Goal: Task Accomplishment & Management: Manage account settings

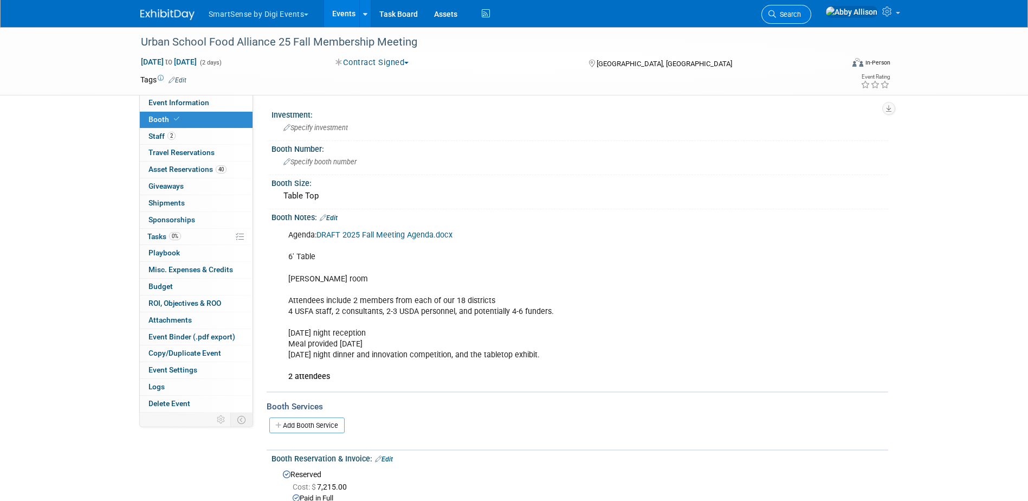
click at [801, 12] on span "Search" at bounding box center [788, 14] width 25 height 8
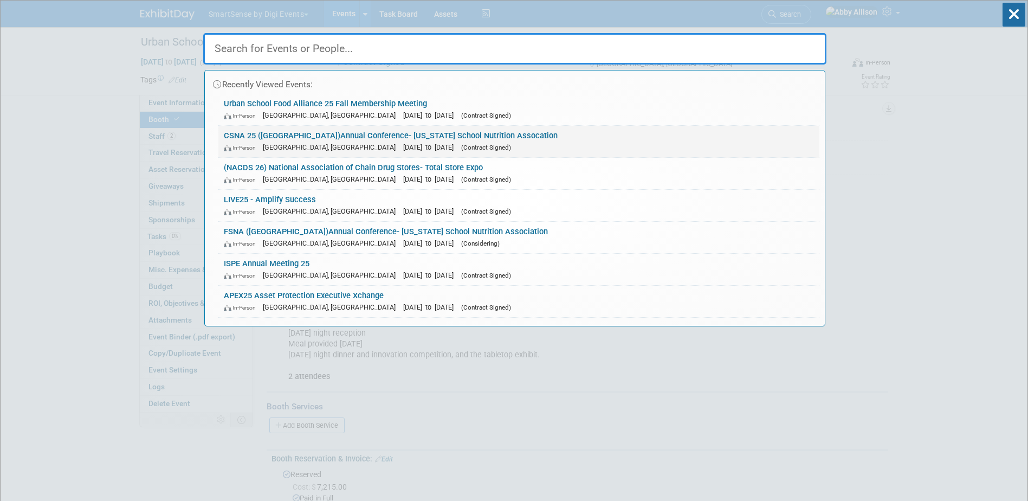
click at [320, 133] on link "CSNA 25 (CA)Annual Conference- California School Nutrition Assocation In-Person…" at bounding box center [518, 141] width 601 height 31
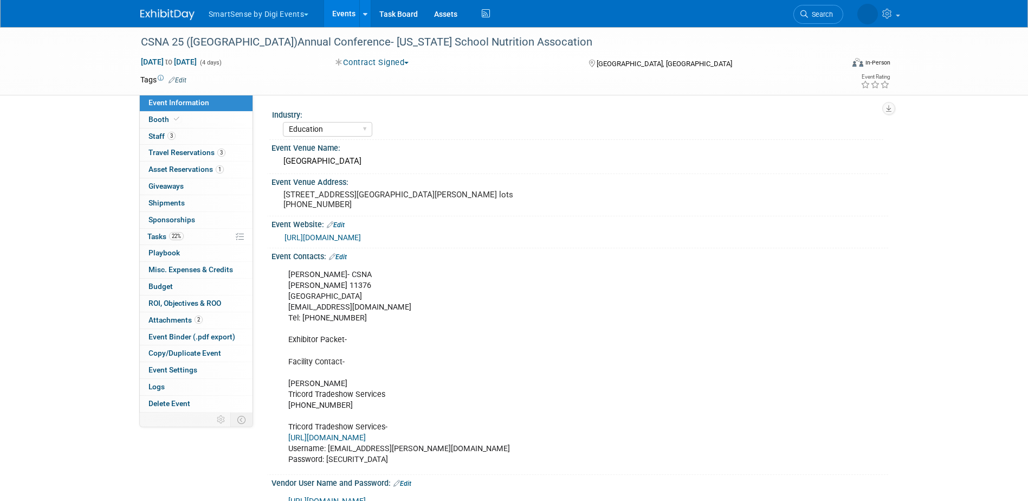
select select "Education"
click at [172, 170] on span "Asset Reservations 1" at bounding box center [185, 169] width 75 height 9
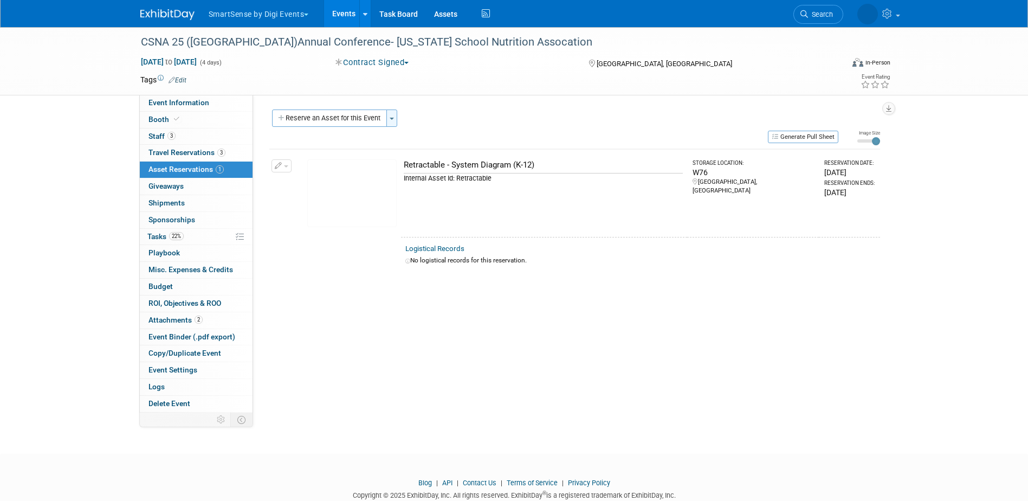
click at [395, 115] on button "Toggle Dropdown" at bounding box center [391, 117] width 11 height 17
click at [436, 158] on link "Copy asset reservations from another event" at bounding box center [475, 157] width 179 height 18
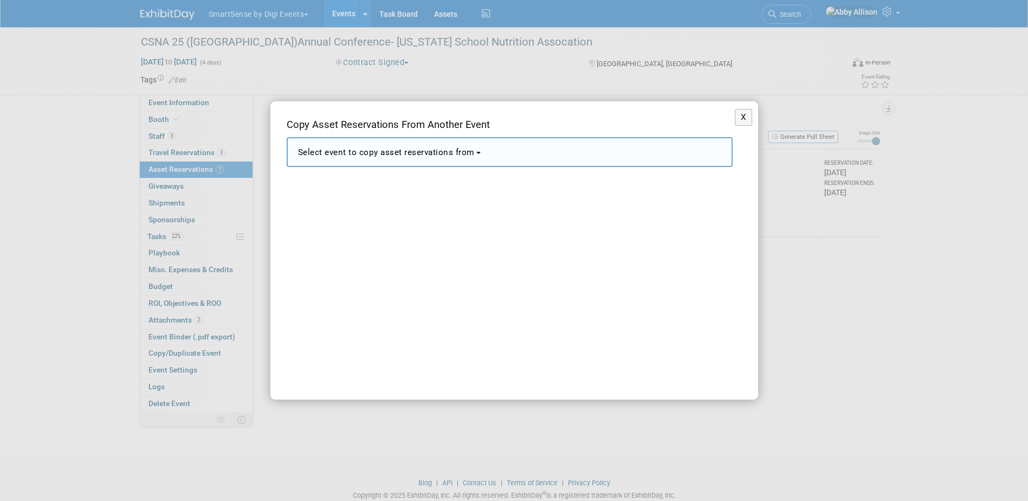
click at [490, 154] on button "Select event to copy asset reservations from" at bounding box center [510, 152] width 446 height 30
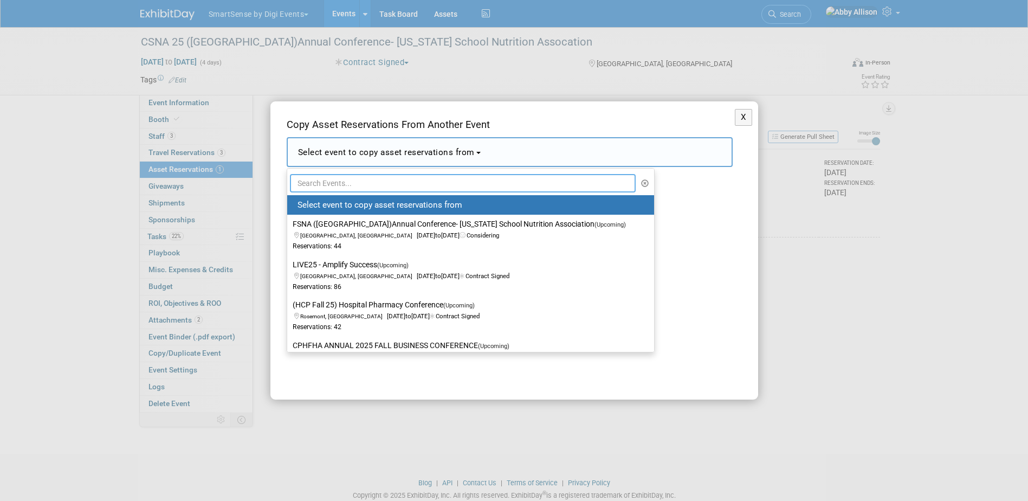
click at [455, 180] on input "text" at bounding box center [463, 183] width 346 height 18
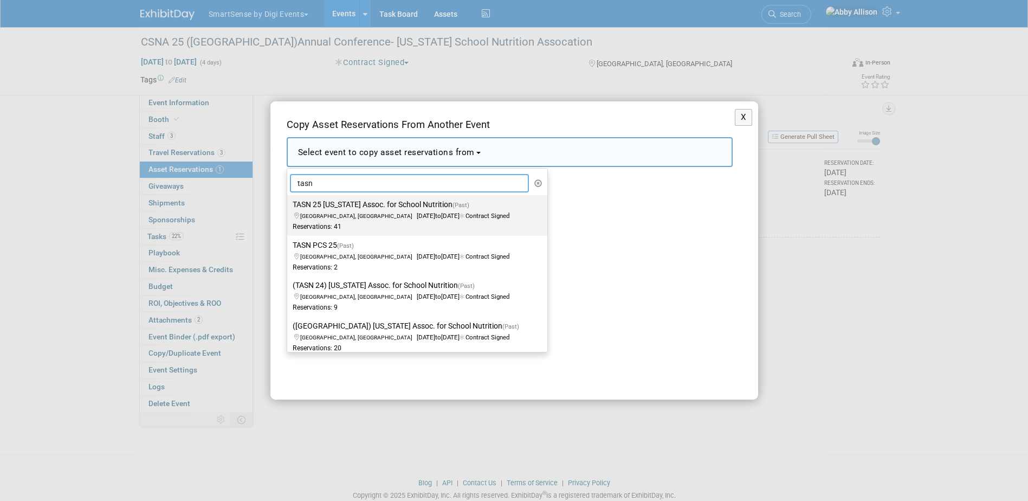
type input "tasn"
click at [435, 214] on span "to" at bounding box center [438, 216] width 6 height 8
click at [289, 208] on input "TASN 25 Texas Assoc. for School Nutrition (Past) Corpus Christi, TX Jun 23, 202…" at bounding box center [285, 204] width 7 height 7
select select "11120417"
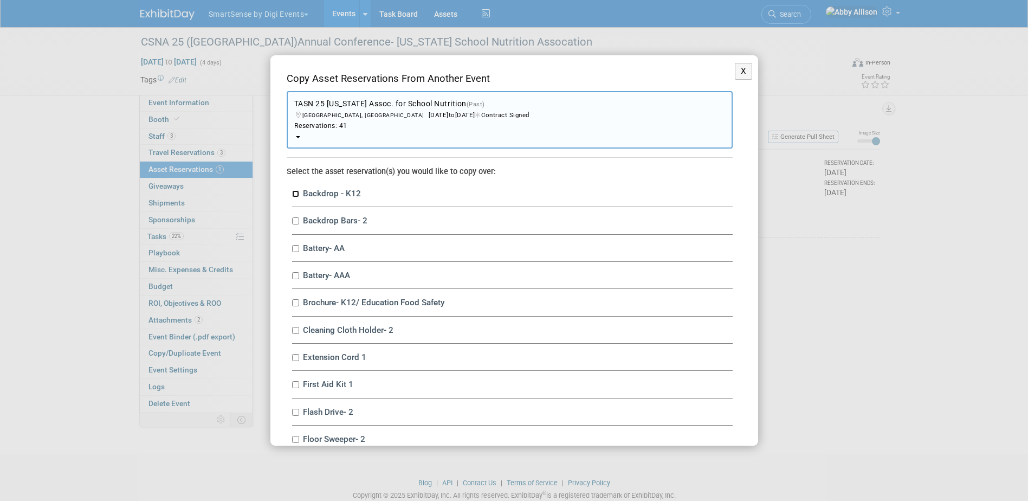
click at [294, 193] on input "Backdrop - K12" at bounding box center [295, 193] width 7 height 7
checkbox input "true"
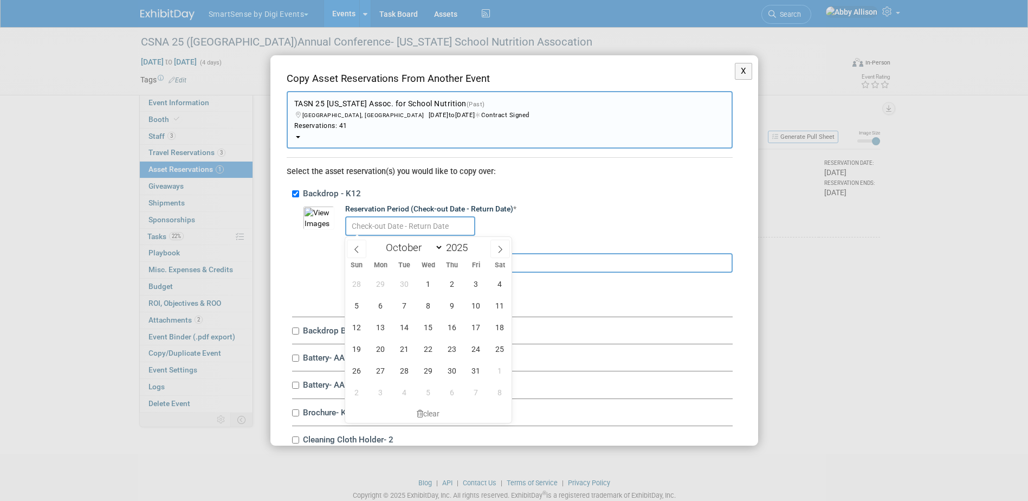
click at [382, 230] on input "text" at bounding box center [410, 226] width 130 height 20
click at [740, 69] on button "X" at bounding box center [744, 71] width 18 height 17
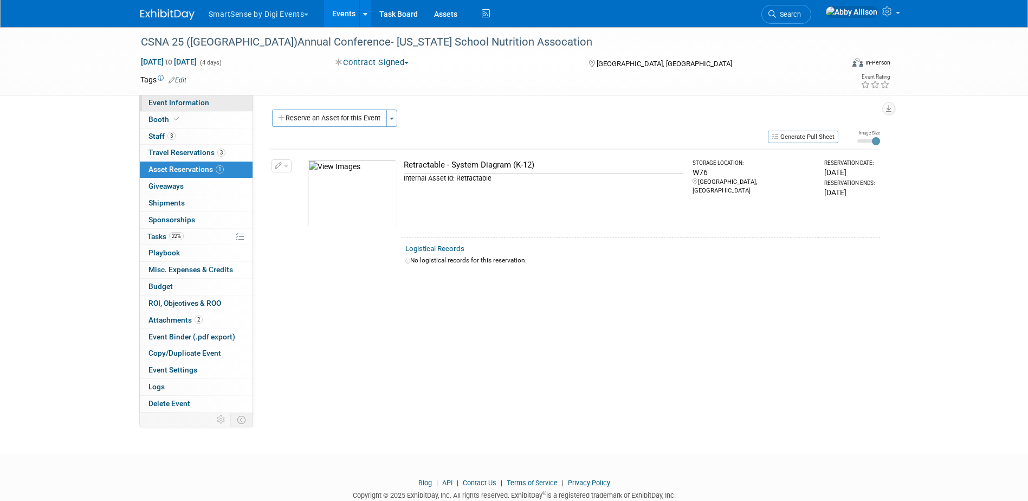
click at [176, 98] on span "Event Information" at bounding box center [178, 102] width 61 height 9
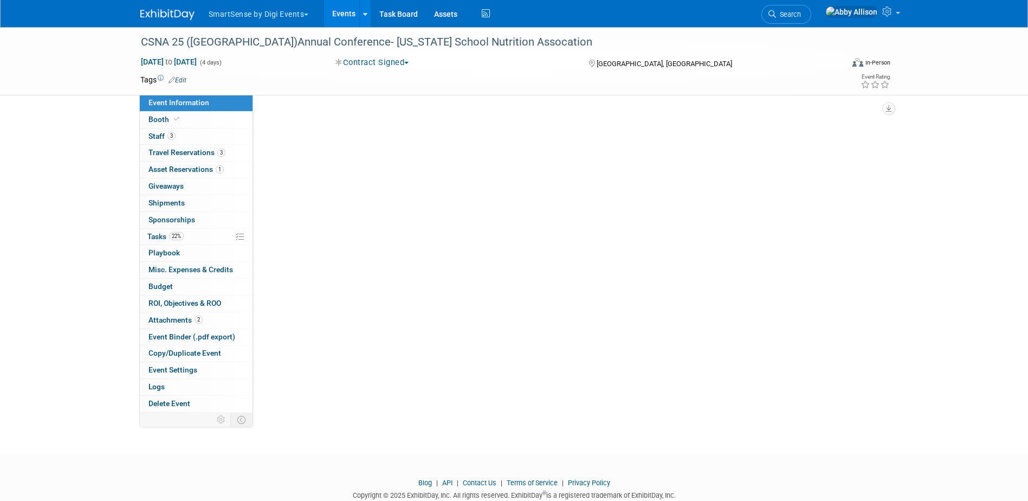
select select "Education"
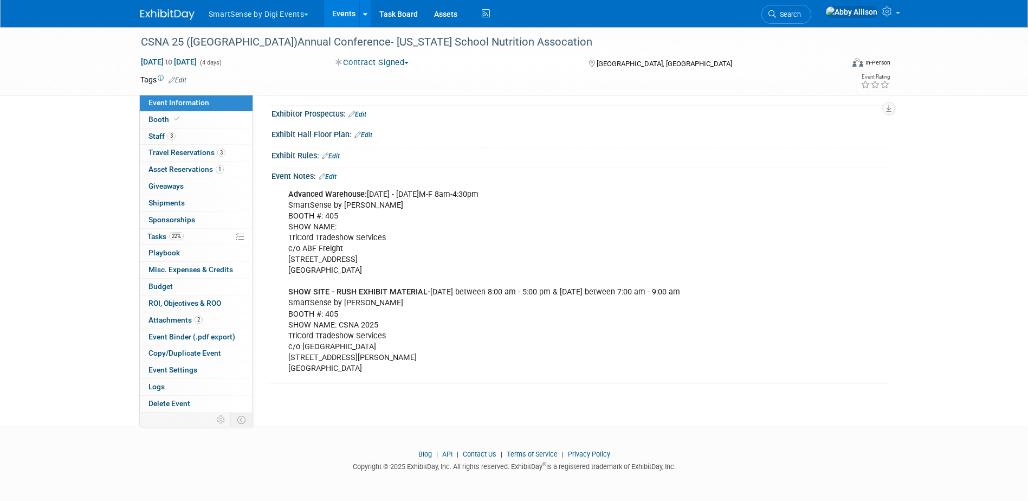
scroll to position [676, 0]
click at [191, 166] on span "Asset Reservations 1" at bounding box center [185, 169] width 75 height 9
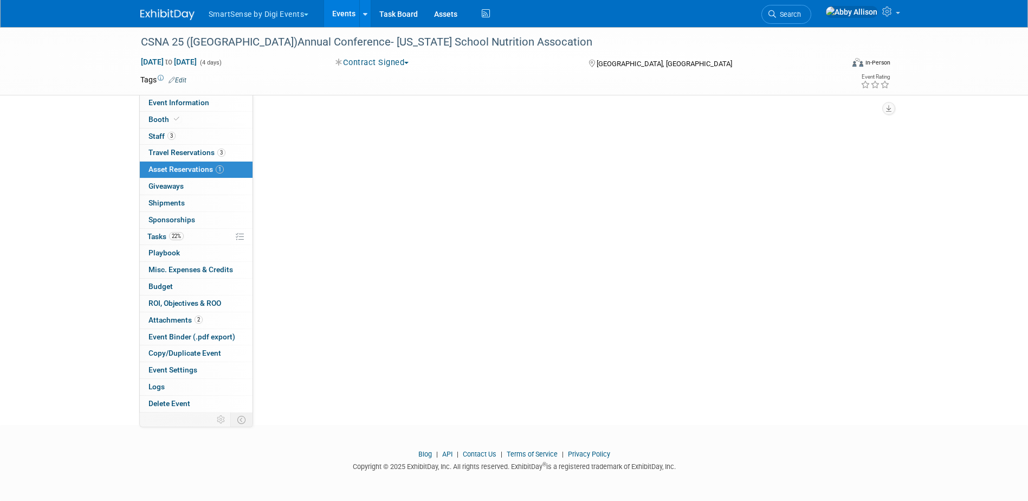
scroll to position [0, 0]
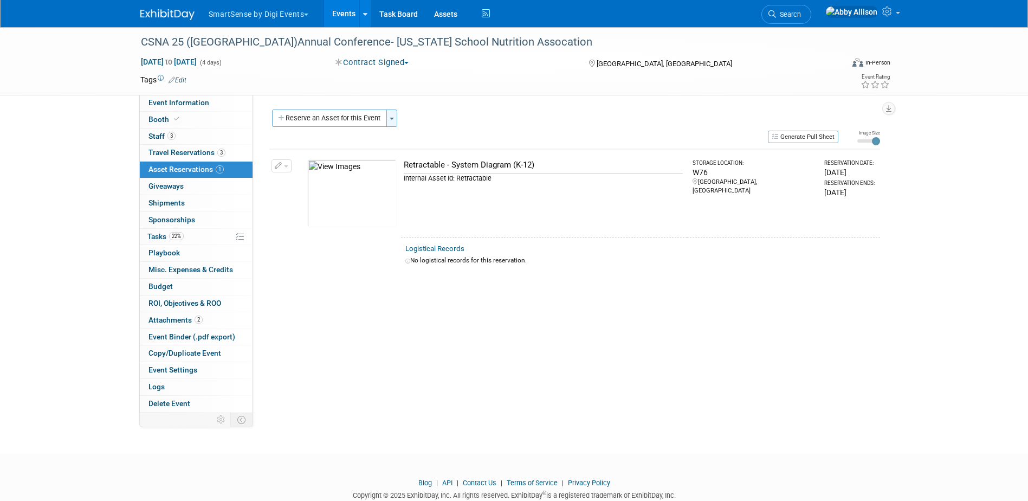
click at [394, 119] on span "button" at bounding box center [392, 119] width 4 height 2
click at [428, 159] on link "Copy asset reservations from another event" at bounding box center [475, 157] width 179 height 18
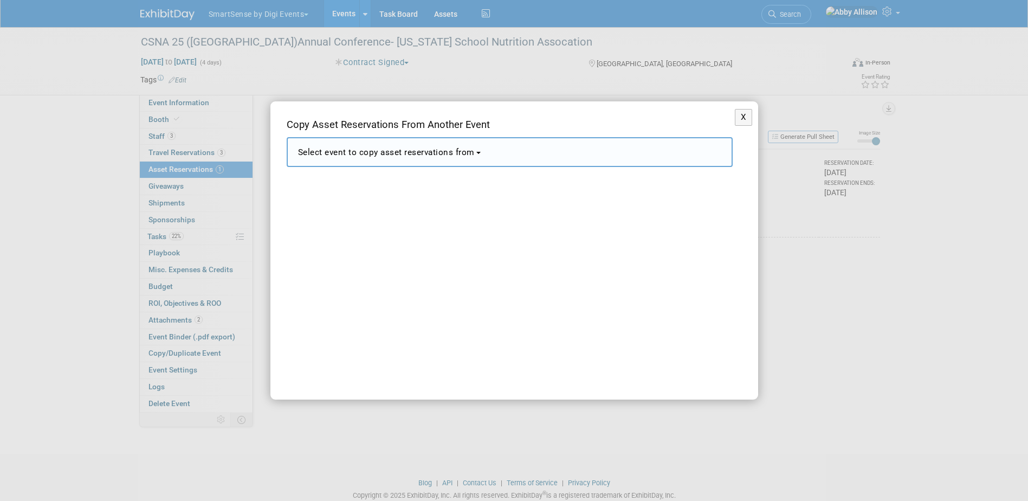
click at [408, 159] on button "Select event to copy asset reservations from" at bounding box center [510, 152] width 446 height 30
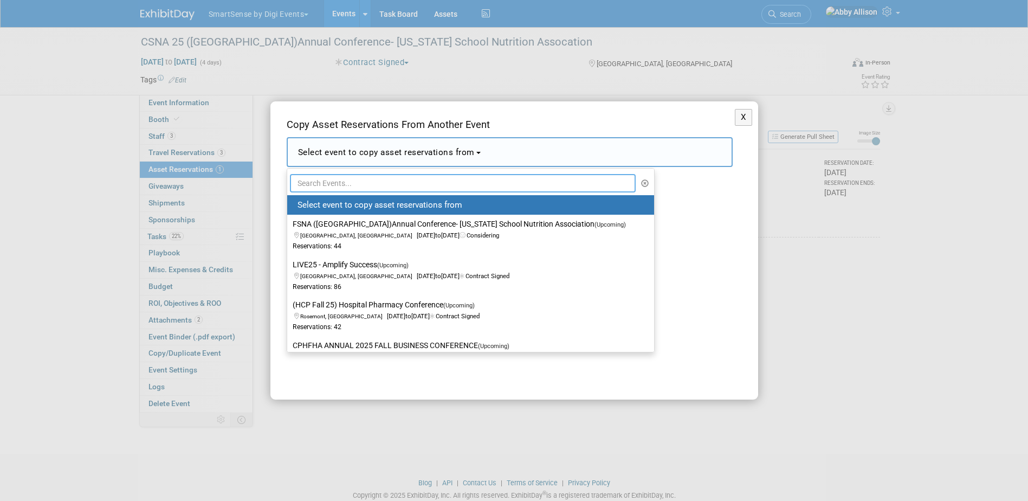
click at [408, 185] on input "text" at bounding box center [463, 183] width 346 height 18
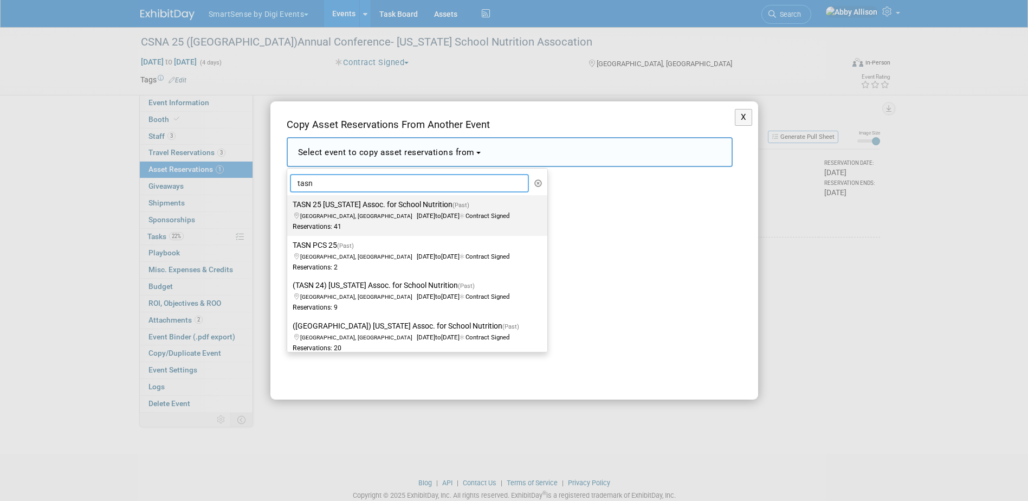
type input "tasn"
click at [378, 204] on label "TASN 25 Texas Assoc. for School Nutrition (Past) Corpus Christi, TX Jun 23, 202…" at bounding box center [415, 215] width 244 height 36
click at [289, 204] on input "TASN 25 Texas Assoc. for School Nutrition (Past) Corpus Christi, TX Jun 23, 202…" at bounding box center [285, 204] width 7 height 7
select select "11120417"
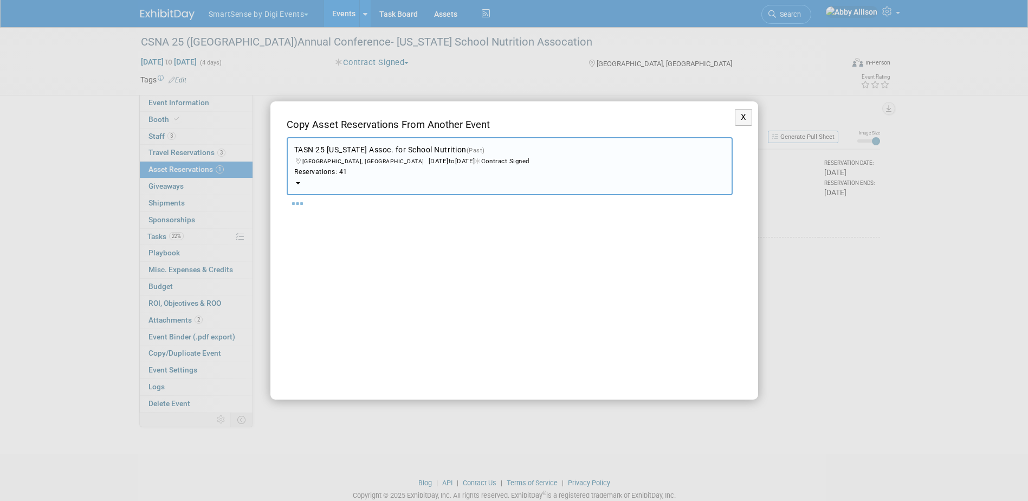
select select "9"
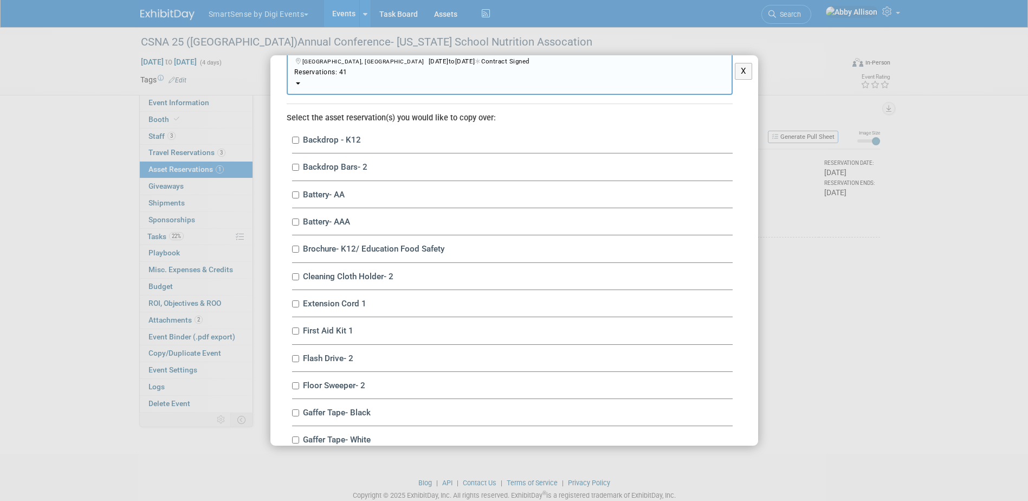
scroll to position [54, 0]
click at [297, 140] on input "Backdrop - K12" at bounding box center [295, 139] width 7 height 7
checkbox input "true"
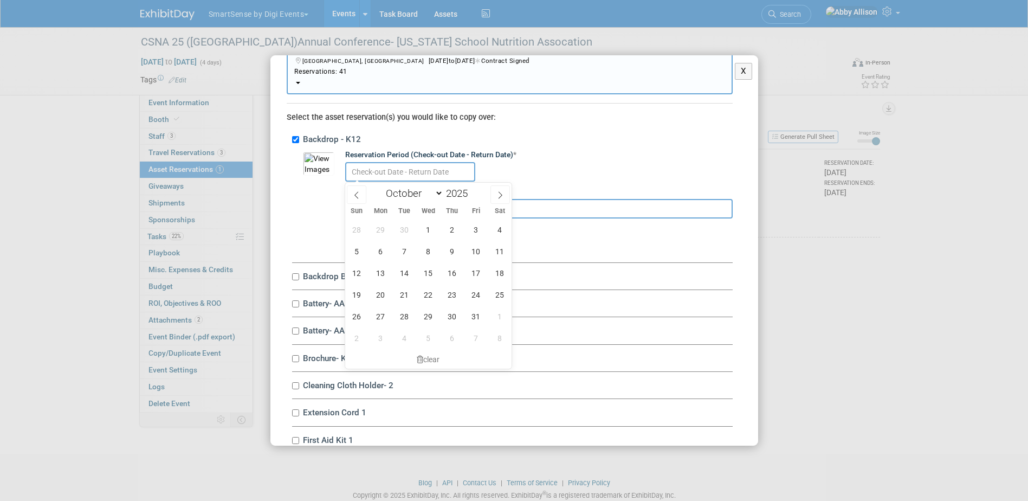
click at [385, 172] on input "text" at bounding box center [410, 172] width 130 height 20
click at [358, 193] on icon at bounding box center [357, 195] width 8 height 8
select select "8"
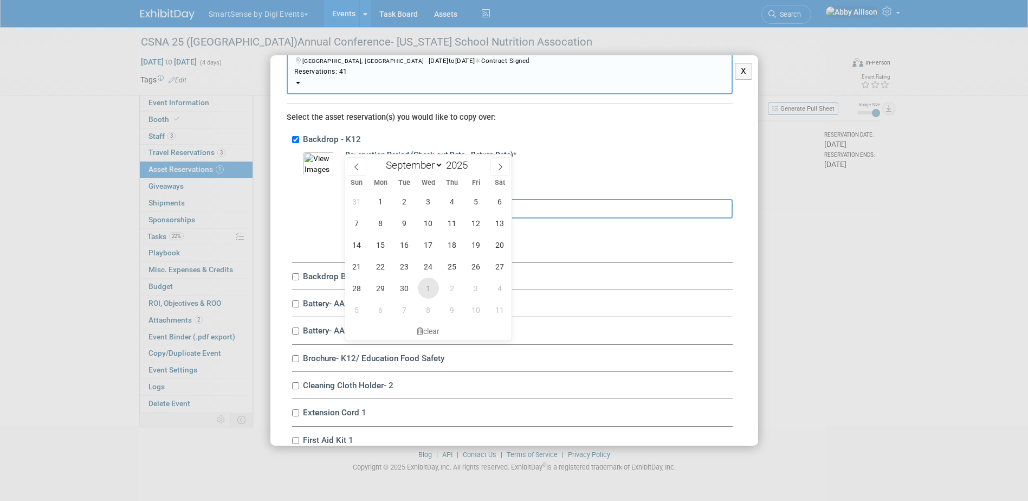
scroll to position [29, 0]
click at [408, 285] on span "30" at bounding box center [404, 287] width 21 height 21
type input "[DATE]"
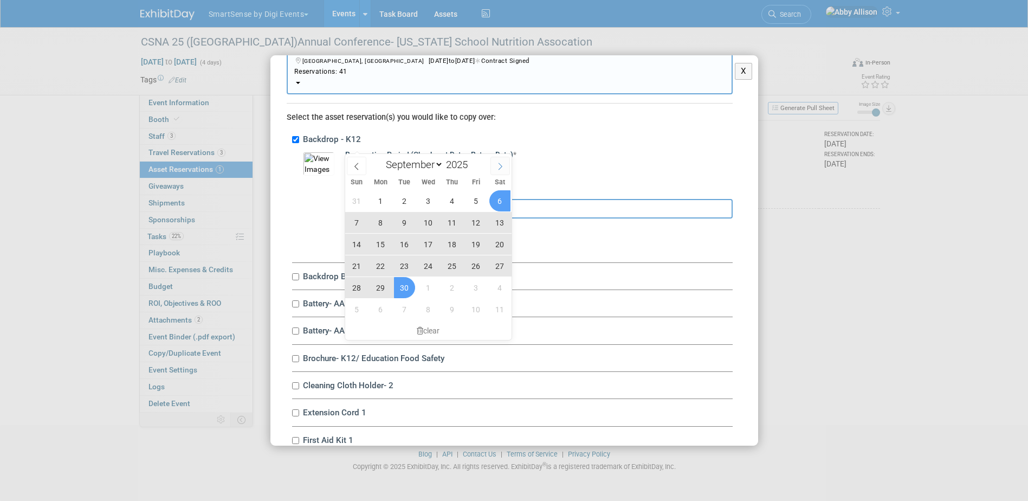
click at [500, 167] on icon at bounding box center [500, 167] width 8 height 8
select select "9"
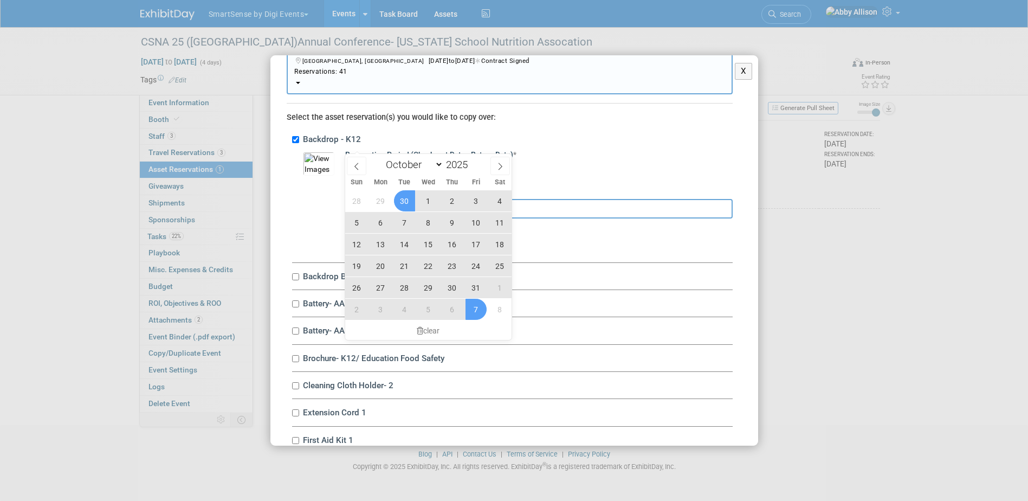
click at [469, 309] on span "7" at bounding box center [476, 309] width 21 height 21
type input "Sep 30, 2025 to Nov 7, 2025"
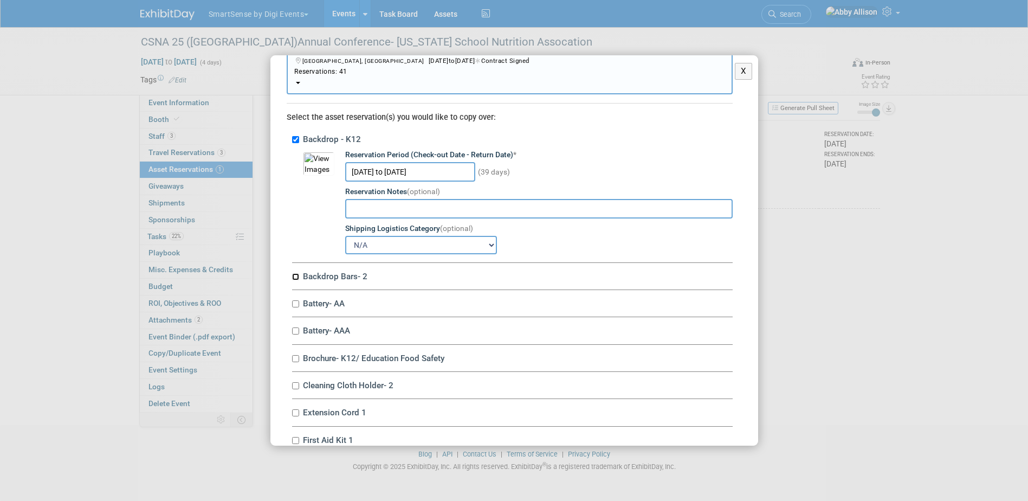
click at [295, 277] on input "Backdrop Bars- 2" at bounding box center [295, 276] width 7 height 7
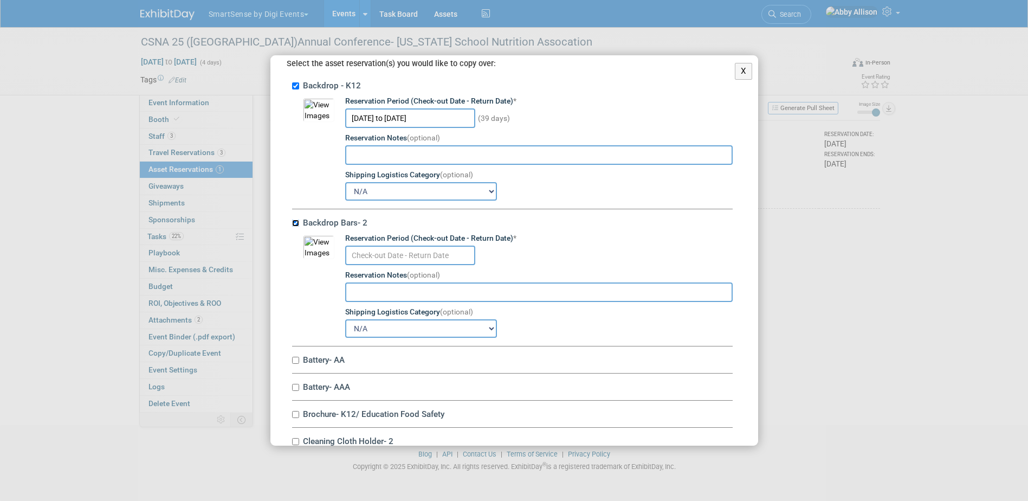
scroll to position [108, 0]
click at [438, 253] on input "text" at bounding box center [410, 255] width 130 height 20
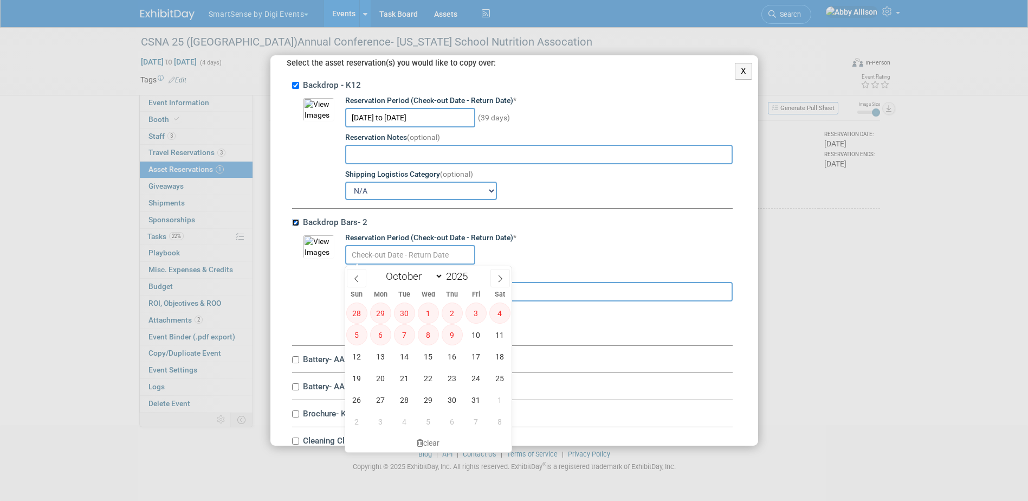
click at [295, 222] on input "Backdrop Bars- 2" at bounding box center [295, 222] width 7 height 7
checkbox input "false"
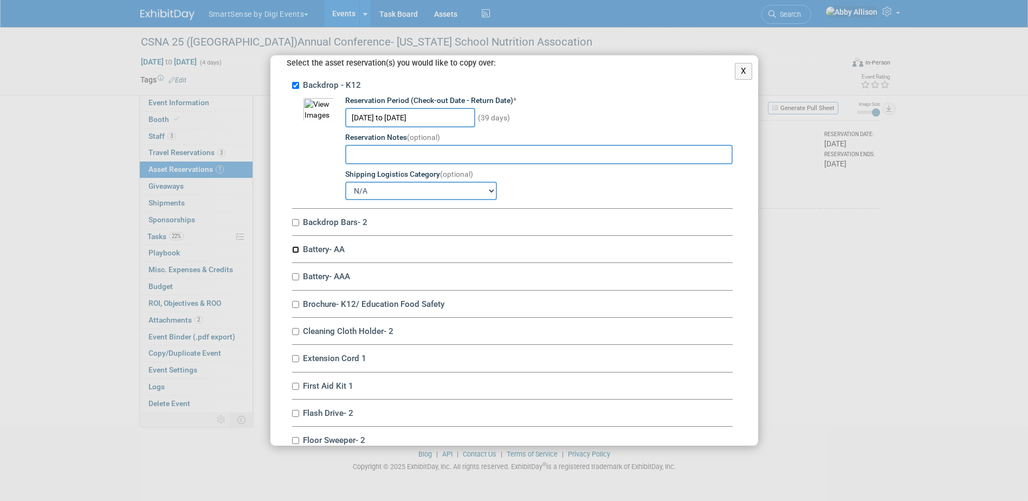
click at [295, 250] on input "Battery- AA" at bounding box center [295, 249] width 7 height 7
checkbox input "true"
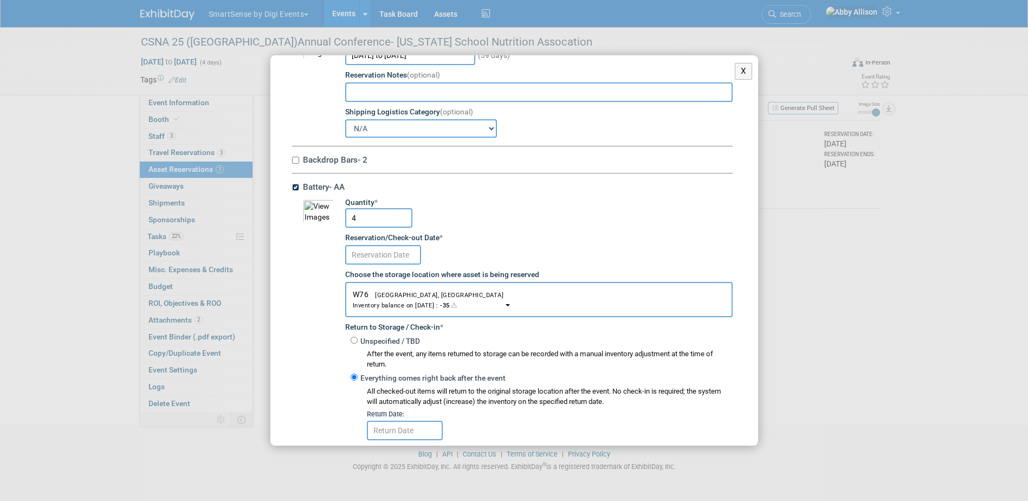
scroll to position [217, 0]
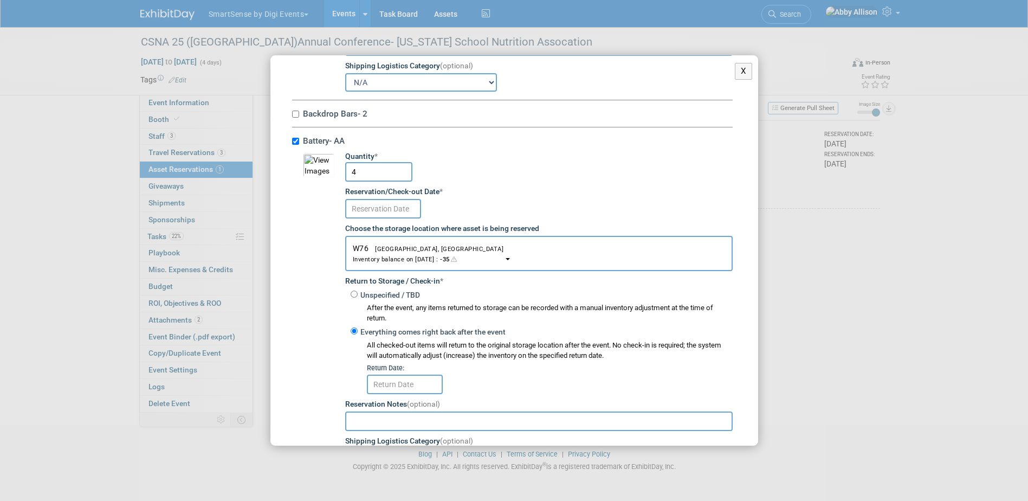
click at [380, 201] on input "text" at bounding box center [383, 209] width 76 height 20
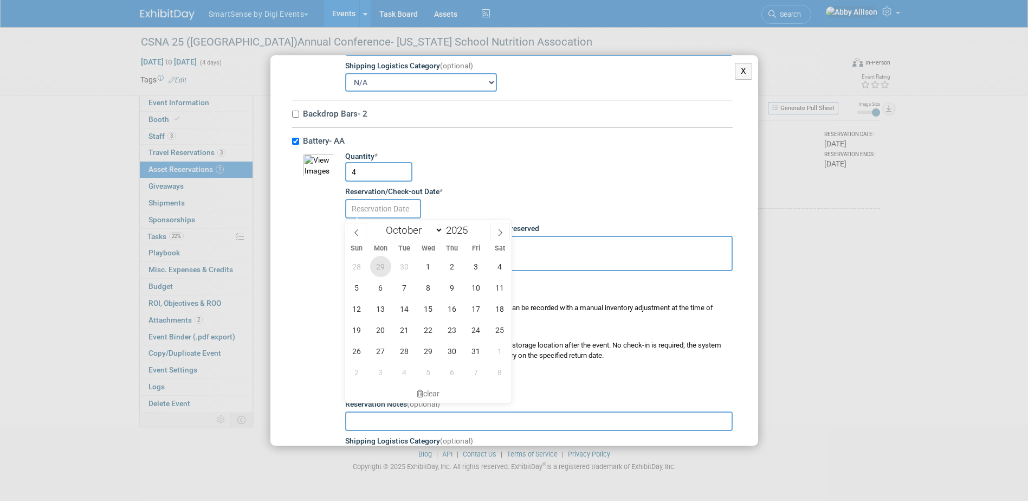
click at [387, 261] on span "29" at bounding box center [380, 266] width 21 height 21
type input "[DATE]"
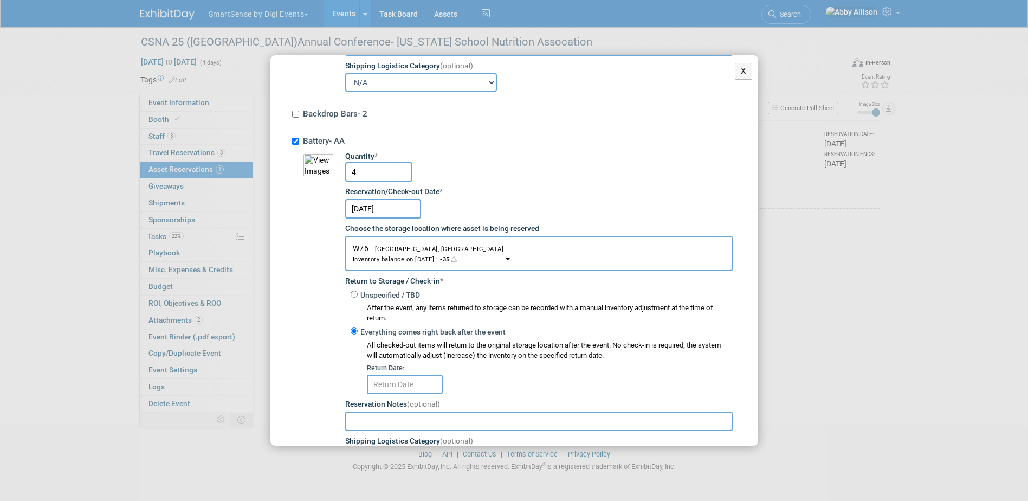
click at [399, 390] on input "text" at bounding box center [405, 384] width 76 height 20
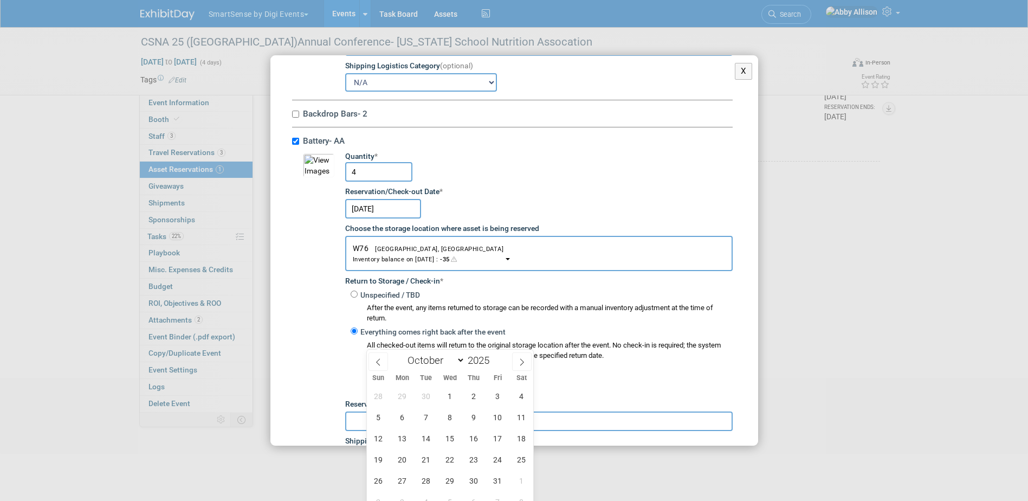
scroll to position [107, 0]
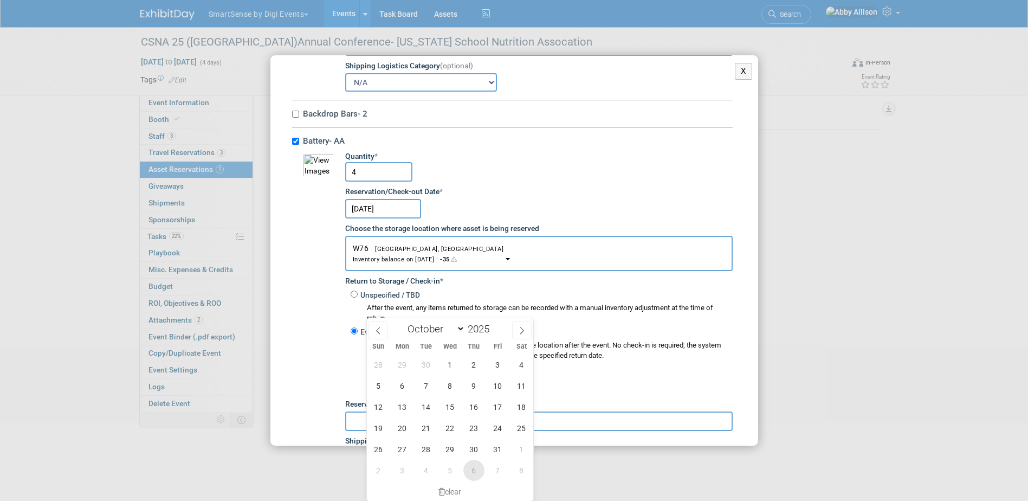
click at [470, 470] on span "6" at bounding box center [473, 470] width 21 height 21
type input "Nov 6, 2025"
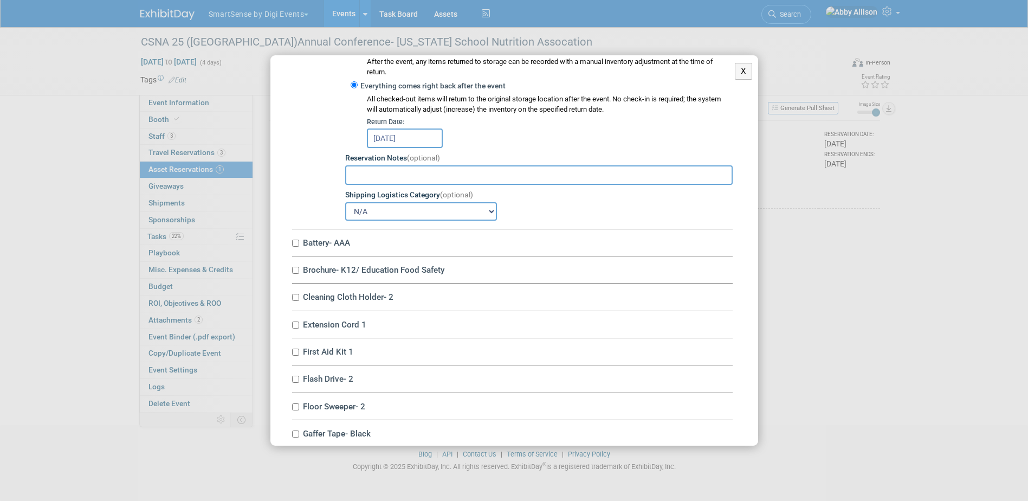
scroll to position [488, 0]
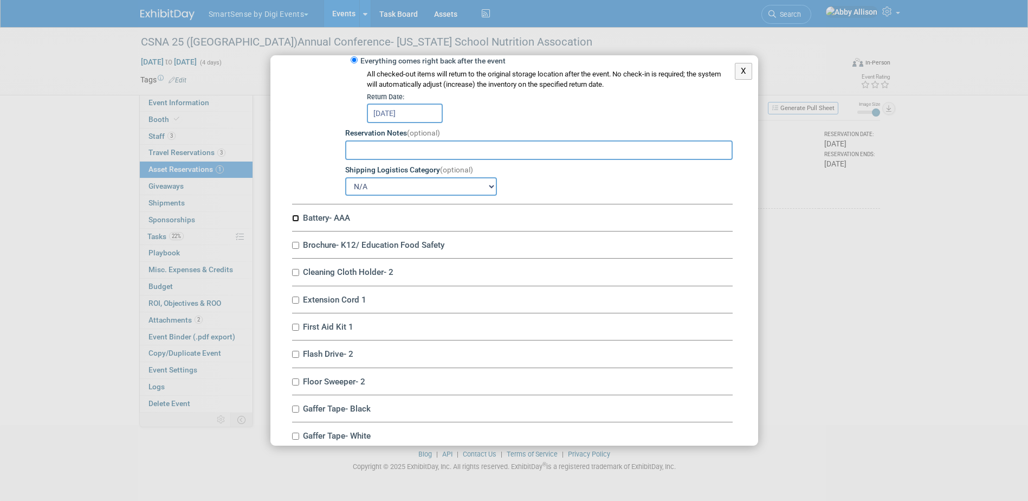
click at [296, 220] on input "Battery- AAA" at bounding box center [295, 218] width 7 height 7
checkbox input "true"
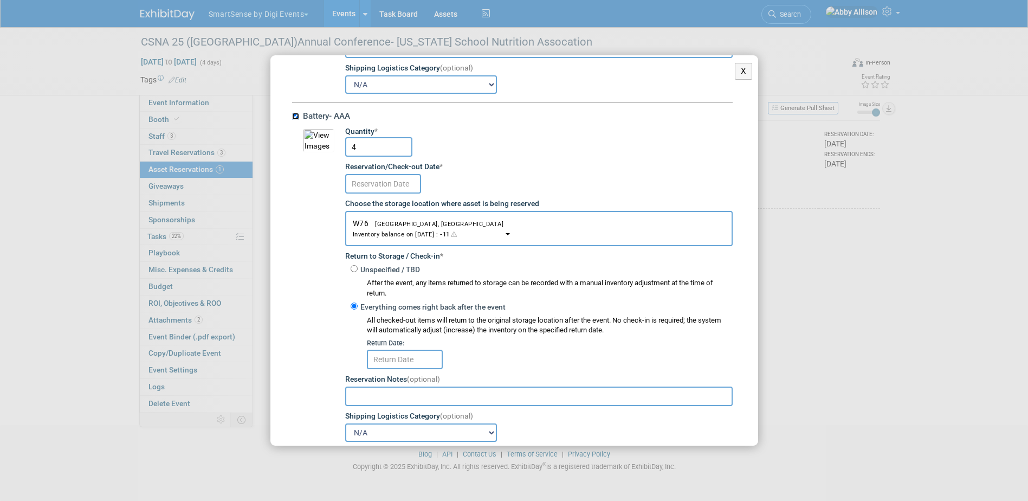
scroll to position [596, 0]
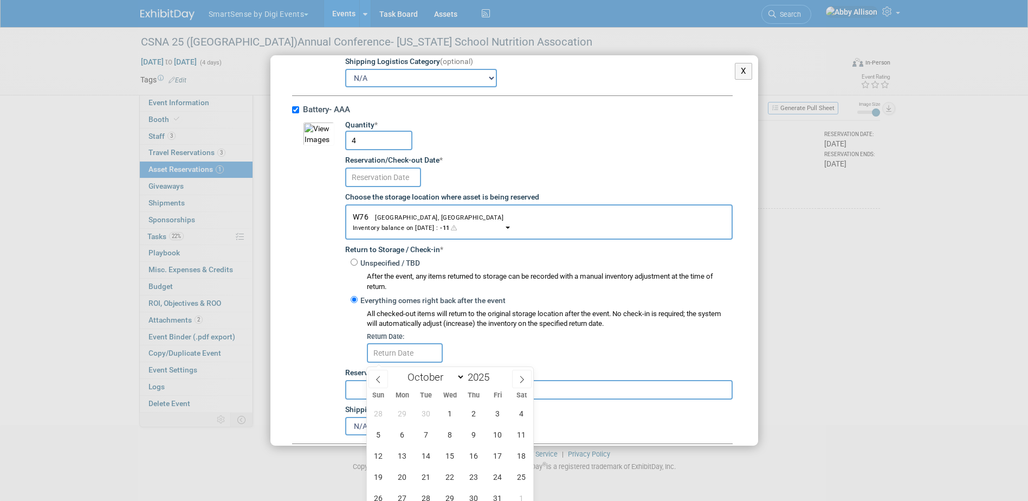
click at [399, 351] on input "text" at bounding box center [405, 353] width 76 height 20
click at [429, 411] on span "30" at bounding box center [426, 413] width 21 height 21
type input "[DATE]"
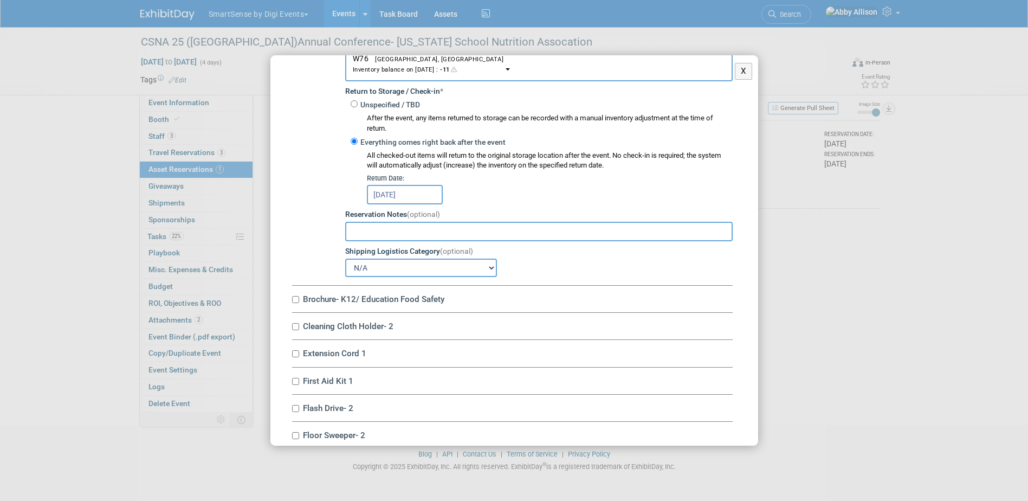
scroll to position [759, 0]
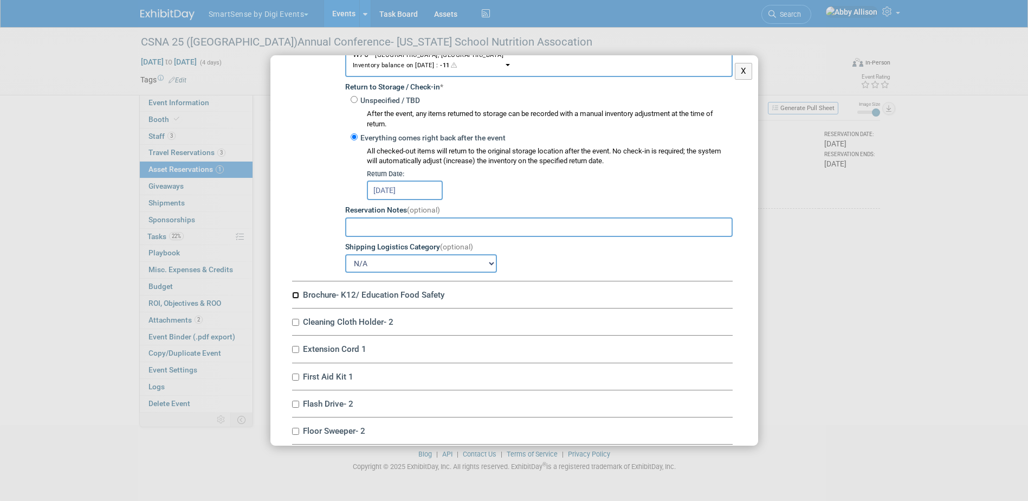
click at [296, 299] on input "Brochure- K12/ Education Food Safety" at bounding box center [295, 295] width 7 height 7
checkbox input "true"
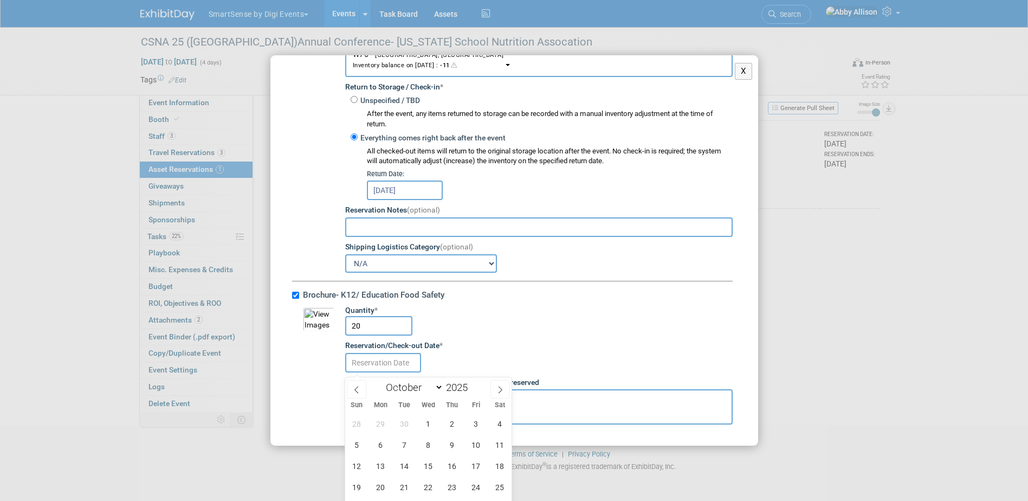
click at [364, 369] on input "text" at bounding box center [383, 363] width 76 height 20
click at [396, 424] on span "30" at bounding box center [404, 423] width 21 height 21
type input "[DATE]"
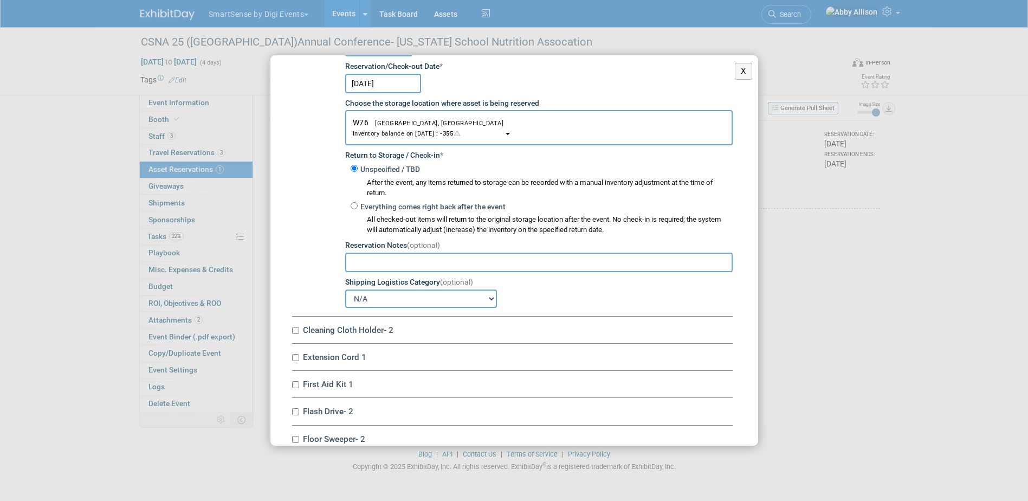
scroll to position [1084, 0]
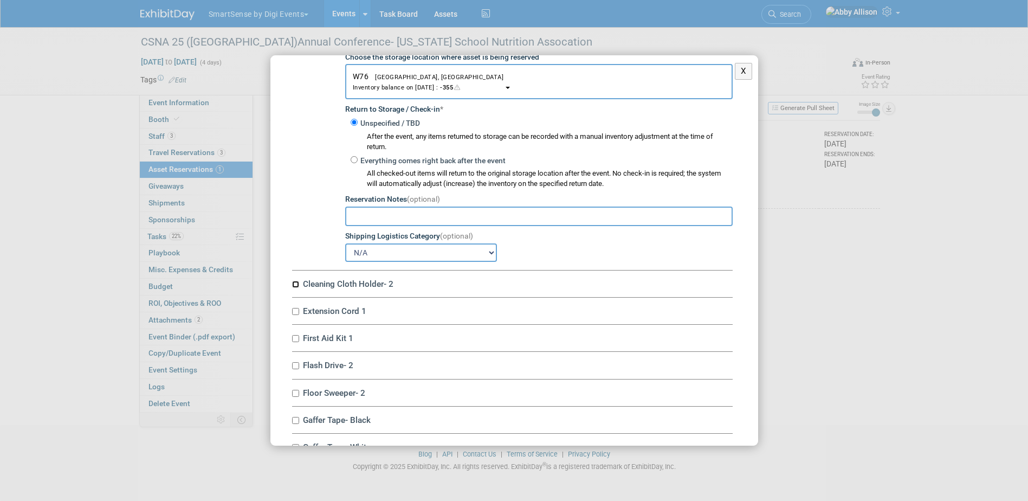
click at [298, 287] on input "Cleaning Cloth Holder- 2" at bounding box center [295, 284] width 7 height 7
checkbox input "true"
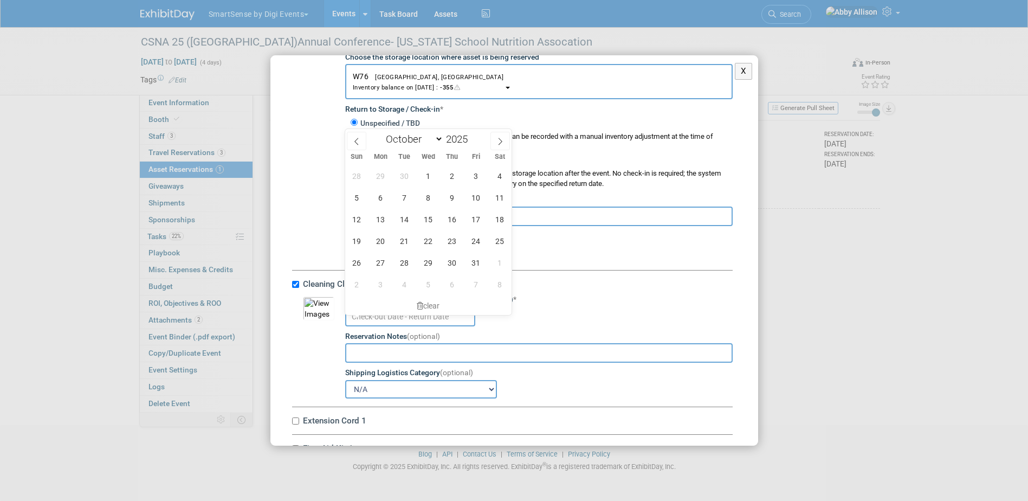
click at [366, 320] on input "text" at bounding box center [410, 317] width 130 height 20
click at [399, 174] on span "30" at bounding box center [404, 175] width 21 height 21
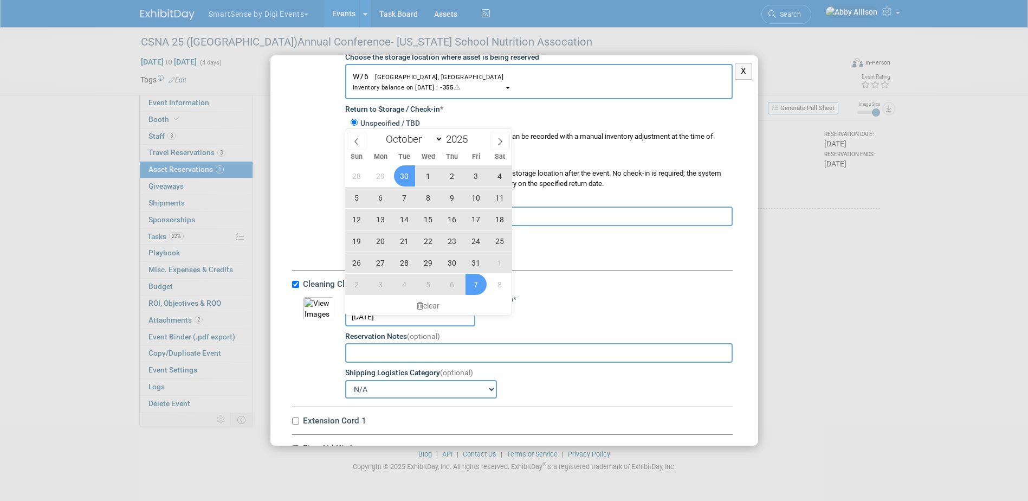
click at [467, 288] on span "7" at bounding box center [476, 284] width 21 height 21
type input "Sep 30, 2025 to Nov 7, 2025"
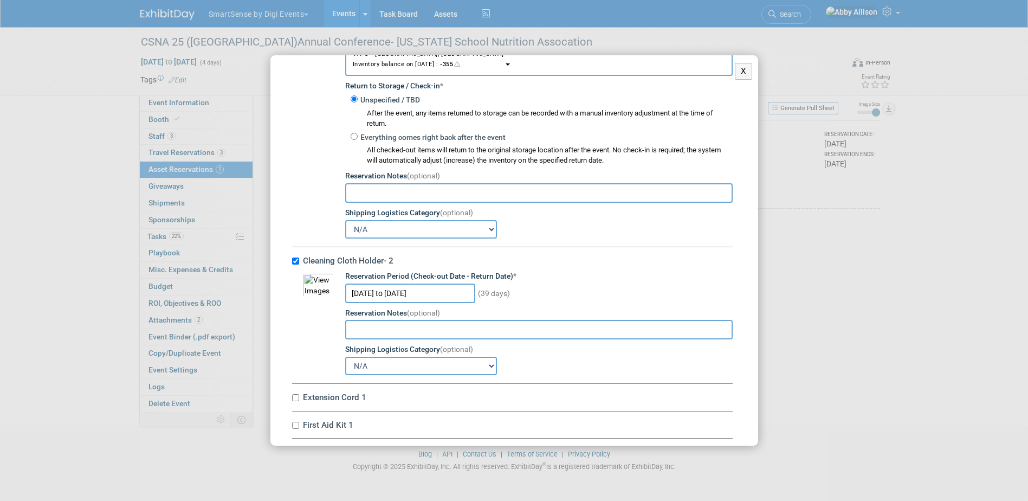
scroll to position [1192, 0]
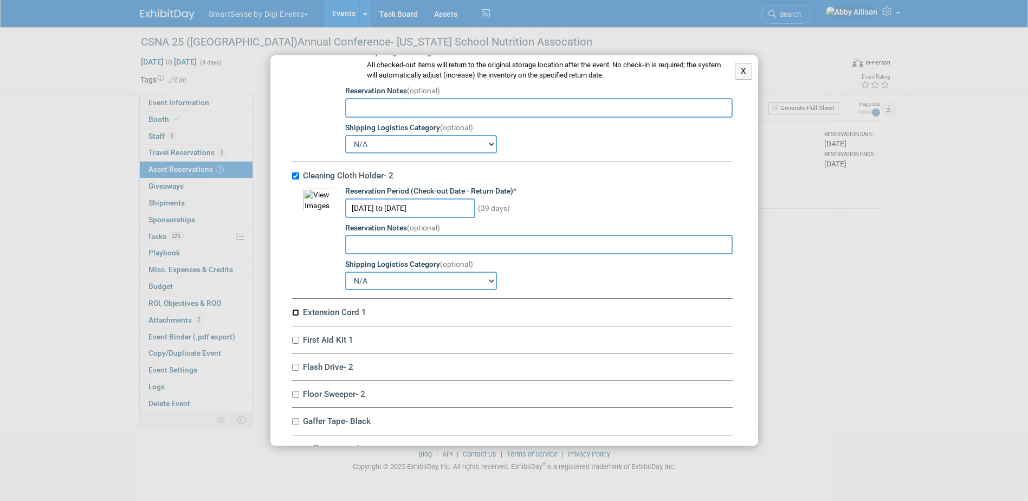
click at [293, 316] on input "Extension Cord 1" at bounding box center [295, 312] width 7 height 7
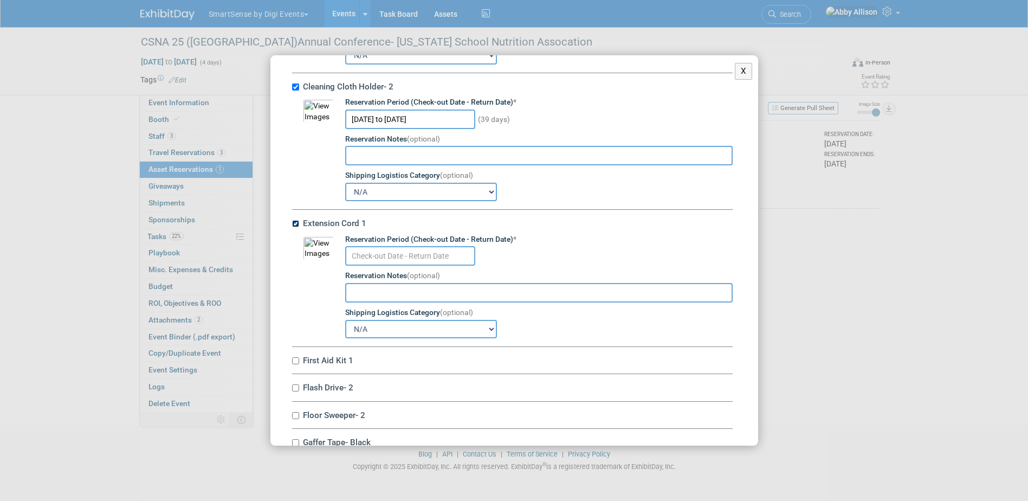
scroll to position [1355, 0]
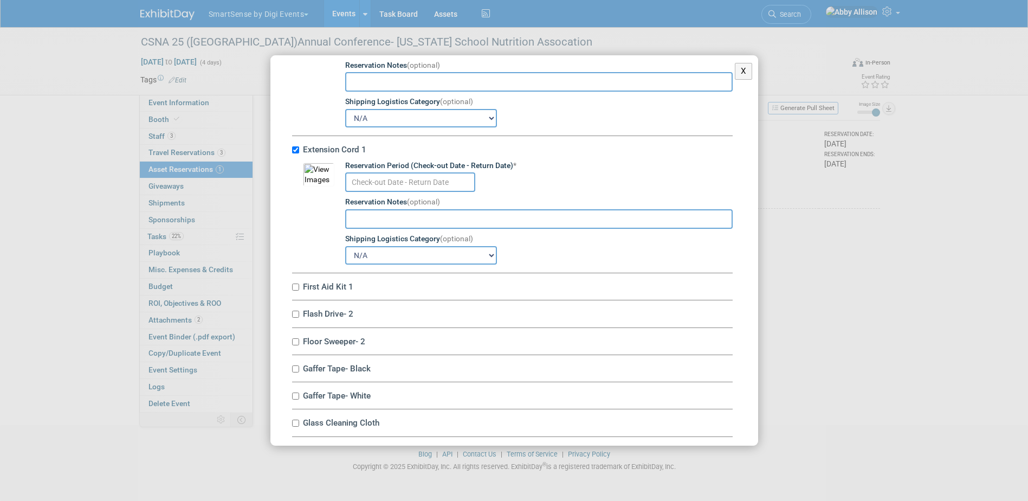
click at [373, 185] on input "text" at bounding box center [410, 182] width 130 height 20
click at [298, 153] on input "Extension Cord 1" at bounding box center [295, 149] width 7 height 7
checkbox input "false"
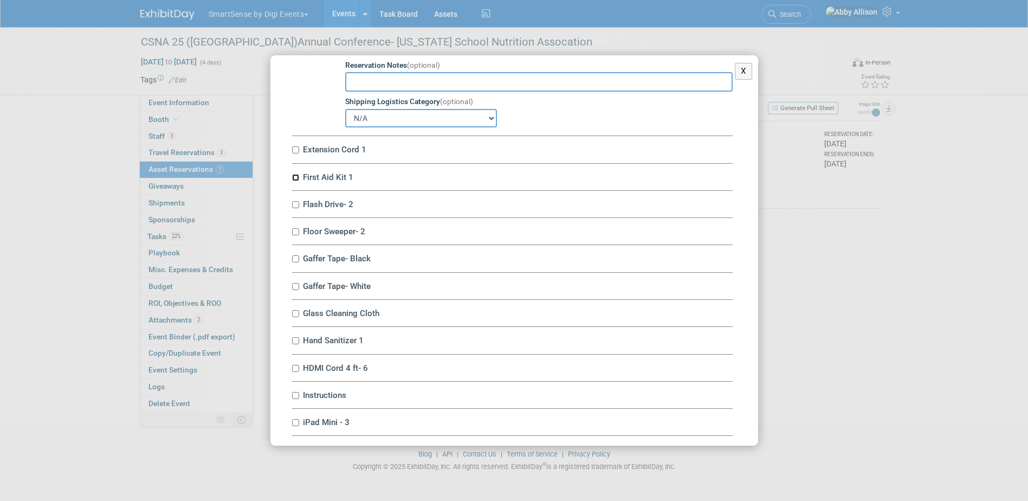
click at [298, 181] on input "First Aid Kit 1" at bounding box center [295, 177] width 7 height 7
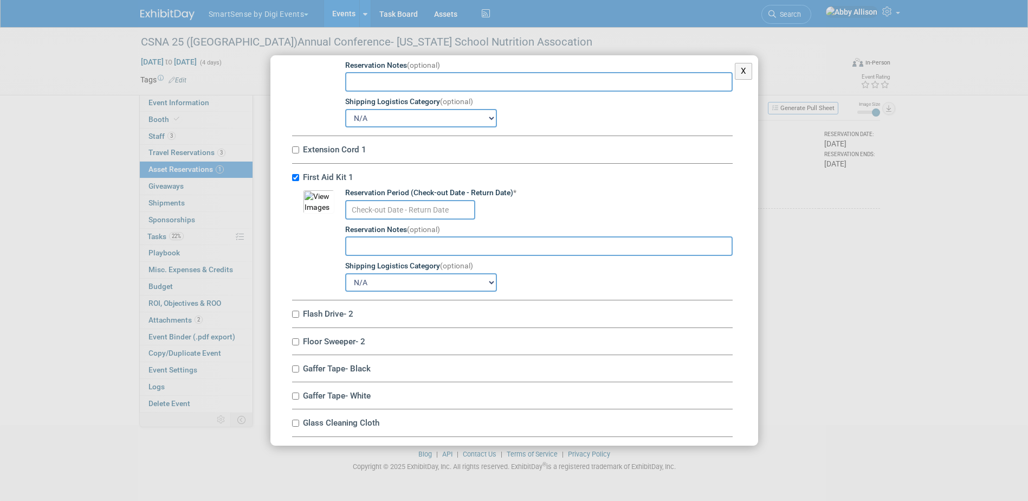
click at [357, 209] on input "text" at bounding box center [410, 210] width 130 height 20
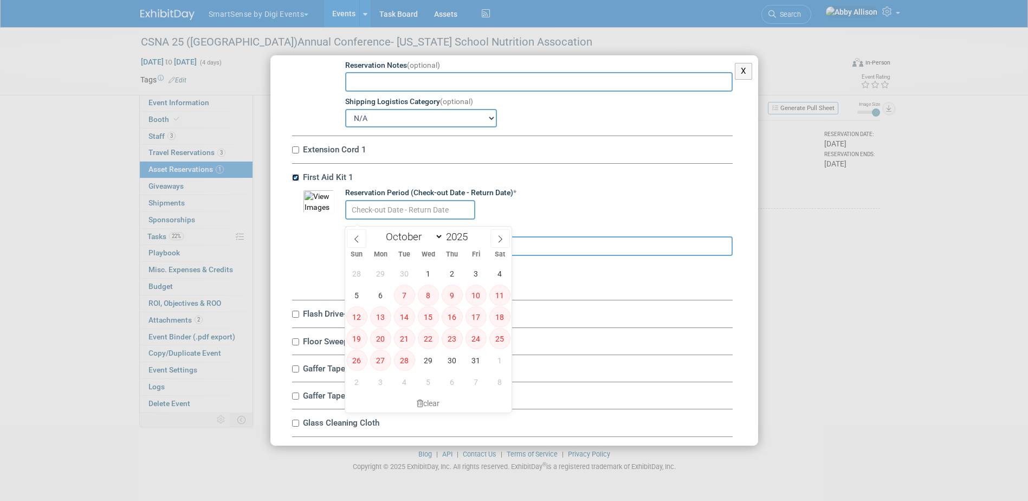
click at [294, 181] on input "First Aid Kit 1" at bounding box center [295, 177] width 7 height 7
checkbox input "false"
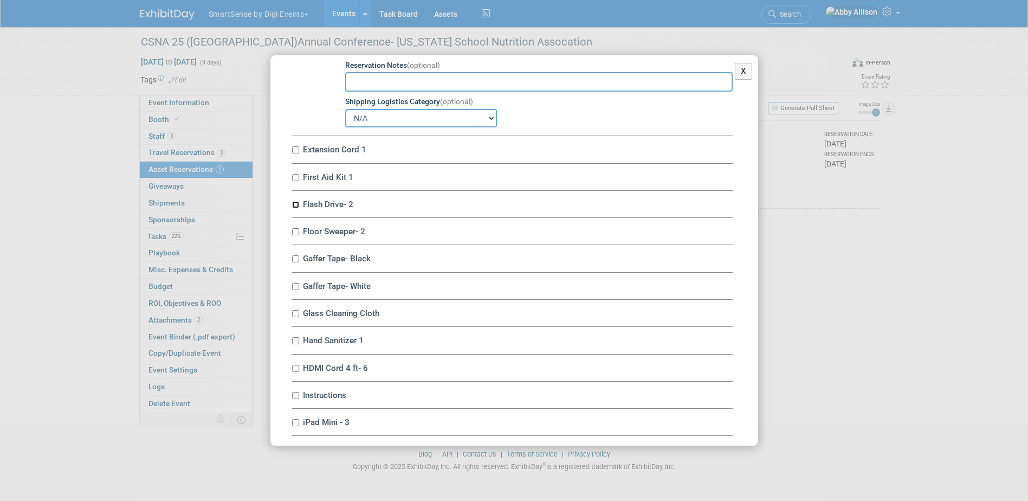
click at [297, 208] on input "Flash Drive- 2" at bounding box center [295, 204] width 7 height 7
checkbox input "true"
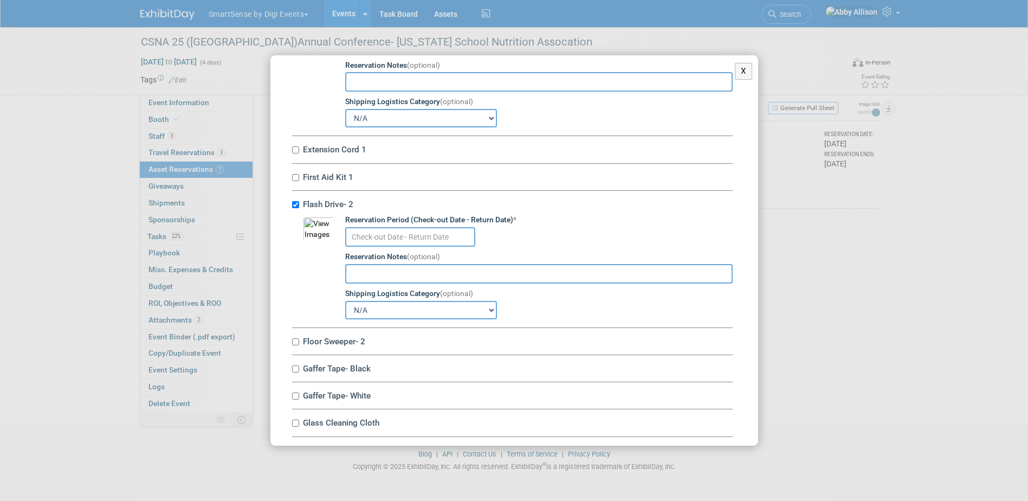
click at [360, 225] on div "Reservation Period (Check-out Date - Return Date) *" at bounding box center [539, 220] width 388 height 11
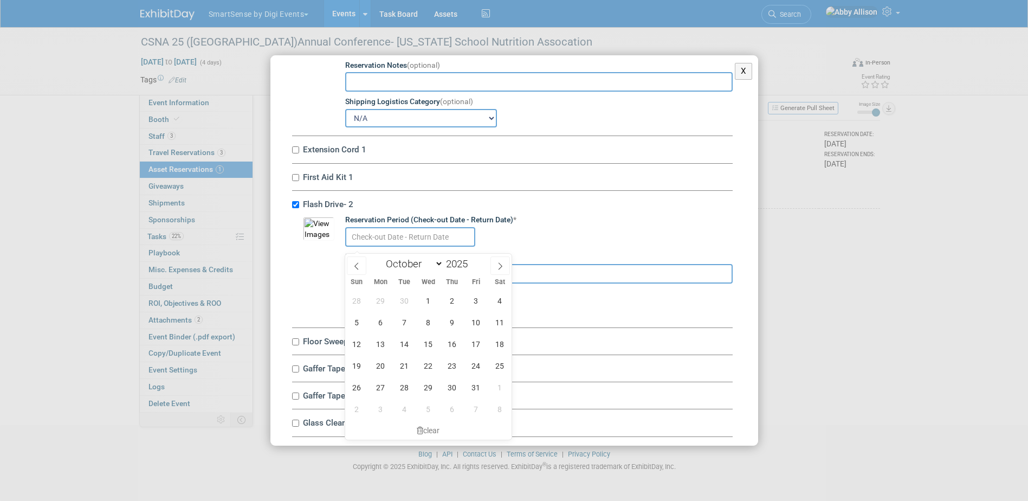
click at [361, 241] on input "text" at bounding box center [410, 237] width 130 height 20
click at [414, 301] on span "30" at bounding box center [404, 300] width 21 height 21
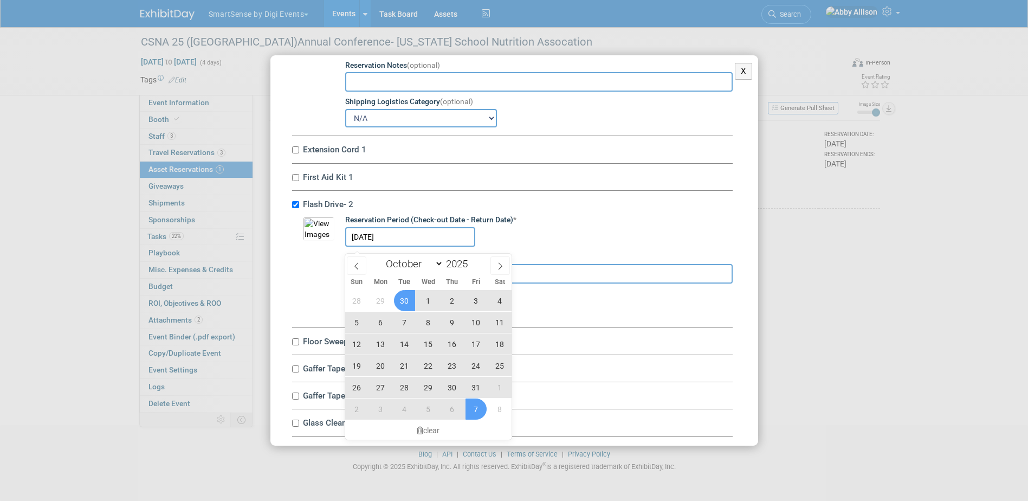
click at [470, 406] on span "7" at bounding box center [476, 408] width 21 height 21
type input "Sep 30, 2025 to Nov 7, 2025"
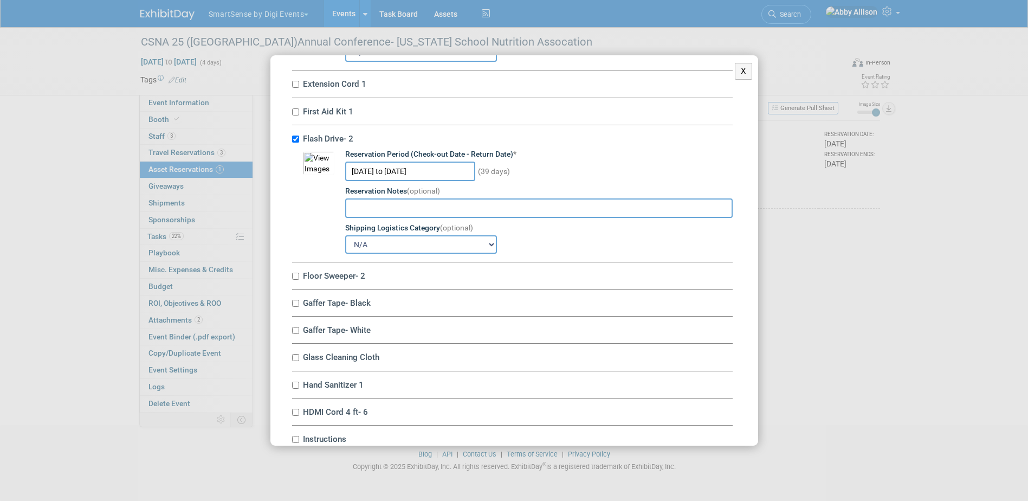
scroll to position [1463, 0]
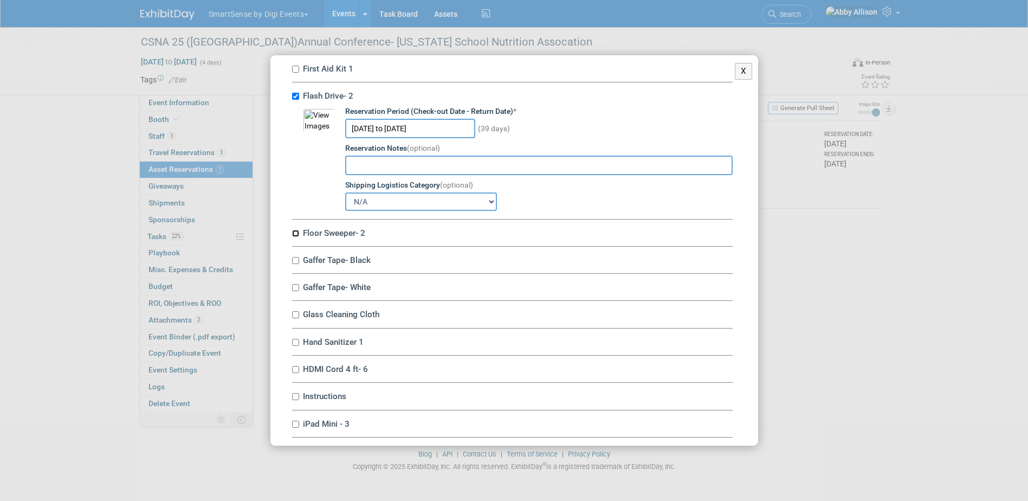
click at [298, 237] on input "Floor Sweeper- 2" at bounding box center [295, 233] width 7 height 7
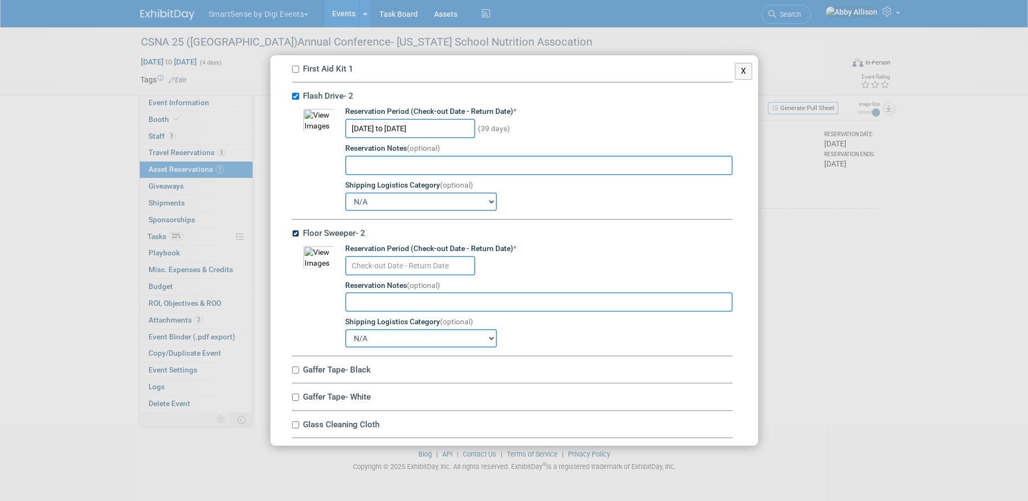
click at [298, 237] on input "Floor Sweeper- 2" at bounding box center [295, 233] width 7 height 7
checkbox input "false"
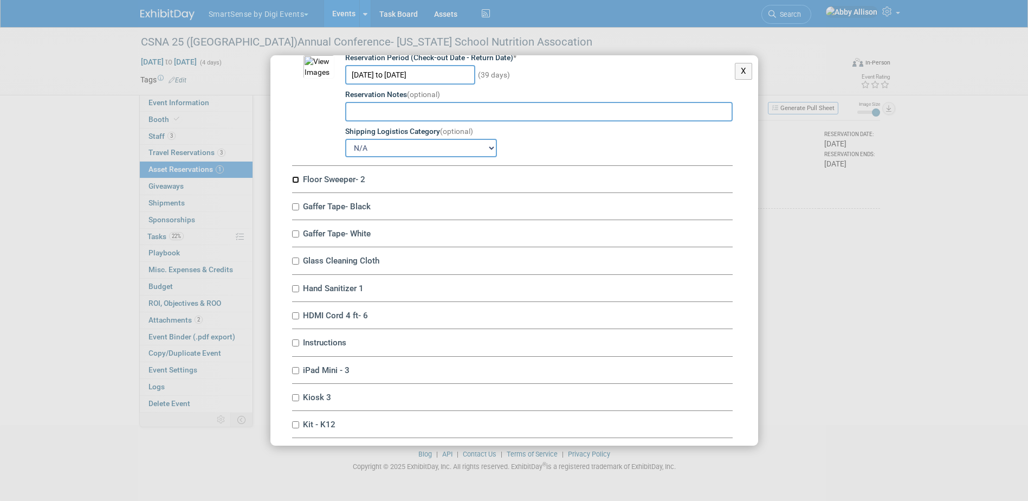
scroll to position [1572, 0]
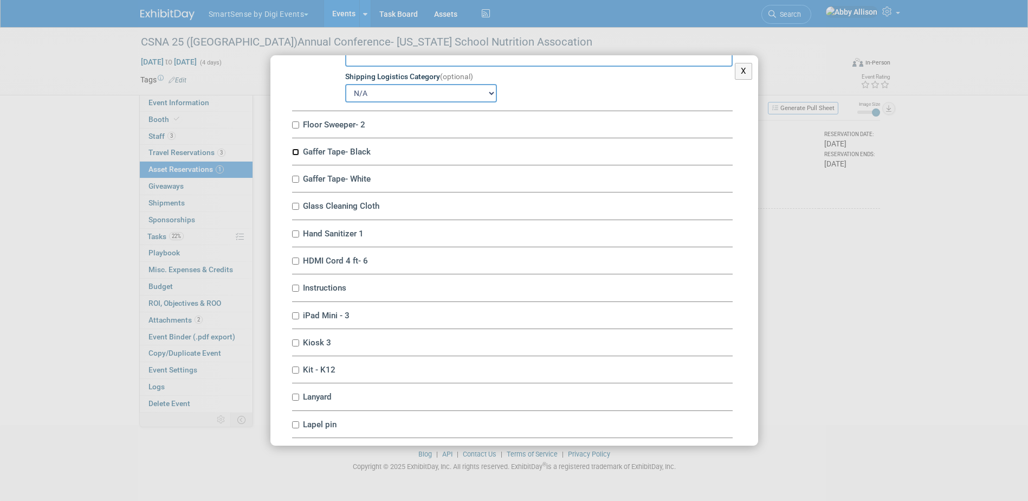
click at [296, 156] on input "Gaffer Tape- Black" at bounding box center [295, 151] width 7 height 7
checkbox input "true"
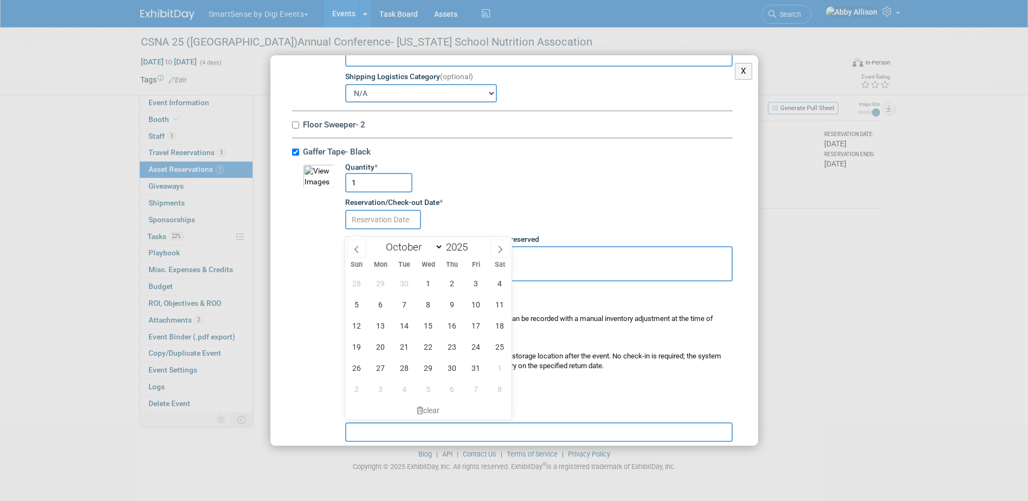
click at [389, 221] on input "text" at bounding box center [383, 220] width 76 height 20
click at [401, 290] on span "30" at bounding box center [404, 283] width 21 height 21
type input "[DATE]"
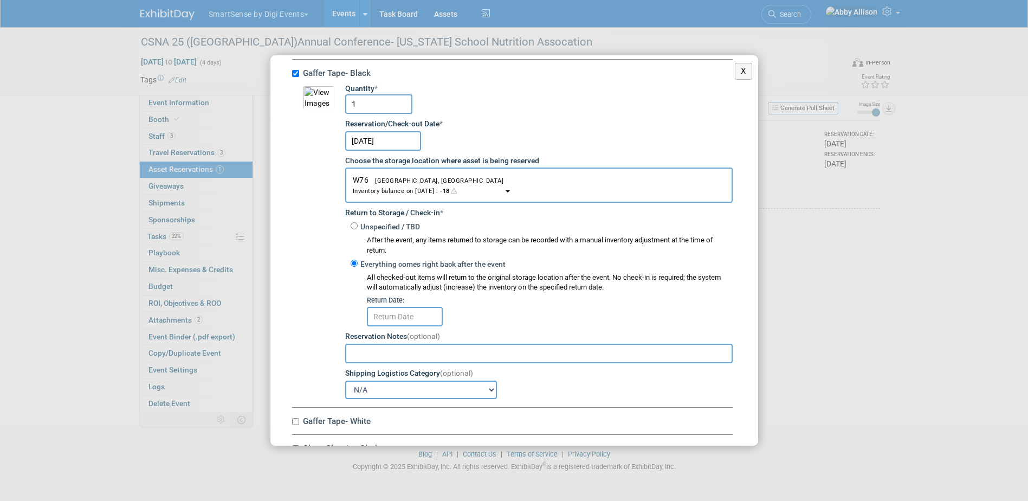
scroll to position [1680, 0]
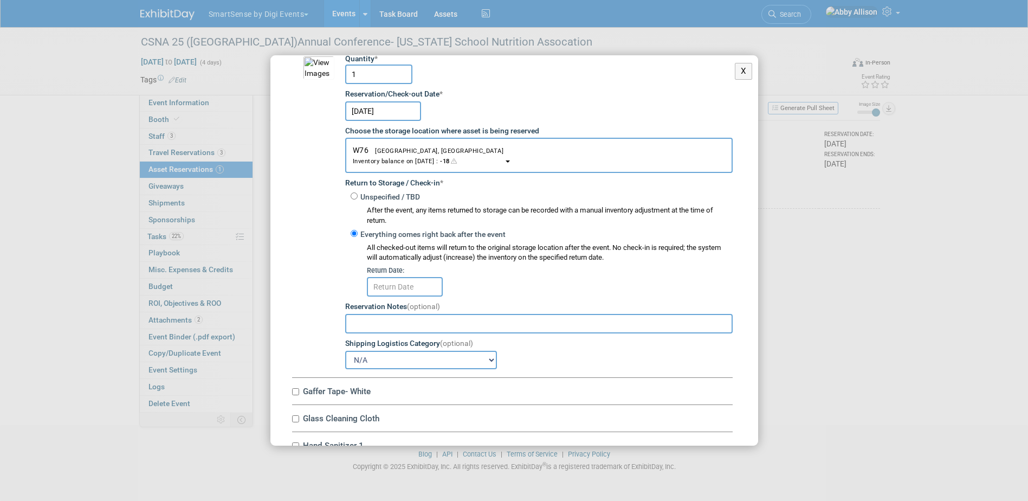
click at [410, 296] on input "text" at bounding box center [405, 287] width 76 height 20
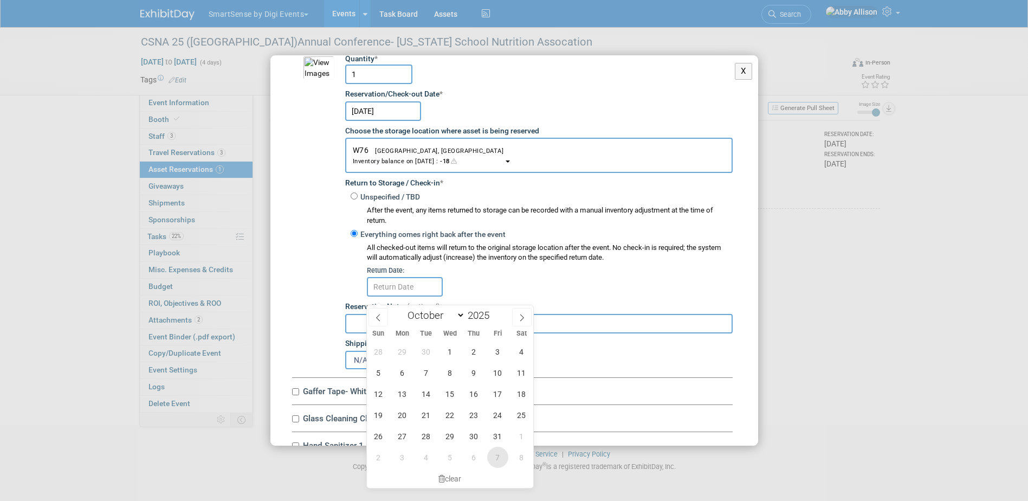
click at [488, 460] on span "7" at bounding box center [497, 457] width 21 height 21
type input "Nov 7, 2025"
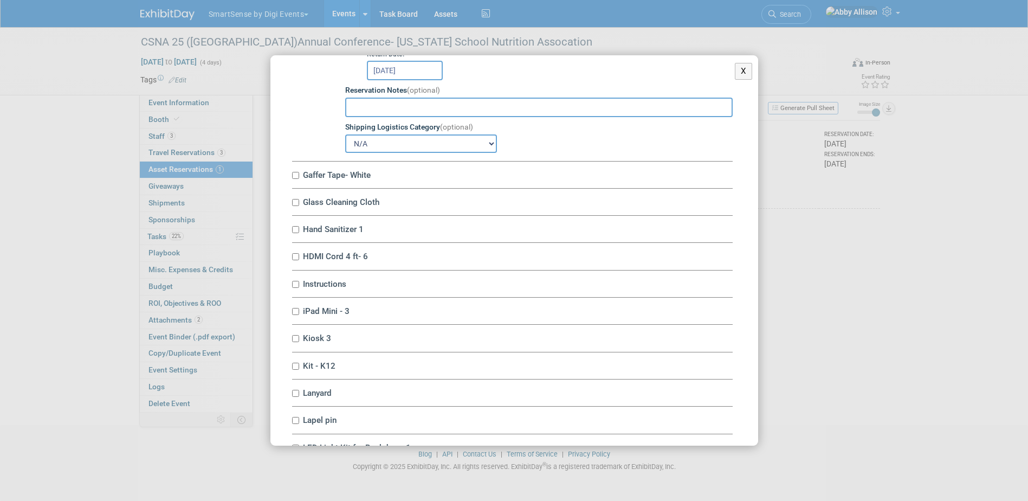
scroll to position [1897, 0]
click at [298, 178] on input "Gaffer Tape- White" at bounding box center [295, 174] width 7 height 7
checkbox input "true"
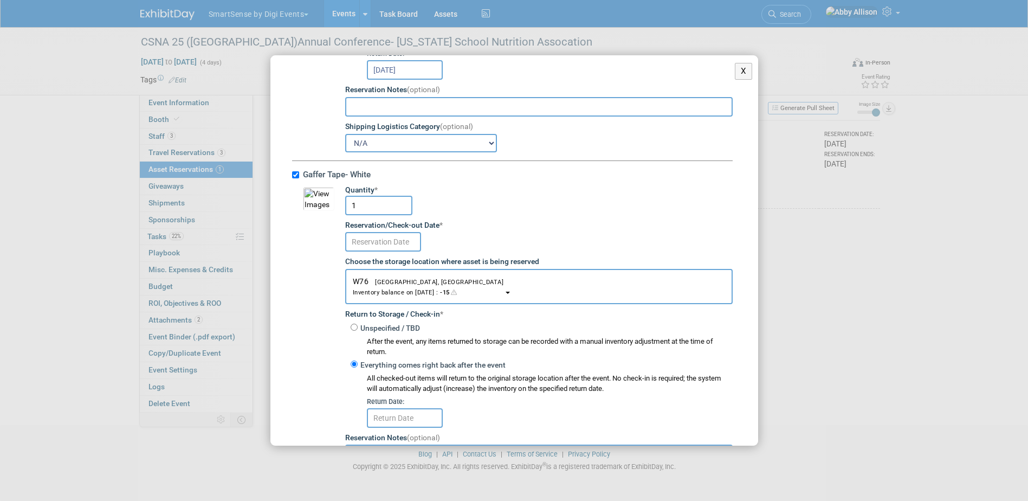
click at [378, 250] on input "text" at bounding box center [383, 242] width 76 height 20
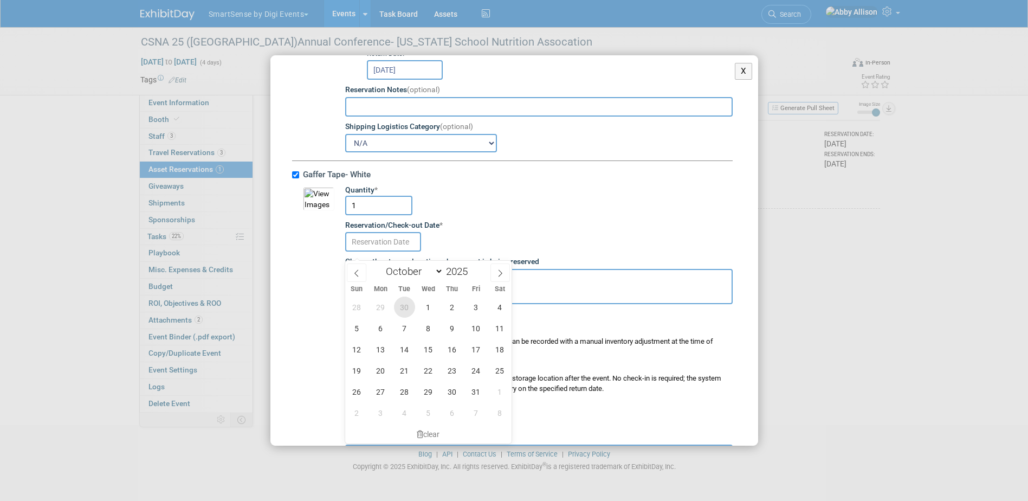
click at [401, 306] on span "30" at bounding box center [404, 306] width 21 height 21
type input "[DATE]"
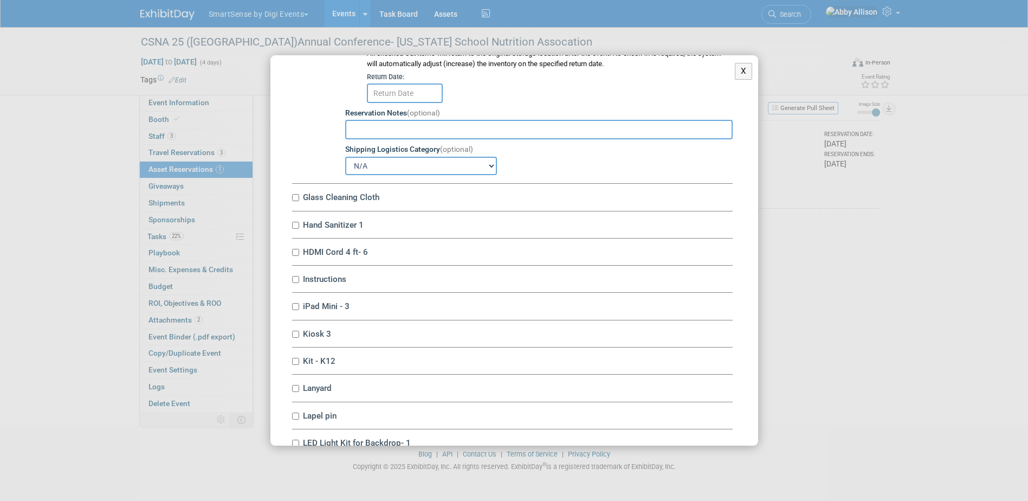
scroll to position [2222, 0]
click at [385, 102] on input "text" at bounding box center [405, 93] width 76 height 20
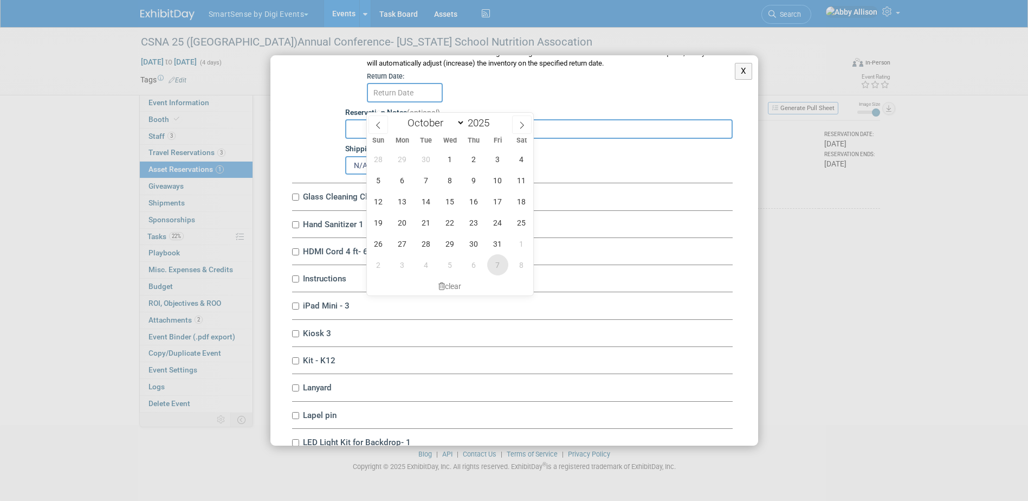
click at [491, 268] on span "7" at bounding box center [497, 264] width 21 height 21
type input "Nov 7, 2025"
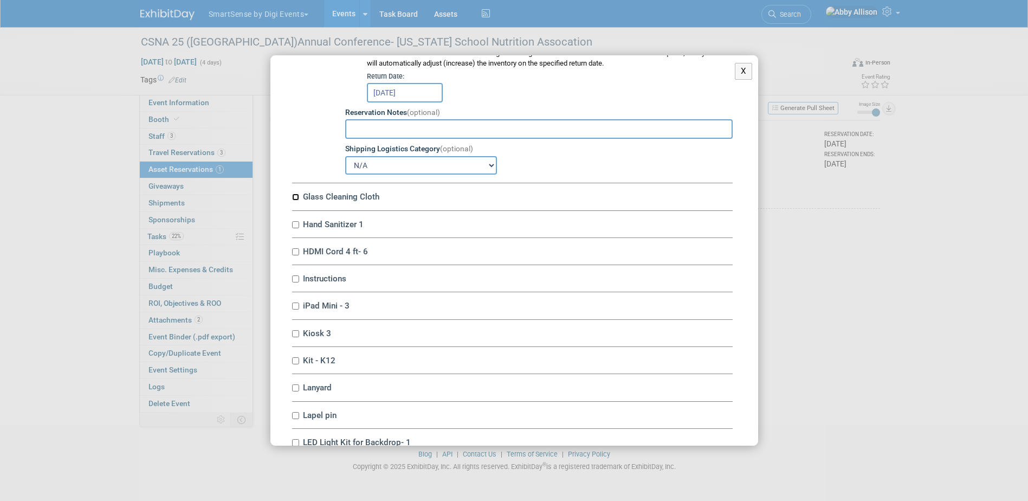
click at [297, 201] on input "Glass Cleaning Cloth" at bounding box center [295, 196] width 7 height 7
checkbox input "true"
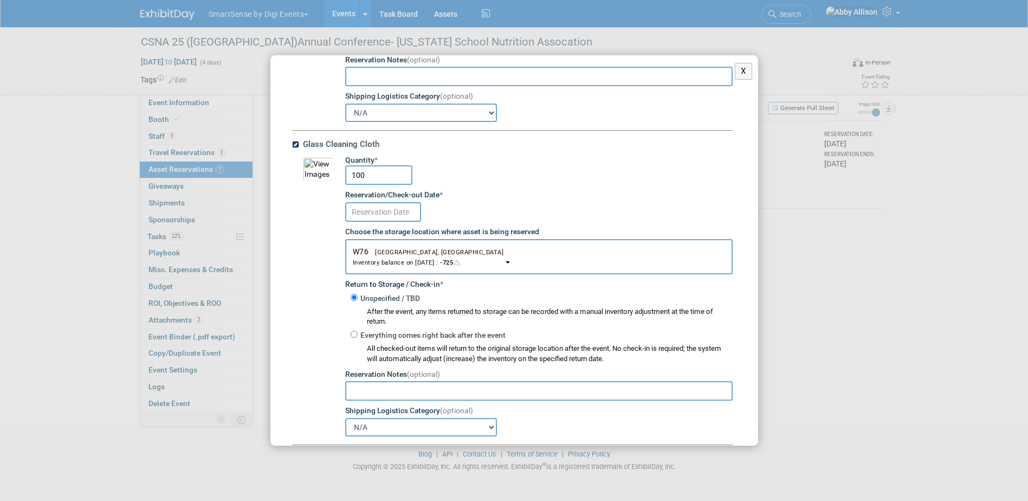
scroll to position [2276, 0]
click at [348, 213] on input "text" at bounding box center [383, 211] width 76 height 20
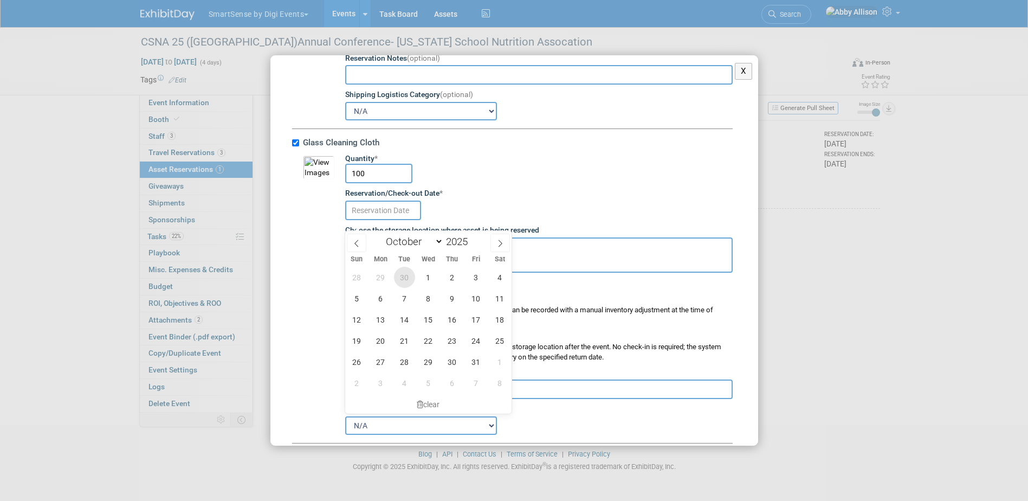
click at [410, 278] on span "30" at bounding box center [404, 277] width 21 height 21
type input "[DATE]"
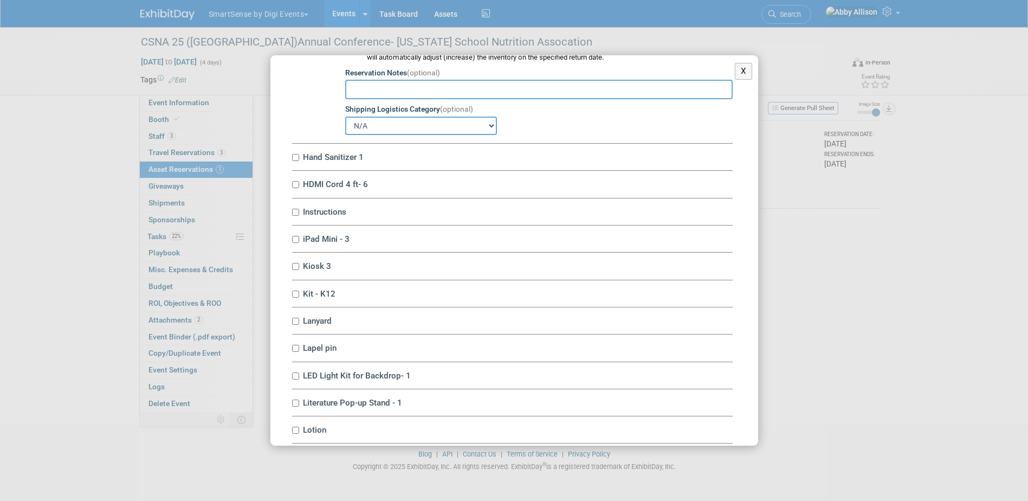
scroll to position [2656, 0]
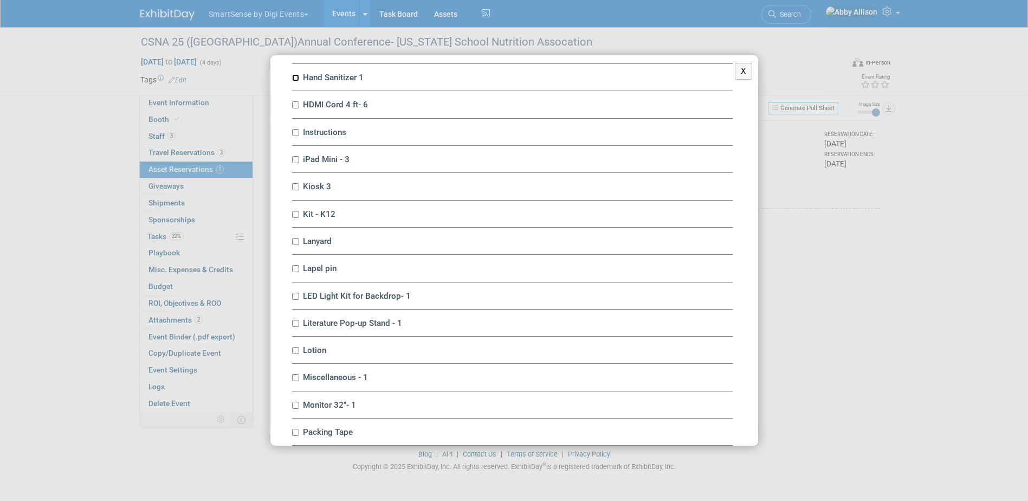
click at [293, 81] on input "Hand Sanitizer 1" at bounding box center [295, 77] width 7 height 7
checkbox input "true"
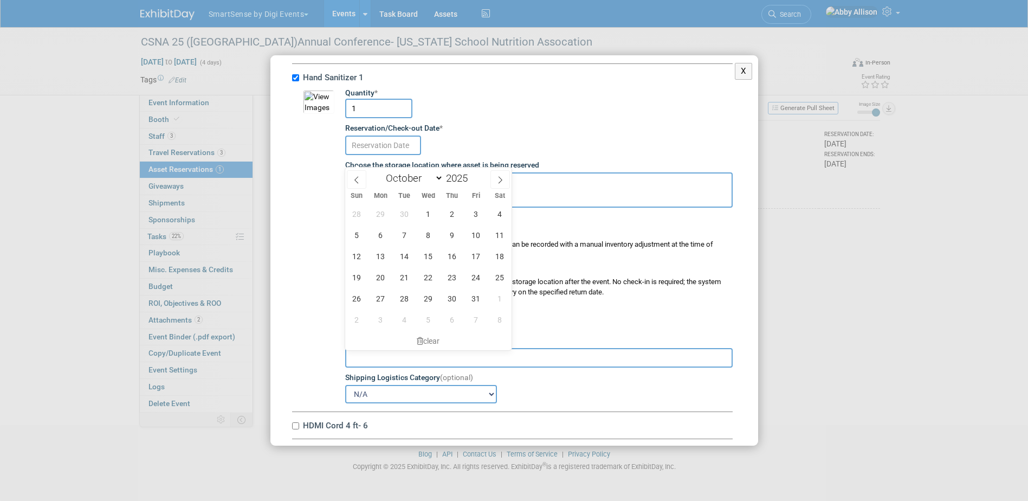
click at [373, 150] on input "text" at bounding box center [383, 145] width 76 height 20
click at [403, 212] on span "30" at bounding box center [404, 213] width 21 height 21
type input "[DATE]"
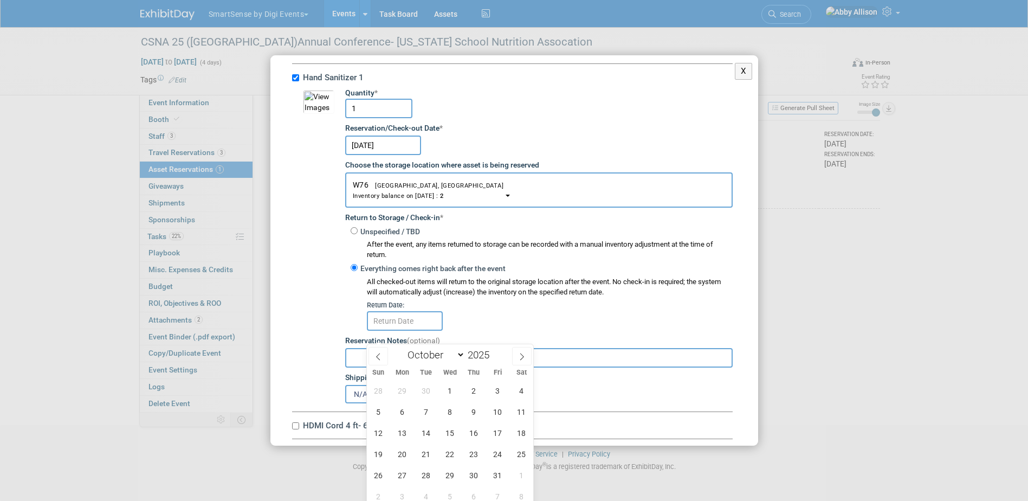
click at [419, 331] on input "text" at bounding box center [405, 321] width 76 height 20
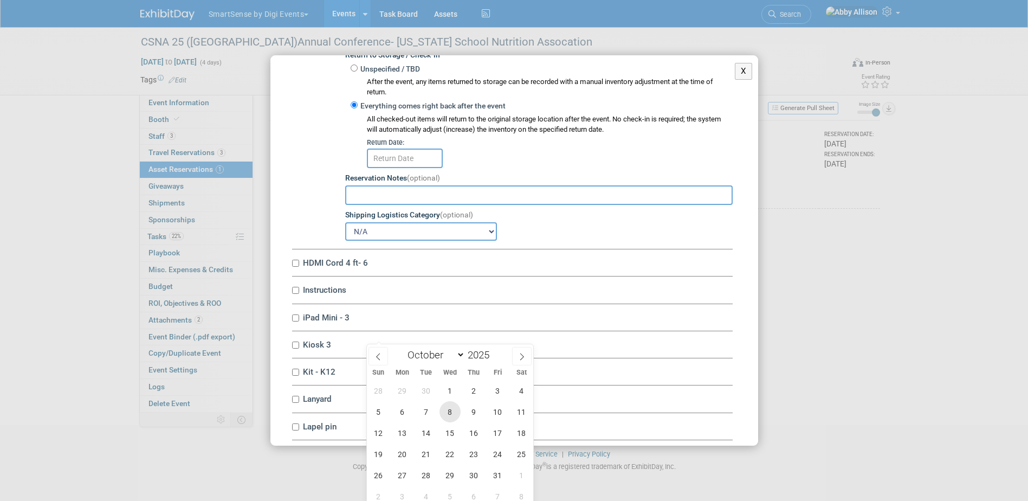
scroll to position [55, 0]
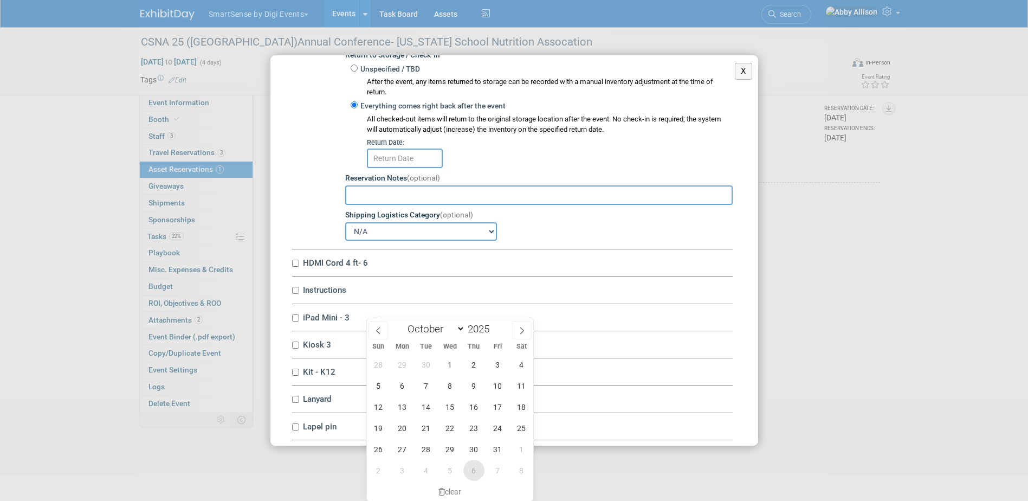
click at [468, 469] on span "6" at bounding box center [473, 470] width 21 height 21
type input "Nov 6, 2025"
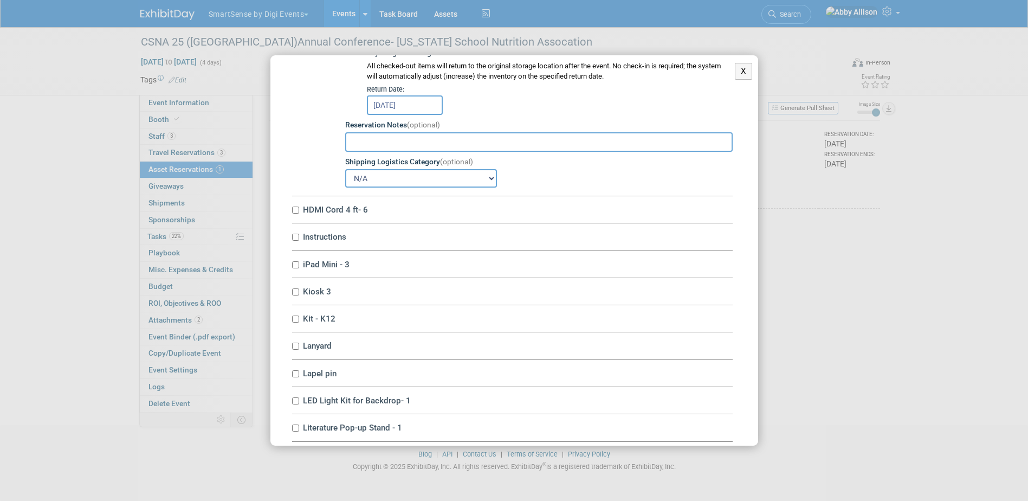
scroll to position [2872, 0]
click at [294, 212] on input "HDMI Cord 4 ft- 6" at bounding box center [295, 208] width 7 height 7
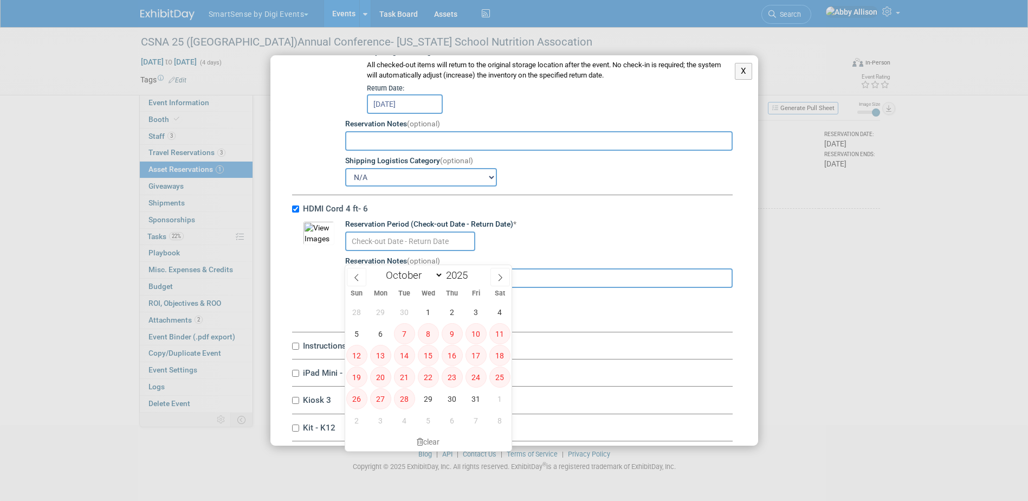
click at [406, 249] on input "text" at bounding box center [410, 241] width 130 height 20
click at [297, 212] on input "HDMI Cord 4 ft- 6" at bounding box center [295, 208] width 7 height 7
checkbox input "false"
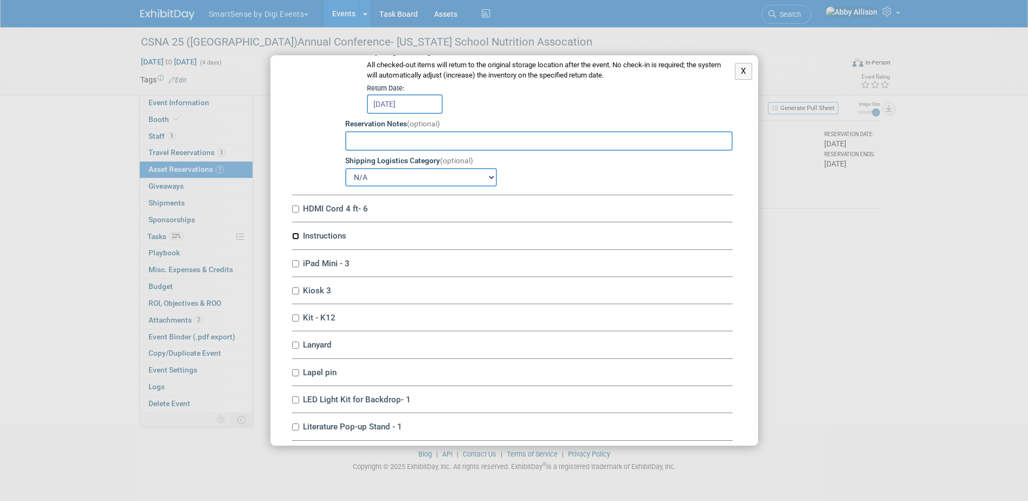
click at [294, 240] on input "Instructions" at bounding box center [295, 236] width 7 height 7
checkbox input "true"
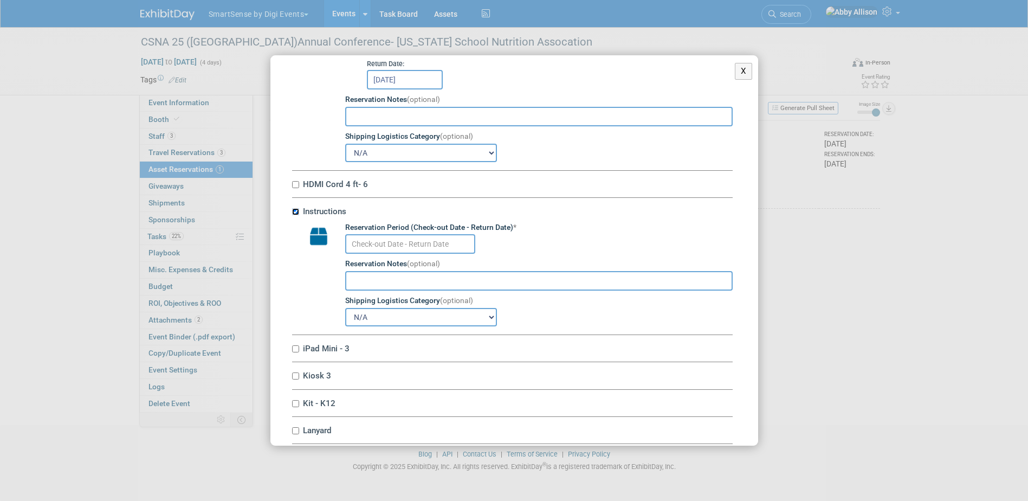
scroll to position [2927, 0]
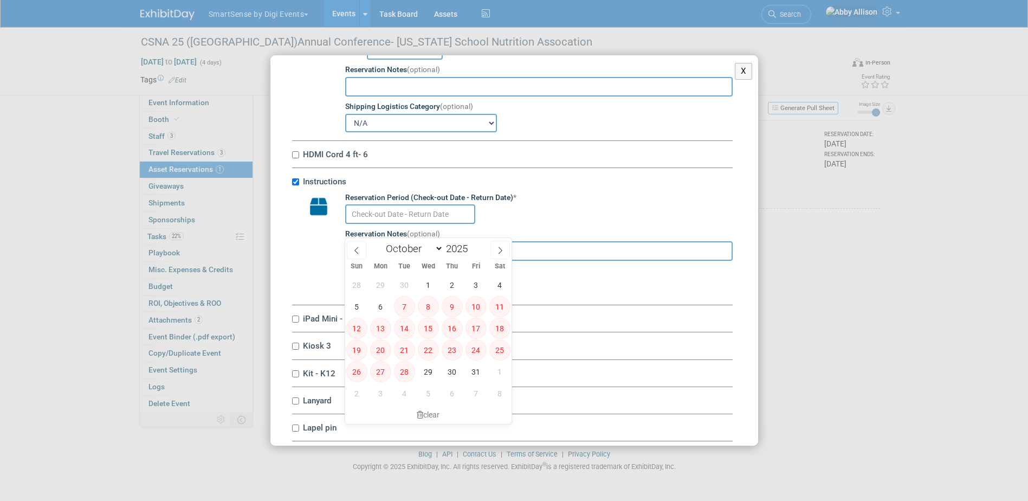
click at [388, 224] on input "text" at bounding box center [410, 214] width 130 height 20
click at [381, 305] on span "6" at bounding box center [380, 306] width 21 height 21
click at [358, 302] on span "5" at bounding box center [356, 306] width 21 height 21
type input "Oct 5, 2025 to Oct 6, 2025"
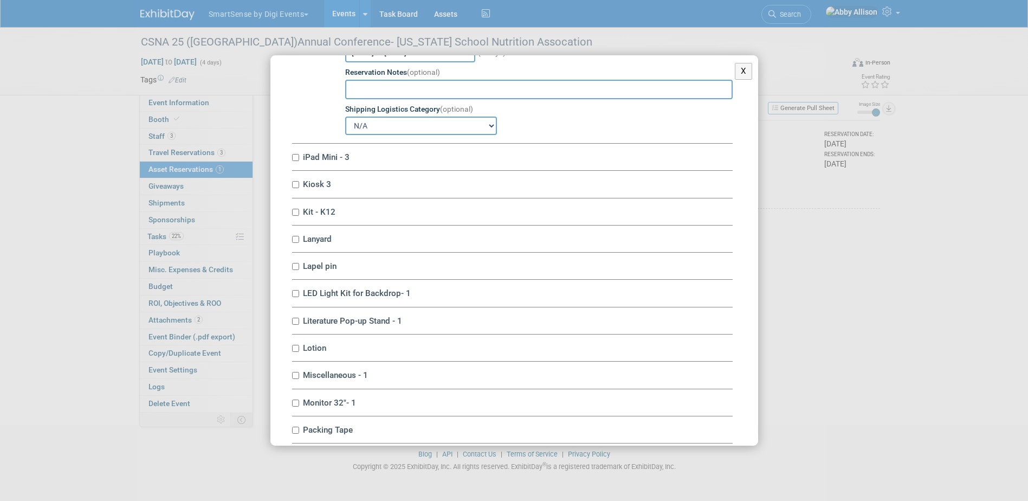
scroll to position [3089, 0]
click at [295, 160] on input "iPad Mini - 3" at bounding box center [295, 156] width 7 height 7
checkbox input "true"
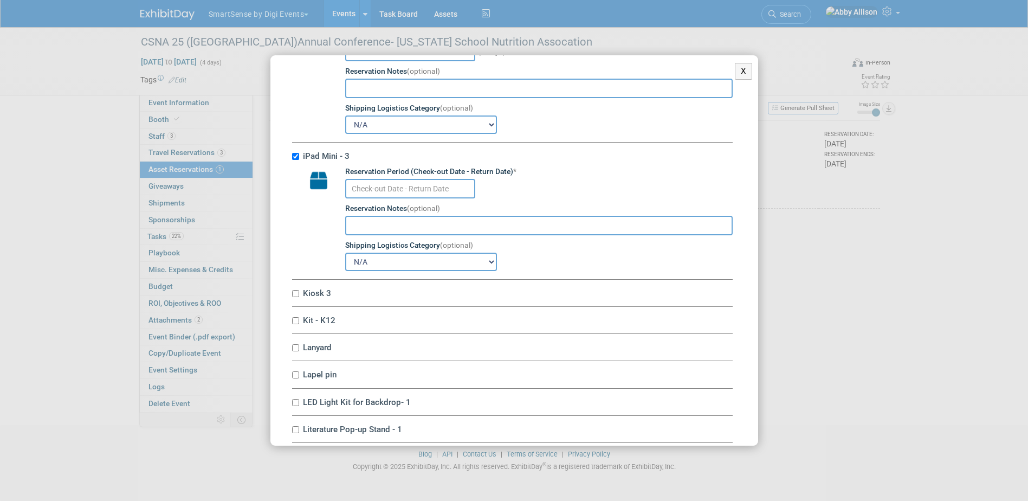
click at [350, 198] on input "text" at bounding box center [410, 189] width 130 height 20
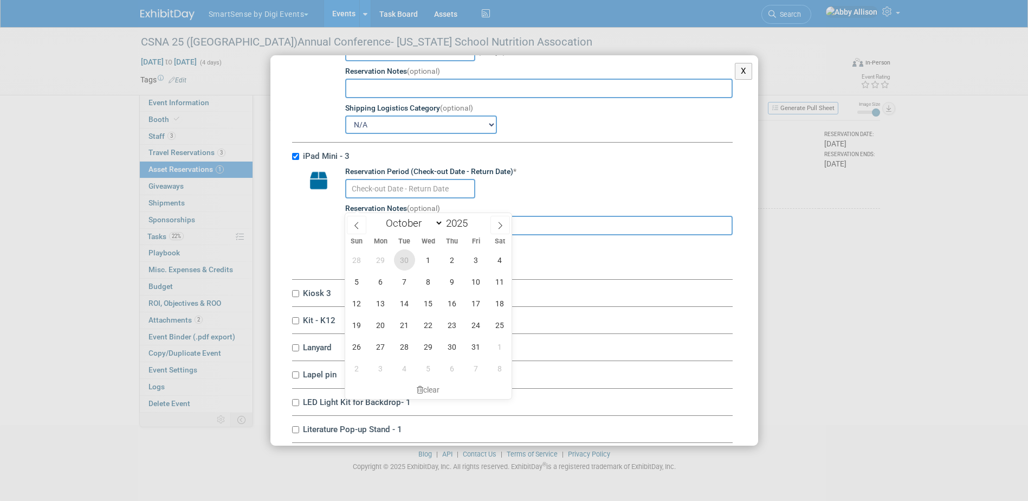
click at [399, 256] on span "30" at bounding box center [404, 259] width 21 height 21
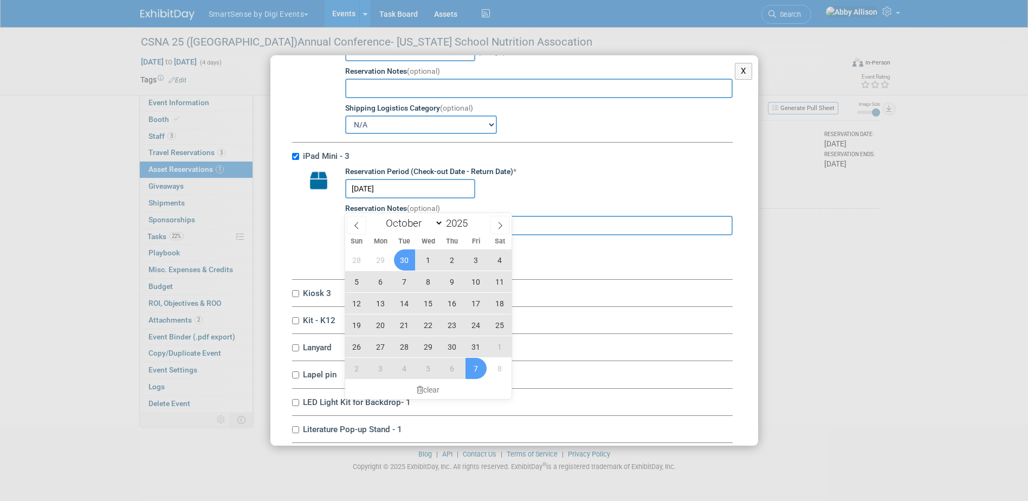
click at [470, 366] on span "7" at bounding box center [476, 368] width 21 height 21
type input "Sep 30, 2025 to Nov 7, 2025"
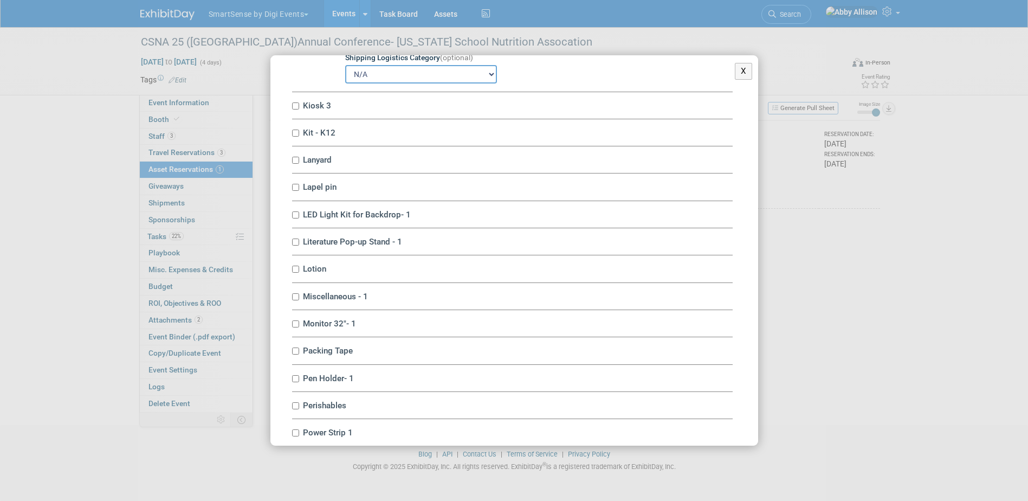
scroll to position [3306, 0]
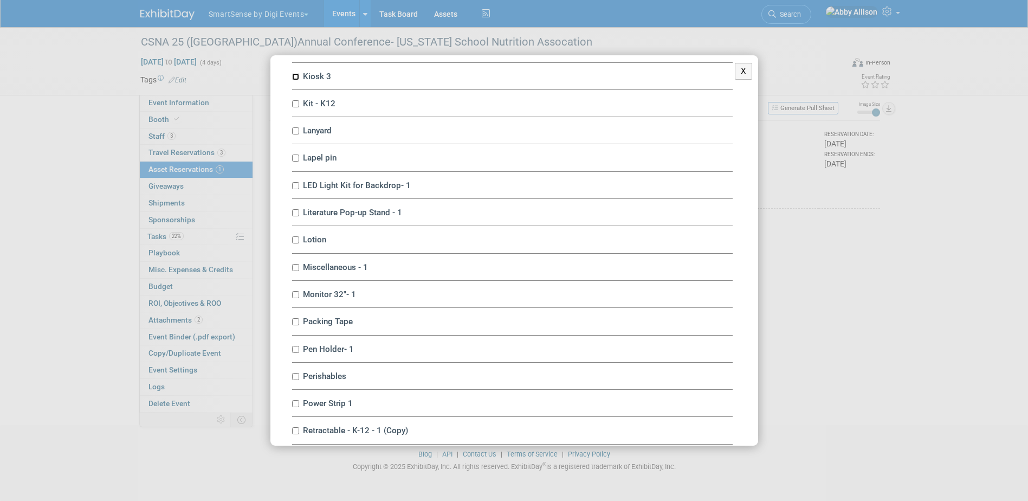
click at [294, 80] on input "Kiosk 3" at bounding box center [295, 76] width 7 height 7
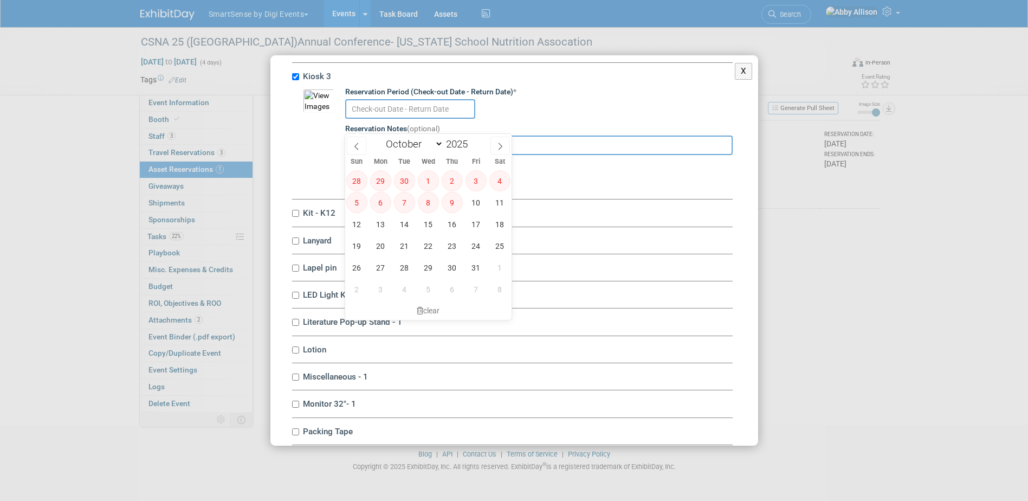
click at [351, 119] on input "text" at bounding box center [410, 109] width 130 height 20
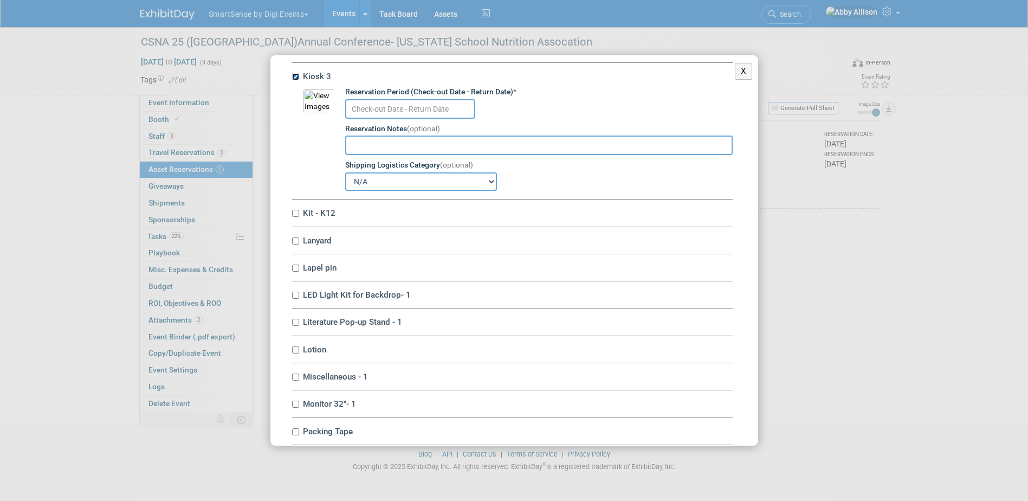
click at [294, 80] on input "Kiosk 3" at bounding box center [295, 76] width 7 height 7
checkbox input "false"
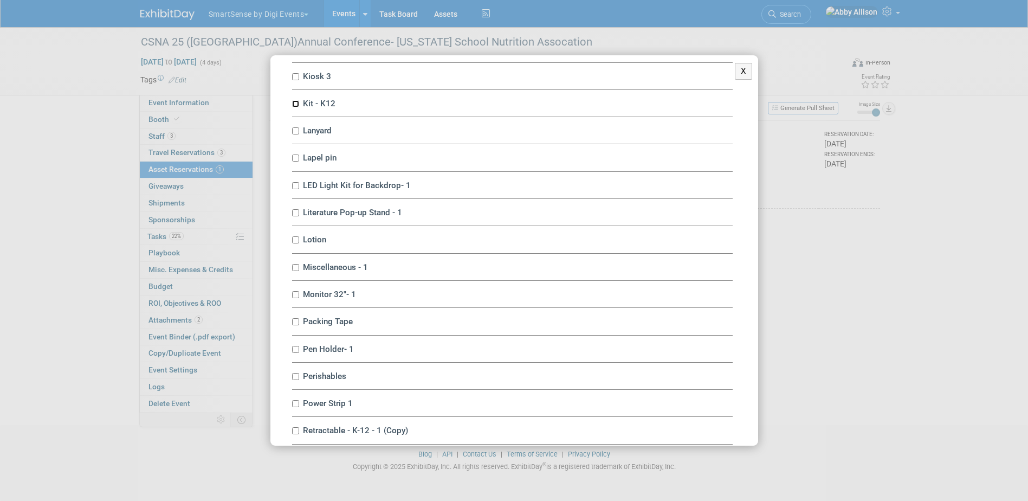
click at [296, 107] on input "Kit - K12" at bounding box center [295, 103] width 7 height 7
checkbox input "true"
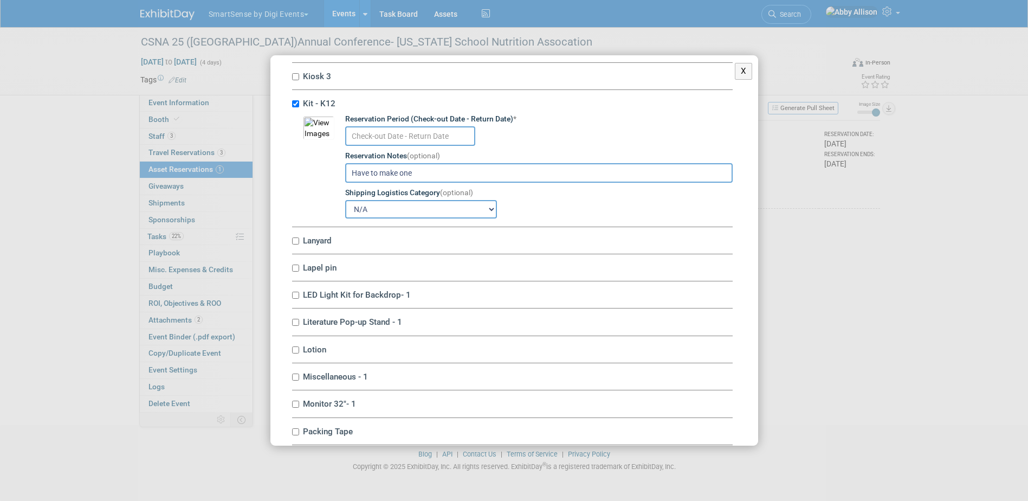
click at [368, 146] on input "text" at bounding box center [410, 136] width 130 height 20
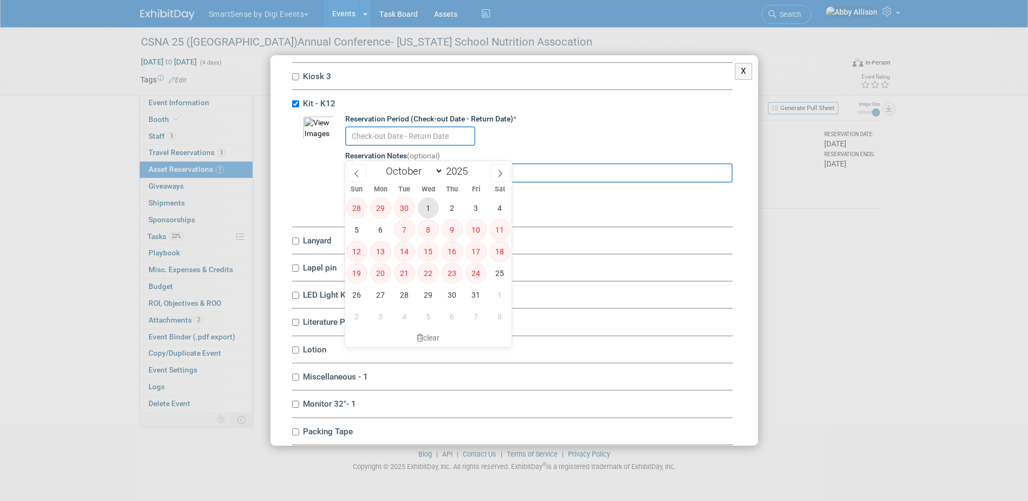
click at [423, 208] on span "1" at bounding box center [428, 207] width 21 height 21
click at [444, 206] on span "2" at bounding box center [452, 207] width 21 height 21
type input "Oct 1, 2025 to Oct 2, 2025"
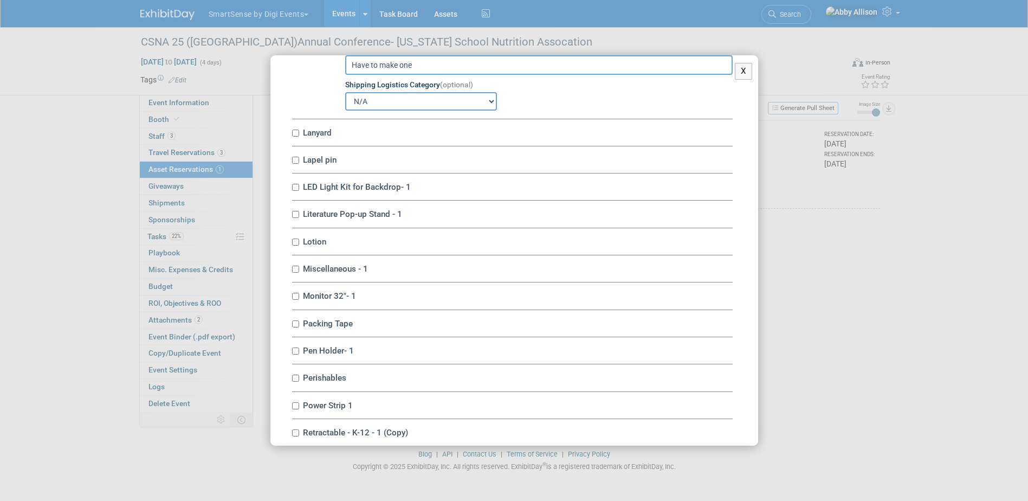
scroll to position [3414, 0]
click at [294, 143] on div "Lanyard 10045411-10713234-e5e1cd09-58d9-49bf-a0ab-367f9f8e78ff.jpg Quantity * 1…" at bounding box center [512, 132] width 441 height 27
click at [295, 136] on input "Lanyard" at bounding box center [295, 132] width 7 height 7
checkbox input "true"
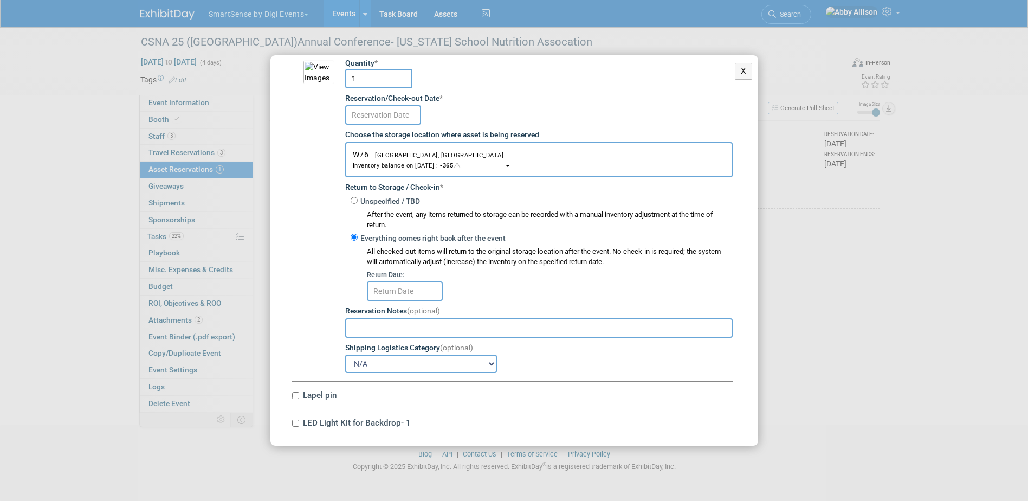
scroll to position [3523, 0]
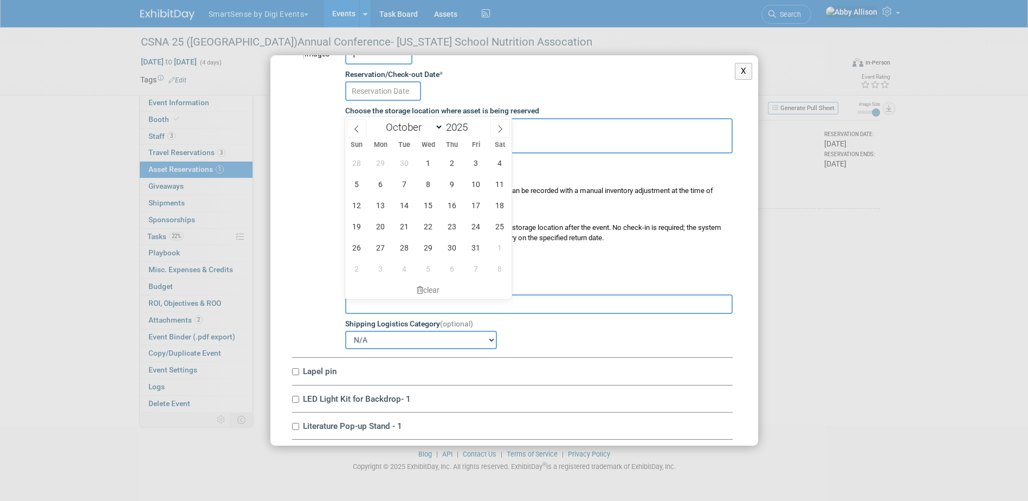
click at [366, 101] on input "text" at bounding box center [383, 91] width 76 height 20
click at [356, 64] on input "1" at bounding box center [378, 55] width 67 height 20
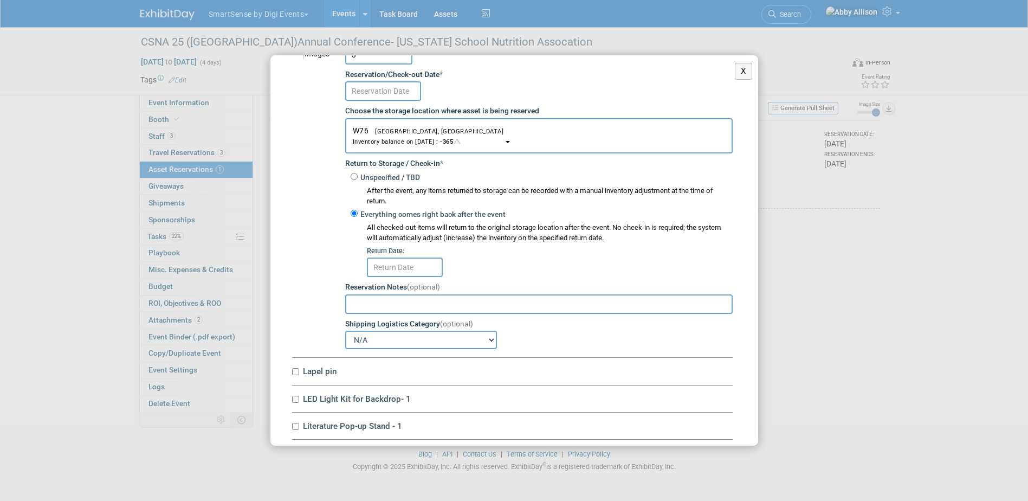
type input "3"
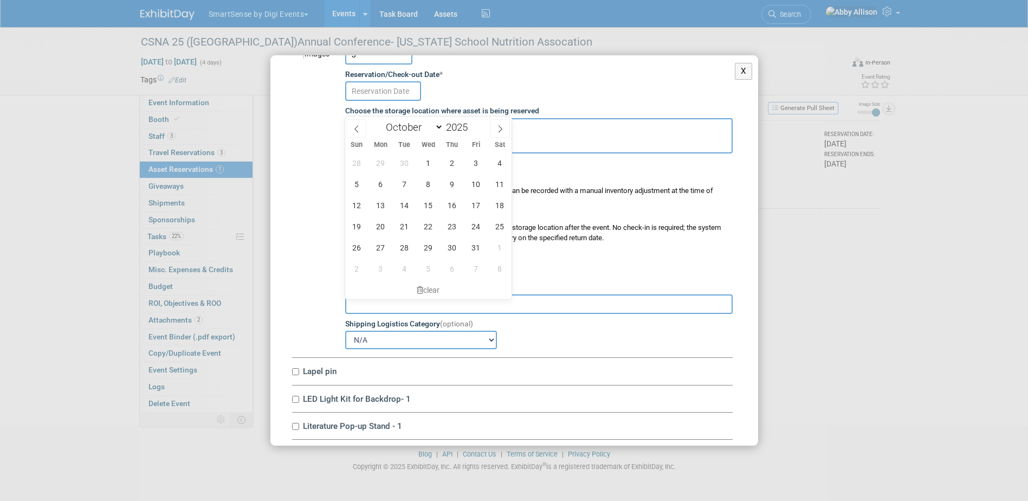
drag, startPoint x: 363, startPoint y: 105, endPoint x: 366, endPoint y: 83, distance: 21.8
click at [363, 101] on input "text" at bounding box center [383, 91] width 76 height 20
click at [401, 165] on span "30" at bounding box center [404, 162] width 21 height 21
type input "[DATE]"
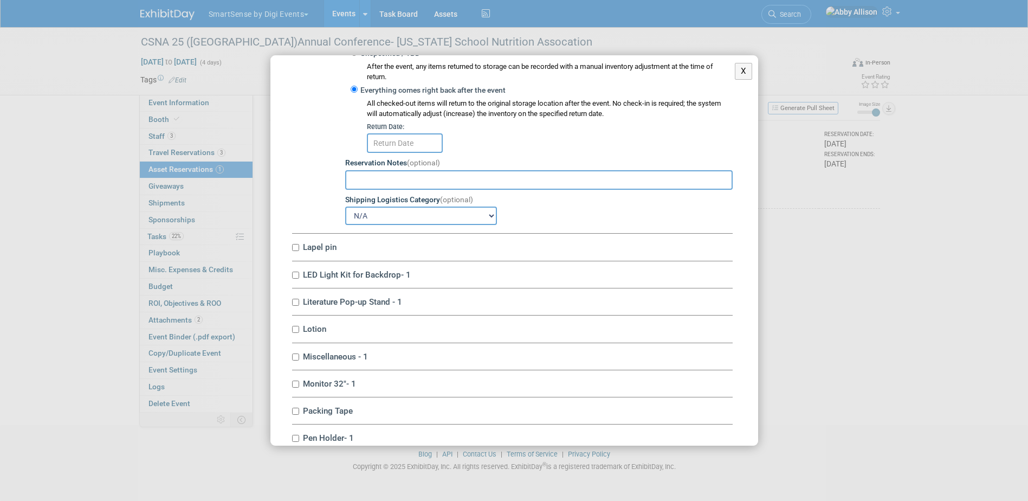
scroll to position [3631, 0]
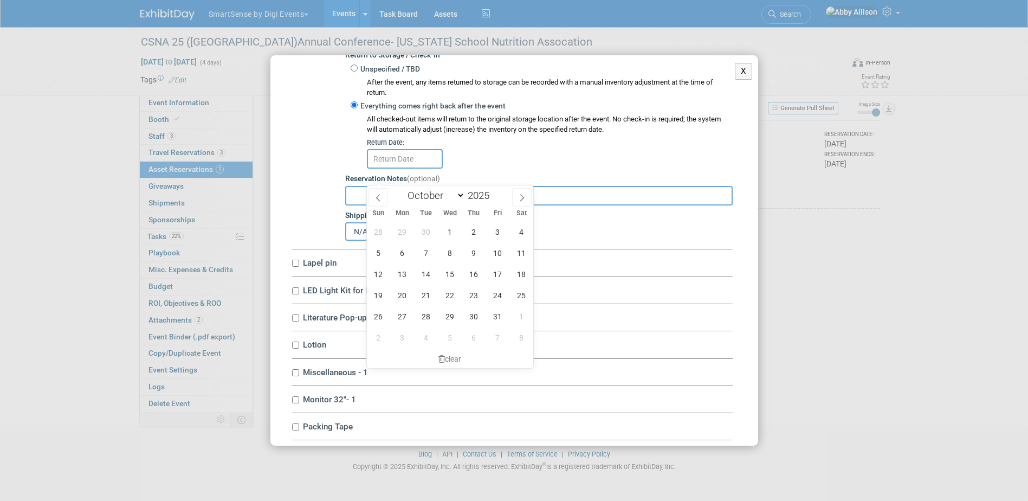
click at [391, 169] on input "text" at bounding box center [405, 159] width 76 height 20
click at [500, 335] on span "7" at bounding box center [497, 337] width 21 height 21
type input "Nov 7, 2025"
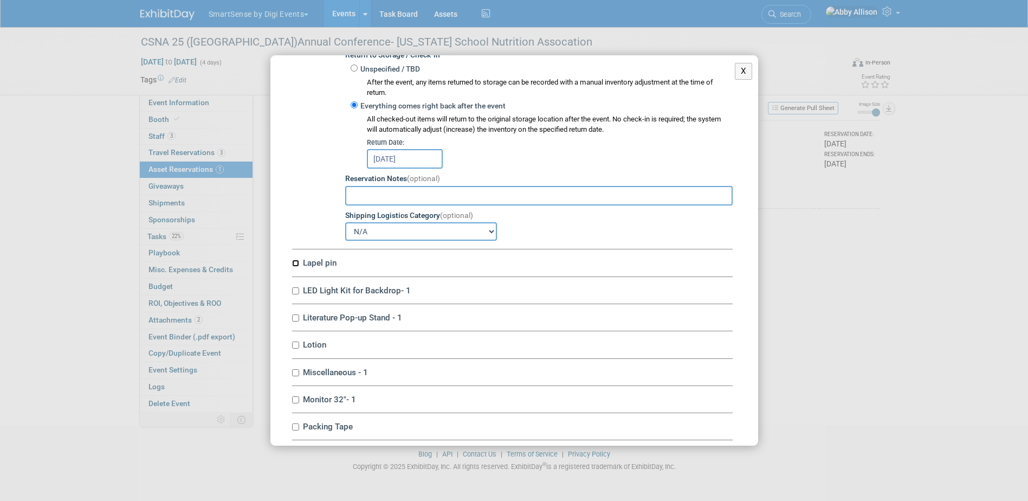
click at [296, 267] on input "Lapel pin" at bounding box center [295, 263] width 7 height 7
checkbox input "true"
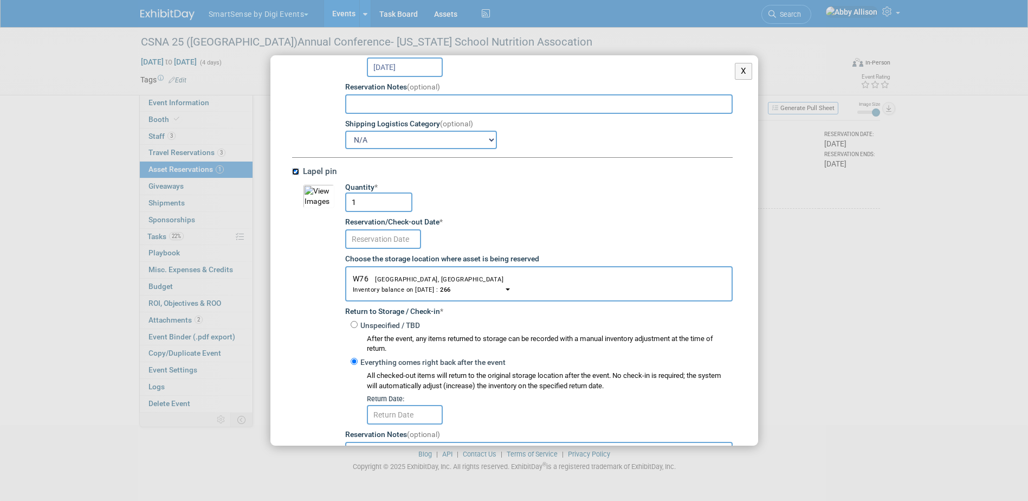
scroll to position [3740, 0]
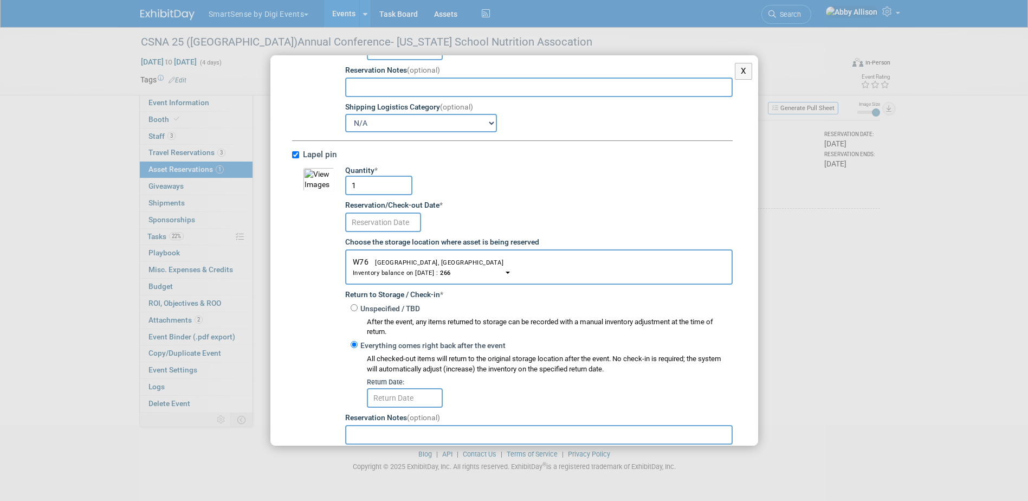
drag, startPoint x: 356, startPoint y: 203, endPoint x: 350, endPoint y: 204, distance: 6.2
click at [350, 195] on input "1" at bounding box center [378, 186] width 67 height 20
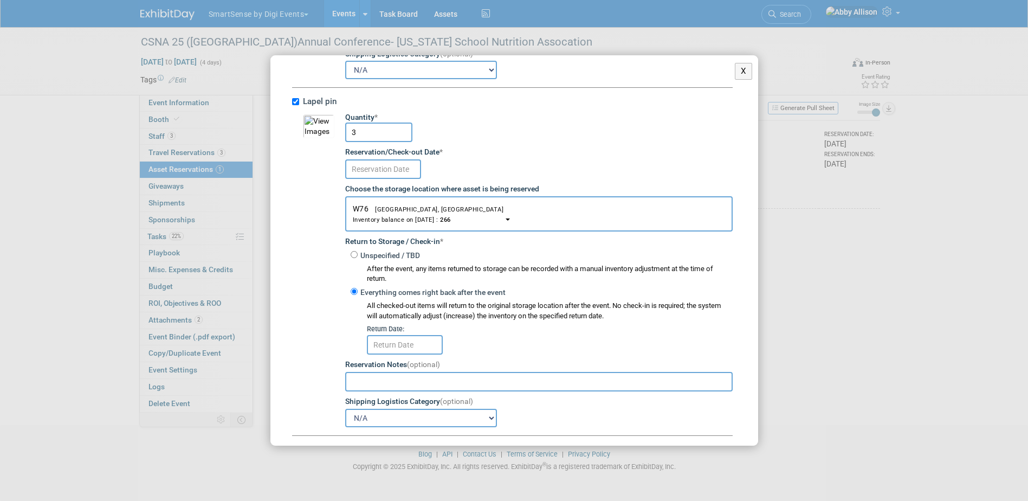
scroll to position [3794, 0]
type input "3"
click at [359, 177] on input "text" at bounding box center [383, 168] width 76 height 20
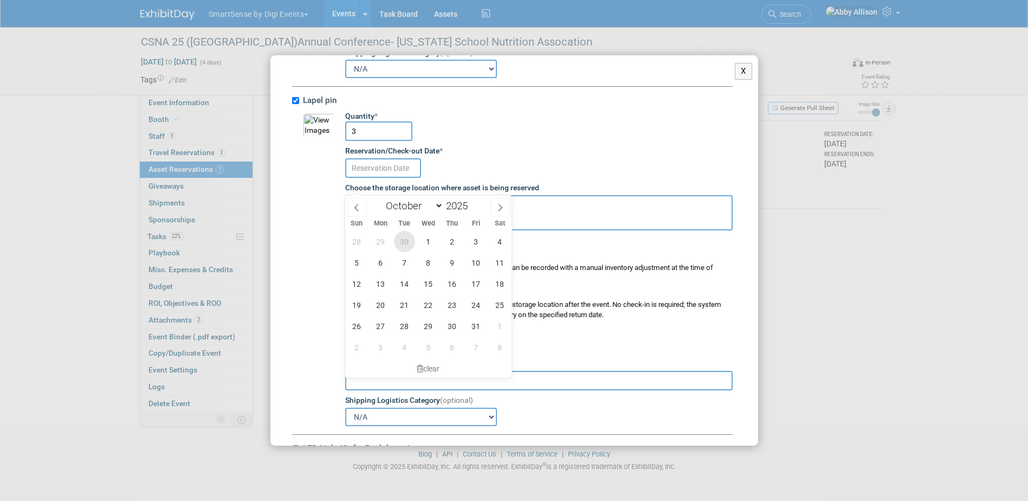
click at [405, 246] on span "30" at bounding box center [404, 241] width 21 height 21
type input "[DATE]"
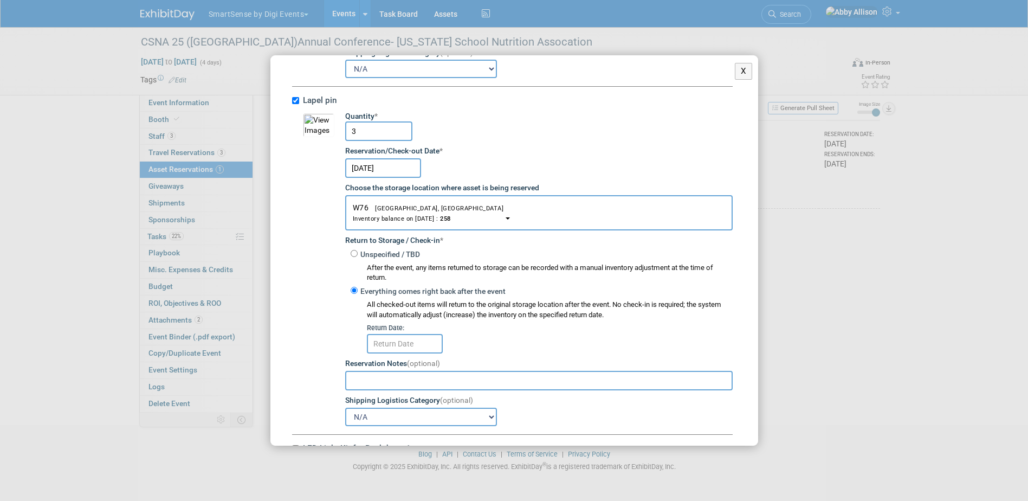
click at [412, 353] on input "text" at bounding box center [405, 344] width 76 height 20
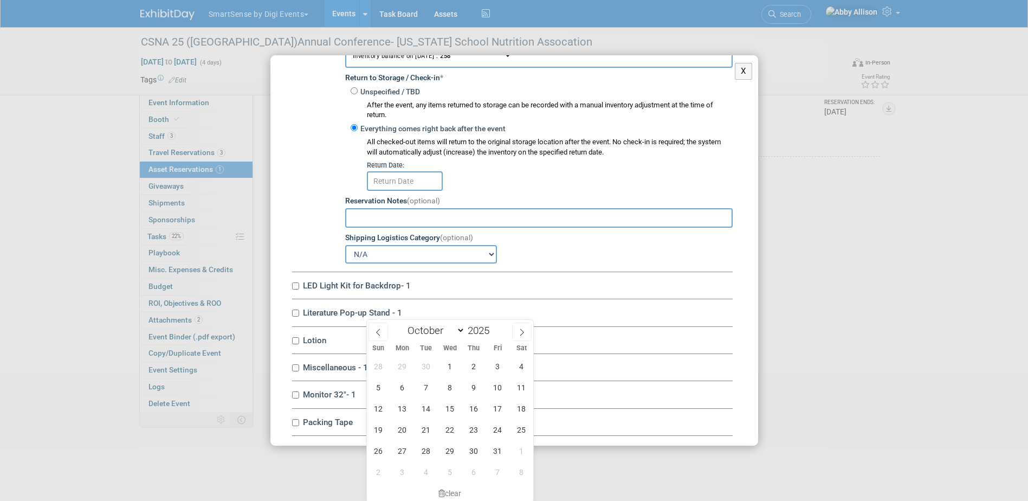
scroll to position [82, 0]
click at [492, 472] on span "7" at bounding box center [497, 470] width 21 height 21
type input "Nov 7, 2025"
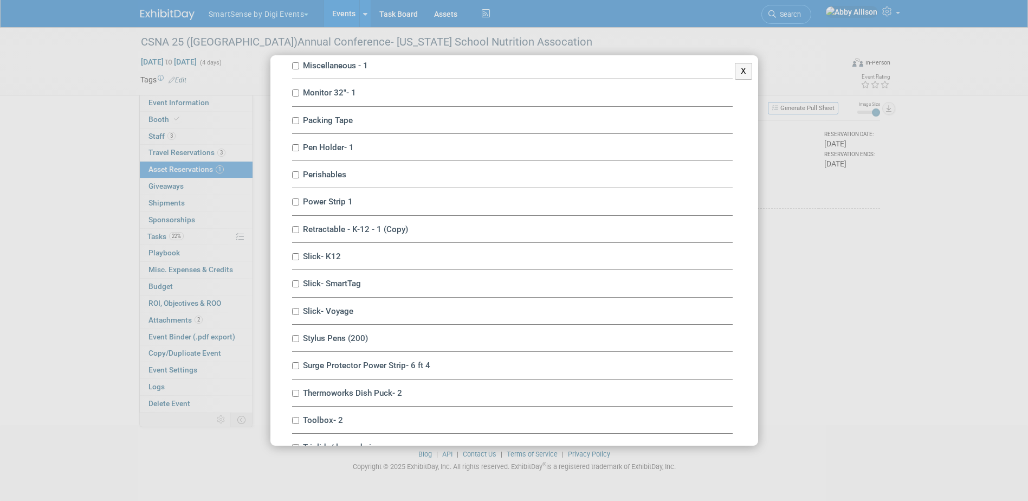
scroll to position [4119, 0]
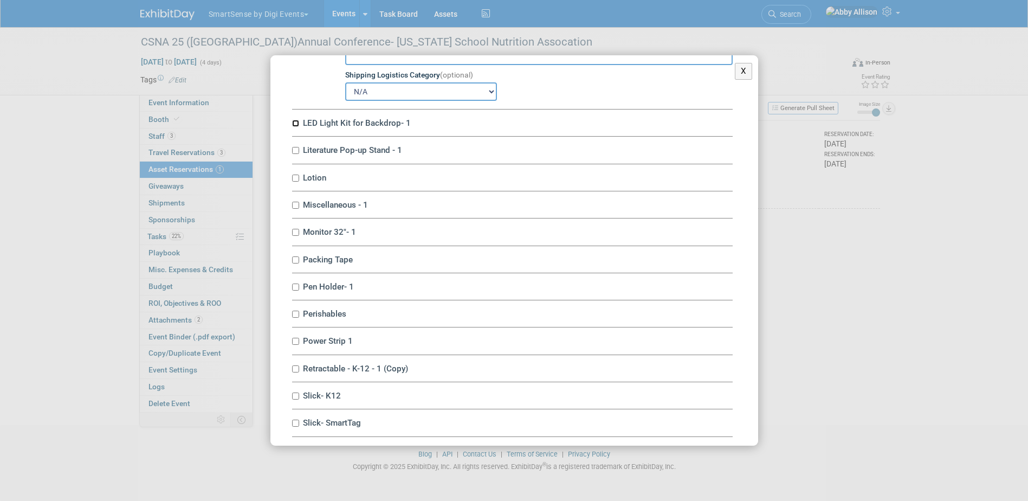
click at [294, 127] on input "LED Light Kit for Backdrop- 1" at bounding box center [295, 123] width 7 height 7
checkbox input "true"
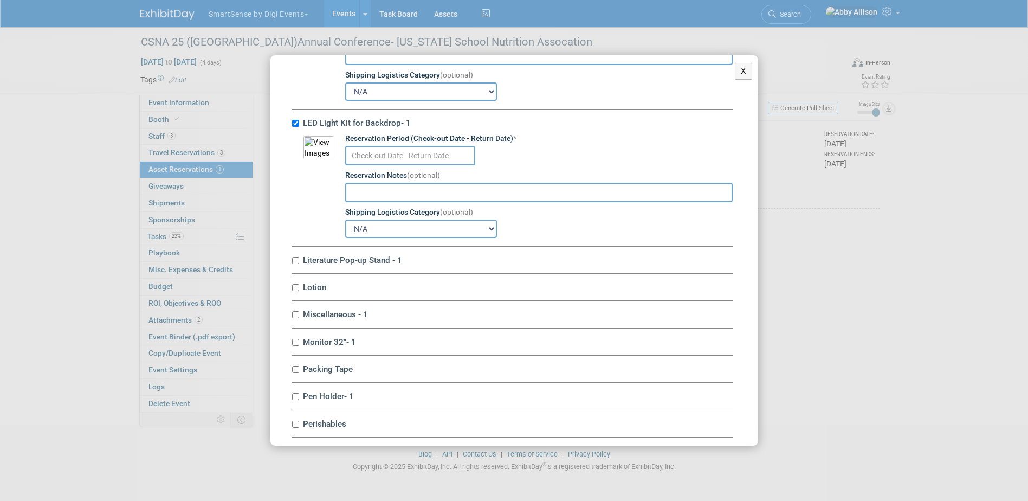
click at [361, 165] on input "text" at bounding box center [410, 156] width 130 height 20
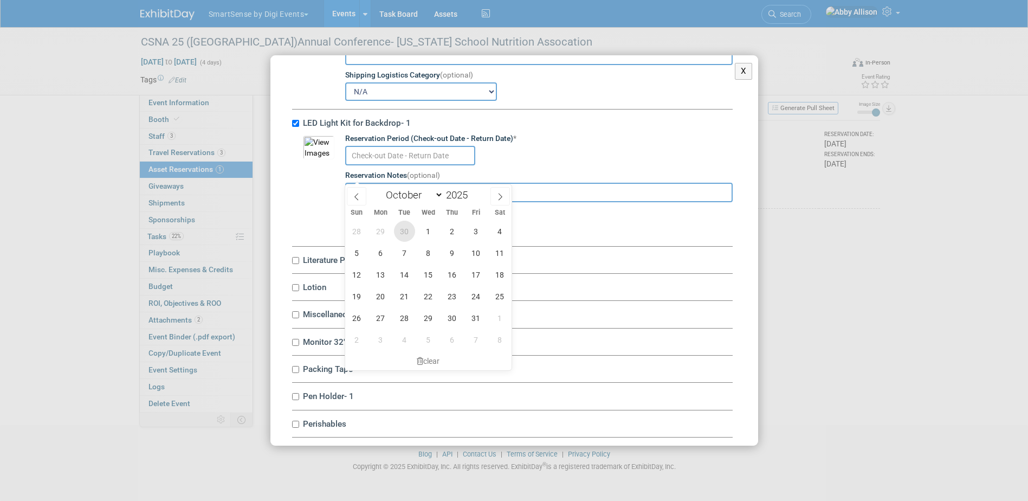
click at [399, 231] on span "30" at bounding box center [404, 231] width 21 height 21
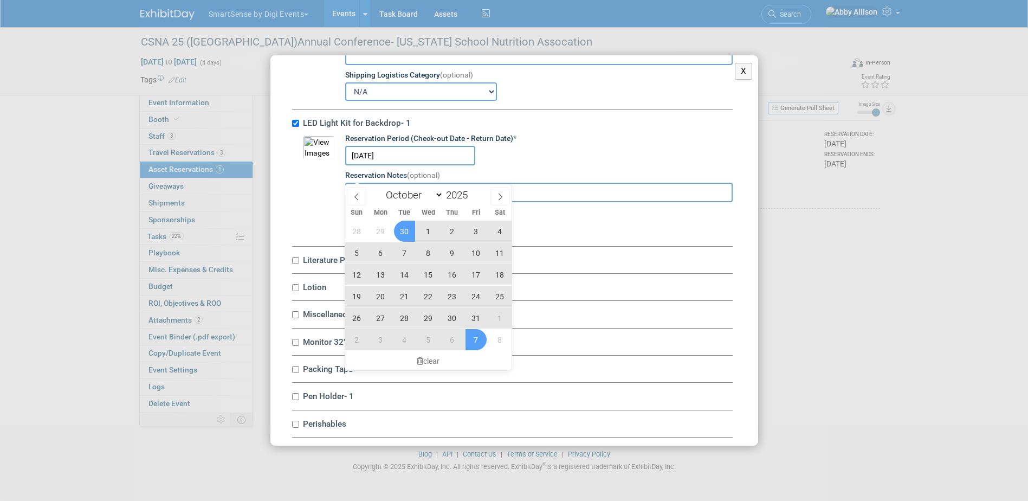
click at [481, 339] on span "7" at bounding box center [476, 339] width 21 height 21
type input "Sep 30, 2025 to Nov 7, 2025"
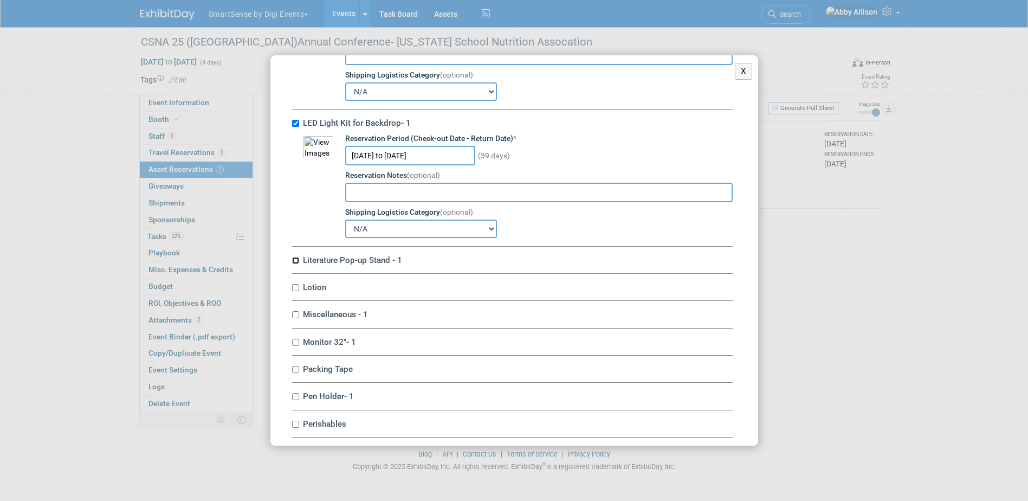
click at [296, 264] on input "Literature Pop-up Stand - 1" at bounding box center [295, 260] width 7 height 7
checkbox input "true"
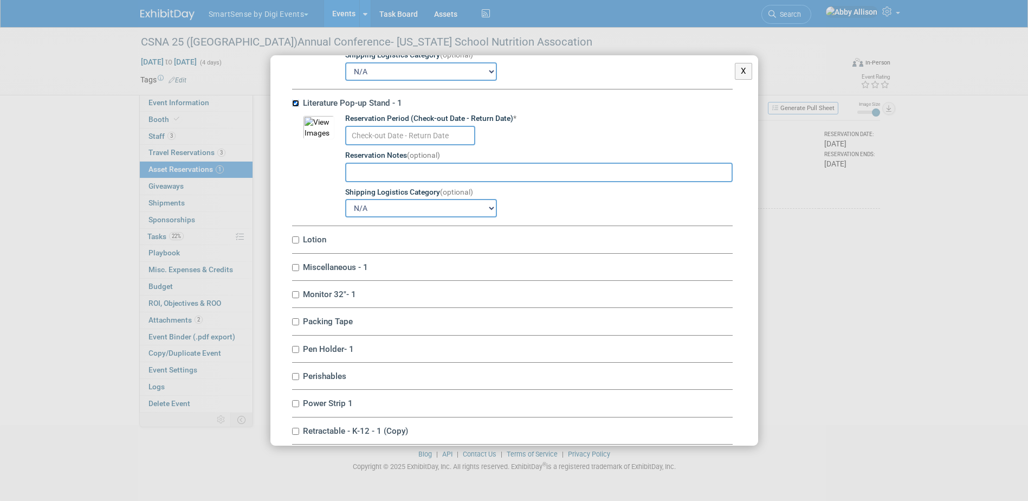
scroll to position [4281, 0]
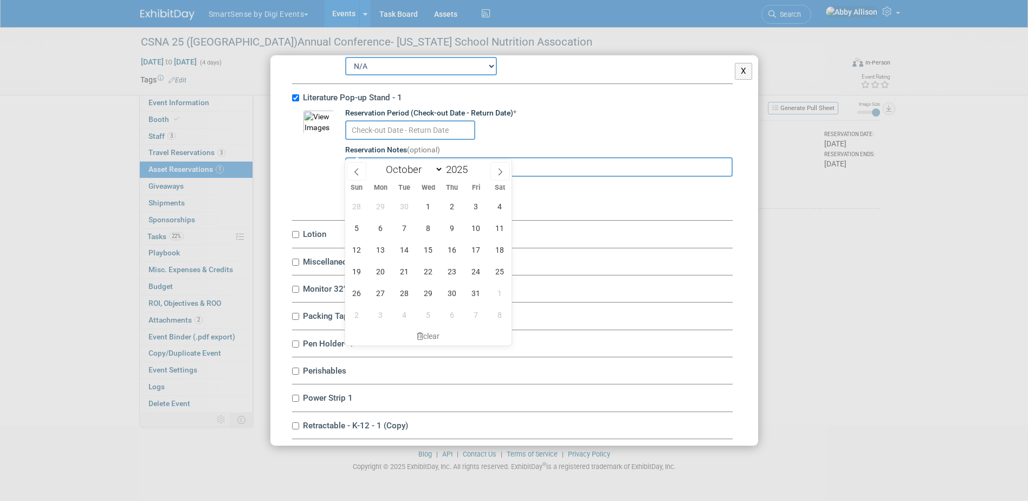
click at [369, 140] on input "text" at bounding box center [410, 130] width 130 height 20
click at [401, 206] on span "30" at bounding box center [404, 206] width 21 height 21
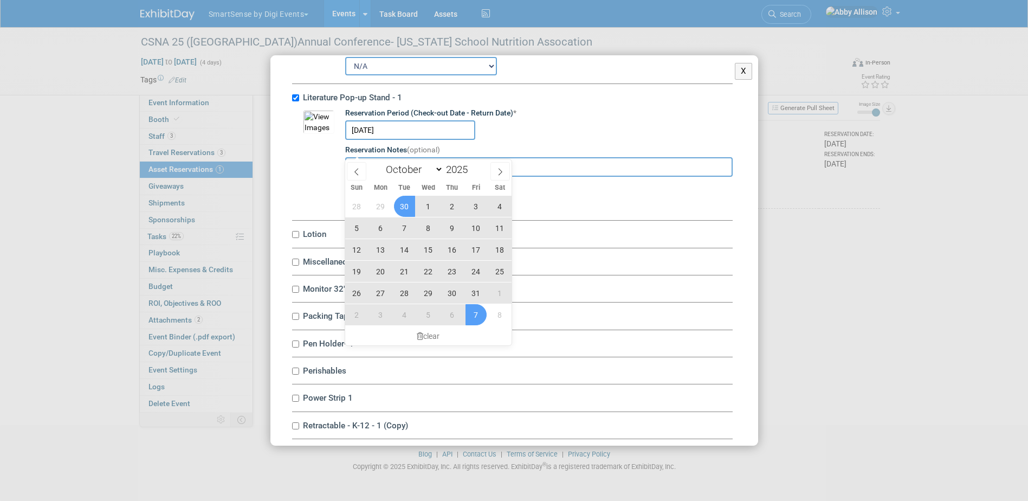
click at [471, 322] on span "7" at bounding box center [476, 314] width 21 height 21
type input "Sep 30, 2025 to Nov 7, 2025"
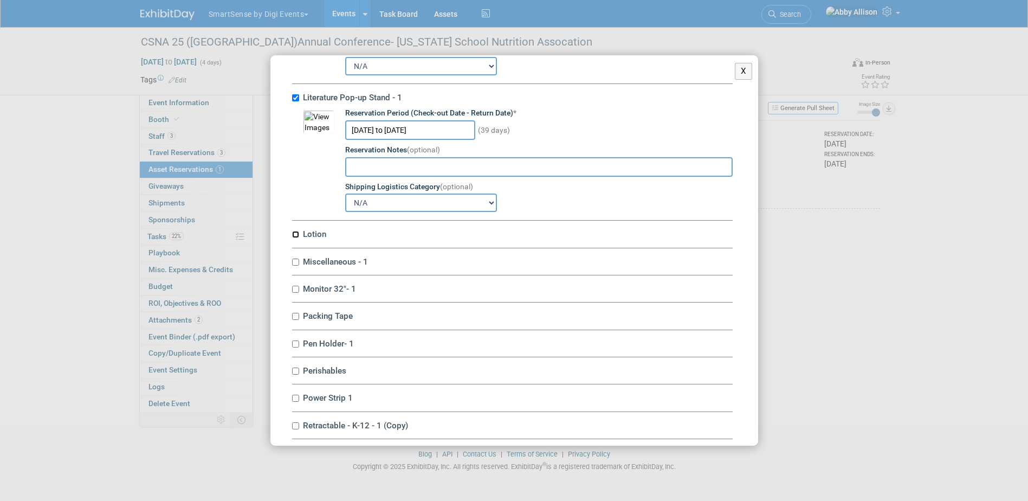
click at [294, 238] on input "Lotion" at bounding box center [295, 234] width 7 height 7
checkbox input "true"
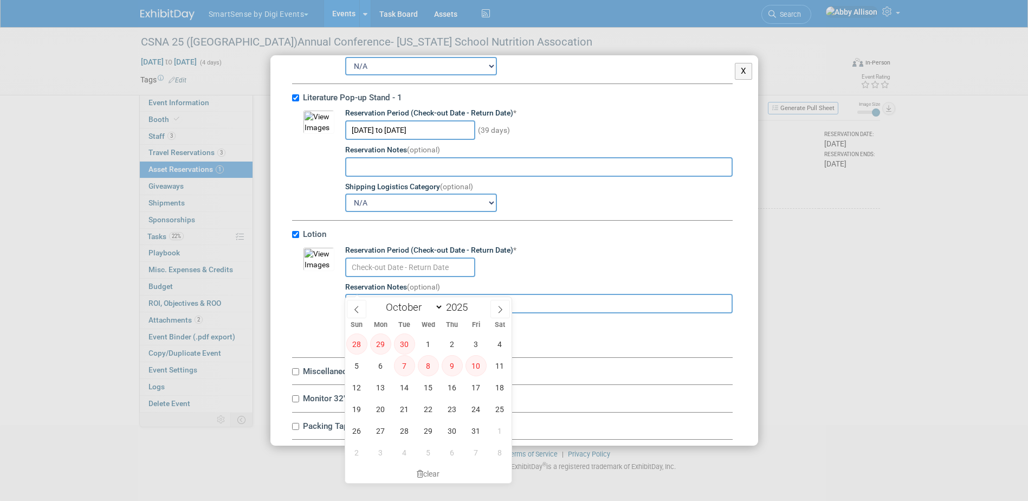
click at [368, 277] on input "text" at bounding box center [410, 267] width 130 height 20
click at [426, 332] on div "Sun Mon Tue Wed Thu Fri Sat" at bounding box center [428, 325] width 167 height 15
click at [426, 340] on span "1" at bounding box center [428, 343] width 21 height 21
click at [446, 344] on span "2" at bounding box center [452, 343] width 21 height 21
type input "Oct 1, 2025 to Oct 2, 2025"
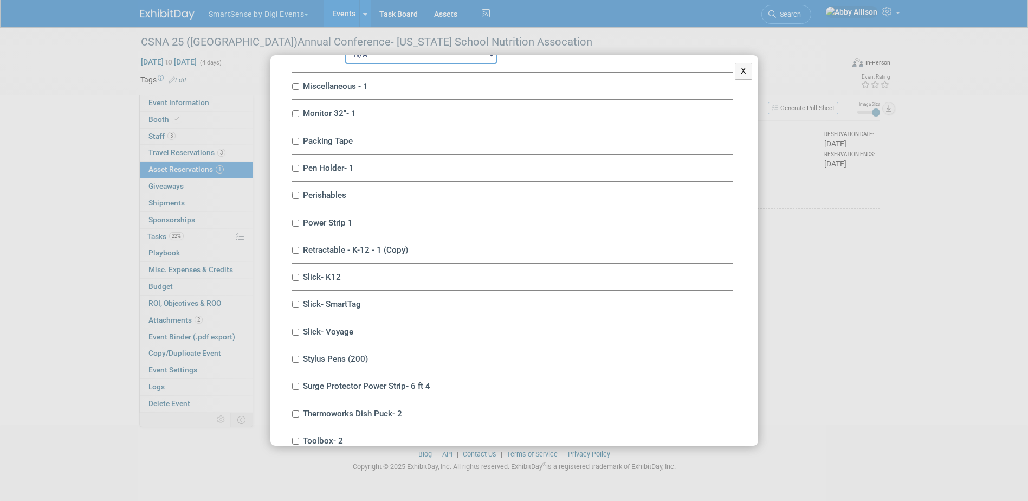
scroll to position [4607, 0]
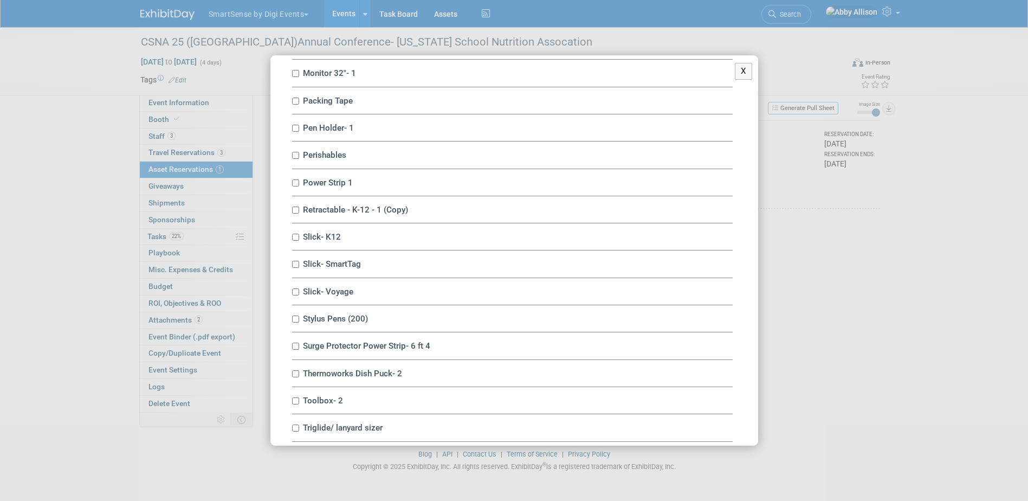
click at [292, 50] on input "Miscellaneous - 1" at bounding box center [295, 46] width 7 height 7
checkbox input "true"
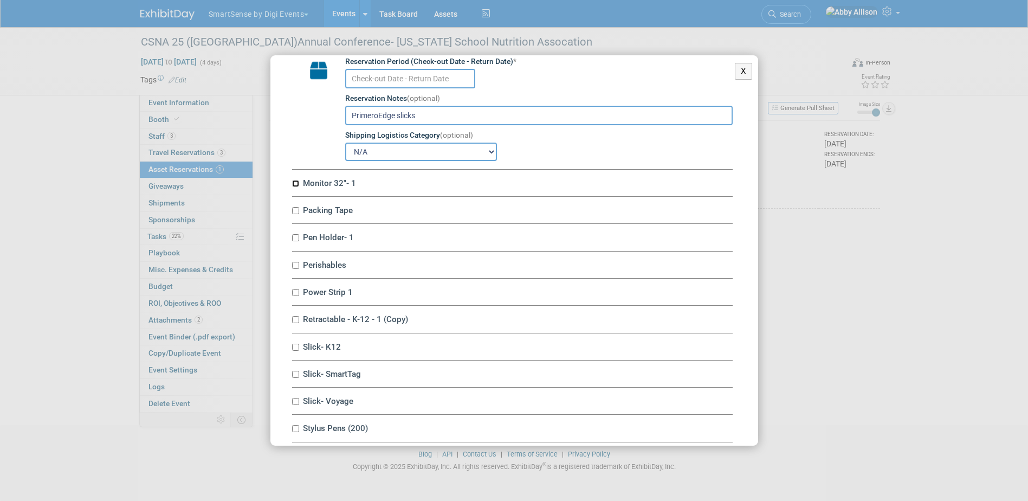
drag, startPoint x: 292, startPoint y: 205, endPoint x: 324, endPoint y: 134, distance: 77.1
click at [365, 88] on input "text" at bounding box center [410, 79] width 130 height 20
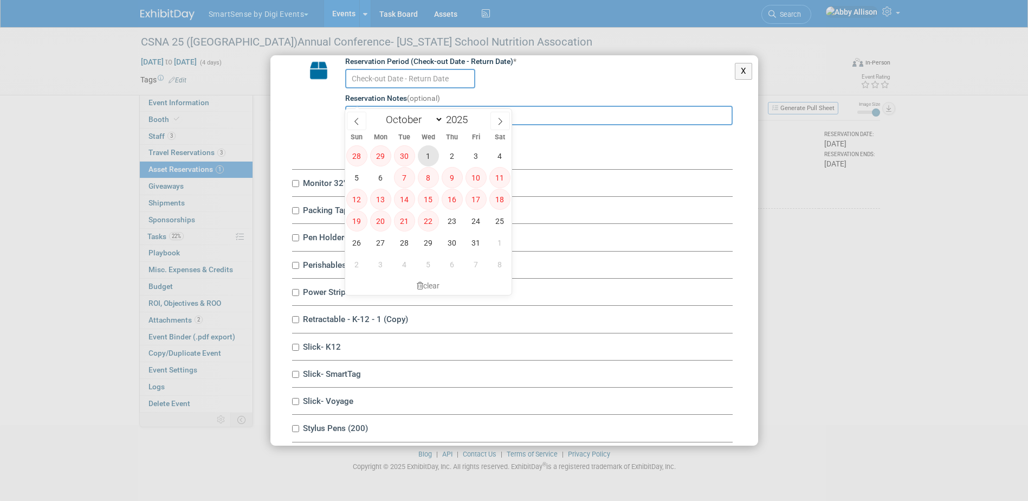
click at [426, 160] on span "1" at bounding box center [428, 155] width 21 height 21
click at [442, 156] on span "2" at bounding box center [452, 155] width 21 height 21
type input "Oct 1, 2025 to Oct 2, 2025"
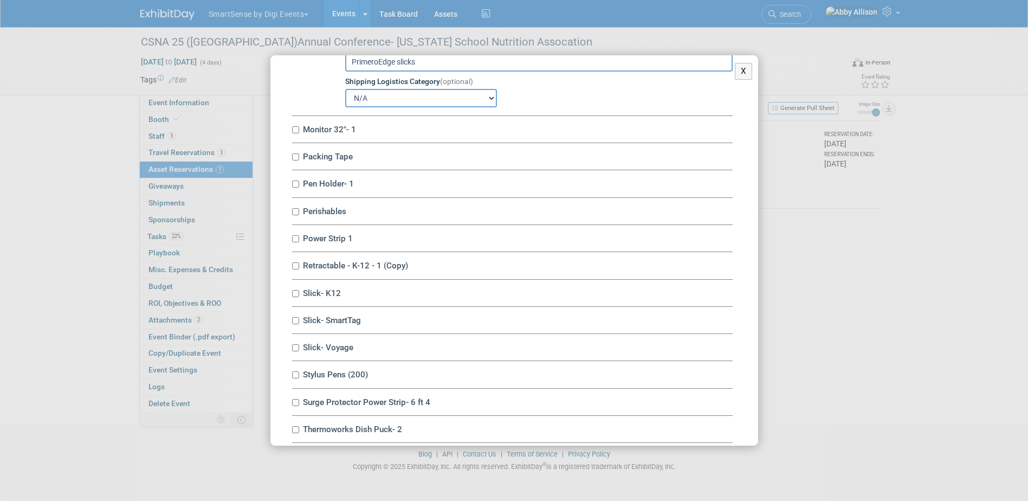
scroll to position [4661, 0]
click at [292, 133] on input "Monitor 32"- 1" at bounding box center [295, 129] width 7 height 7
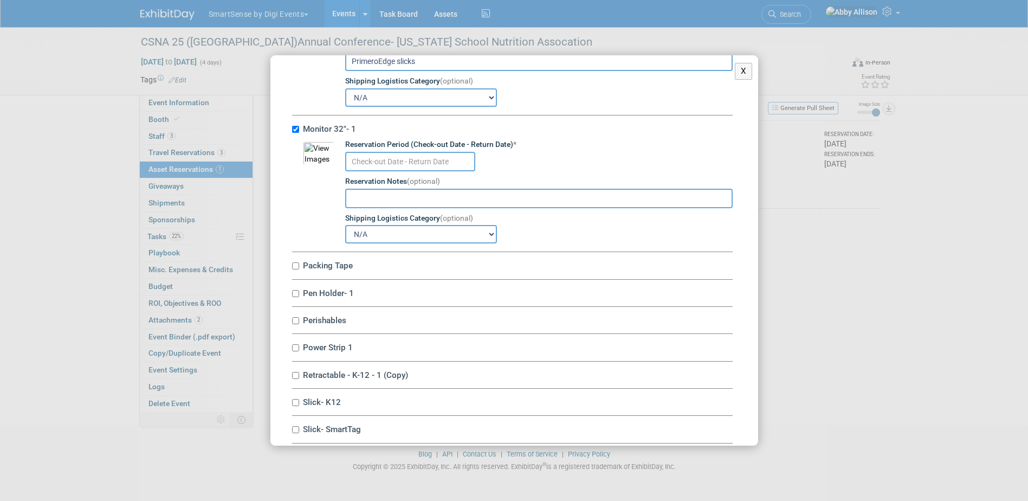
click at [354, 171] on input "text" at bounding box center [410, 162] width 130 height 20
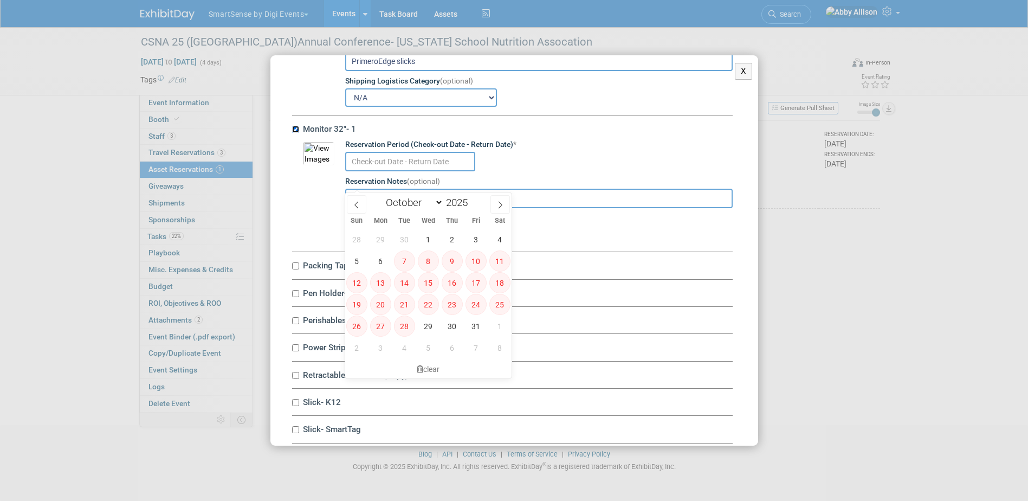
click at [295, 133] on input "Monitor 32"- 1" at bounding box center [295, 129] width 7 height 7
checkbox input "false"
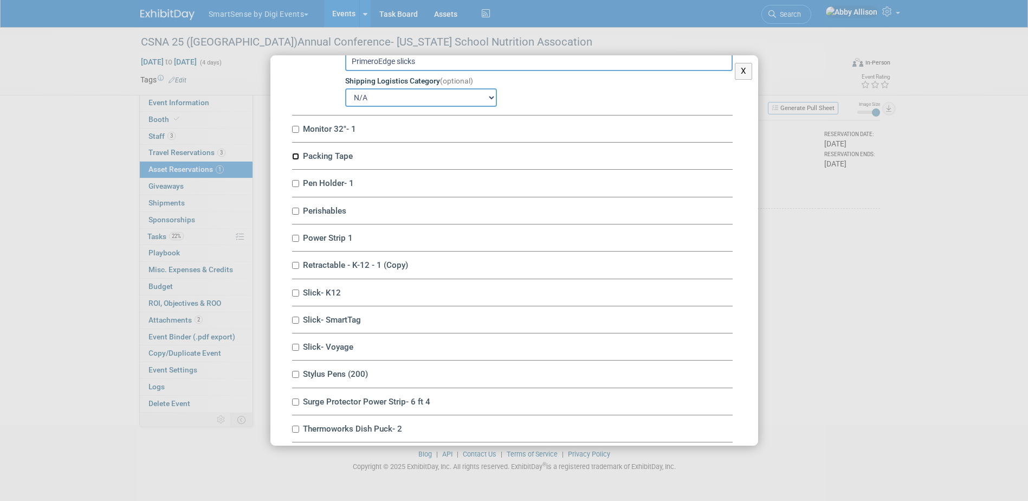
click at [295, 160] on input "Packing Tape" at bounding box center [295, 156] width 7 height 7
checkbox input "true"
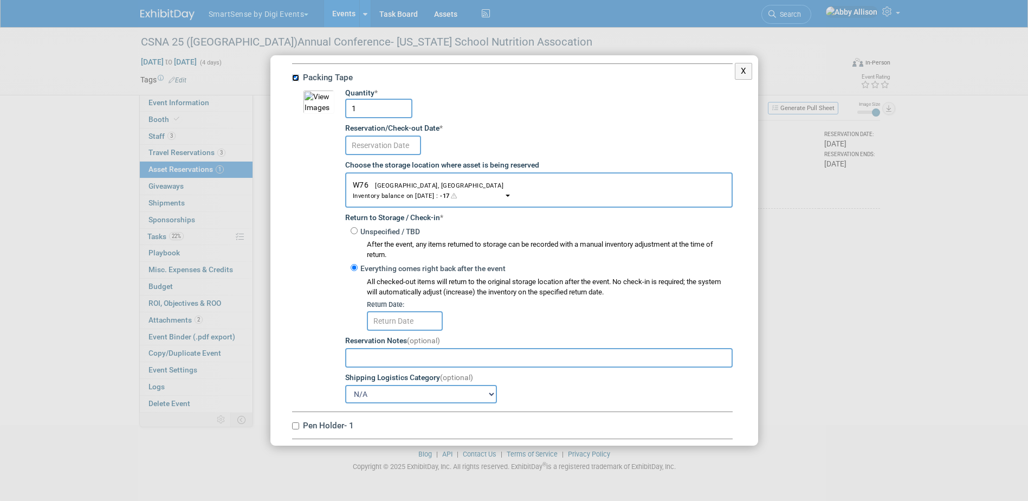
scroll to position [4769, 0]
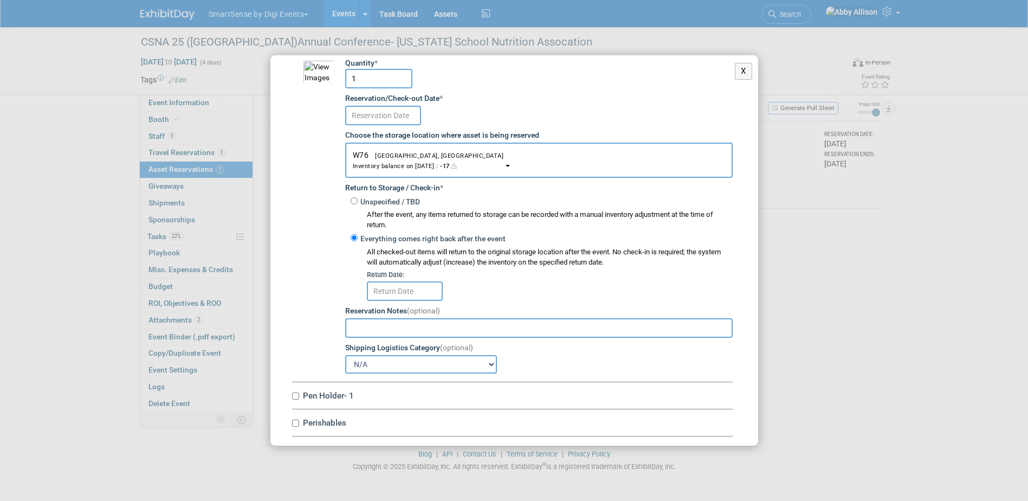
click at [357, 125] on input "text" at bounding box center [383, 116] width 76 height 20
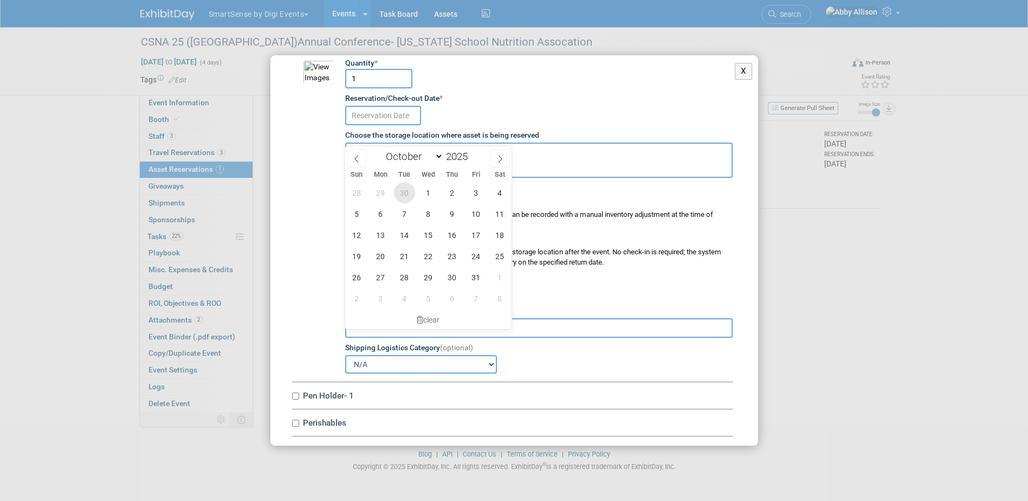
click at [403, 191] on span "30" at bounding box center [404, 192] width 21 height 21
type input "[DATE]"
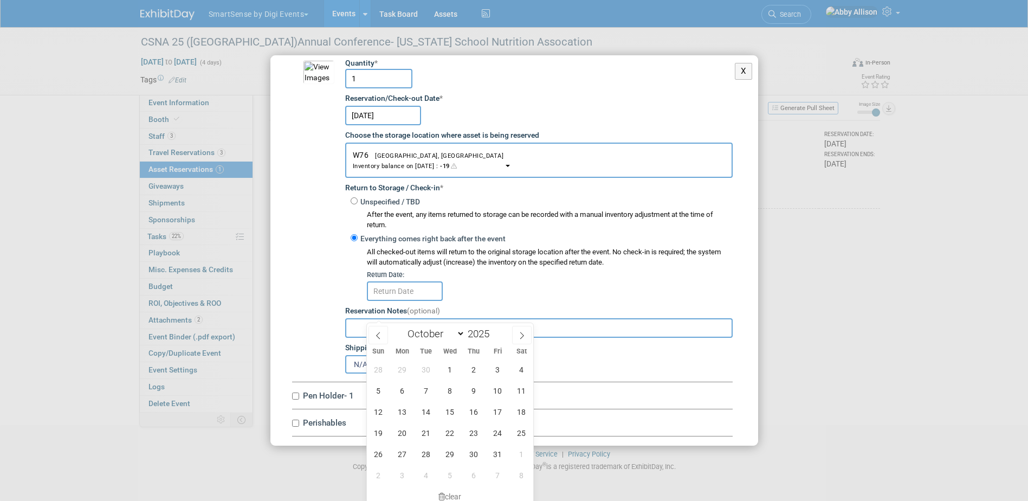
click at [404, 301] on input "text" at bounding box center [405, 291] width 76 height 20
click at [492, 474] on span "7" at bounding box center [497, 474] width 21 height 21
type input "Nov 7, 2025"
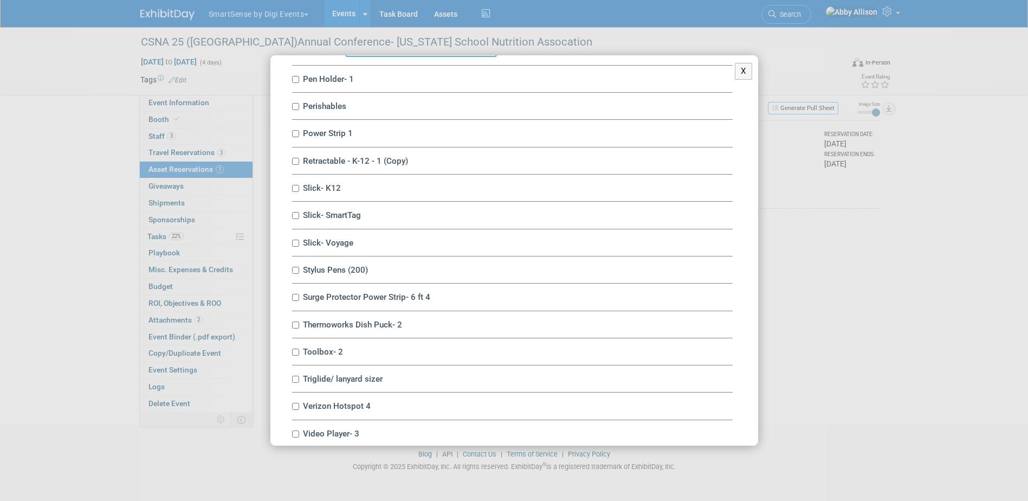
scroll to position [5094, 0]
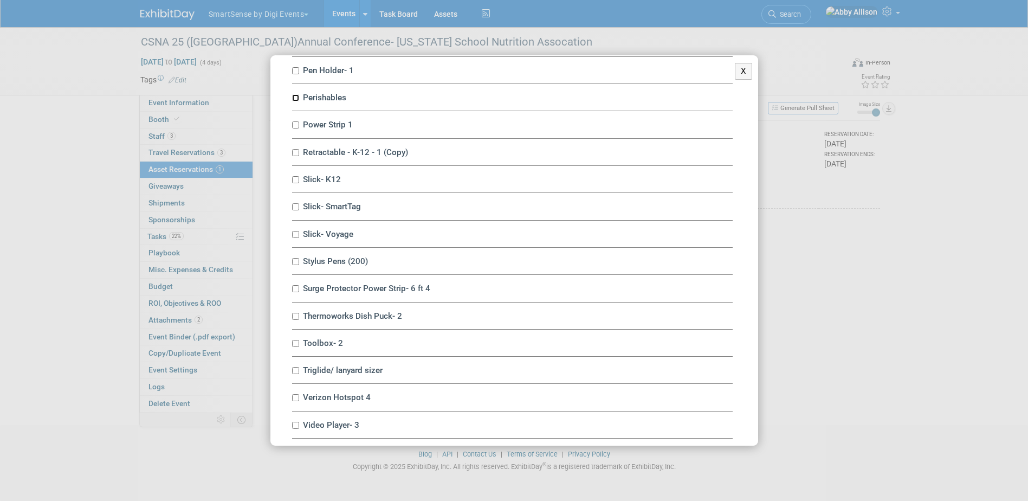
click at [296, 101] on input "Perishables" at bounding box center [295, 97] width 7 height 7
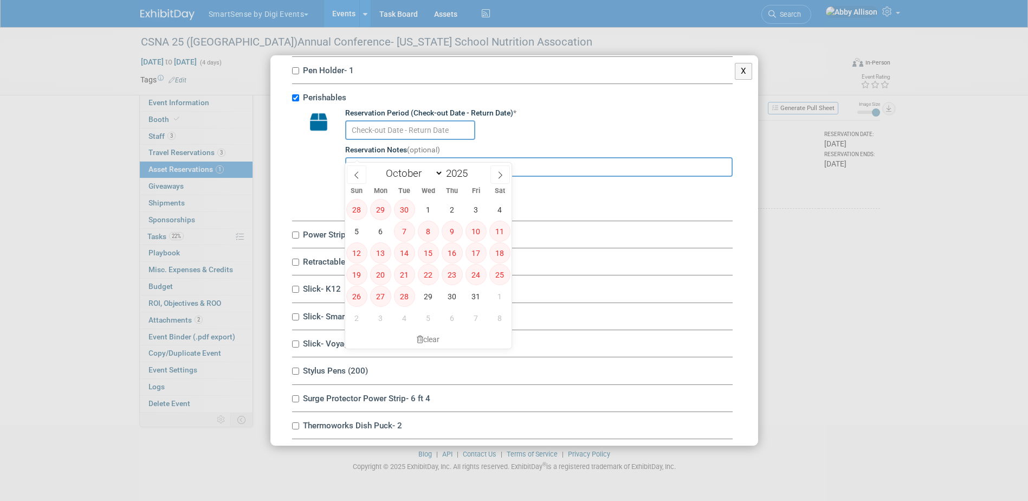
click at [369, 140] on input "text" at bounding box center [410, 130] width 130 height 20
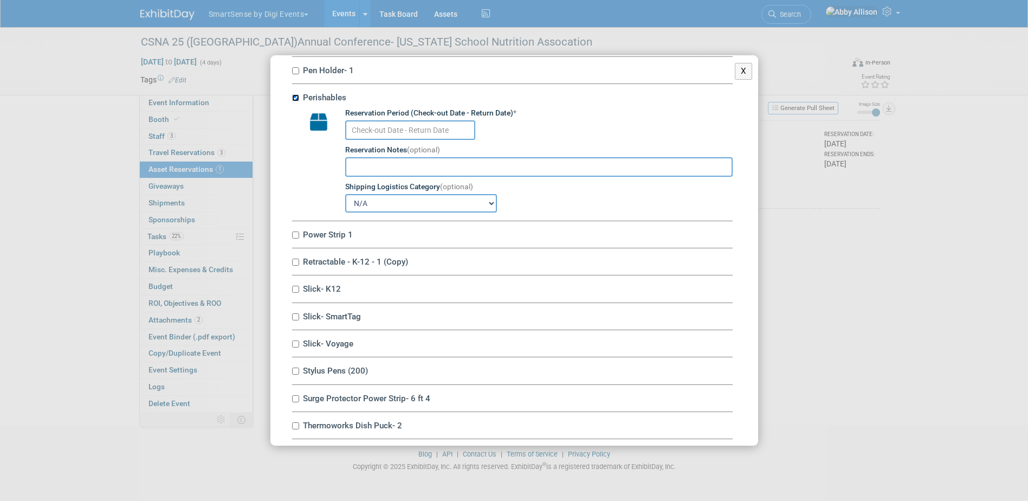
click at [295, 101] on input "Perishables" at bounding box center [295, 97] width 7 height 7
checkbox input "false"
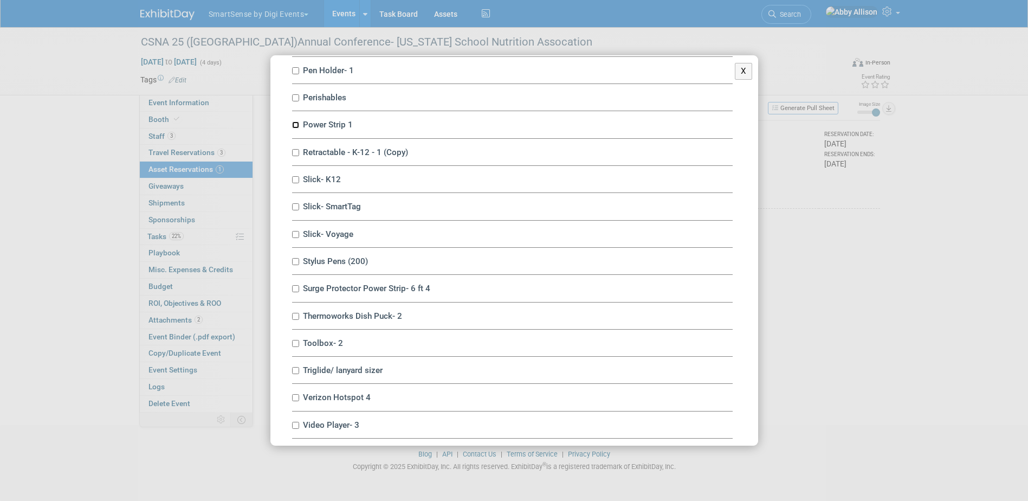
click at [296, 128] on input "Power Strip 1" at bounding box center [295, 124] width 7 height 7
checkbox input "true"
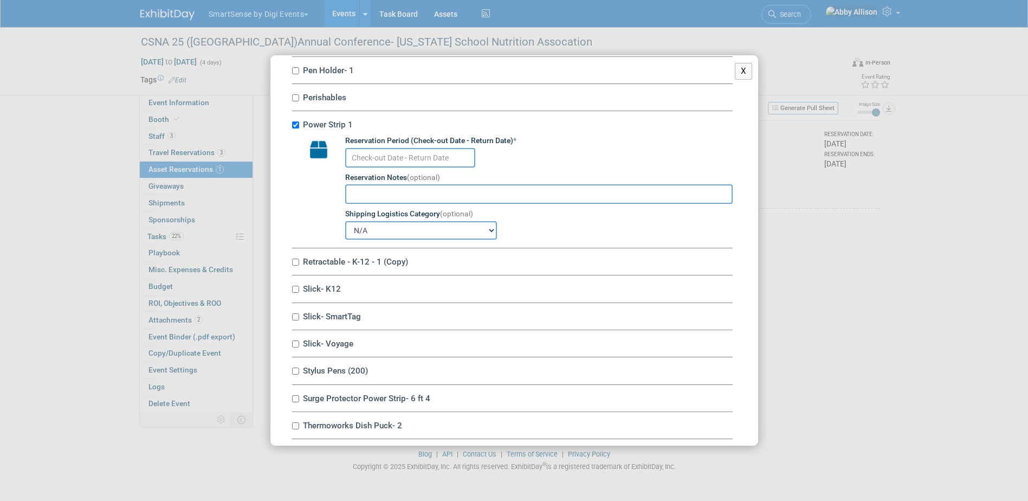
click at [361, 167] on input "text" at bounding box center [410, 158] width 130 height 20
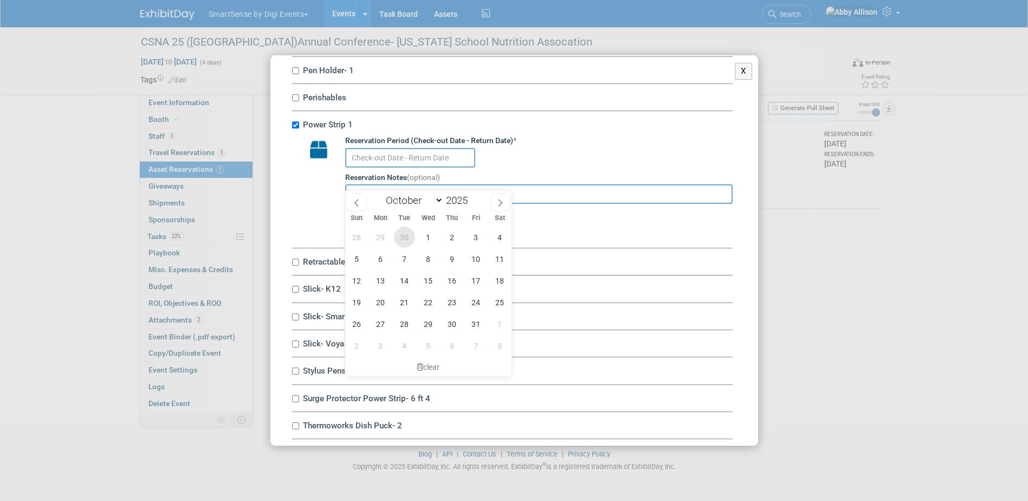
click at [398, 239] on span "30" at bounding box center [404, 237] width 21 height 21
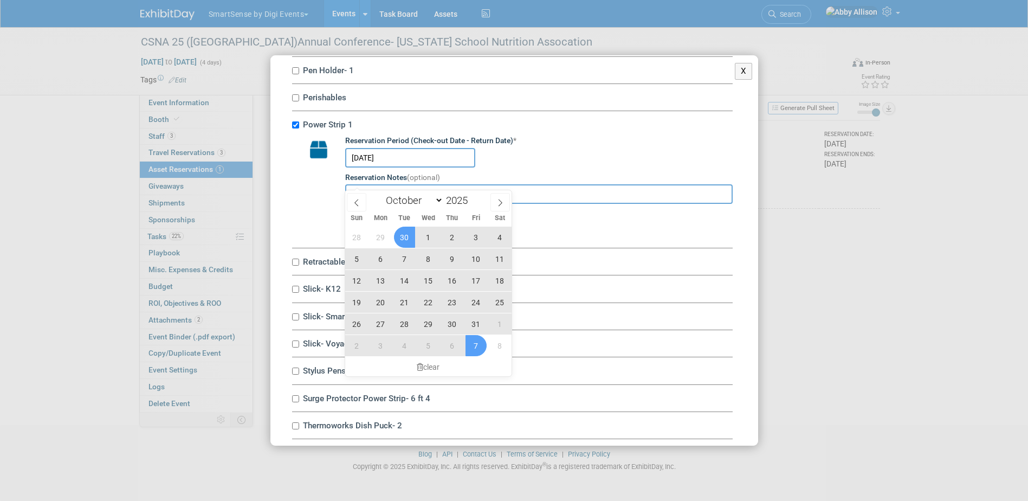
click at [474, 347] on span "7" at bounding box center [476, 345] width 21 height 21
type input "Sep 30, 2025 to Nov 7, 2025"
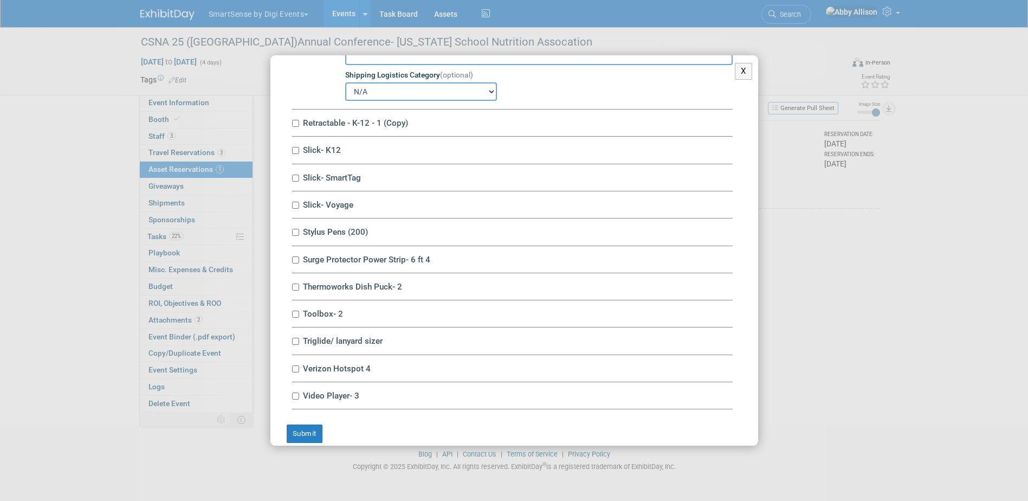
scroll to position [5257, 0]
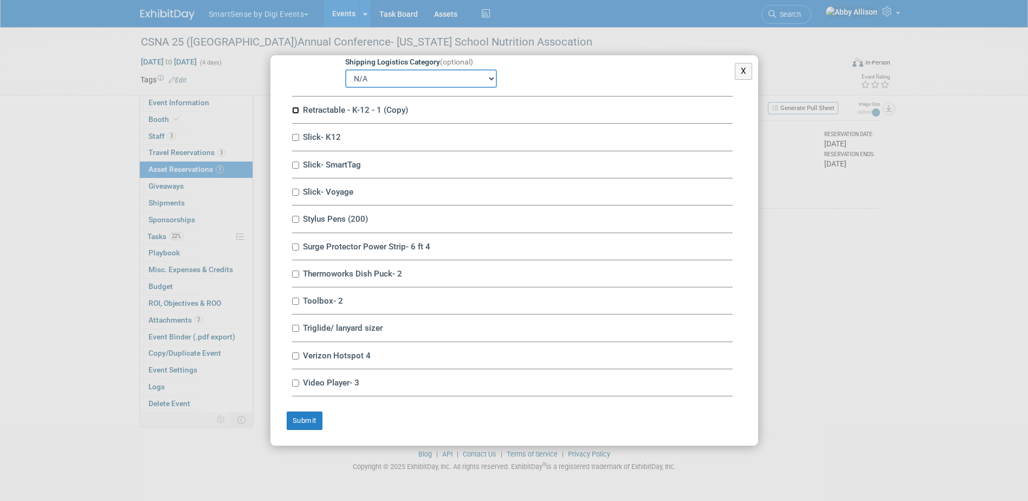
click at [296, 114] on input "Retractable - K-12 - 1 (Copy)" at bounding box center [295, 110] width 7 height 7
checkbox input "true"
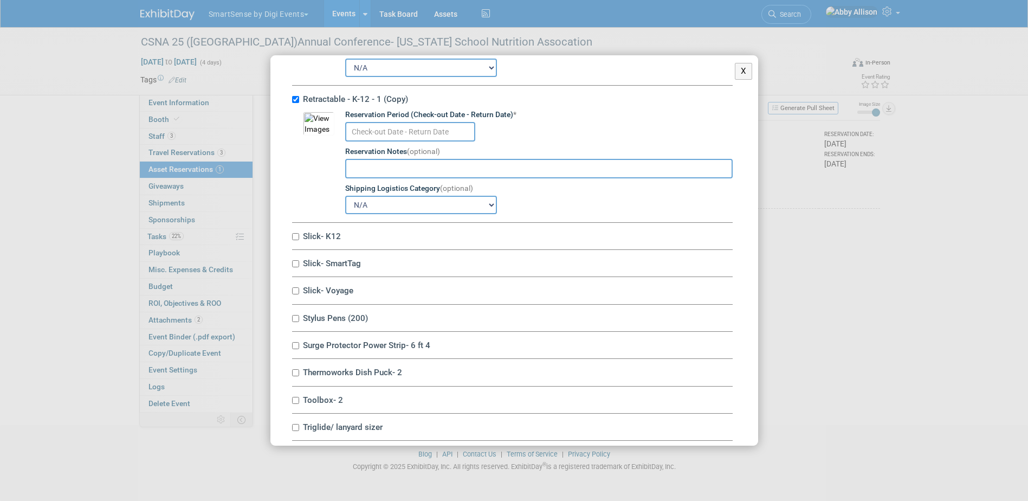
click at [350, 141] on input "text" at bounding box center [410, 132] width 130 height 20
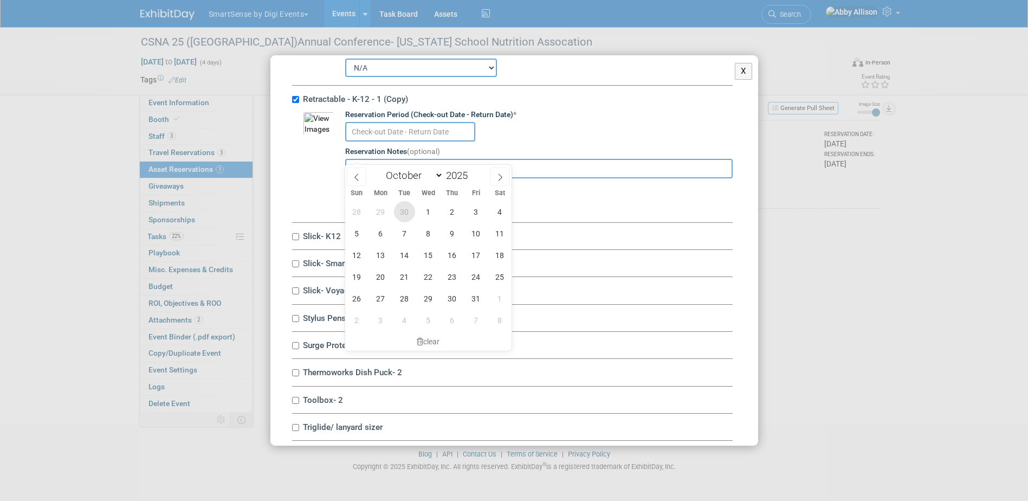
click at [403, 211] on span "30" at bounding box center [404, 211] width 21 height 21
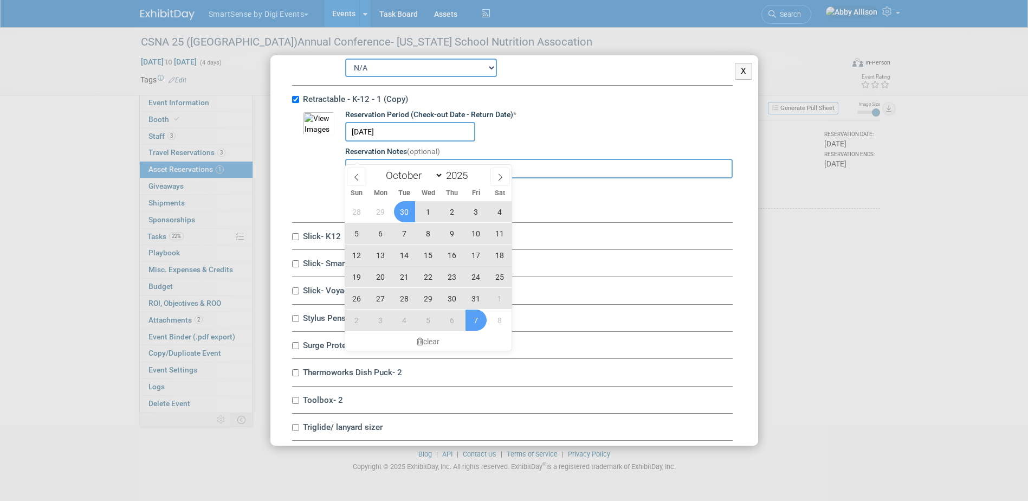
click at [486, 325] on div "28 29 30 1 2 3 4 5 6 7 8 9 10 11 12 13 14 15 16 17 18 19 20 21 22 23 24 25 26 2…" at bounding box center [428, 266] width 167 height 130
click at [475, 322] on span "7" at bounding box center [476, 319] width 21 height 21
type input "Sep 30, 2025 to Nov 7, 2025"
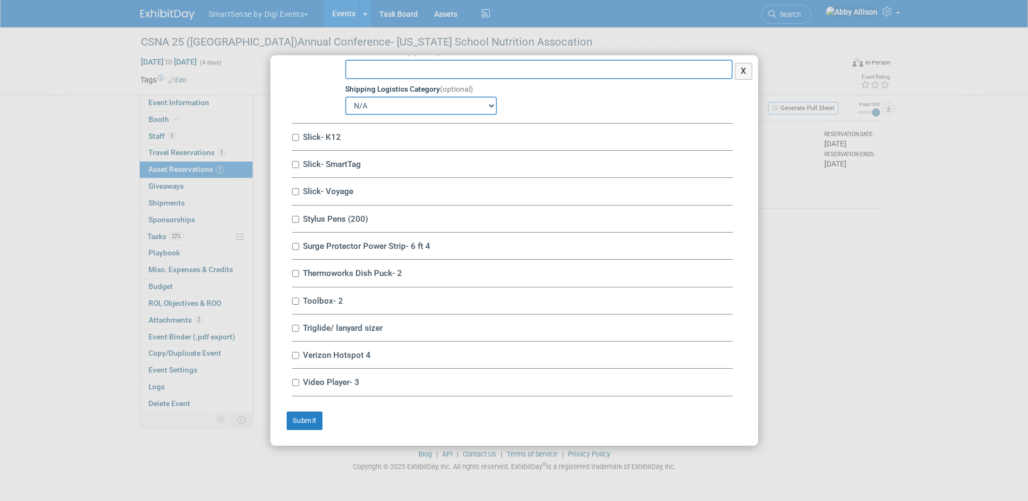
scroll to position [5379, 0]
click at [295, 136] on input "Slick- K12" at bounding box center [295, 137] width 7 height 7
checkbox input "true"
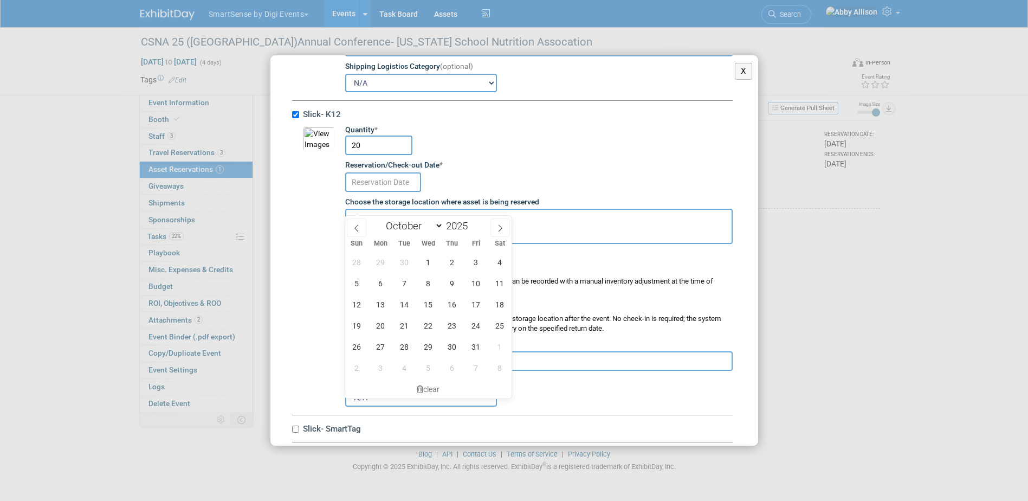
click at [374, 192] on input "text" at bounding box center [383, 182] width 76 height 20
click at [400, 264] on span "30" at bounding box center [404, 261] width 21 height 21
type input "[DATE]"
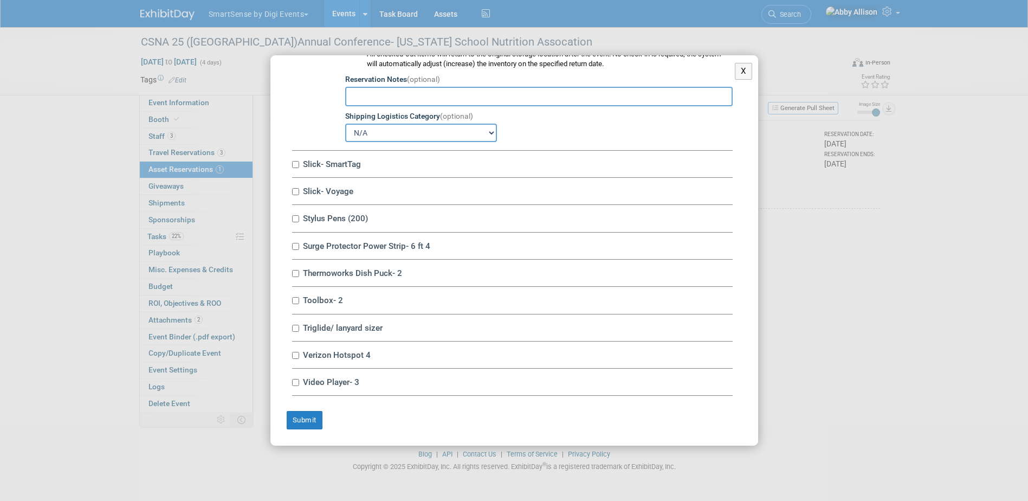
scroll to position [5668, 0]
click at [294, 164] on input "Slick- SmartTag" at bounding box center [295, 164] width 7 height 7
checkbox input "true"
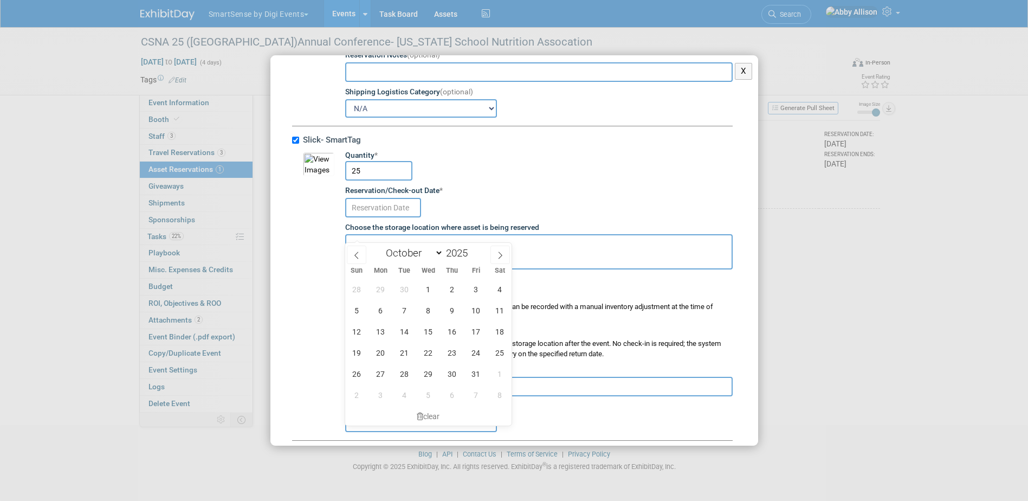
click at [363, 217] on input "text" at bounding box center [383, 208] width 76 height 20
click at [410, 284] on span "30" at bounding box center [404, 289] width 21 height 21
type input "[DATE]"
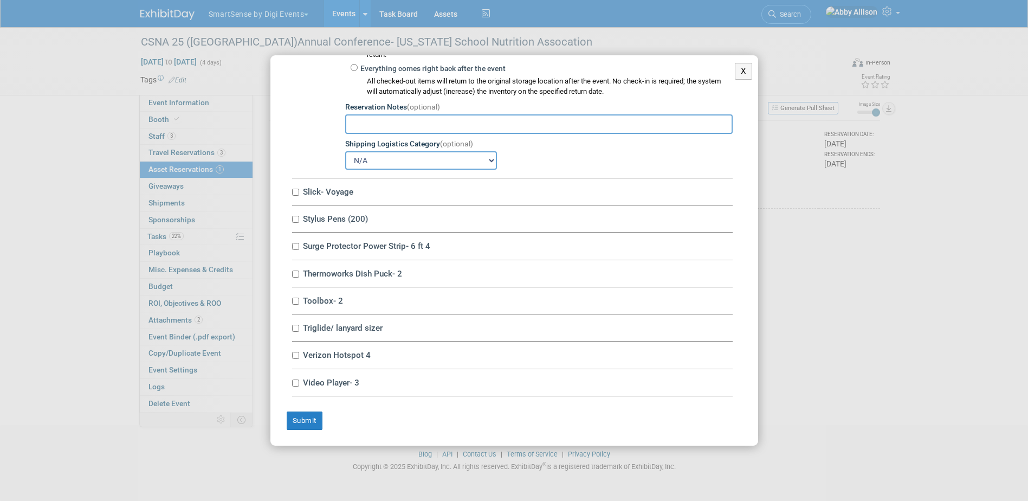
scroll to position [5956, 0]
click at [298, 191] on input "Slick- Voyage" at bounding box center [295, 192] width 7 height 7
checkbox input "true"
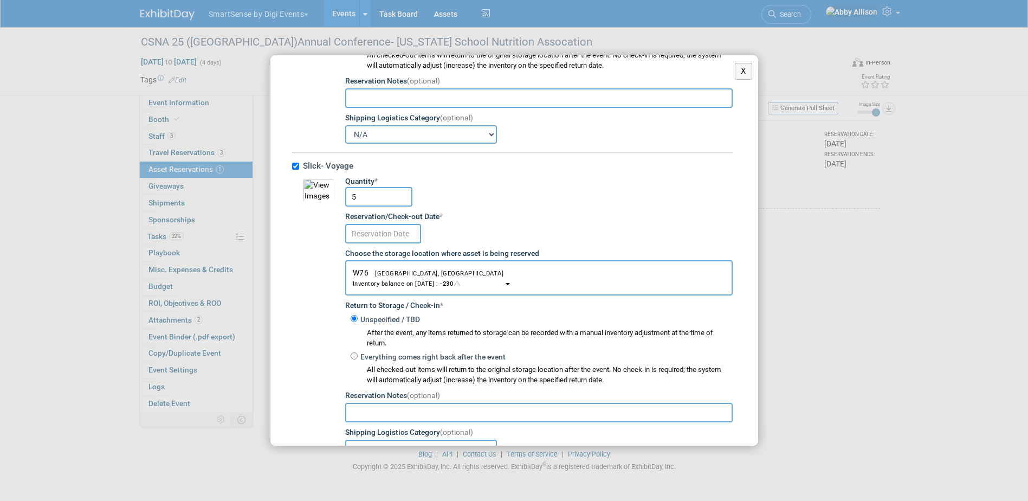
click at [366, 243] on input "text" at bounding box center [383, 234] width 76 height 20
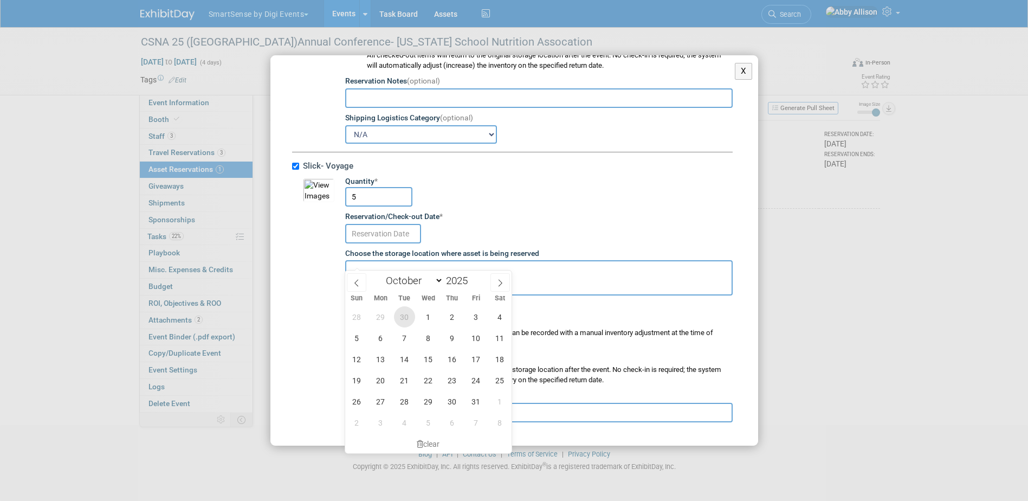
click at [408, 317] on span "30" at bounding box center [404, 316] width 21 height 21
type input "[DATE]"
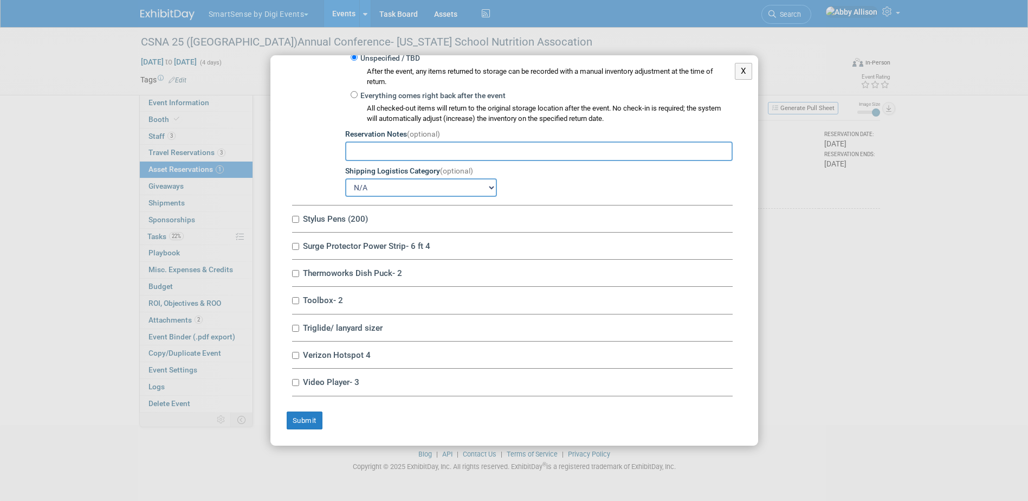
scroll to position [6245, 0]
click at [297, 249] on input "Surge Protector Power Strip- 6 ft 4" at bounding box center [295, 246] width 7 height 7
checkbox input "true"
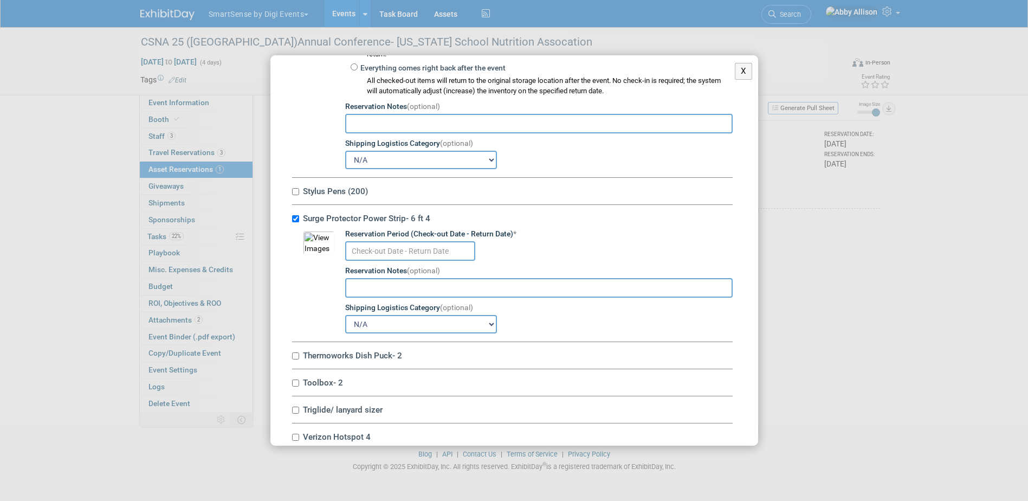
click at [377, 261] on input "text" at bounding box center [410, 251] width 130 height 20
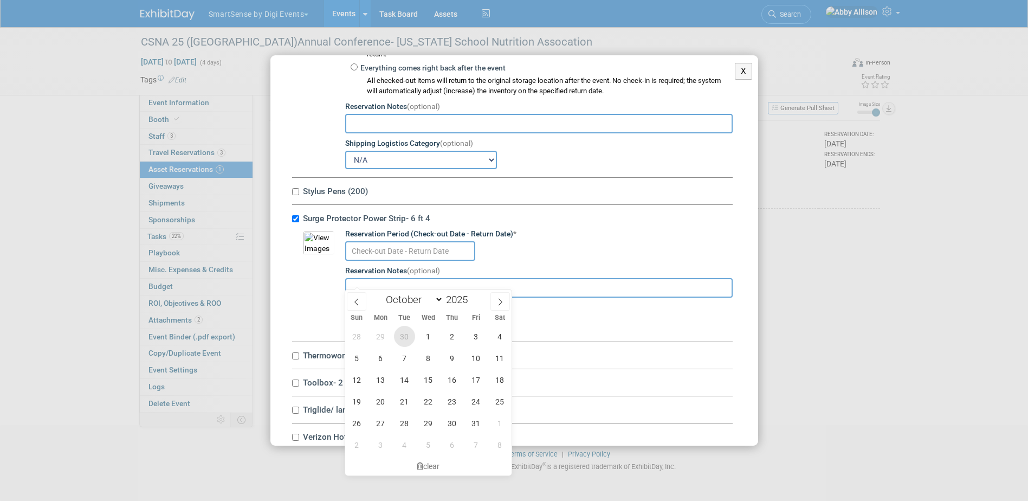
click at [405, 340] on span "30" at bounding box center [404, 336] width 21 height 21
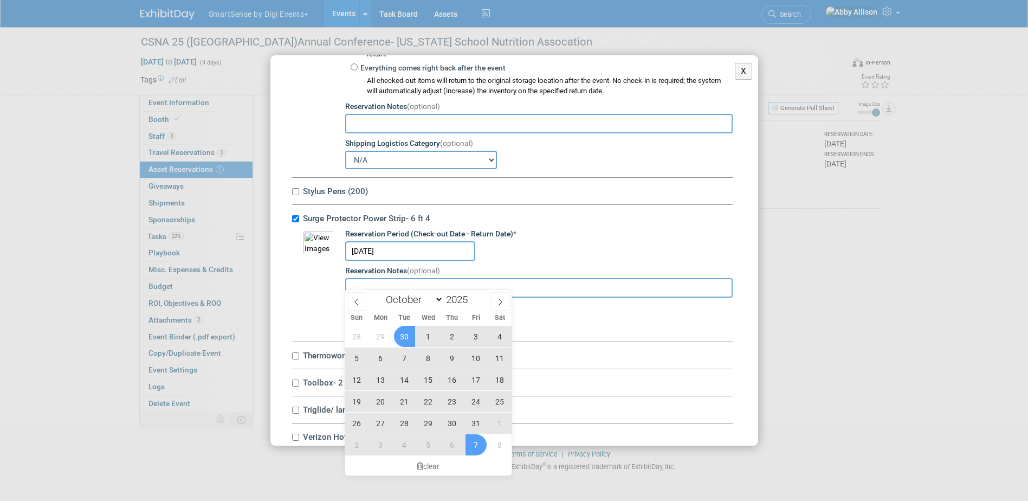
click at [470, 444] on span "7" at bounding box center [476, 444] width 21 height 21
type input "Sep 30, 2025 to Nov 7, 2025"
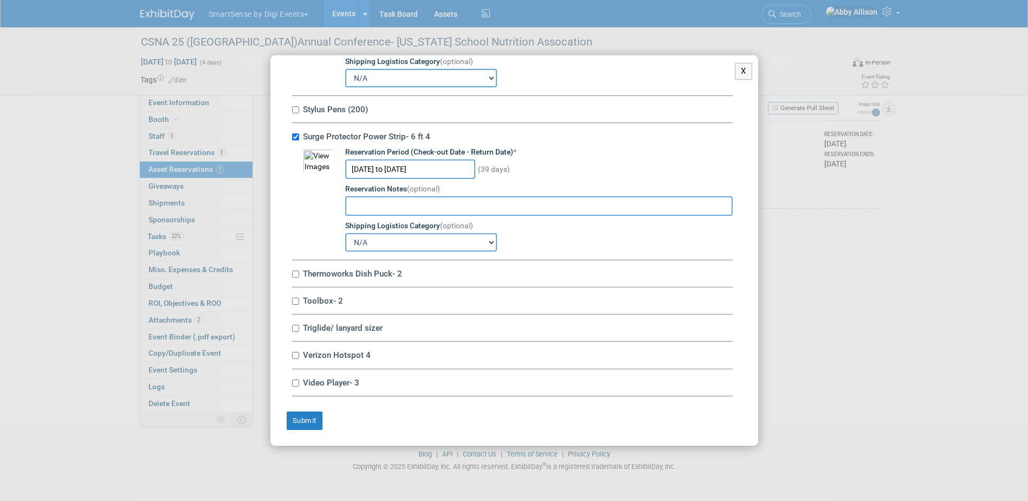
scroll to position [6355, 0]
click at [292, 272] on input "Thermoworks Dish Puck- 2" at bounding box center [295, 273] width 7 height 7
checkbox input "true"
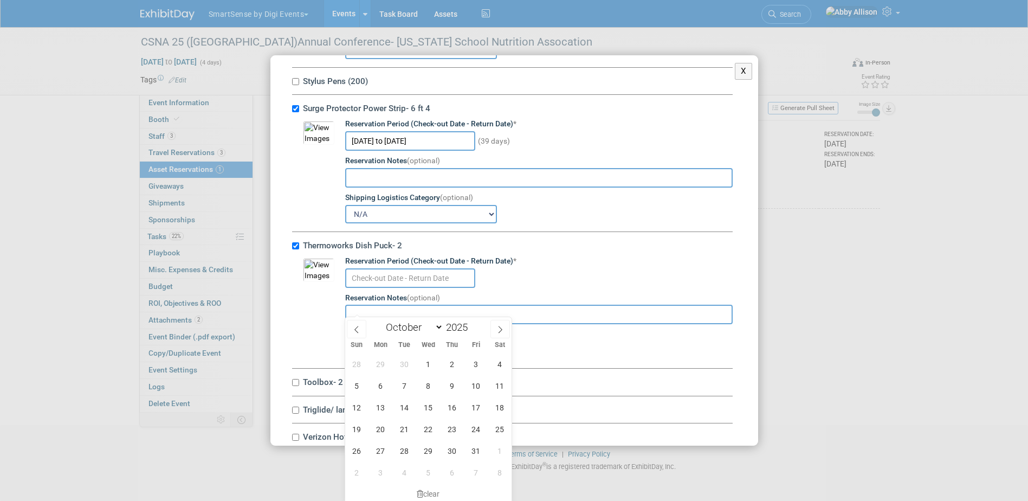
click at [400, 288] on input "text" at bounding box center [410, 278] width 130 height 20
click at [404, 367] on span "30" at bounding box center [404, 363] width 21 height 21
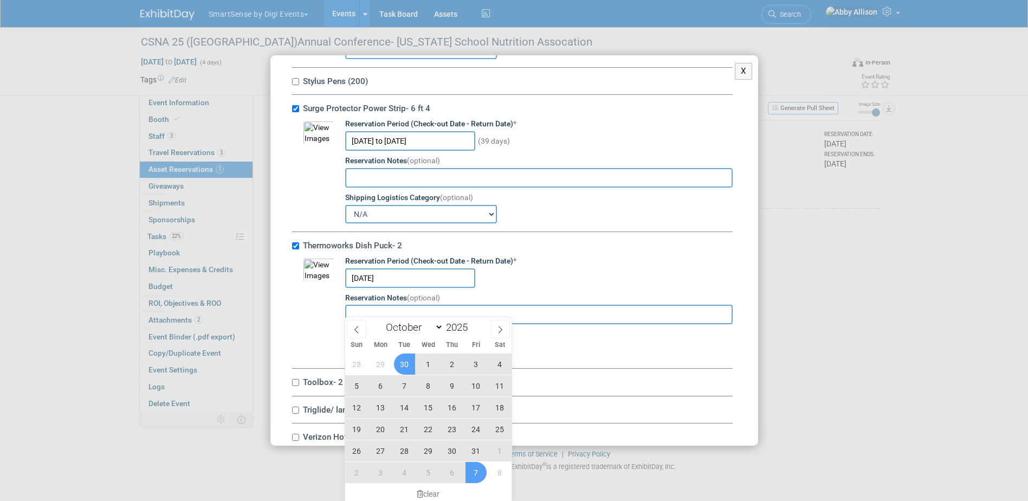
click at [476, 472] on span "7" at bounding box center [476, 472] width 21 height 21
type input "Sep 30, 2025 to Nov 7, 2025"
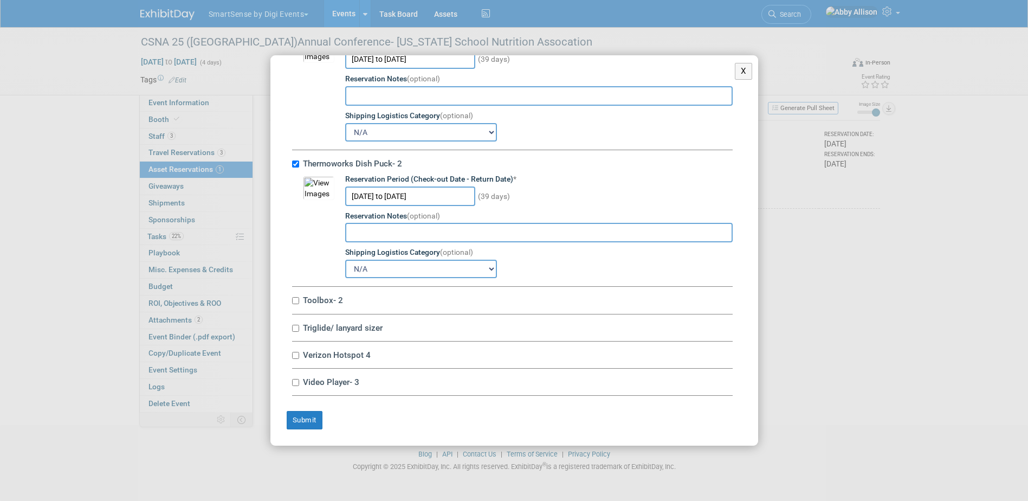
scroll to position [6466, 0]
click at [298, 302] on input "Toolbox- 2" at bounding box center [295, 300] width 7 height 7
checkbox input "true"
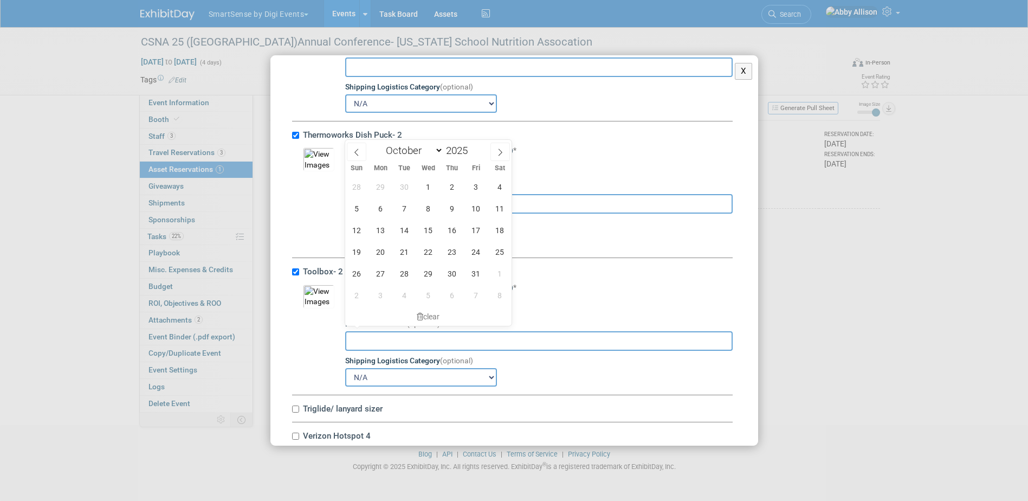
click at [402, 314] on input "text" at bounding box center [410, 304] width 130 height 20
click at [401, 187] on span "30" at bounding box center [404, 186] width 21 height 21
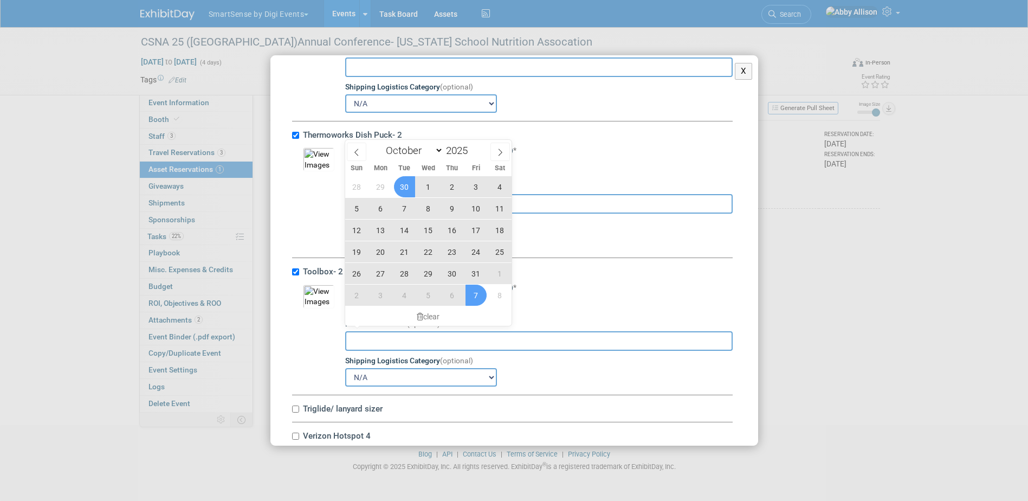
click at [469, 300] on span "7" at bounding box center [476, 295] width 21 height 21
type input "Sep 30, 2025 to Nov 7, 2025"
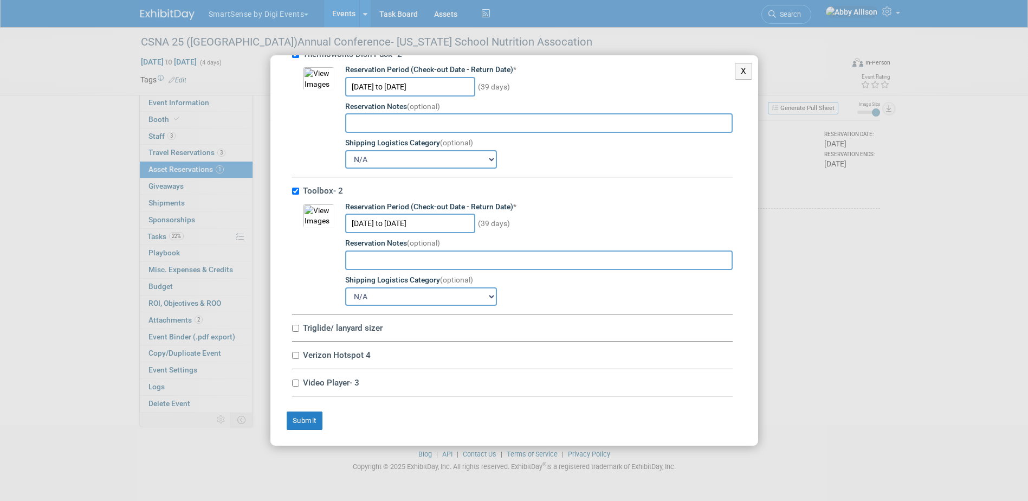
scroll to position [6576, 0]
click at [294, 328] on input "Triglide/ lanyard sizer" at bounding box center [295, 328] width 7 height 7
checkbox input "true"
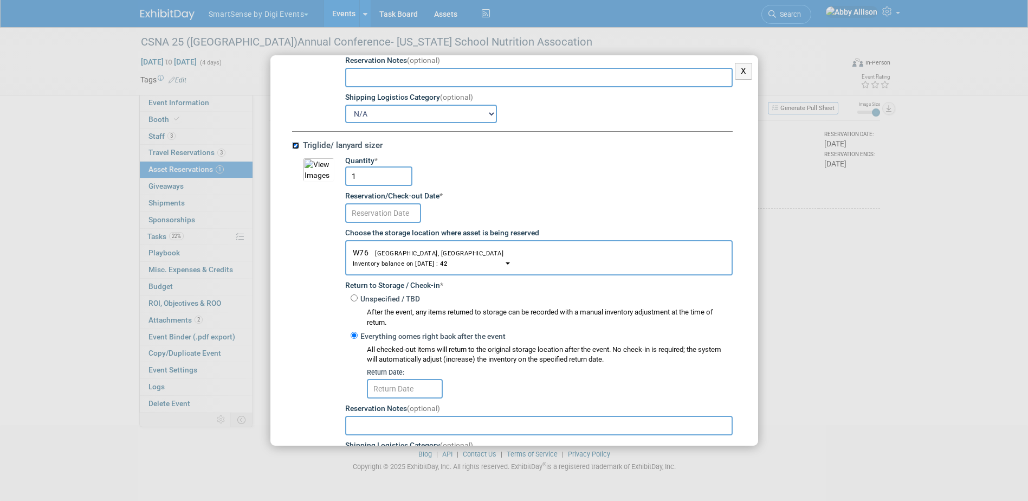
scroll to position [6792, 0]
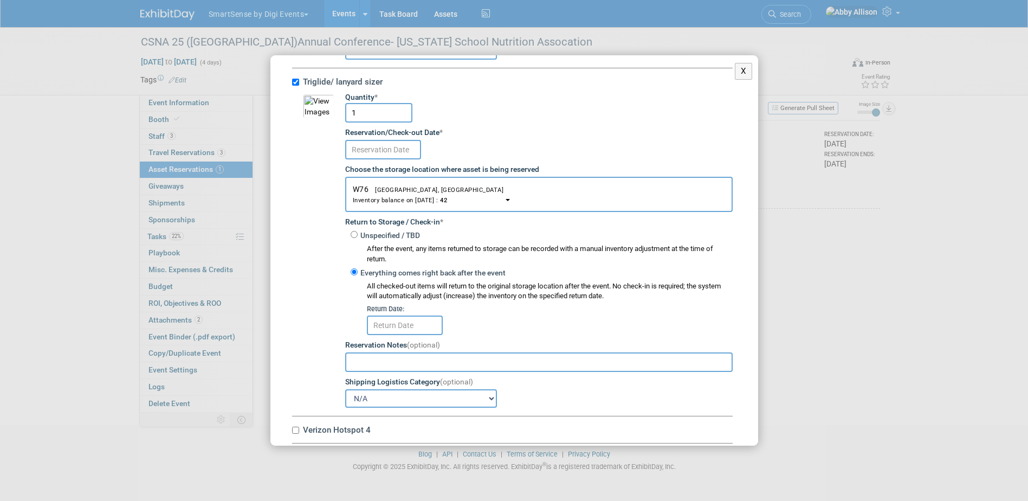
drag, startPoint x: 358, startPoint y: 144, endPoint x: 347, endPoint y: 145, distance: 10.9
click at [347, 122] on input "1" at bounding box center [378, 113] width 67 height 20
type input "3"
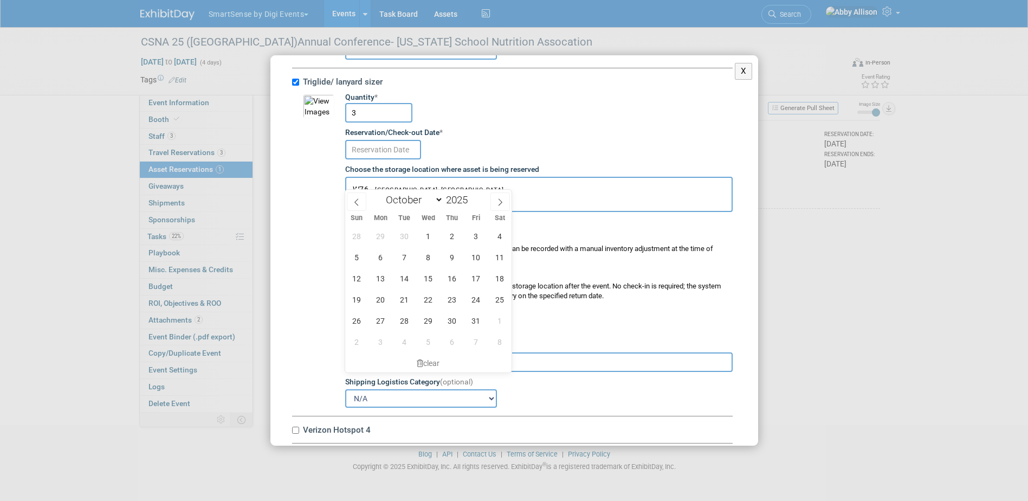
click at [373, 159] on input "text" at bounding box center [383, 150] width 76 height 20
click at [402, 240] on span "30" at bounding box center [404, 235] width 21 height 21
type input "[DATE]"
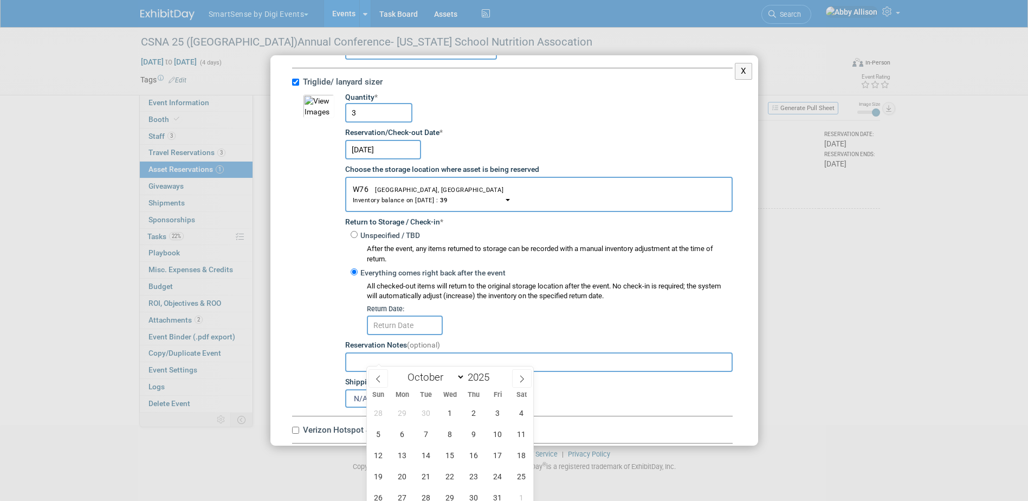
click at [409, 335] on input "text" at bounding box center [405, 325] width 76 height 20
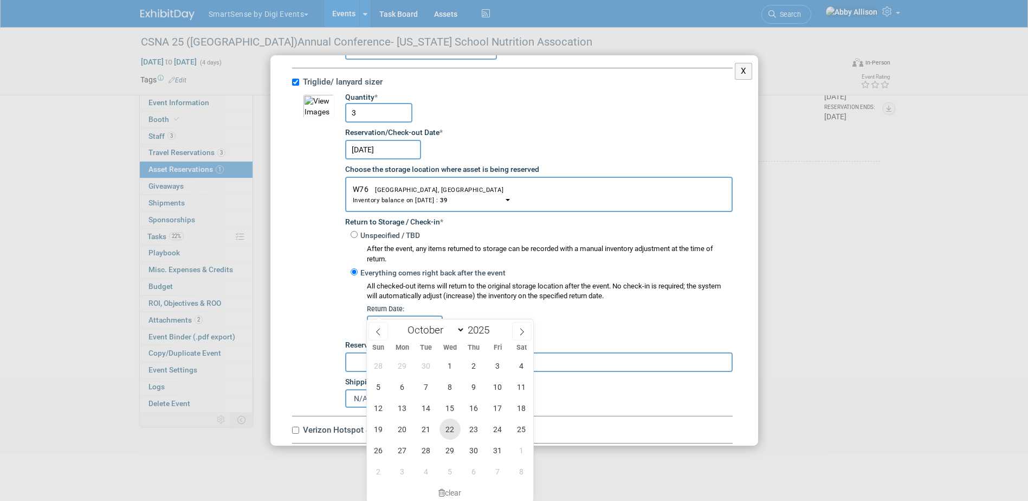
scroll to position [77, 0]
click at [495, 473] on span "7" at bounding box center [497, 470] width 21 height 21
type input "Nov 7, 2025"
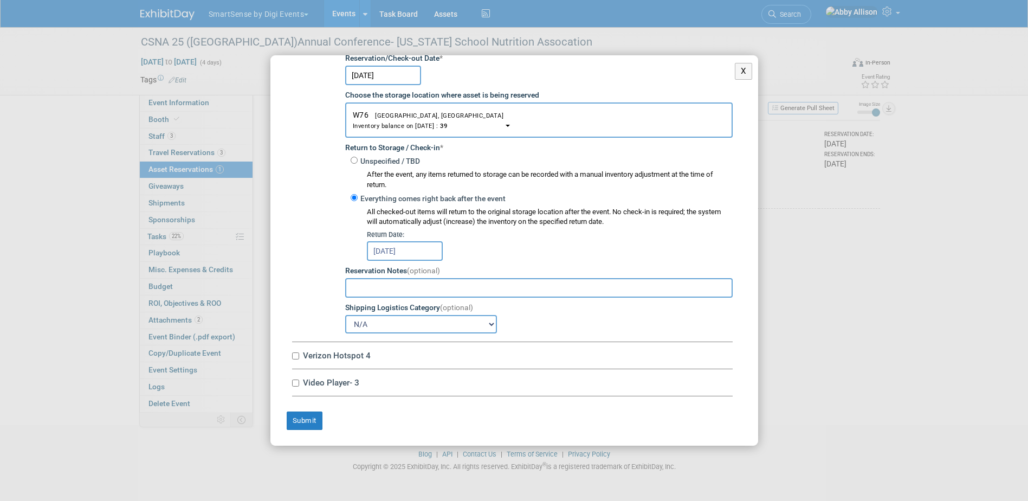
scroll to position [6898, 0]
click at [294, 356] on input "Verizon Hotspot 4" at bounding box center [295, 355] width 7 height 7
checkbox input "true"
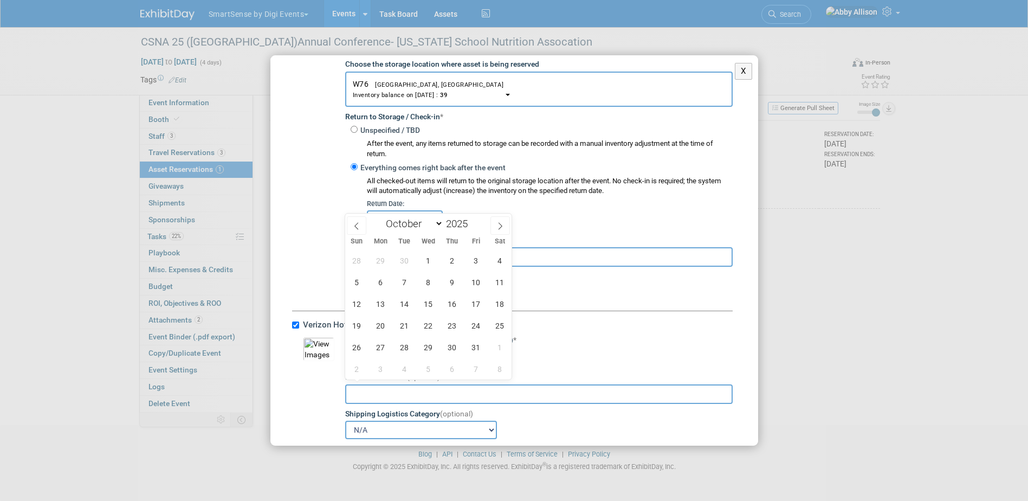
click at [388, 367] on input "text" at bounding box center [410, 357] width 130 height 20
click at [410, 262] on span "30" at bounding box center [404, 260] width 21 height 21
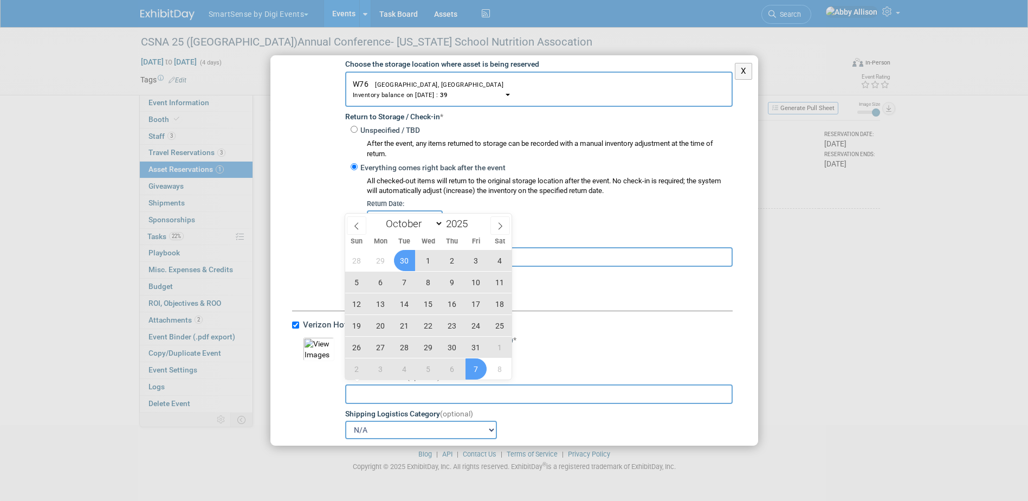
click at [476, 371] on span "7" at bounding box center [476, 368] width 21 height 21
type input "Sep 30, 2025 to Nov 7, 2025"
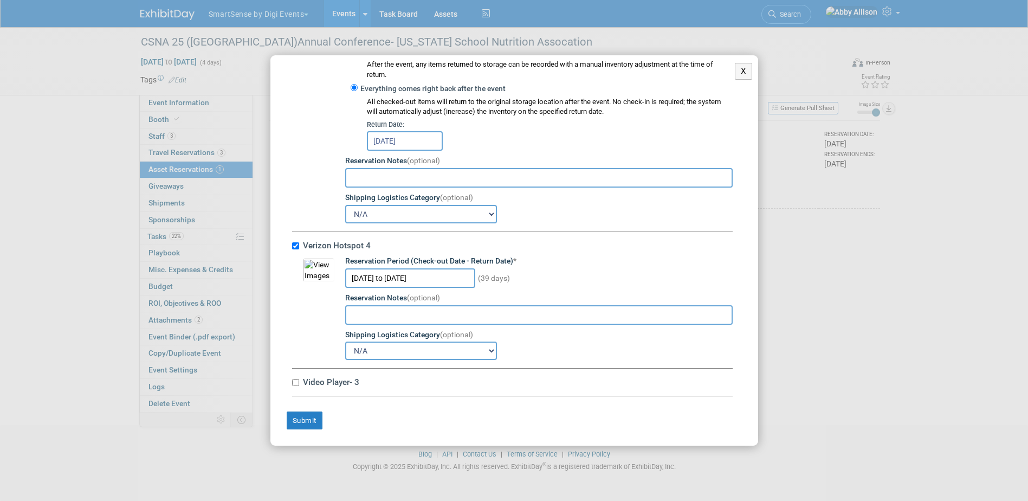
scroll to position [7008, 0]
click at [300, 382] on label "Video Player- 3" at bounding box center [516, 382] width 433 height 10
click at [299, 382] on input "Video Player- 3" at bounding box center [295, 382] width 7 height 7
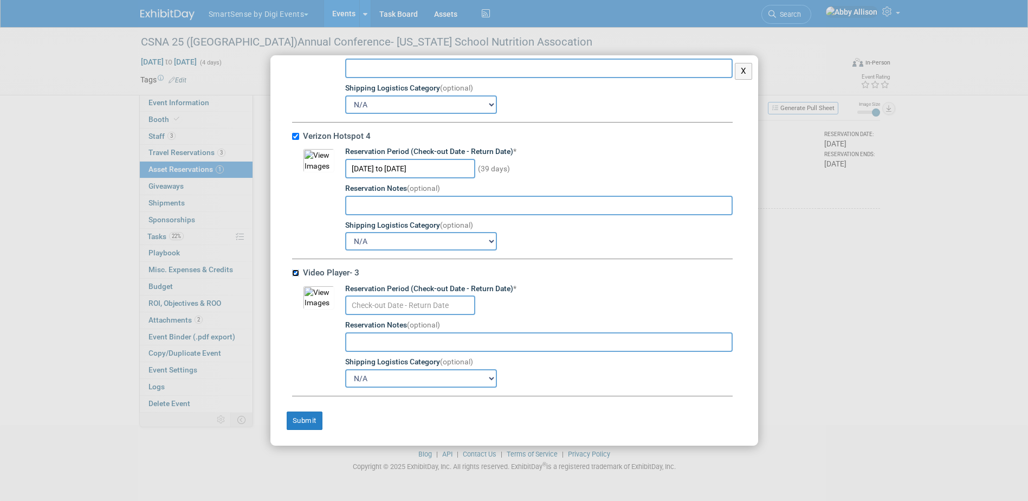
scroll to position [7118, 0]
click at [414, 309] on input "text" at bounding box center [410, 305] width 130 height 20
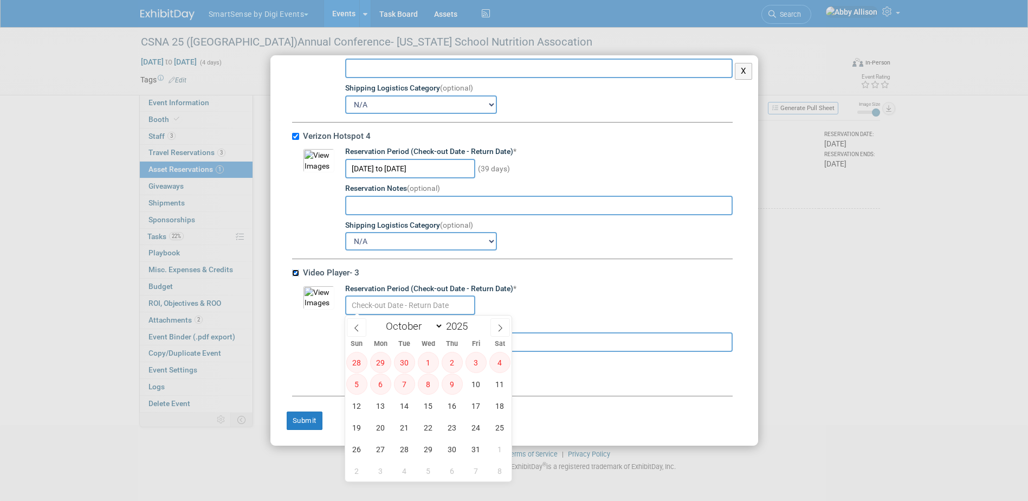
click at [296, 276] on input "Video Player- 3" at bounding box center [295, 272] width 7 height 7
checkbox input "false"
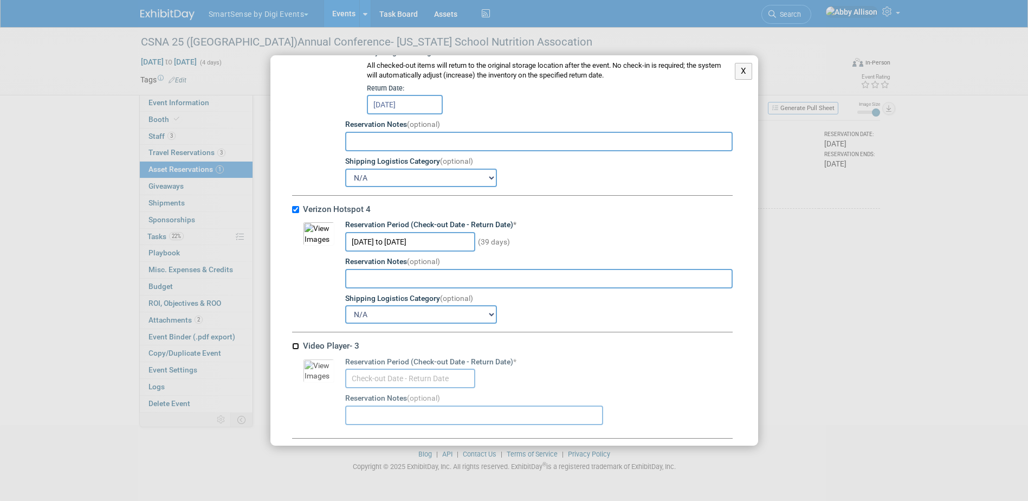
scroll to position [7008, 0]
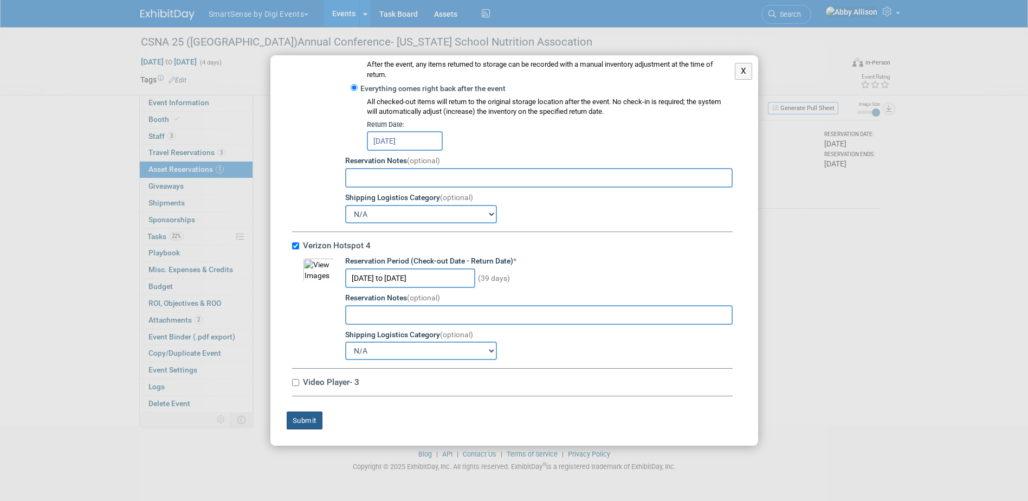
click at [302, 421] on button "Submit" at bounding box center [305, 420] width 36 height 18
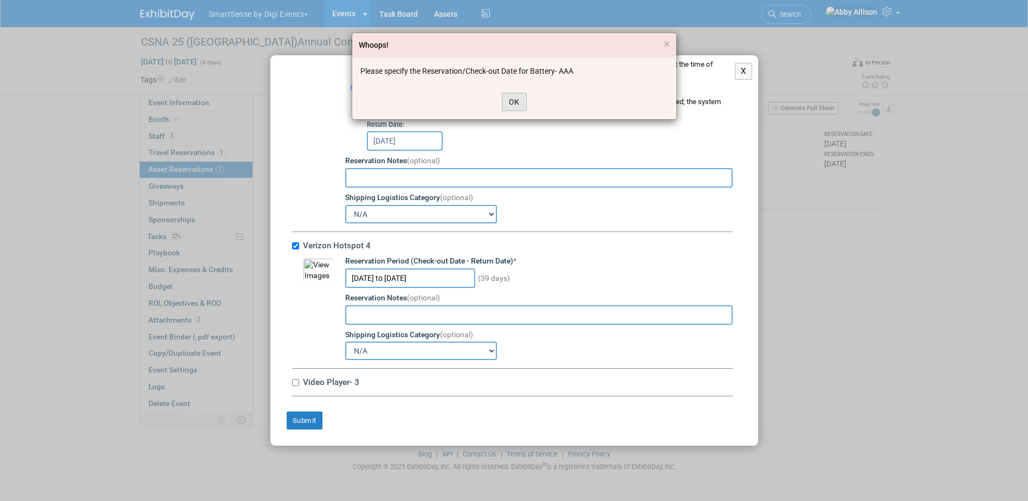
click at [509, 103] on button "OK" at bounding box center [514, 102] width 25 height 18
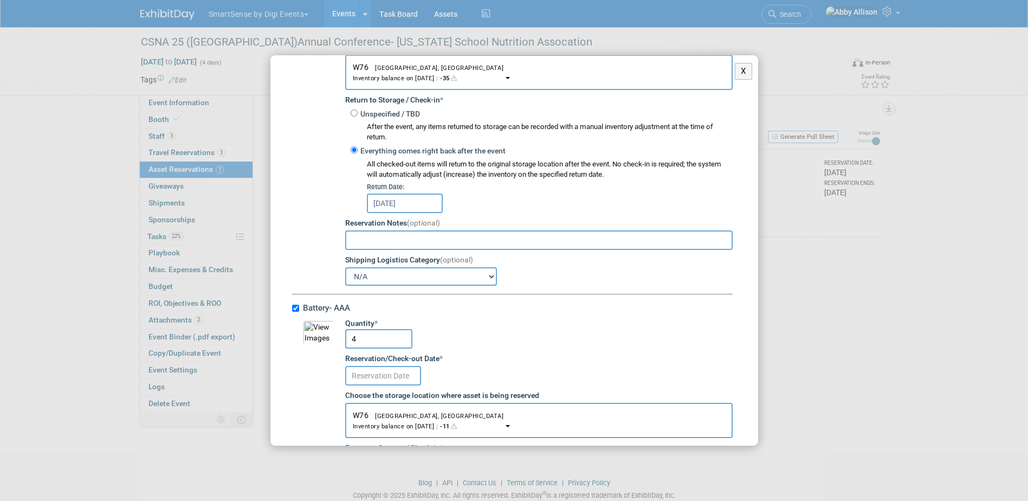
scroll to position [488, 0]
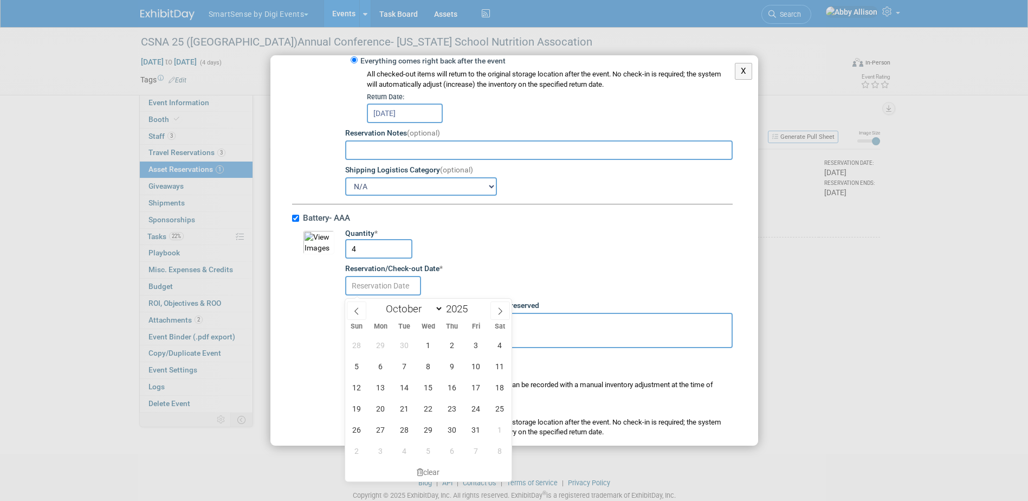
click at [398, 289] on input "text" at bounding box center [383, 286] width 76 height 20
click at [399, 350] on span "30" at bounding box center [404, 344] width 21 height 21
type input "[DATE]"
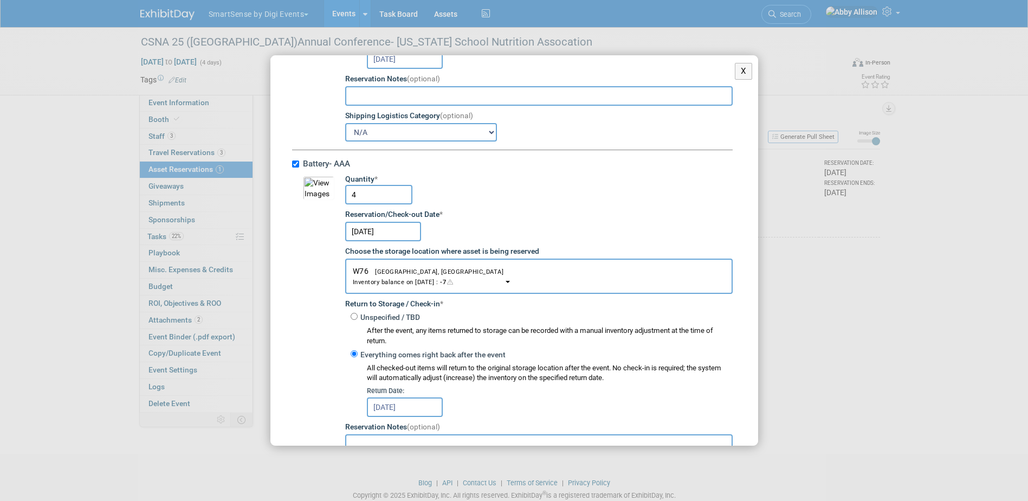
scroll to position [596, 0]
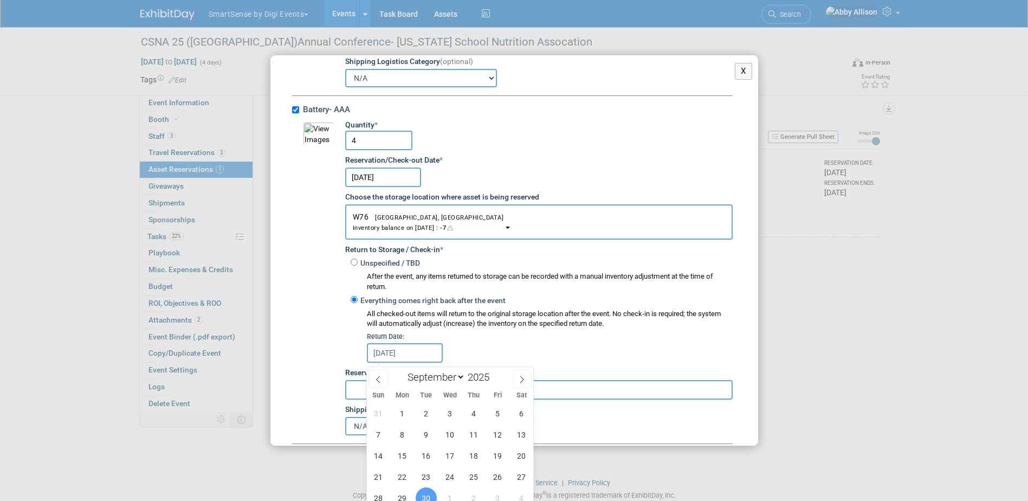
click at [402, 354] on input "[DATE]" at bounding box center [405, 353] width 76 height 20
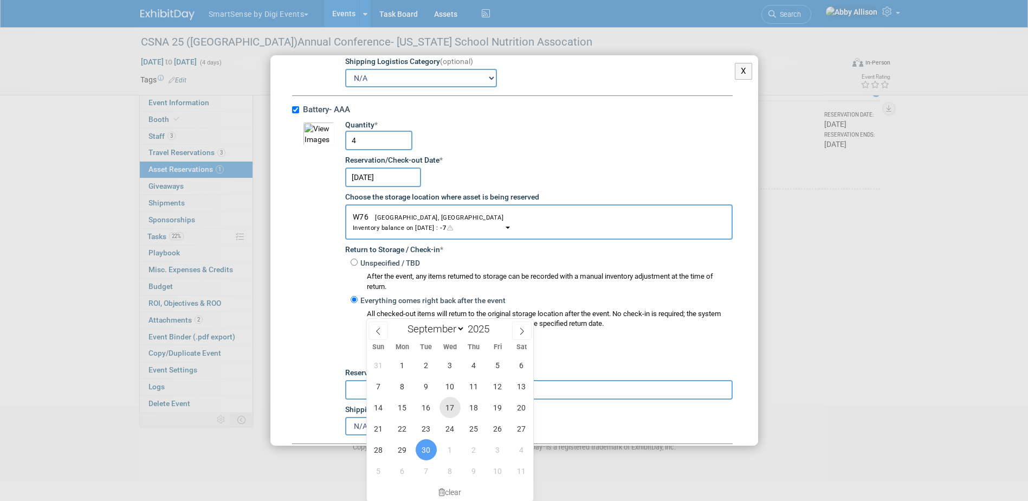
scroll to position [49, 0]
click at [479, 467] on span "9" at bounding box center [473, 470] width 21 height 21
type input "Oct 9, 2025"
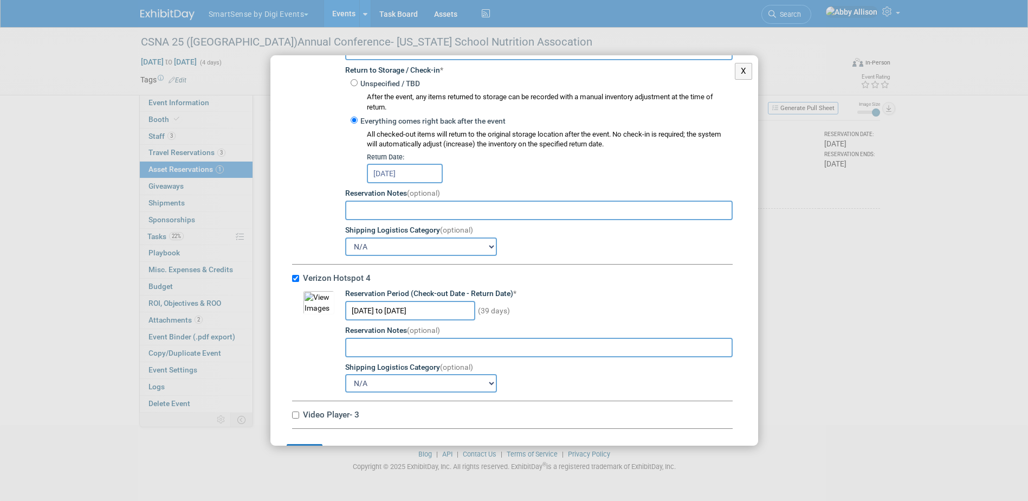
scroll to position [7008, 0]
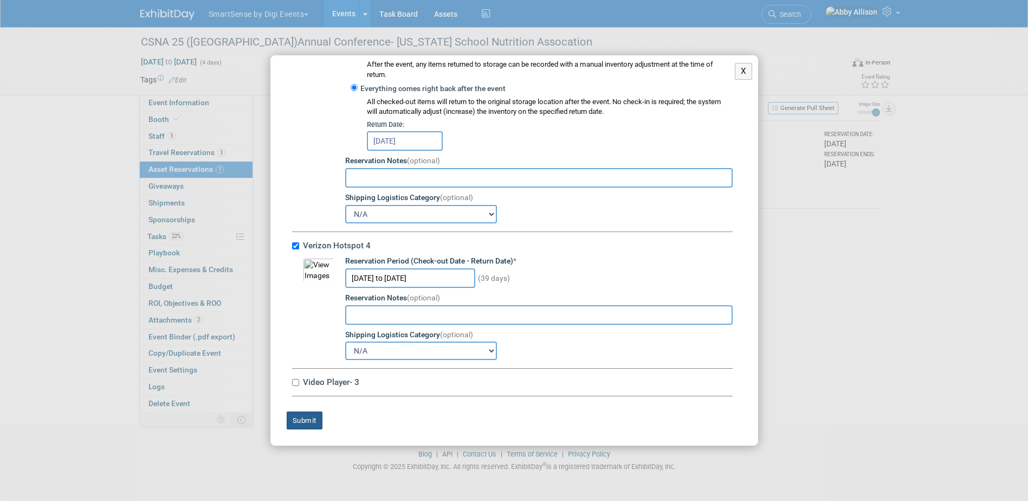
click at [301, 427] on button "Submit" at bounding box center [305, 420] width 36 height 18
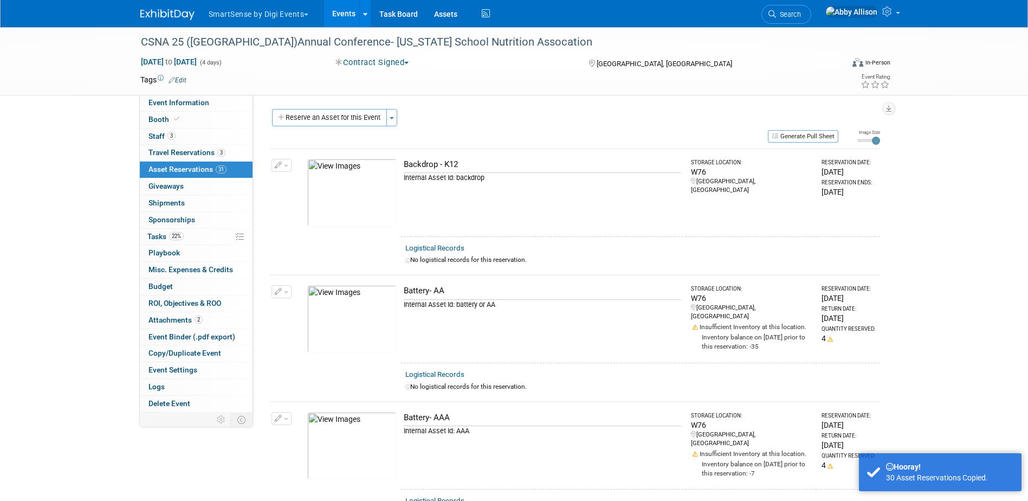
scroll to position [0, 0]
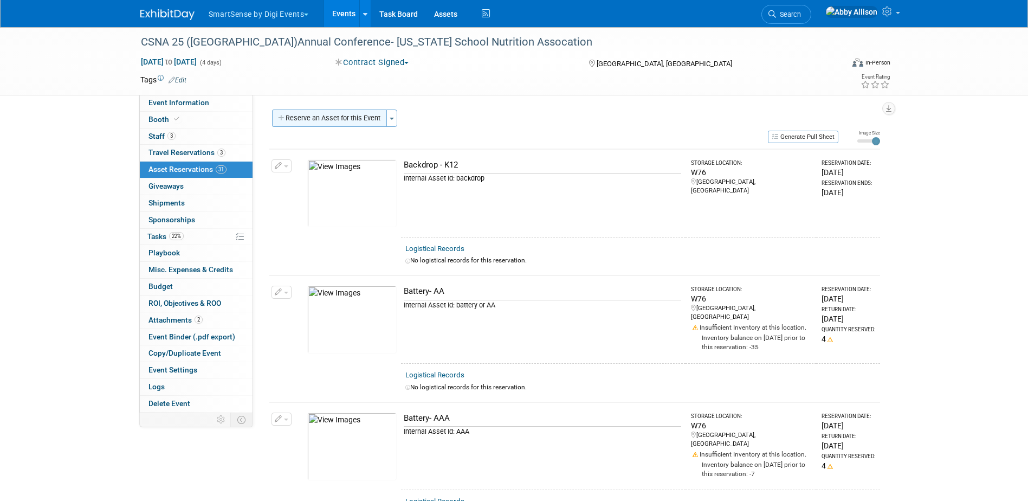
click at [342, 123] on button "Reserve an Asset for this Event" at bounding box center [329, 117] width 115 height 17
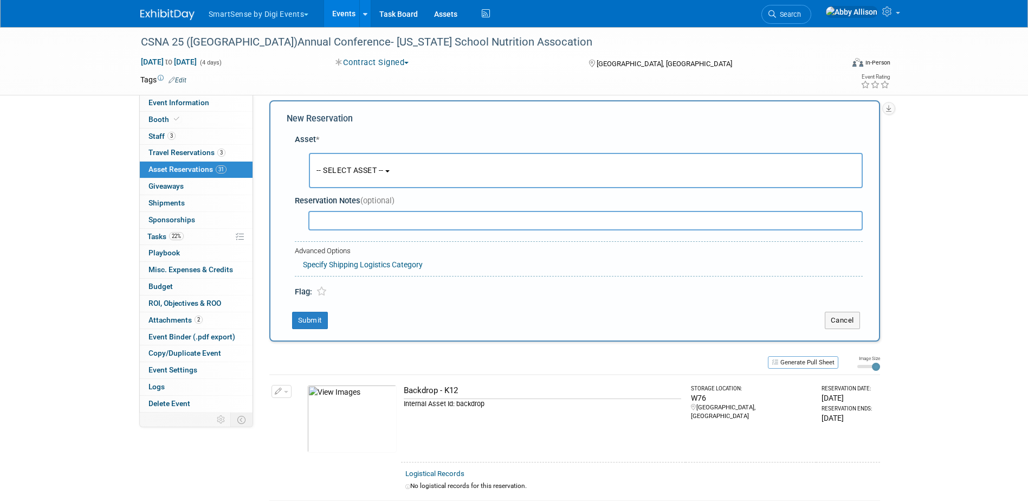
scroll to position [10, 0]
click at [367, 172] on span "-- SELECT ASSET --" at bounding box center [350, 169] width 67 height 9
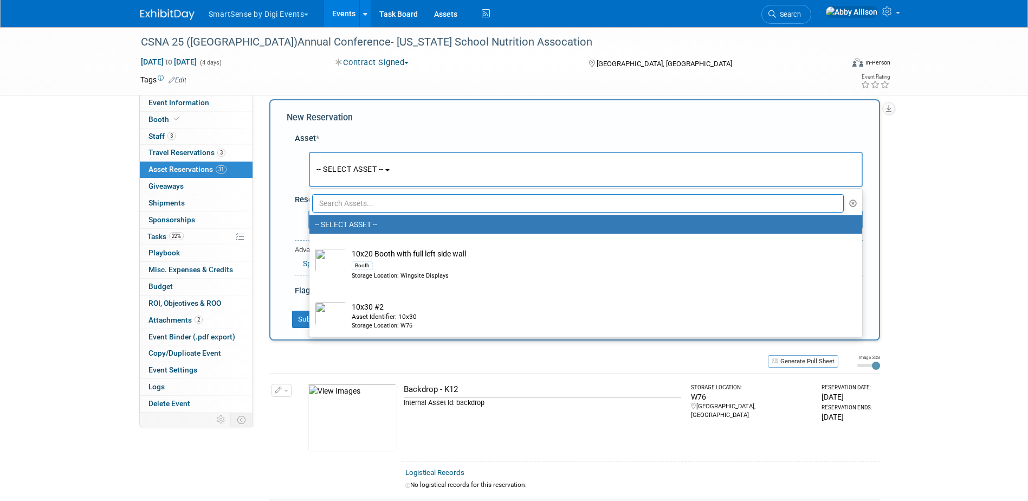
click at [386, 204] on input "text" at bounding box center [578, 203] width 532 height 18
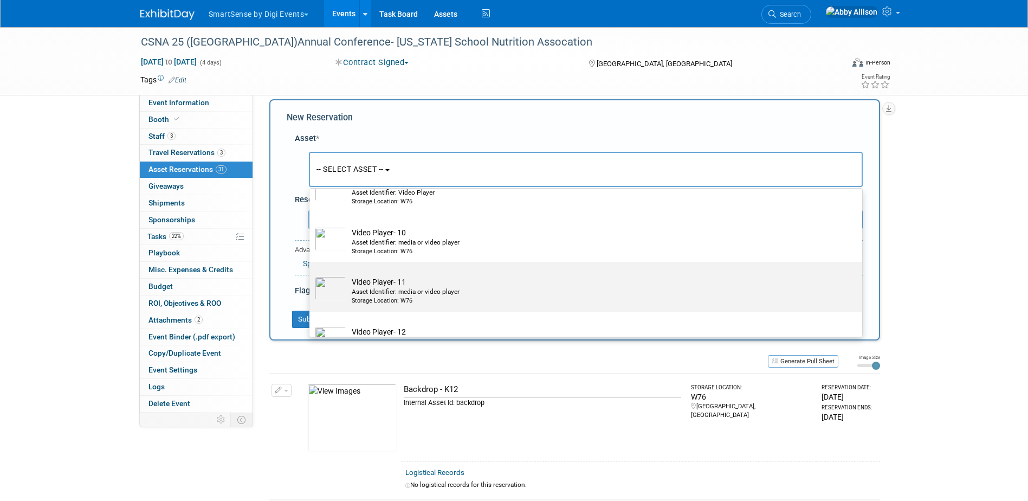
scroll to position [54, 0]
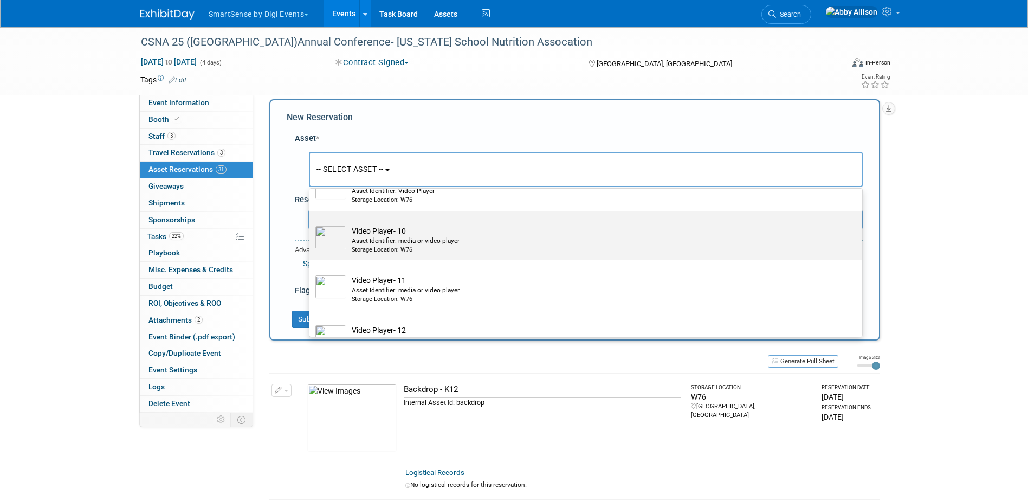
type input "vide"
click at [372, 245] on div "Asset Identifier: media or video player" at bounding box center [596, 240] width 489 height 9
click at [311, 224] on input "Video Player- 10 Asset Identifier: media or video player Storage Location: W76" at bounding box center [307, 220] width 7 height 7
select select "10713989"
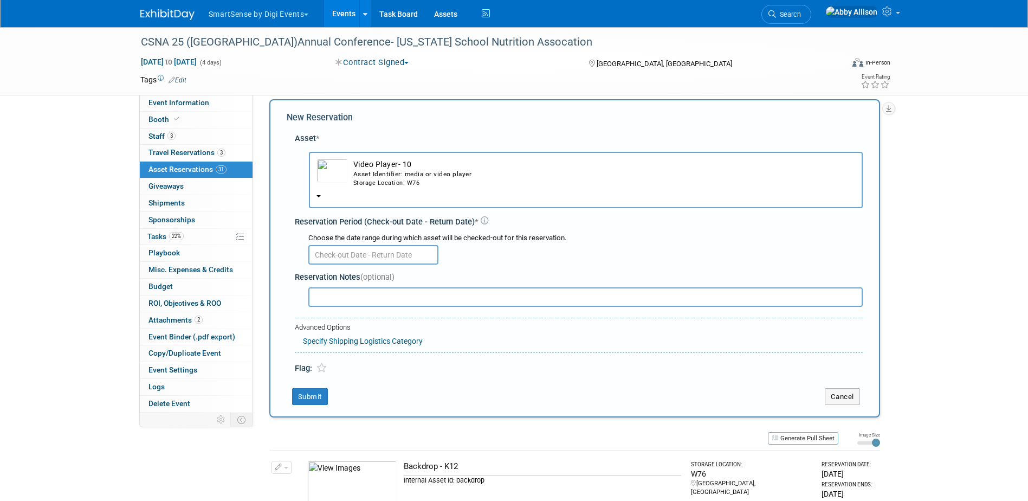
click at [360, 257] on input "text" at bounding box center [373, 255] width 130 height 20
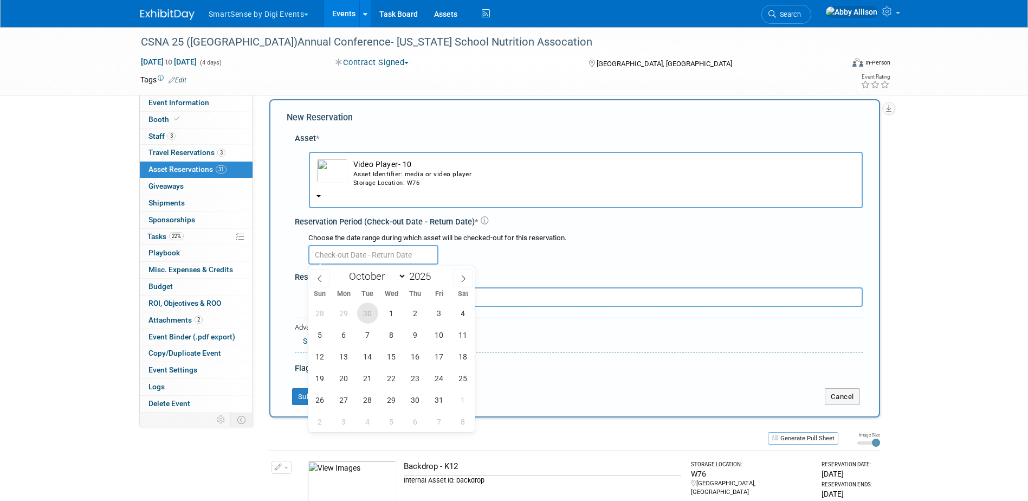
click at [369, 314] on span "30" at bounding box center [367, 312] width 21 height 21
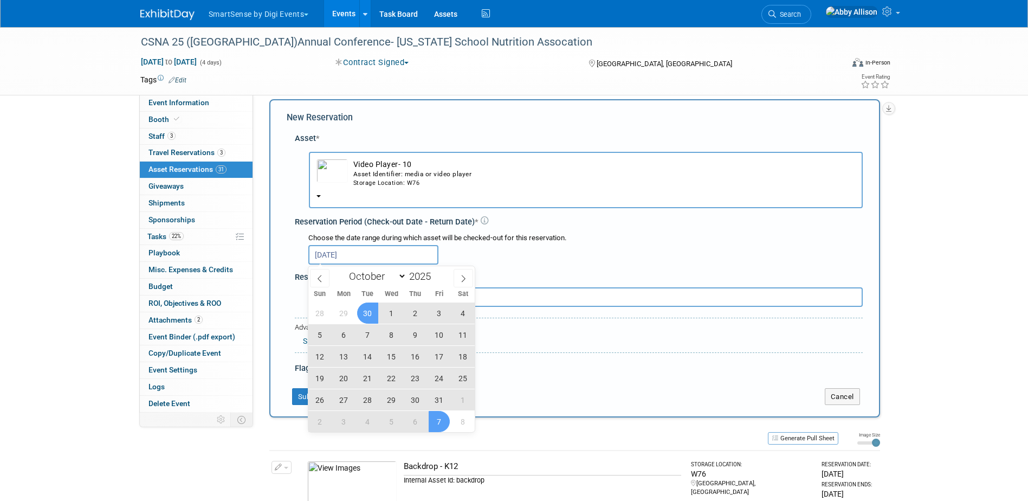
click at [437, 423] on span "7" at bounding box center [439, 421] width 21 height 21
type input "Sep 30, 2025 to Nov 7, 2025"
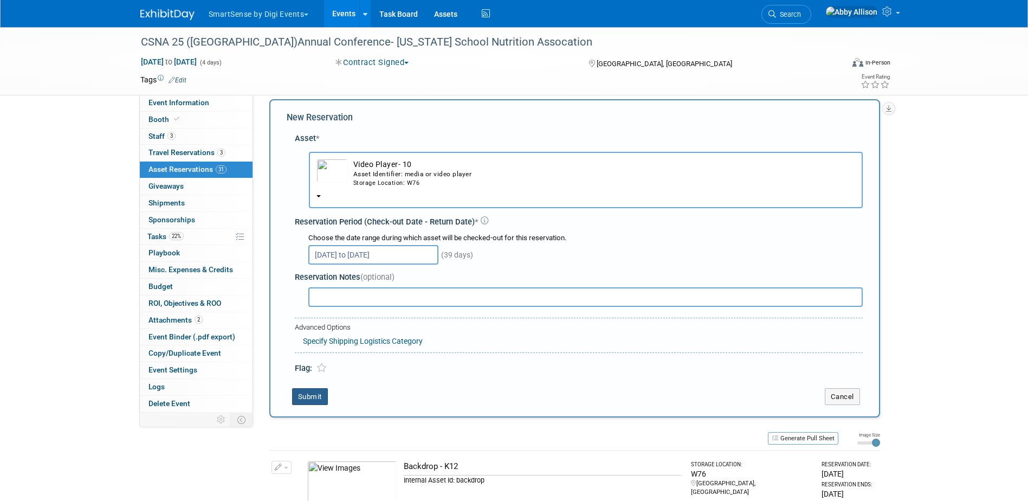
click at [317, 397] on button "Submit" at bounding box center [310, 396] width 36 height 17
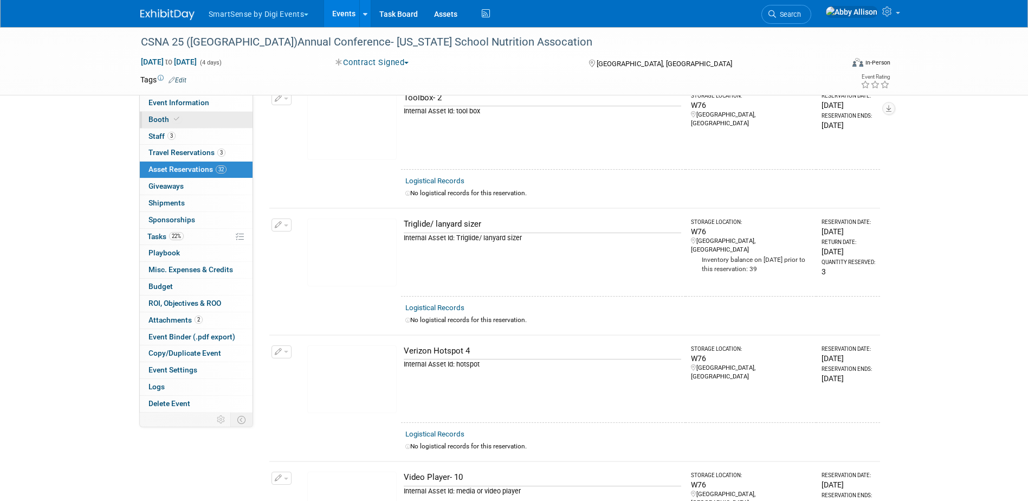
scroll to position [3580, 0]
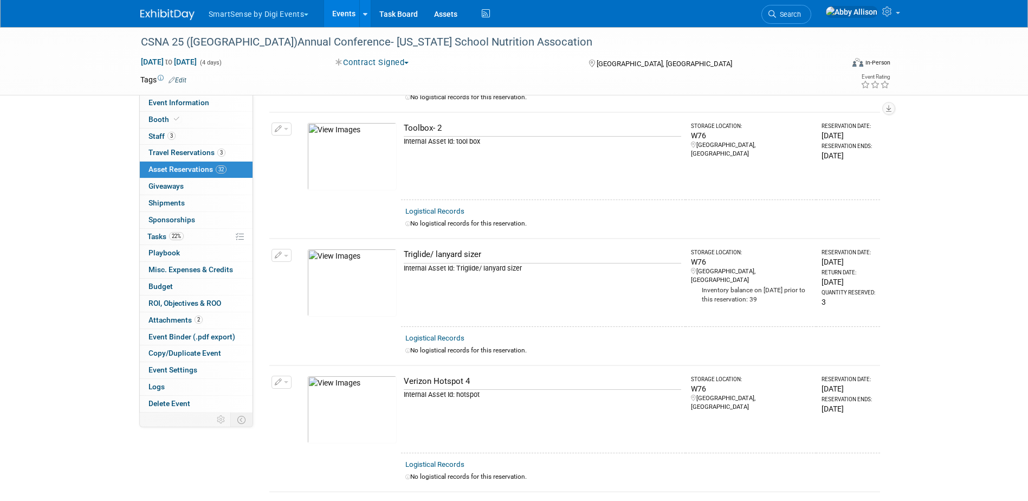
click at [348, 12] on link "Events" at bounding box center [344, 13] width 40 height 27
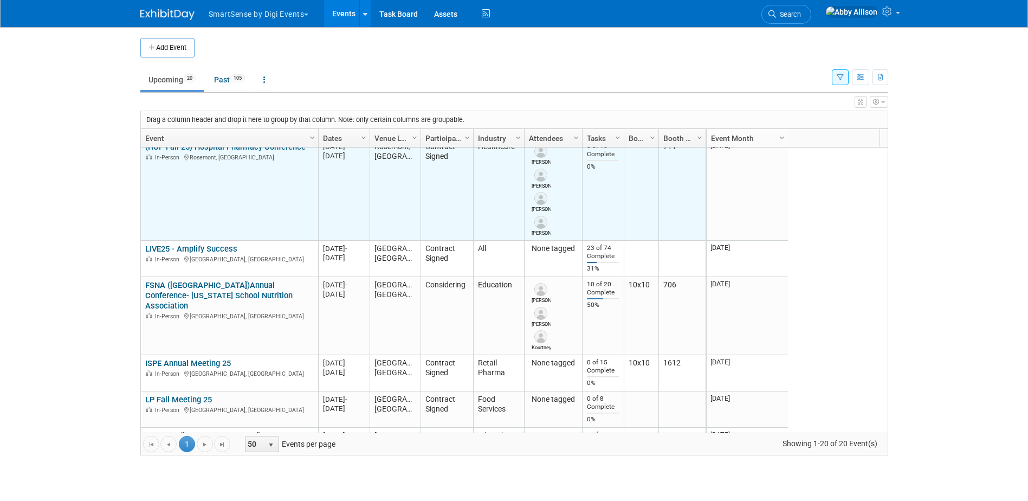
scroll to position [260, 0]
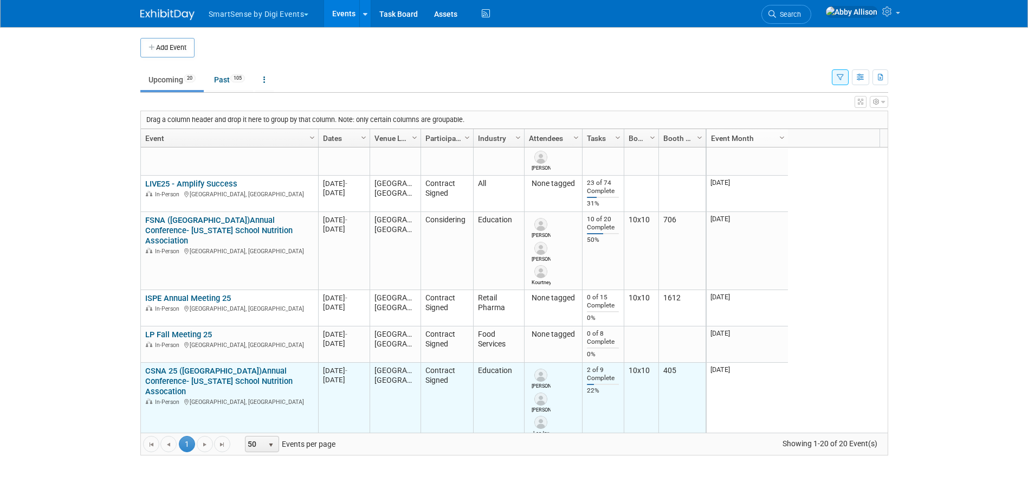
click at [238, 372] on link "CSNA 25 ([GEOGRAPHIC_DATA])Annual Conference- [US_STATE] School Nutrition Assoc…" at bounding box center [218, 381] width 147 height 30
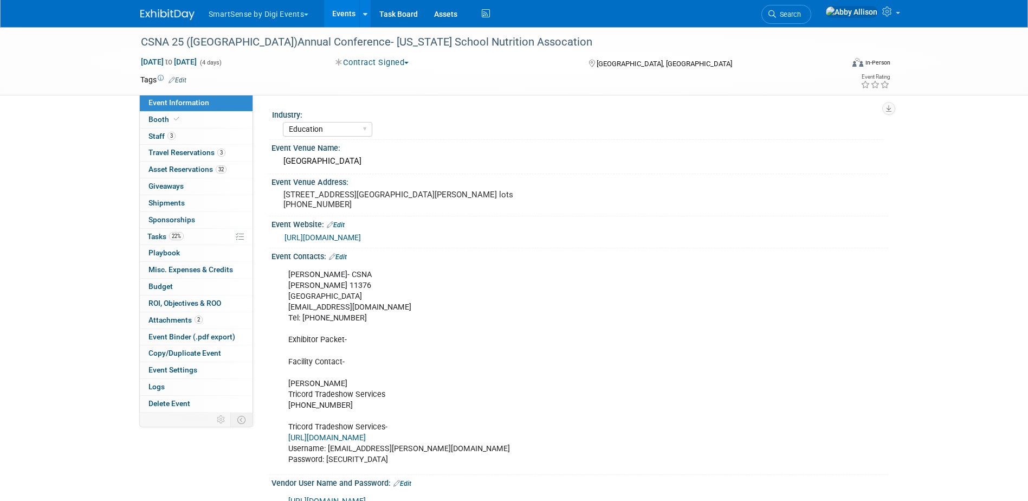
select select "Education"
click at [187, 167] on span "Asset Reservations 32" at bounding box center [187, 169] width 78 height 9
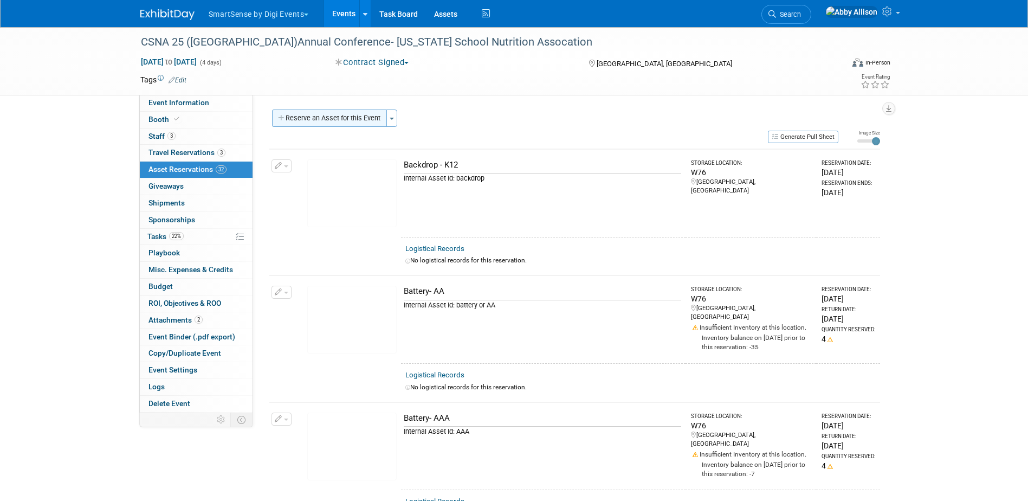
click at [363, 116] on button "Reserve an Asset for this Event" at bounding box center [329, 117] width 115 height 17
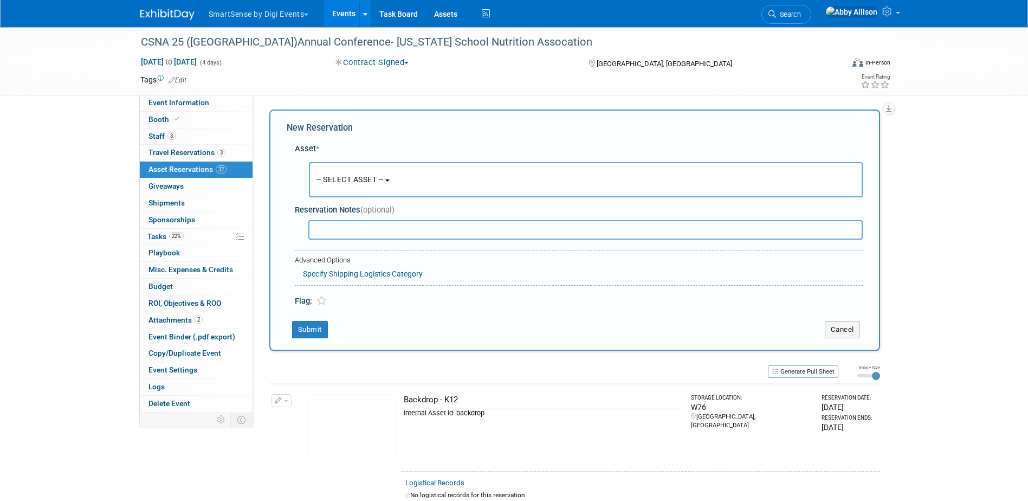
scroll to position [10, 0]
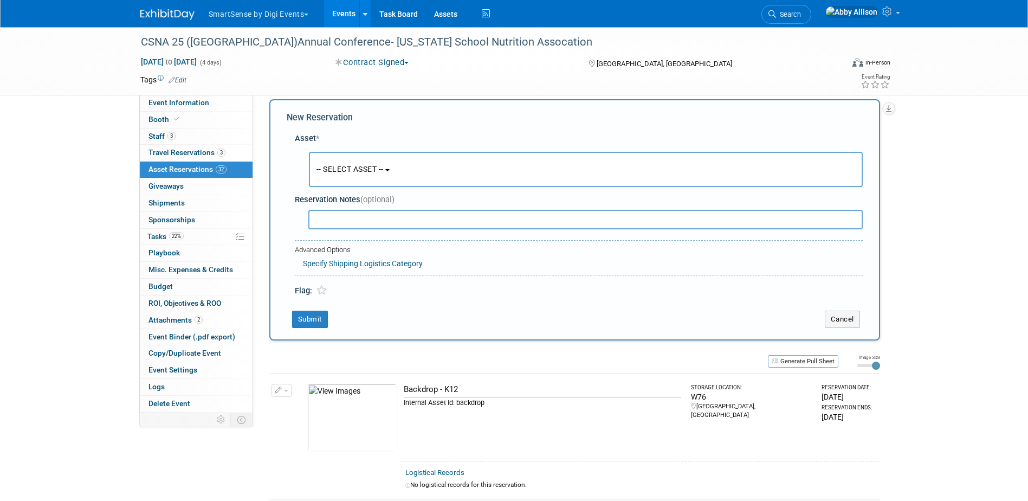
click at [350, 167] on span "-- SELECT ASSET --" at bounding box center [350, 169] width 67 height 9
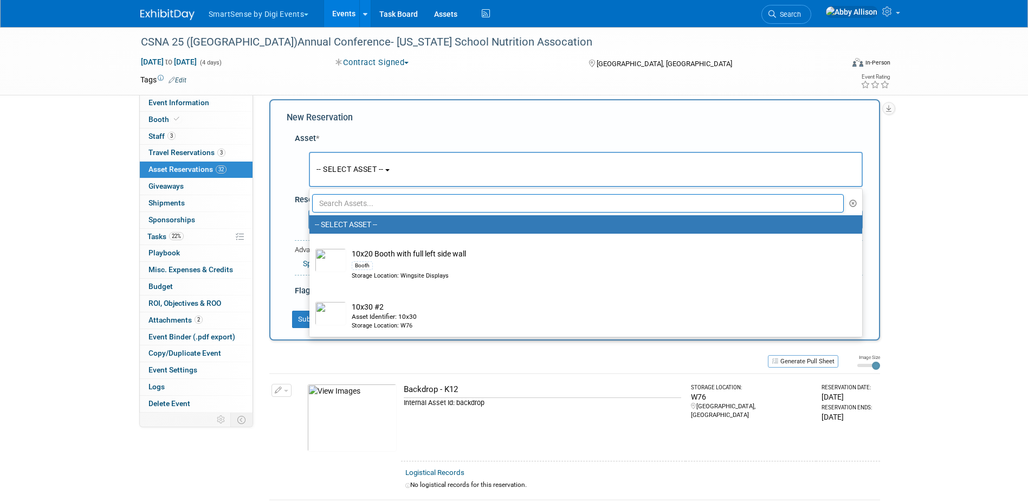
click at [363, 203] on input "text" at bounding box center [578, 203] width 532 height 18
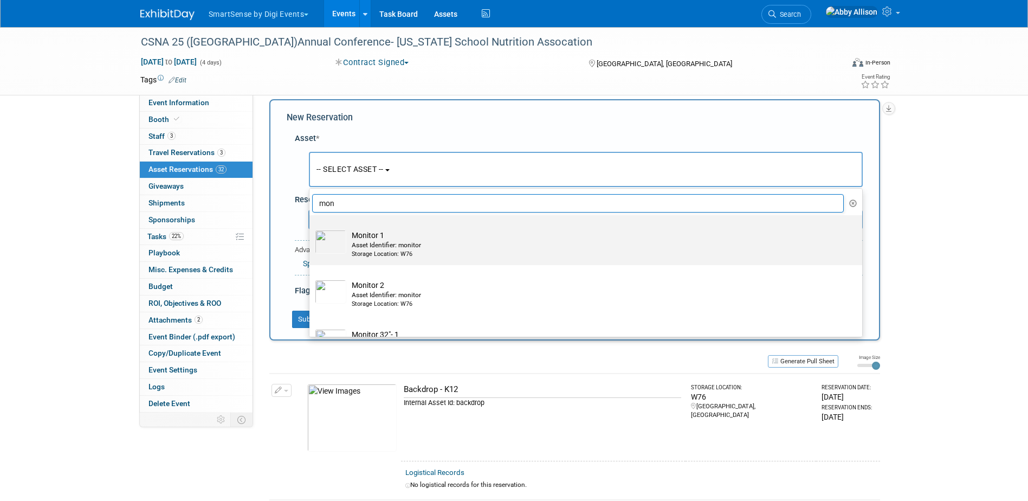
type input "mon"
click at [346, 247] on td "Monitor 1 Asset Identifier: monitor Storage Location: W76" at bounding box center [593, 244] width 494 height 29
click at [311, 228] on input "Monitor 1 Asset Identifier: monitor Storage Location: W76" at bounding box center [307, 224] width 7 height 7
select select "10710508"
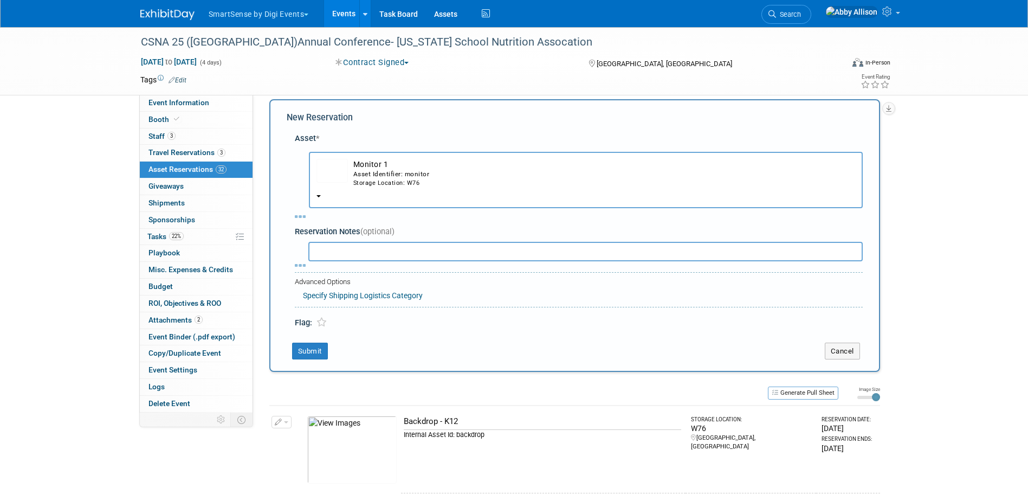
select select "9"
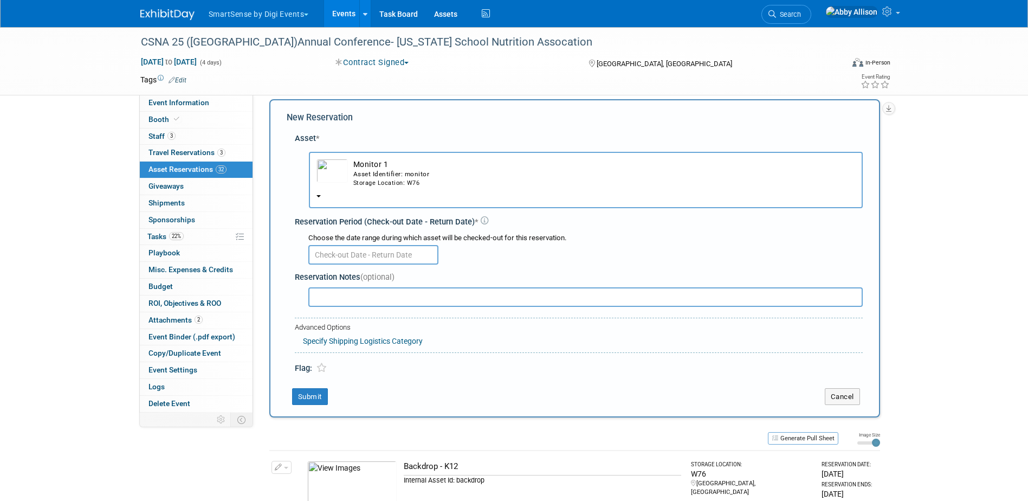
click at [337, 257] on input "text" at bounding box center [373, 255] width 130 height 20
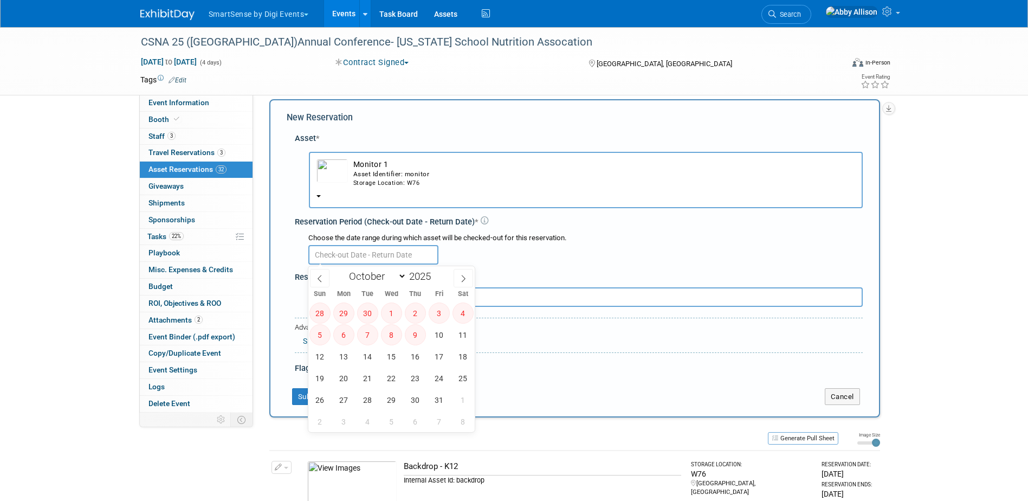
click at [350, 179] on td "Monitor 1 Asset Identifier: monitor Storage Location: W76" at bounding box center [601, 173] width 507 height 29
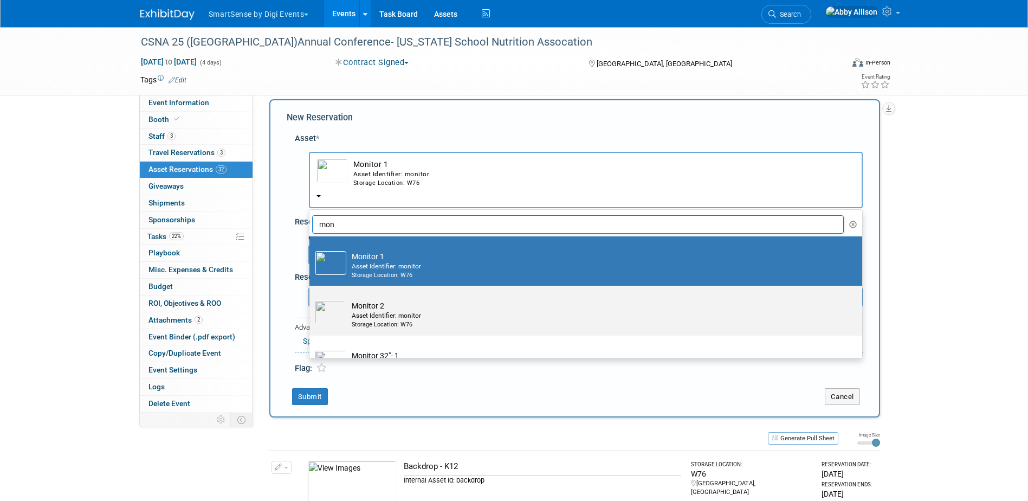
click at [324, 315] on img at bounding box center [330, 312] width 31 height 24
click at [311, 299] on input "Monitor 2 Asset Identifier: monitor Storage Location: W76" at bounding box center [307, 295] width 7 height 7
select select "10710537"
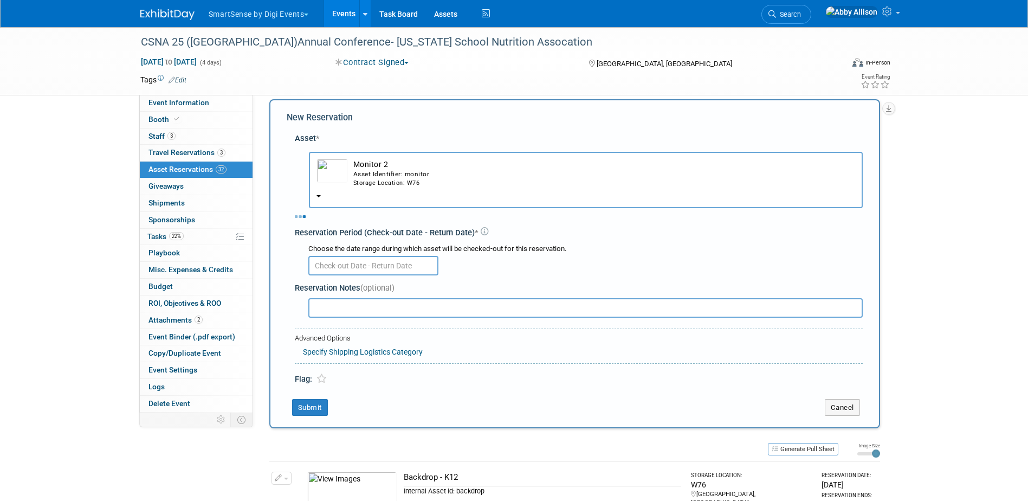
select select "9"
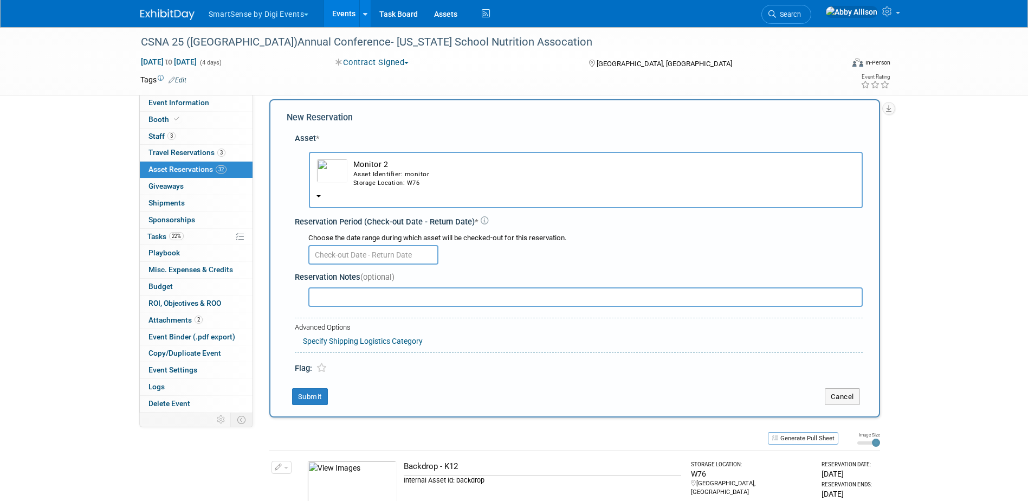
click at [344, 265] on div "Choose the date range during which asset will be checked-out for this reservati…" at bounding box center [581, 248] width 564 height 38
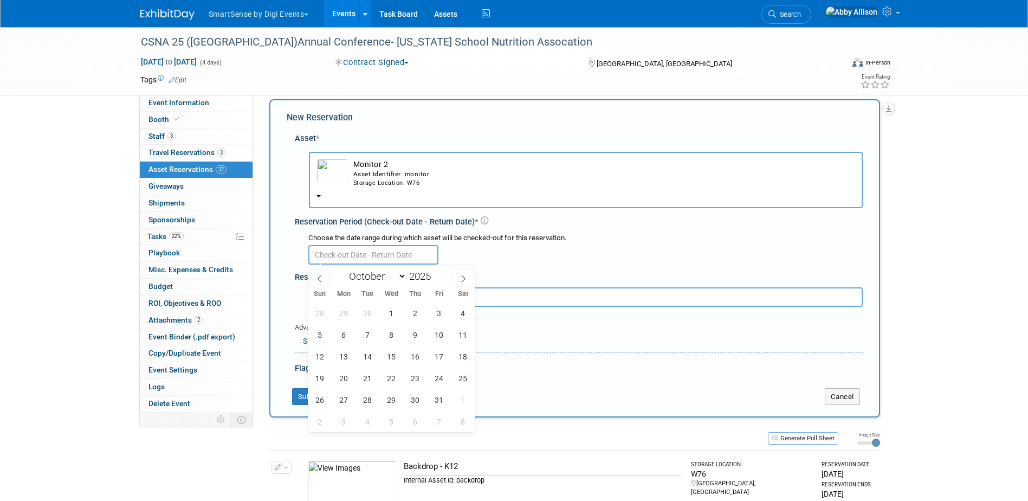
click at [345, 260] on input "text" at bounding box center [373, 255] width 130 height 20
click at [369, 315] on span "30" at bounding box center [367, 312] width 21 height 21
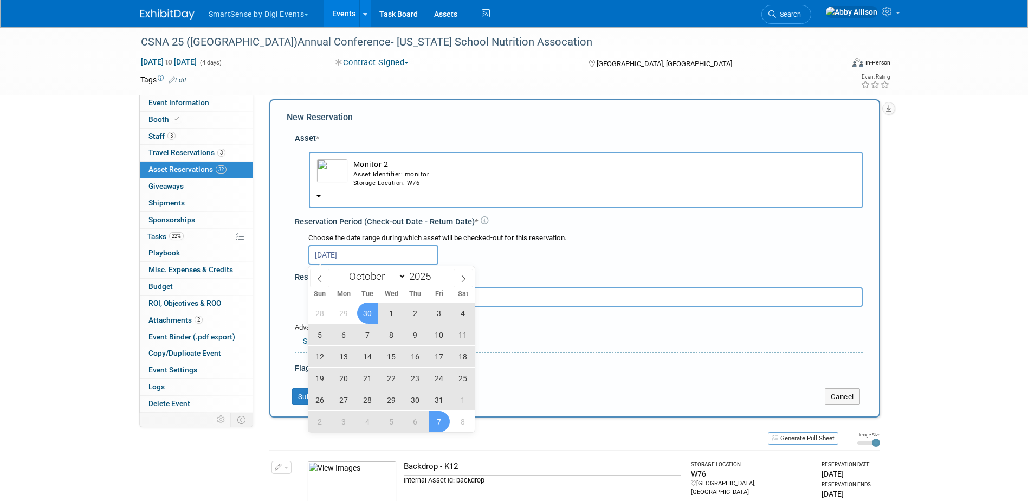
click at [437, 425] on span "7" at bounding box center [439, 421] width 21 height 21
type input "Sep 30, 2025 to Nov 7, 2025"
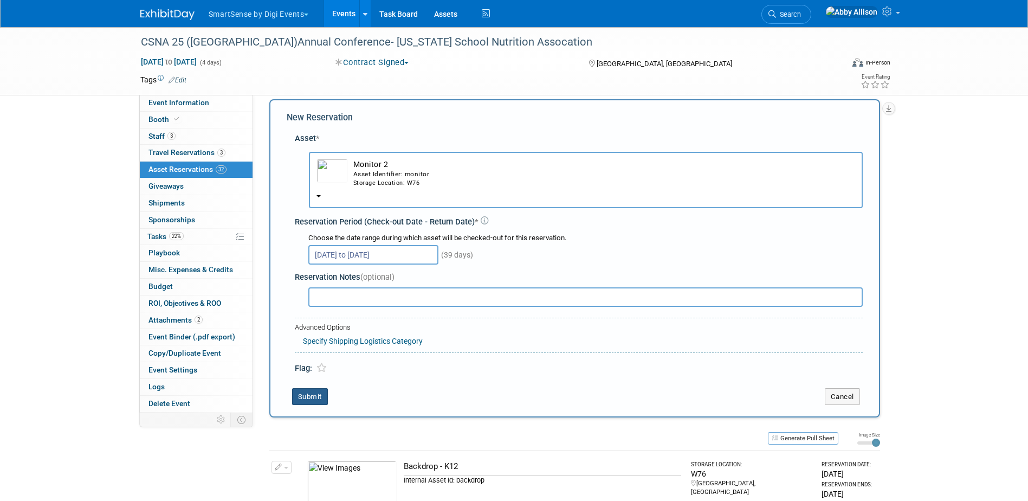
click at [310, 397] on button "Submit" at bounding box center [310, 396] width 36 height 17
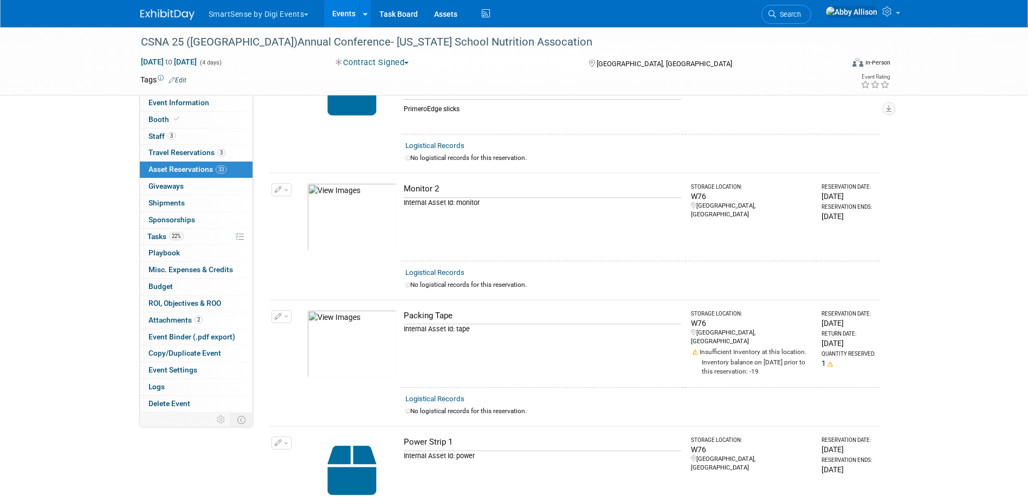
scroll to position [2354, 0]
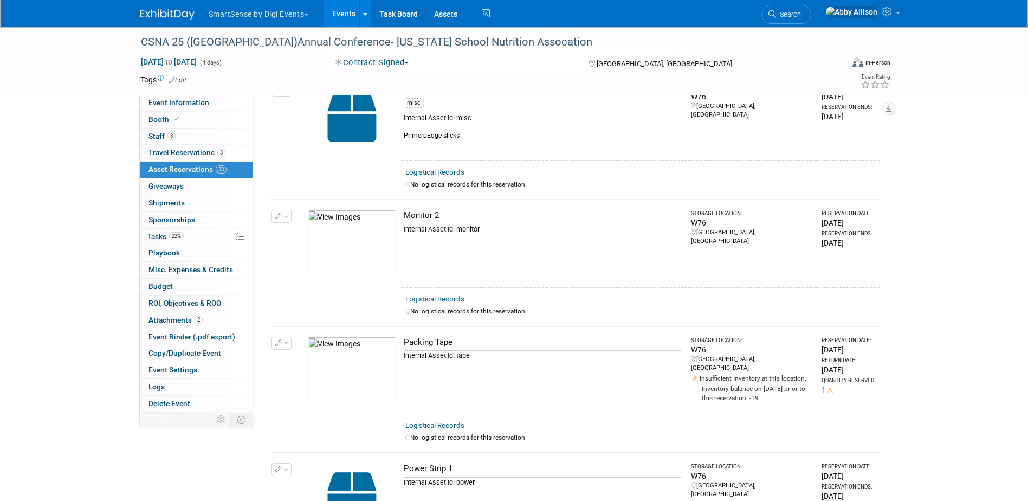
click at [335, 14] on link "Events" at bounding box center [344, 13] width 40 height 27
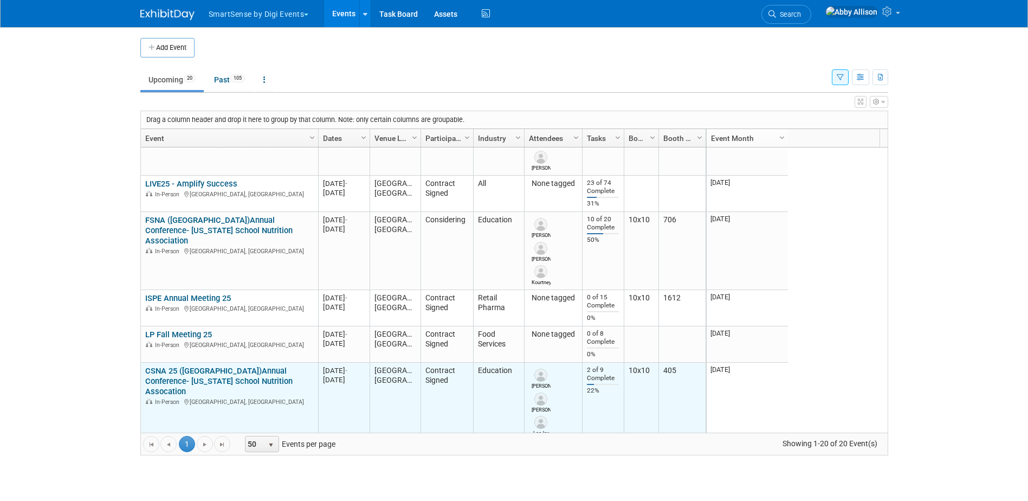
scroll to position [325, 0]
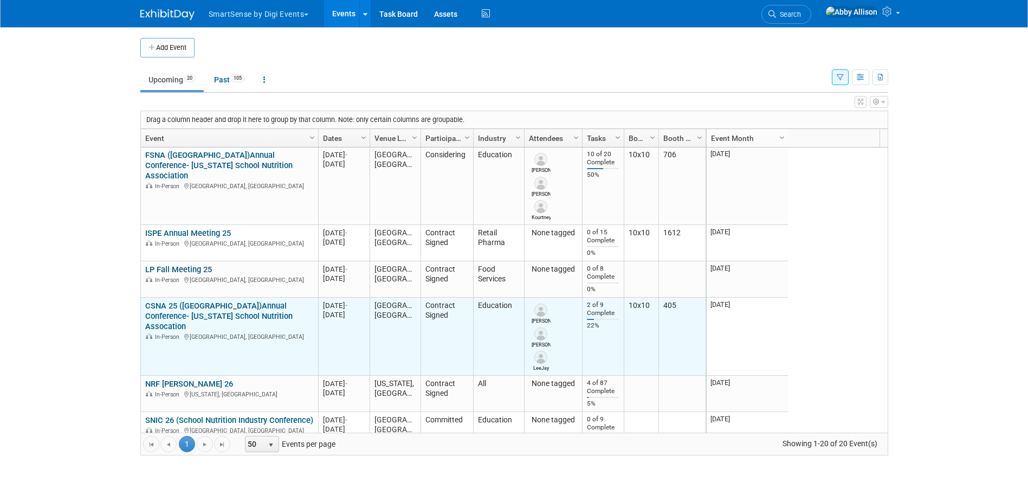
click at [191, 305] on link "CSNA 25 ([GEOGRAPHIC_DATA])Annual Conference- [US_STATE] School Nutrition Assoc…" at bounding box center [218, 316] width 147 height 30
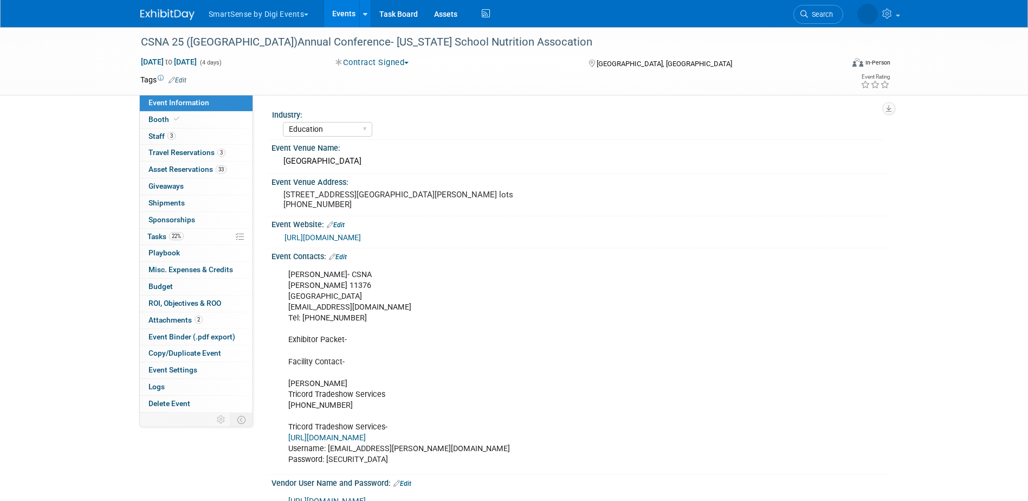
select select "Education"
click at [182, 165] on span "Asset Reservations 33" at bounding box center [187, 169] width 78 height 9
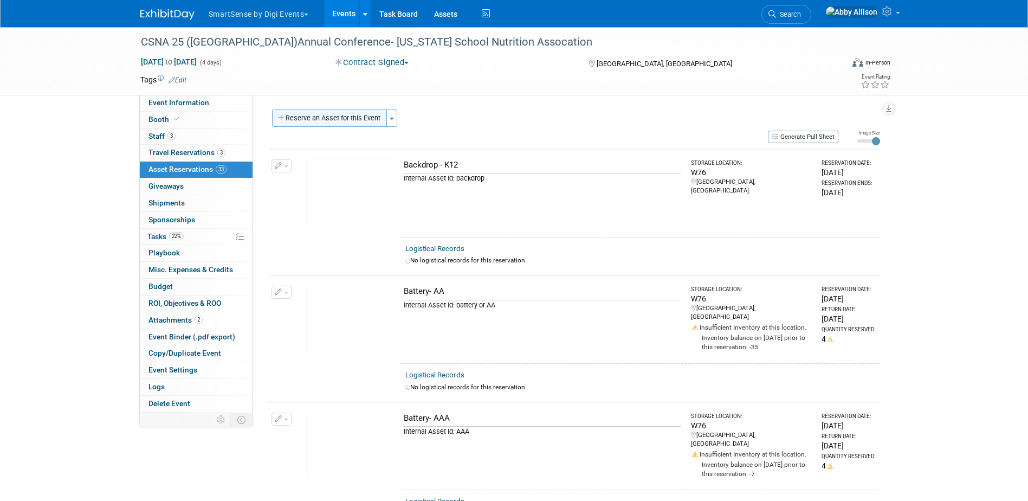
click at [378, 118] on button "Reserve an Asset for this Event" at bounding box center [329, 117] width 115 height 17
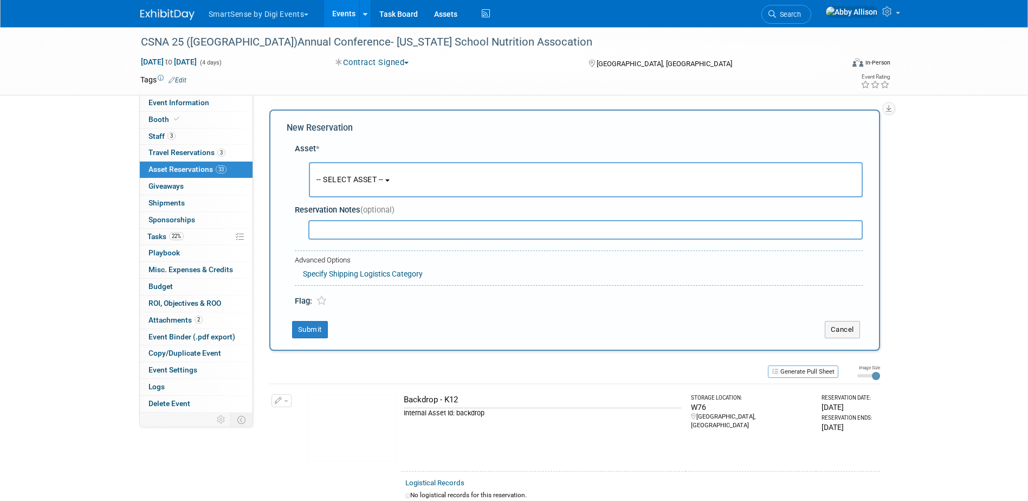
scroll to position [10, 0]
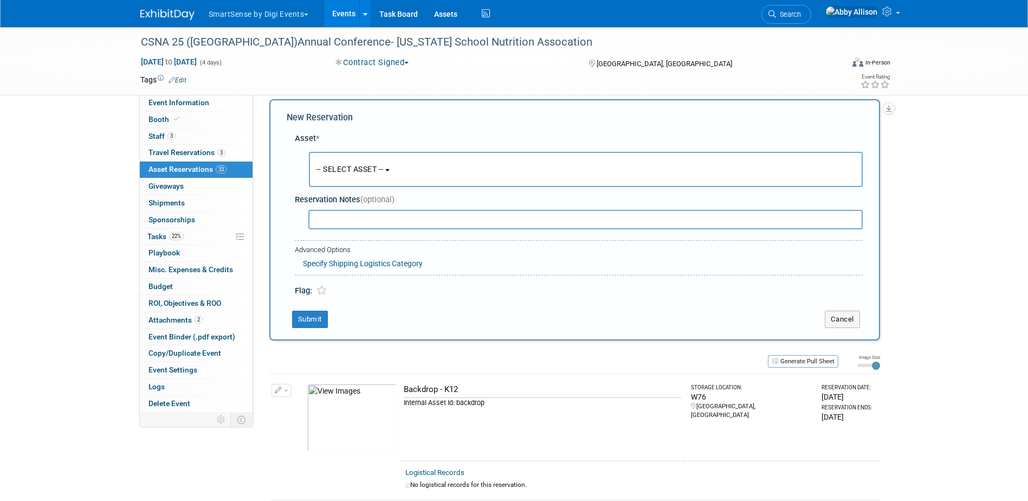
click at [354, 178] on button "-- SELECT ASSET --" at bounding box center [586, 169] width 554 height 35
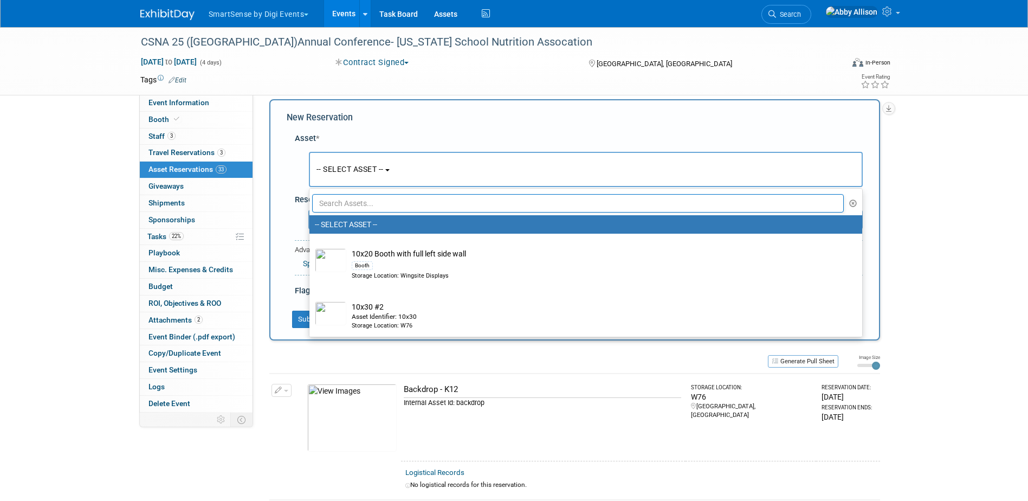
click at [356, 200] on input "text" at bounding box center [578, 203] width 532 height 18
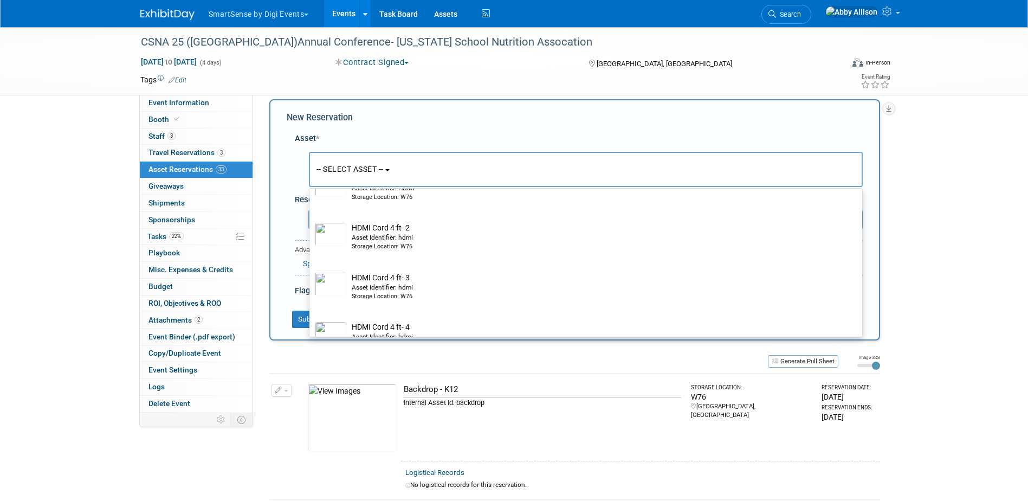
scroll to position [108, 0]
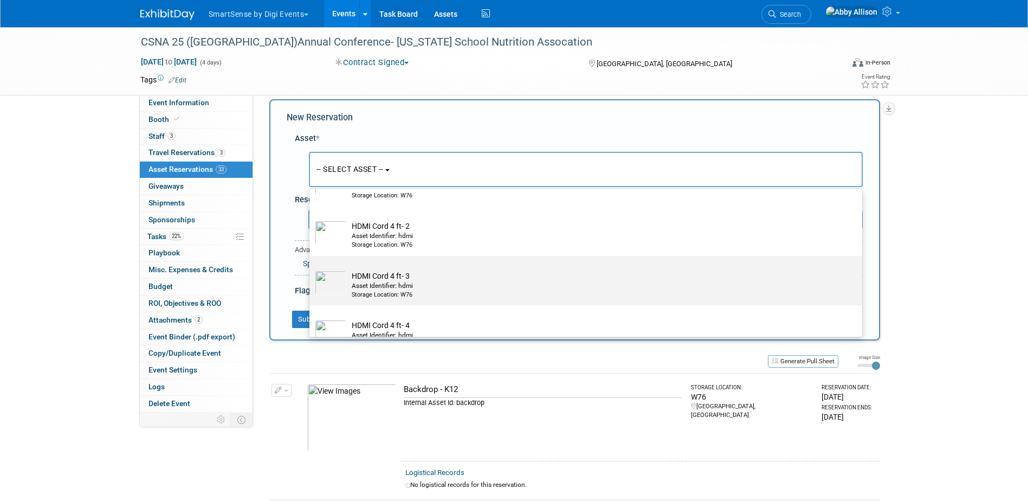
type input "hdmi"
click at [390, 287] on div "Asset Identifier: hdmi" at bounding box center [596, 285] width 489 height 9
click at [311, 269] on input "HDMI Cord 4 ft- 3 Asset Identifier: hdmi Storage Location: W76" at bounding box center [307, 265] width 7 height 7
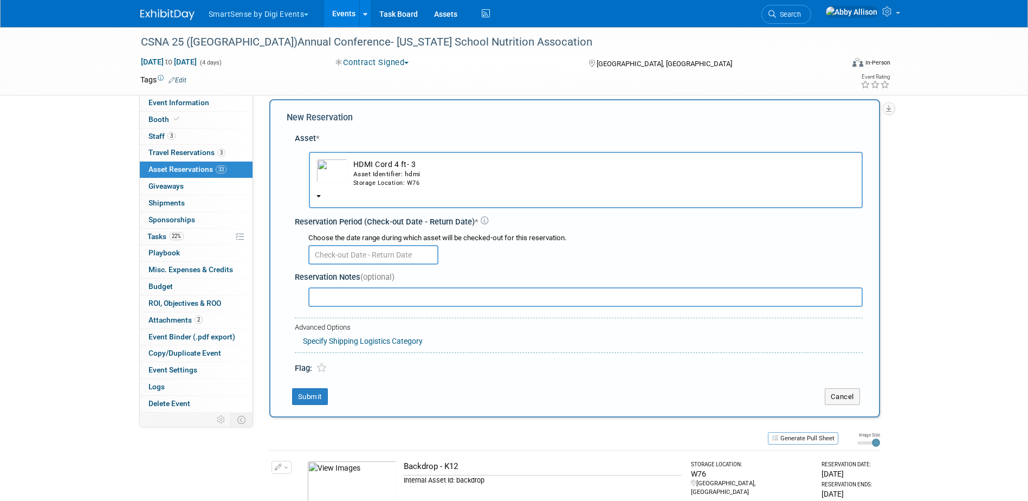
click at [335, 255] on div "Asset * -- SELECT ASSET -- <table style='display: inline-block; border-style:no…" at bounding box center [575, 250] width 576 height 247
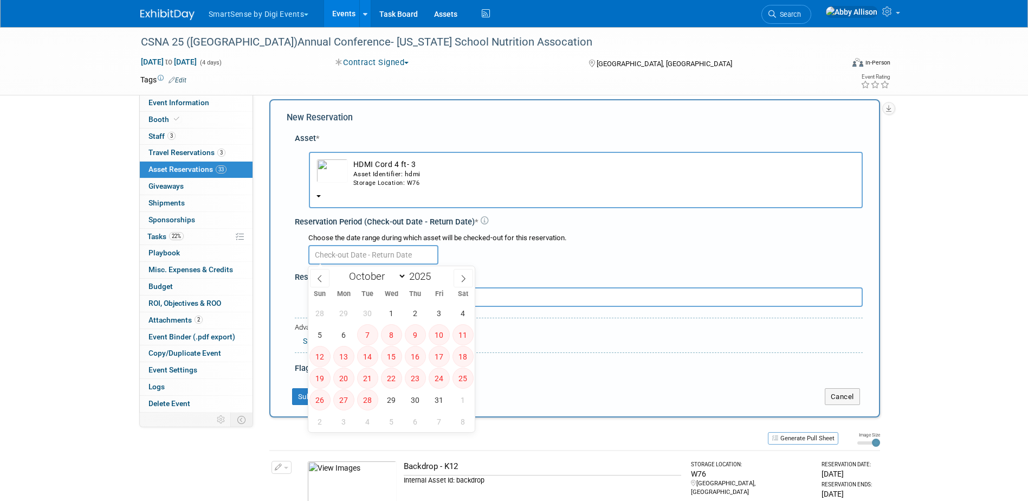
click at [335, 255] on input "text" at bounding box center [373, 255] width 130 height 20
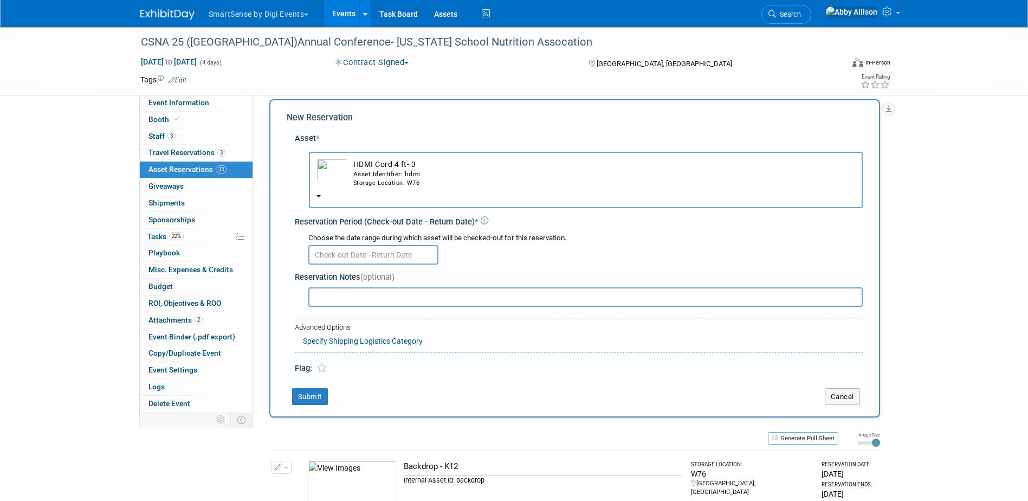
click at [386, 164] on td "HDMI Cord 4 ft- 3 Asset Identifier: hdmi Storage Location: W76" at bounding box center [601, 173] width 507 height 29
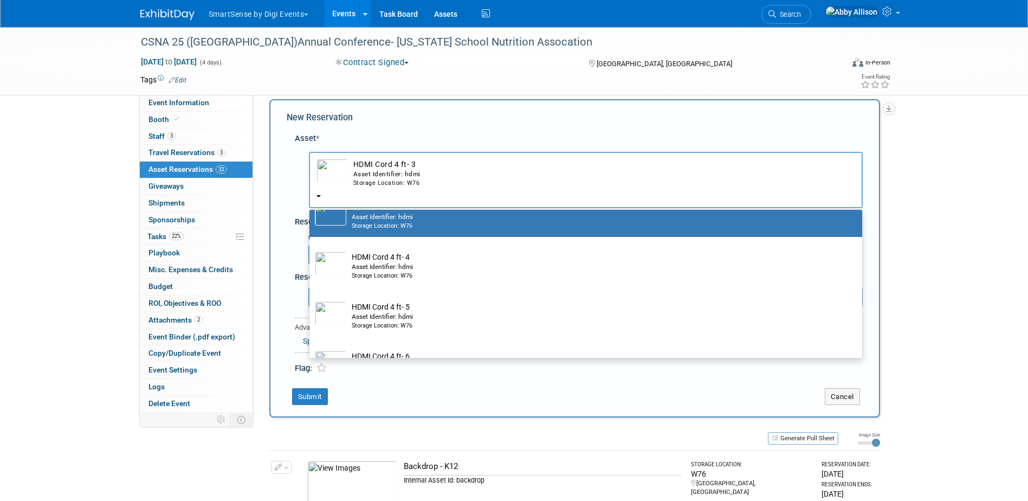
scroll to position [217, 0]
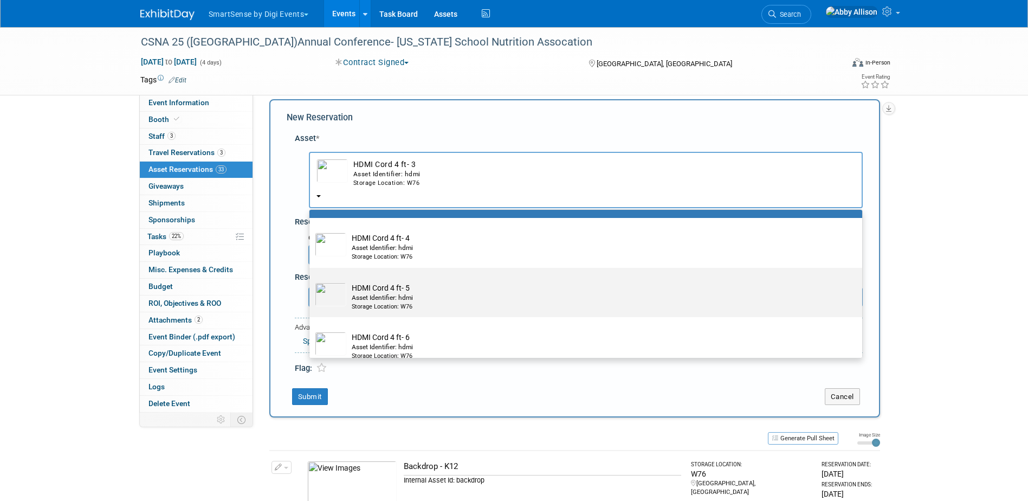
click at [371, 298] on div "Asset Identifier: hdmi" at bounding box center [596, 297] width 489 height 9
click at [311, 281] on input "HDMI Cord 4 ft- 5 Asset Identifier: hdmi Storage Location: W76" at bounding box center [307, 277] width 7 height 7
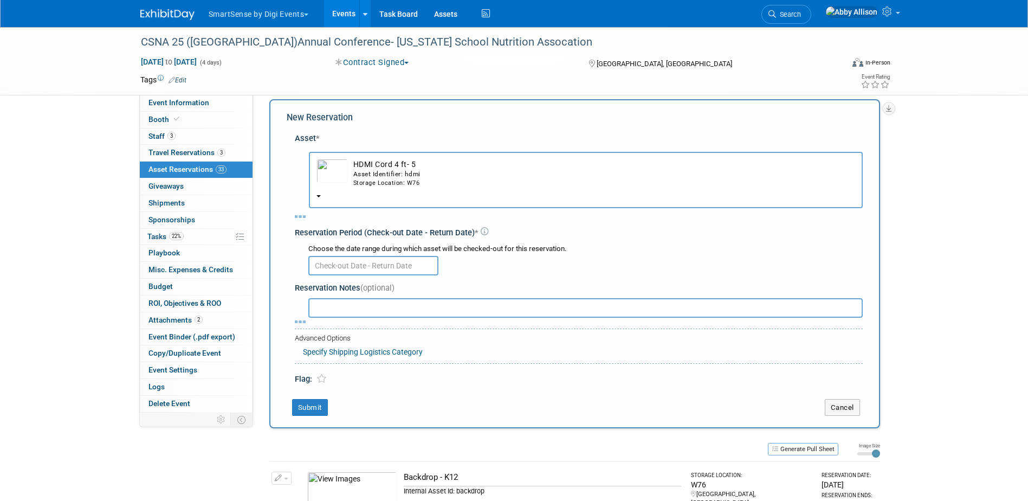
click at [337, 262] on input "text" at bounding box center [373, 266] width 130 height 20
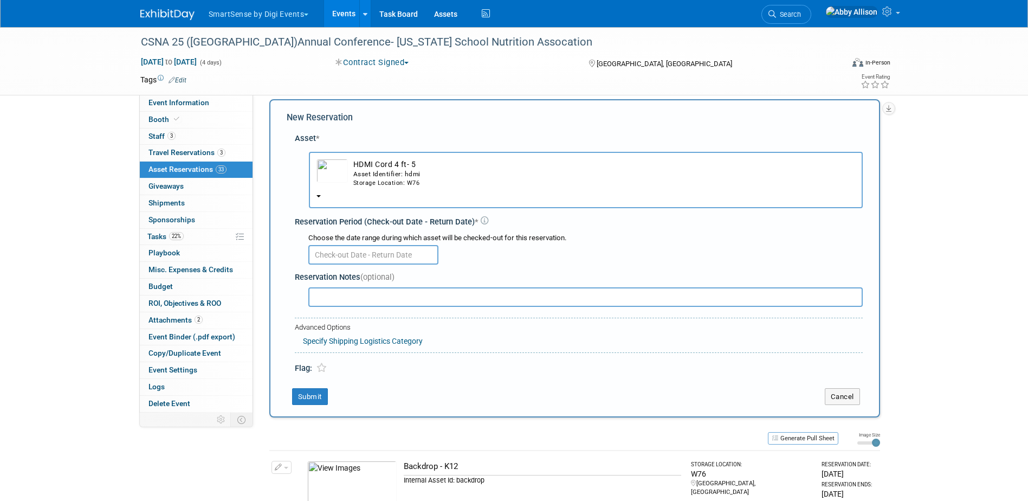
click at [348, 178] on td "HDMI Cord 4 ft- 5 Asset Identifier: hdmi Storage Location: W76" at bounding box center [601, 173] width 507 height 29
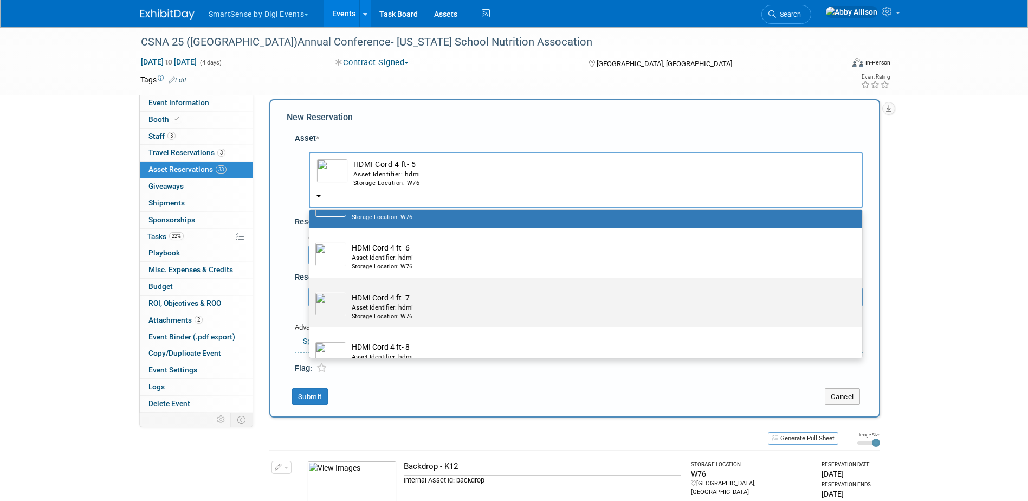
scroll to position [325, 0]
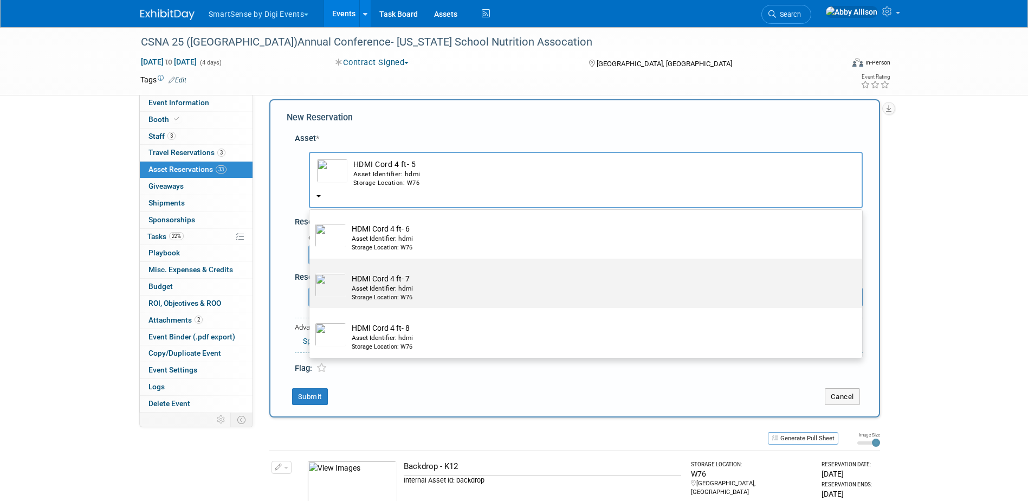
click at [380, 282] on td "HDMI Cord 4 ft- 7 Asset Identifier: hdmi Storage Location: W76" at bounding box center [593, 287] width 494 height 29
click at [311, 272] on input "HDMI Cord 4 ft- 7 Asset Identifier: hdmi Storage Location: W76" at bounding box center [307, 267] width 7 height 7
select select "10713847"
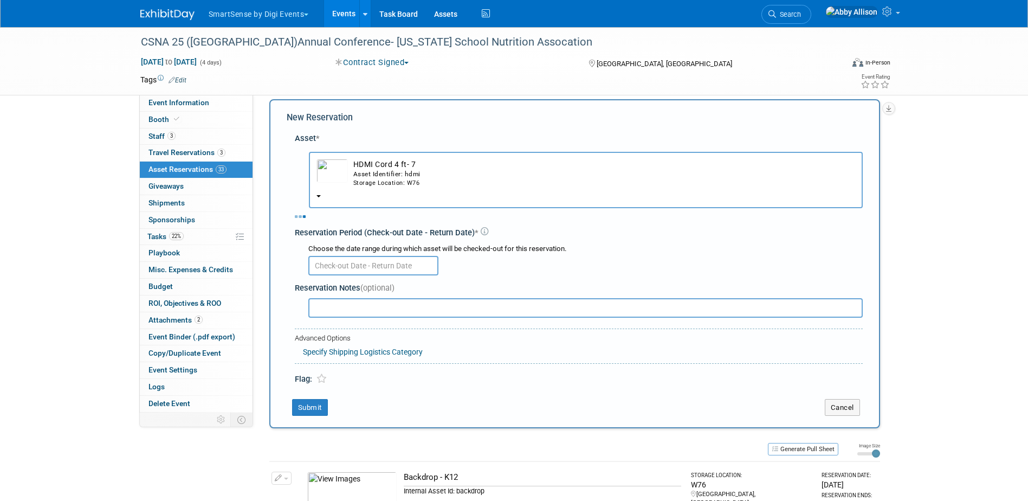
click at [371, 268] on div "Asset * -- SELECT ASSET -- <table style='display: inline-block; border-style:no…" at bounding box center [575, 256] width 576 height 258
select select "9"
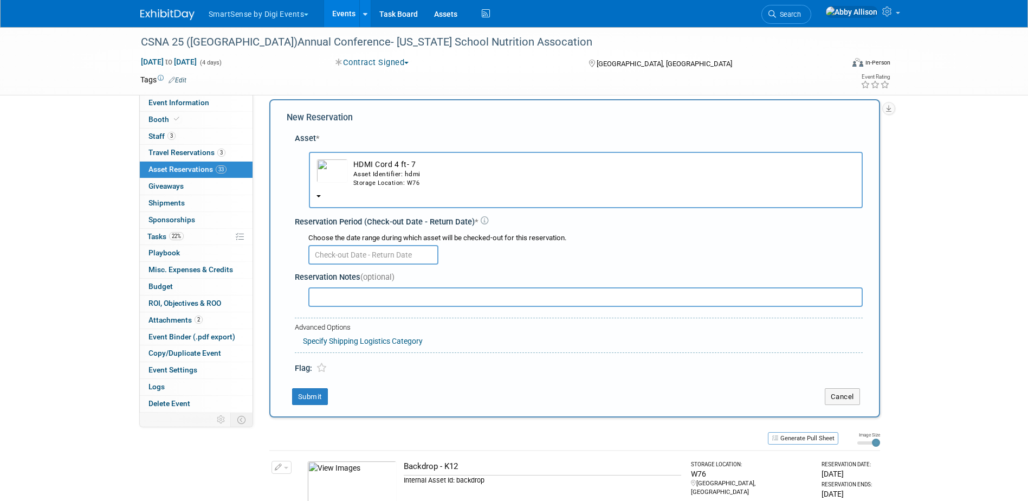
click at [369, 245] on input "text" at bounding box center [373, 255] width 130 height 20
click at [384, 167] on td "HDMI Cord 4 ft- 7 Asset Identifier: hdmi Storage Location: W76" at bounding box center [601, 173] width 507 height 29
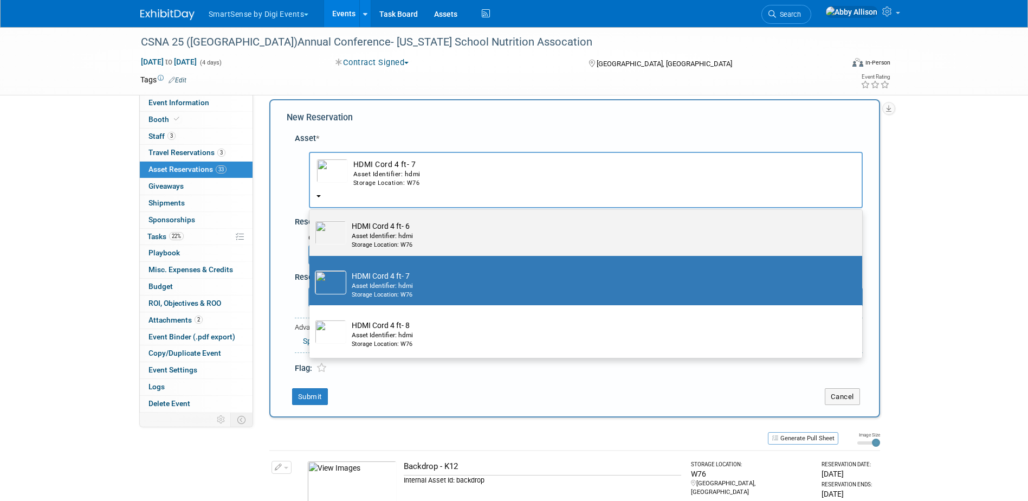
scroll to position [333, 0]
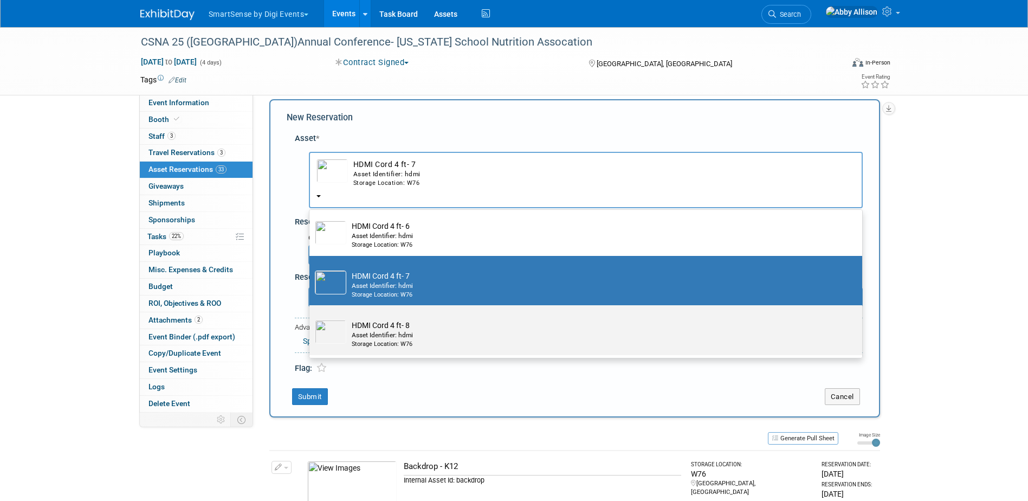
click at [389, 318] on label "HDMI Cord 4 ft- 8 Asset Identifier: hdmi Storage Location: W76" at bounding box center [583, 330] width 537 height 46
click at [311, 318] on input "HDMI Cord 4 ft- 8 Asset Identifier: hdmi Storage Location: W76" at bounding box center [307, 314] width 7 height 7
select select "10713848"
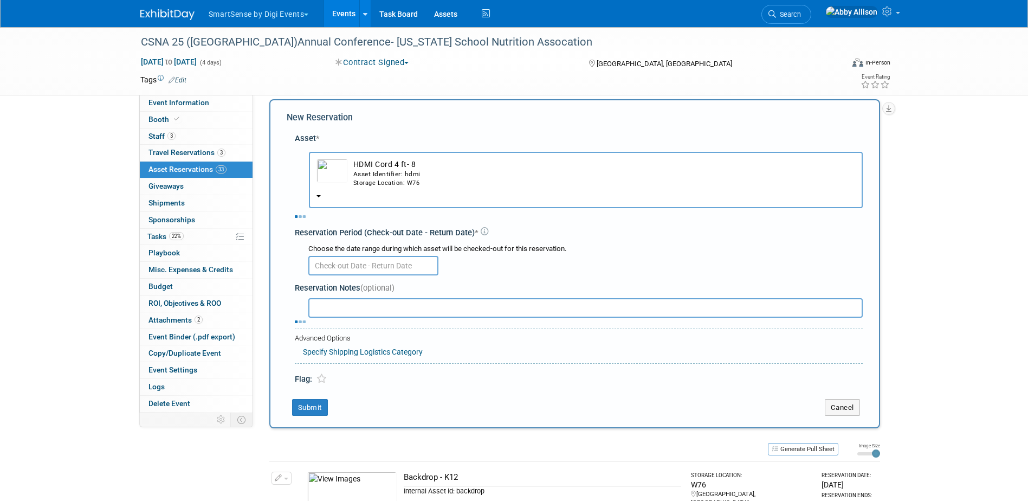
select select "9"
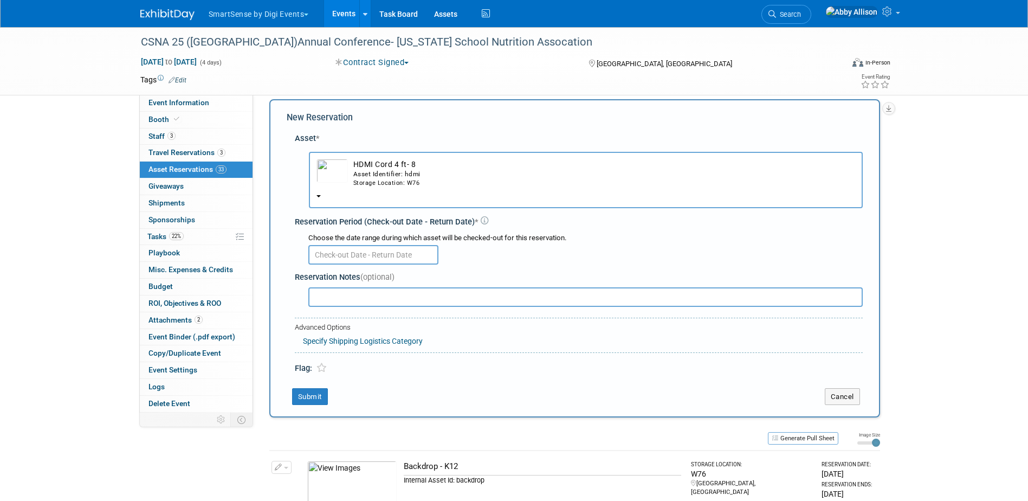
click at [339, 244] on div at bounding box center [585, 253] width 554 height 21
click at [339, 255] on input "text" at bounding box center [373, 255] width 130 height 20
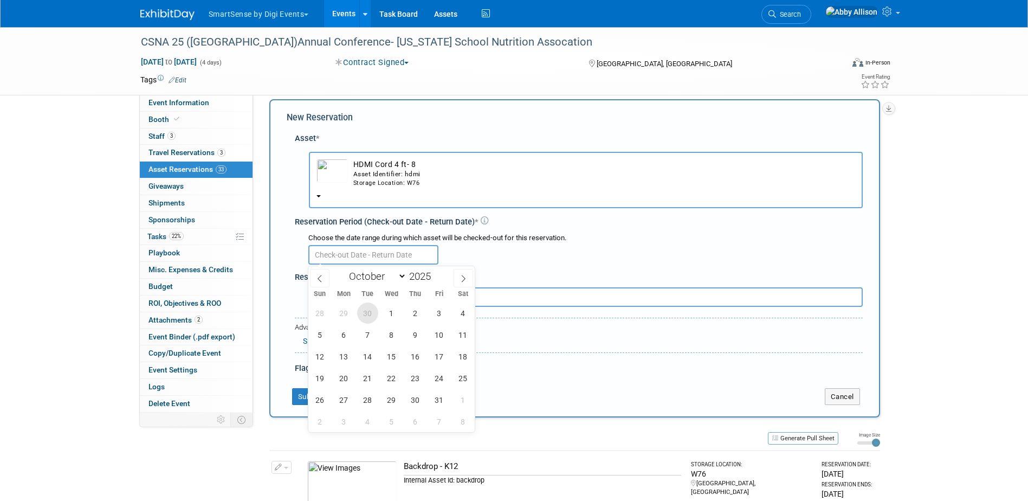
click at [370, 315] on span "30" at bounding box center [367, 312] width 21 height 21
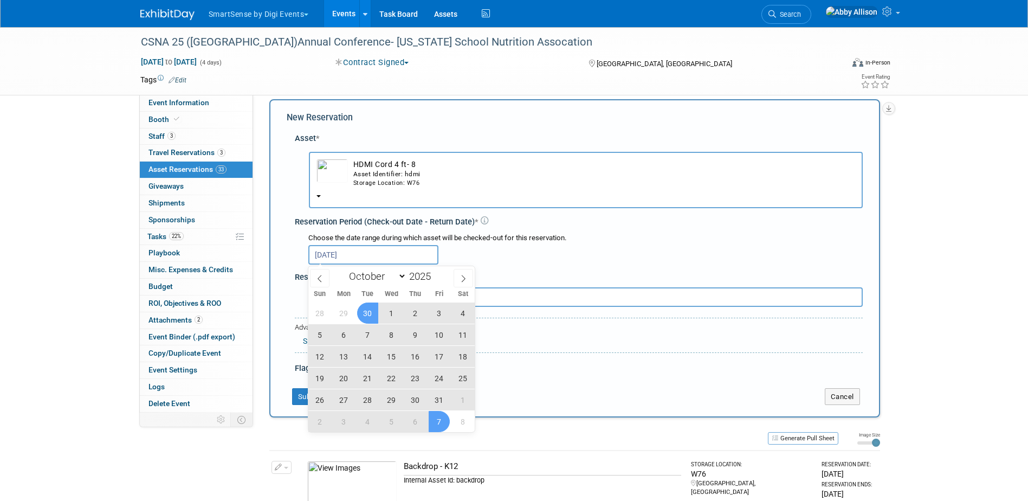
click at [433, 413] on span "7" at bounding box center [439, 421] width 21 height 21
type input "Sep 30, 2025 to Nov 7, 2025"
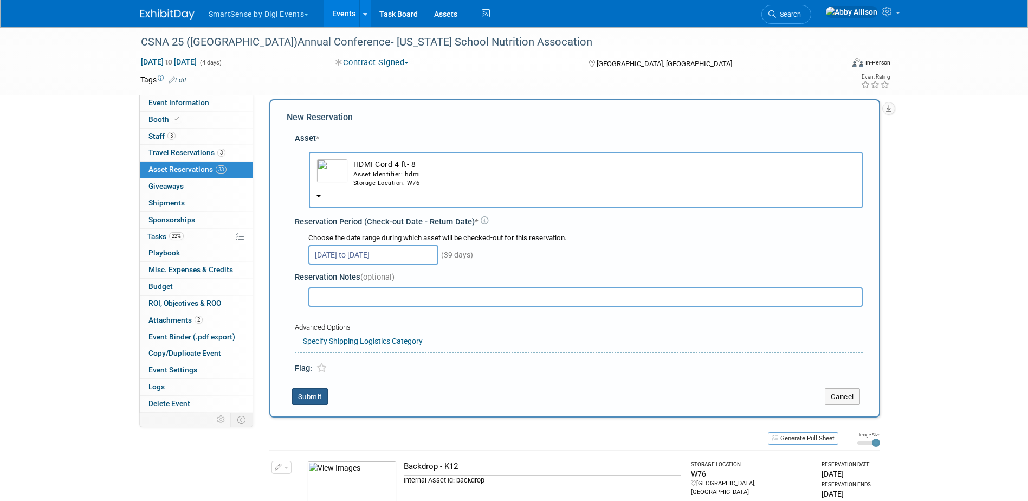
click at [312, 397] on button "Submit" at bounding box center [310, 396] width 36 height 17
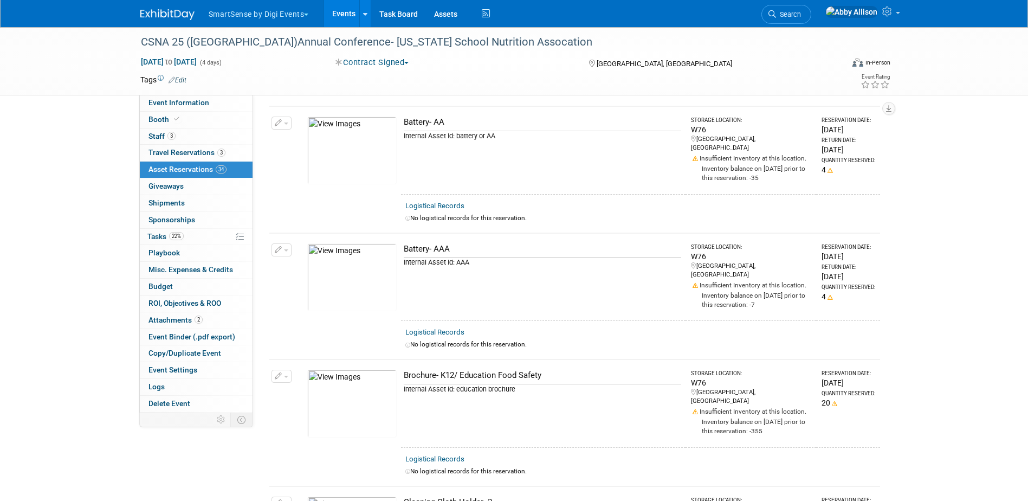
scroll to position [0, 0]
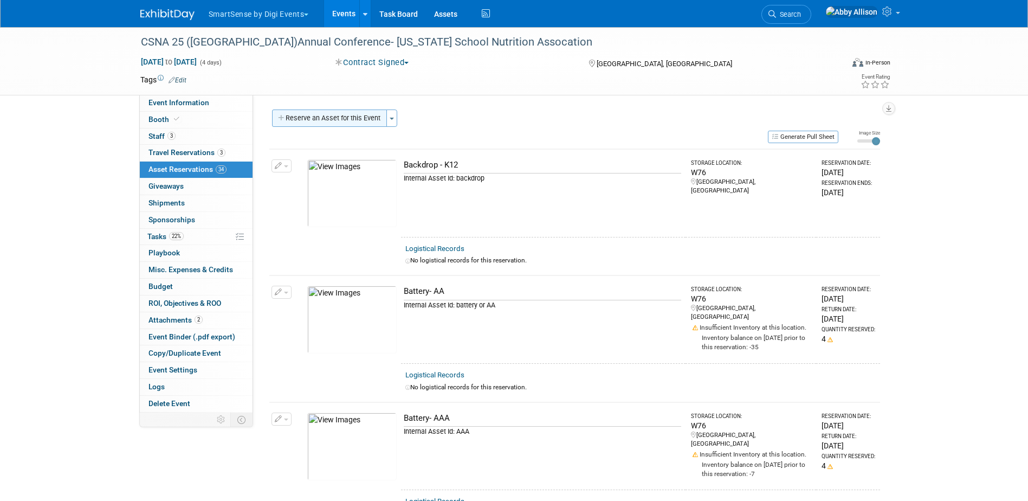
click at [335, 125] on button "Reserve an Asset for this Event" at bounding box center [329, 117] width 115 height 17
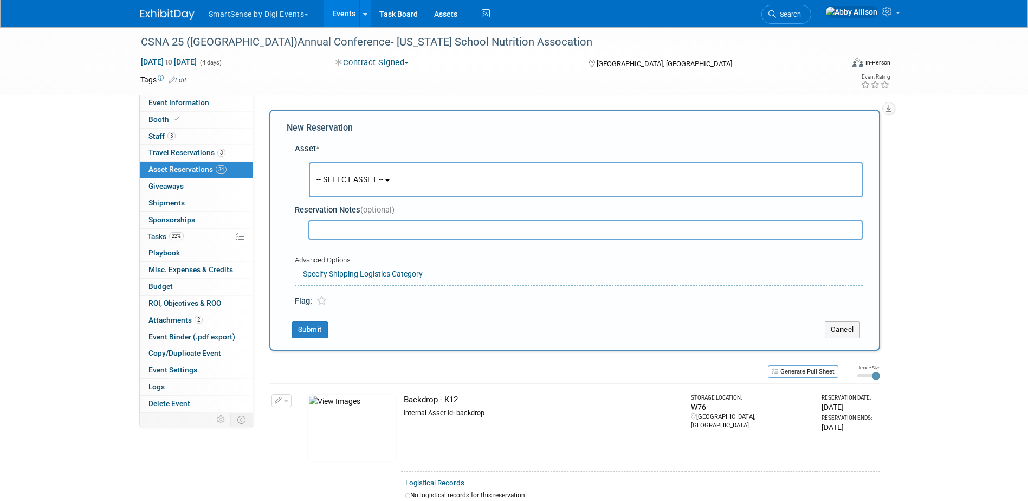
click at [351, 191] on button "-- SELECT ASSET --" at bounding box center [586, 179] width 554 height 35
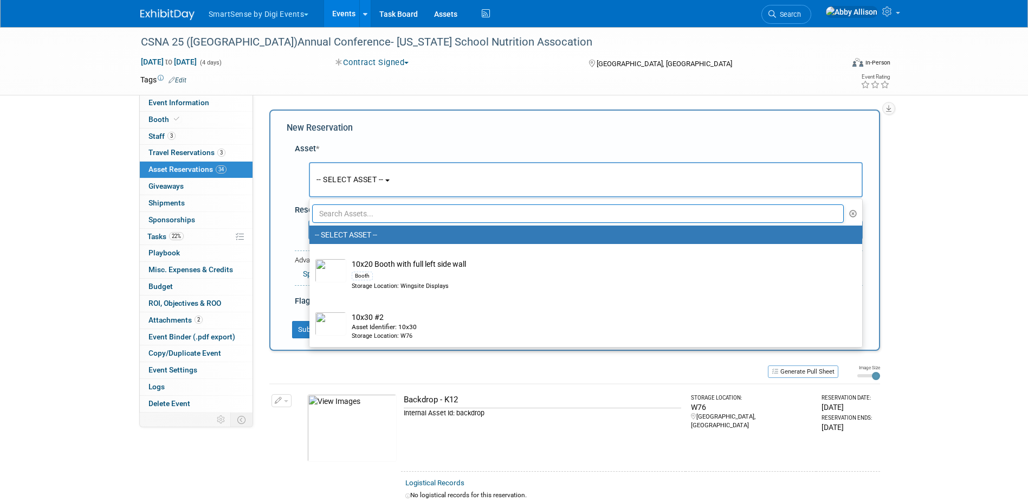
click at [356, 213] on input "text" at bounding box center [578, 213] width 532 height 18
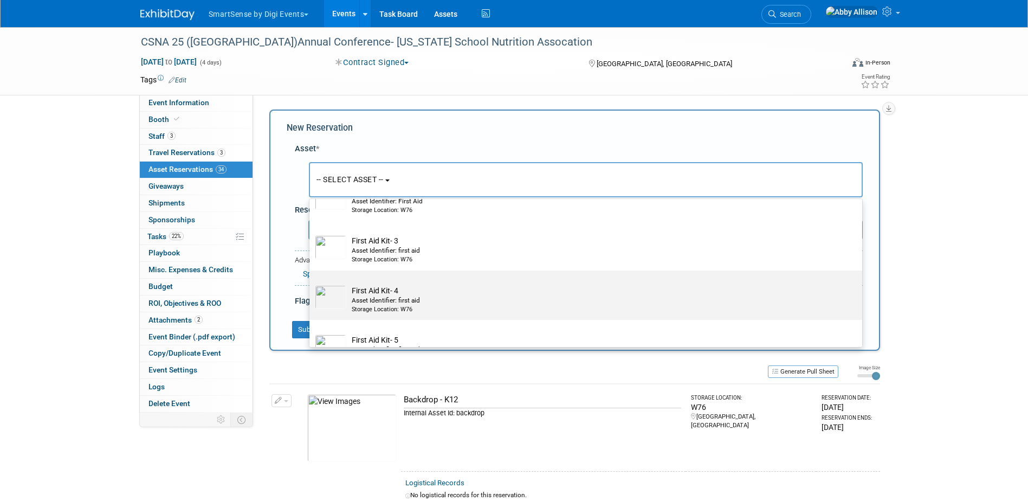
scroll to position [108, 0]
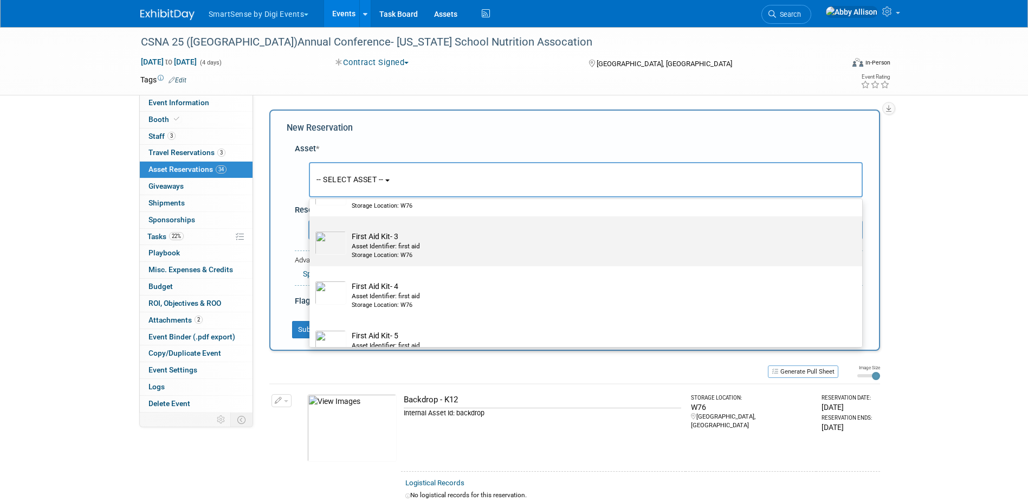
type input "firs"
click at [366, 249] on div "Asset Identifier: first aid" at bounding box center [596, 246] width 489 height 9
click at [311, 229] on input "First Aid Kit- 3 Asset Identifier: first aid Storage Location: W76" at bounding box center [307, 225] width 7 height 7
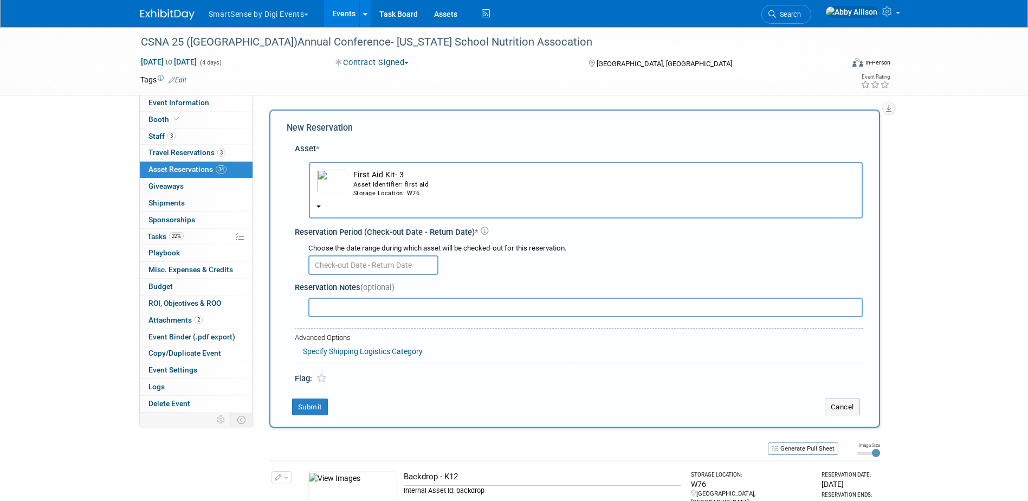
click at [340, 262] on input "text" at bounding box center [373, 265] width 130 height 20
click at [342, 193] on td "button" at bounding box center [332, 183] width 31 height 29
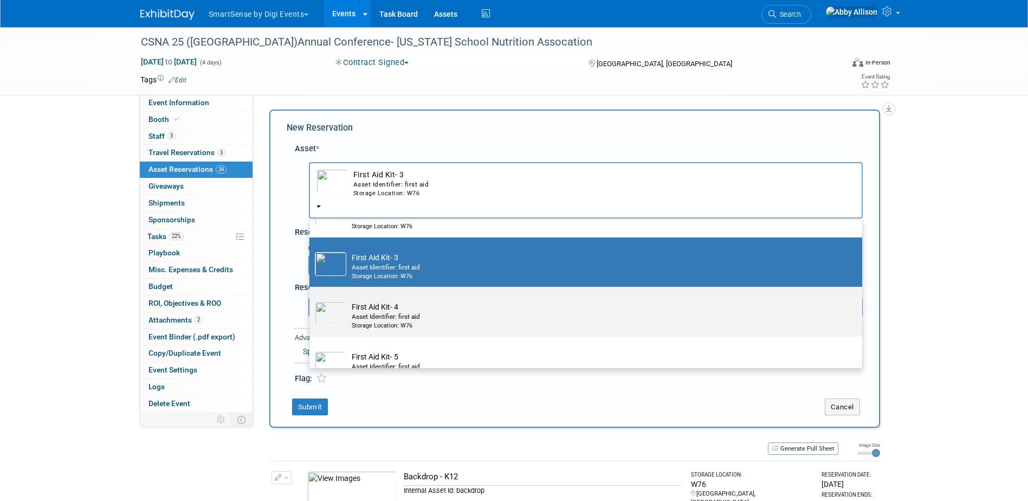
click at [386, 318] on div "Asset Identifier: first aid" at bounding box center [596, 316] width 489 height 9
click at [311, 300] on input "First Aid Kit- 4 Asset Identifier: first aid Storage Location: W76" at bounding box center [307, 296] width 7 height 7
select select "10713823"
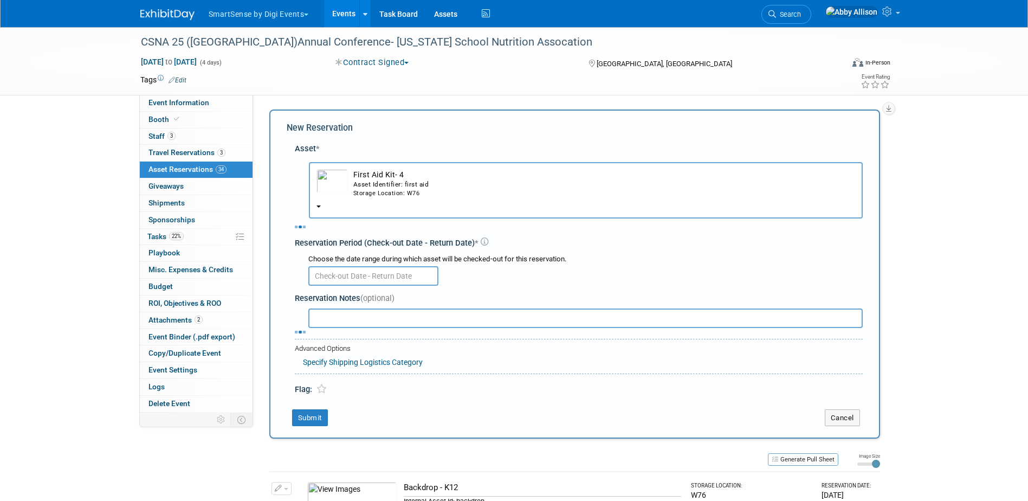
select select "9"
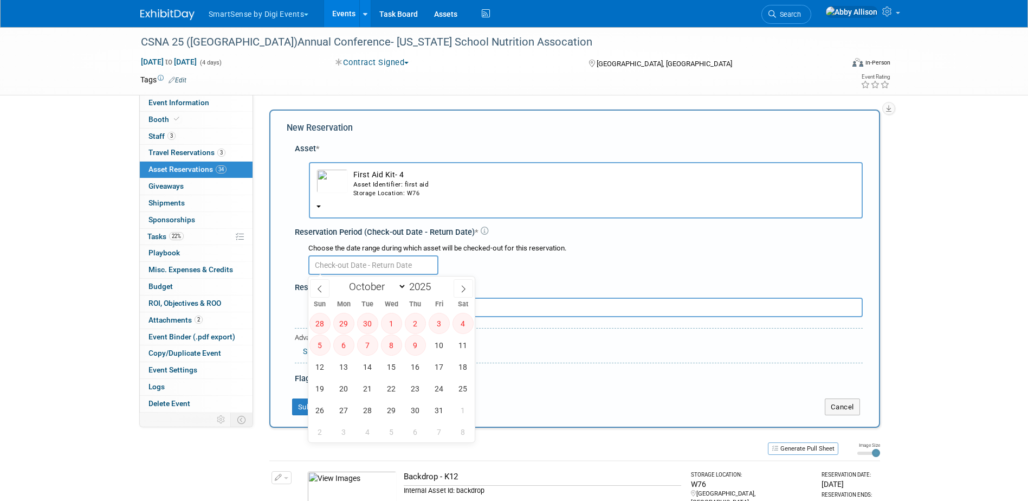
click at [352, 263] on input "text" at bounding box center [373, 265] width 130 height 20
click at [360, 192] on div "Storage Location: W76" at bounding box center [604, 193] width 502 height 9
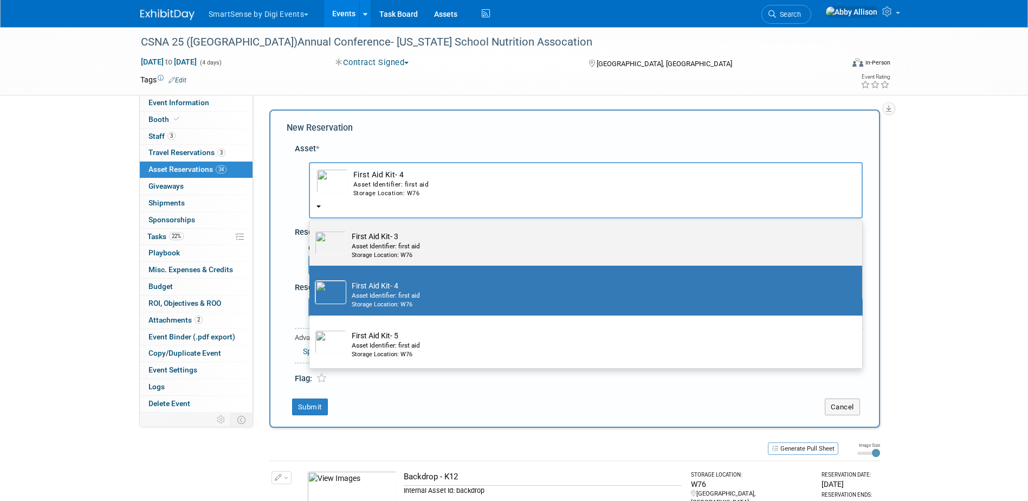
scroll to position [132, 0]
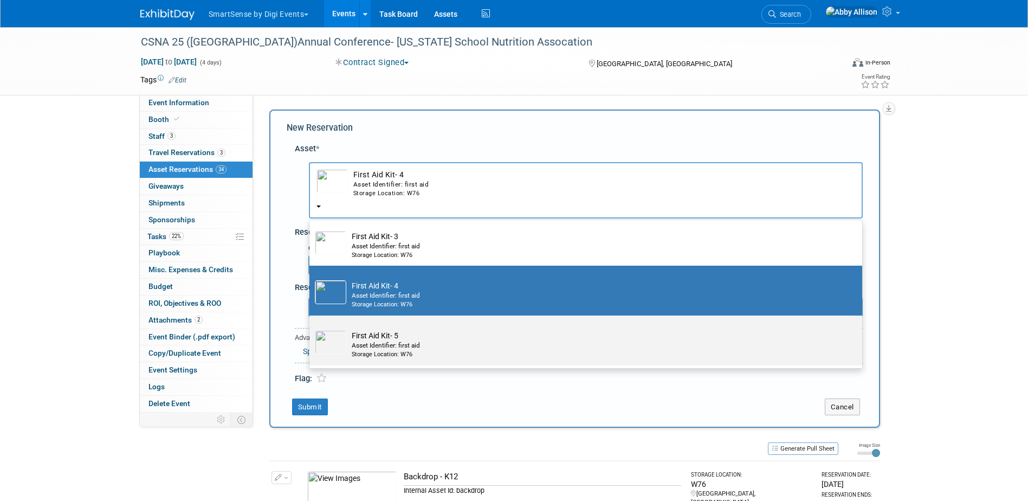
click at [378, 339] on td "First Aid Kit- 5 Asset Identifier: first aid Storage Location: W76" at bounding box center [593, 344] width 494 height 29
click at [311, 328] on input "First Aid Kit- 5 Asset Identifier: first aid Storage Location: W76" at bounding box center [307, 324] width 7 height 7
select select "10713824"
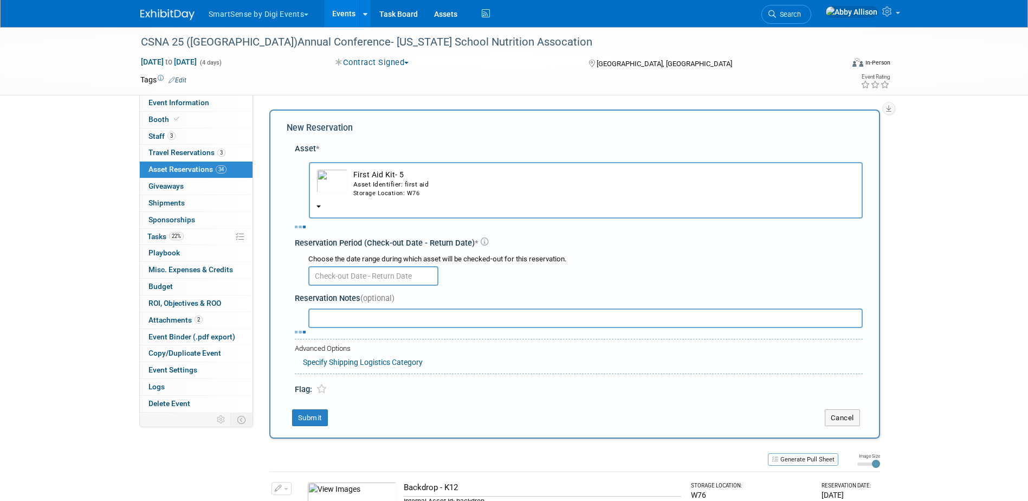
select select "9"
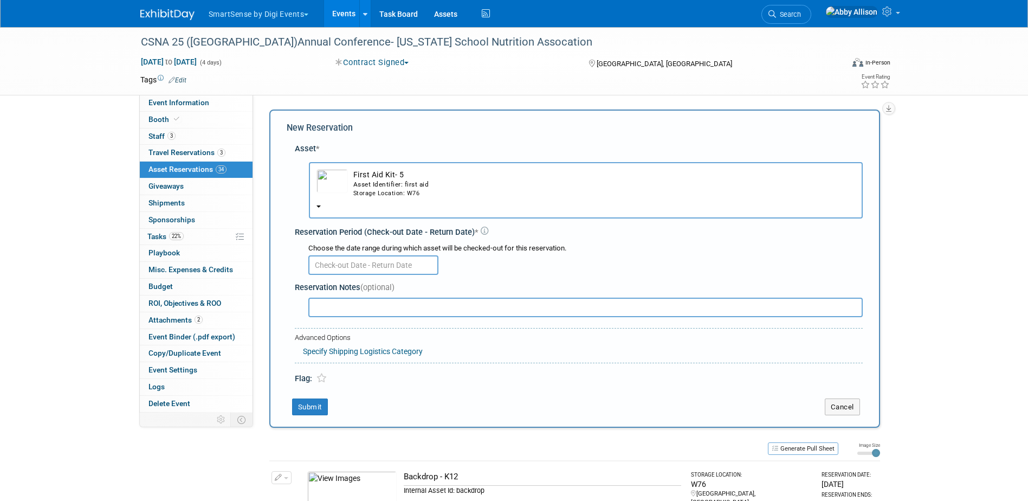
click at [341, 273] on input "text" at bounding box center [373, 265] width 130 height 20
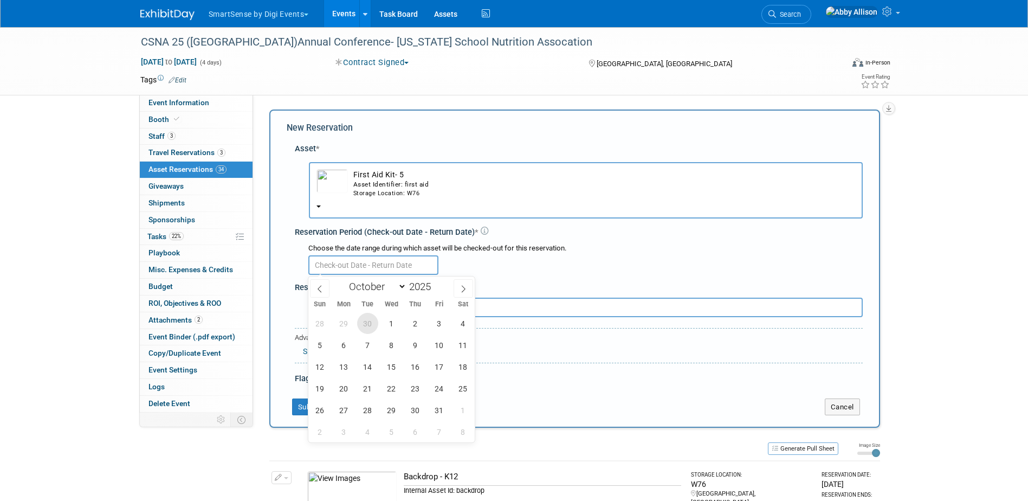
click at [371, 329] on span "30" at bounding box center [367, 323] width 21 height 21
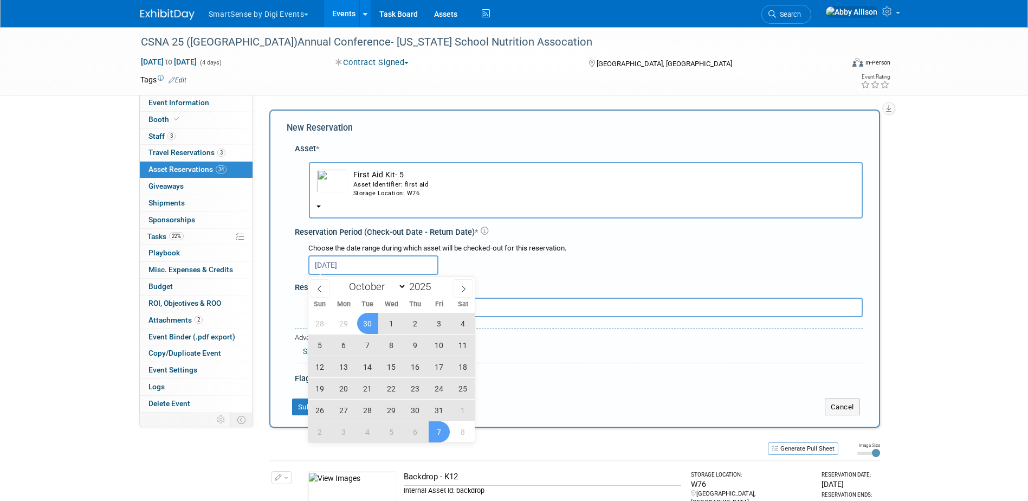
click at [432, 427] on span "7" at bounding box center [439, 431] width 21 height 21
type input "Sep 30, 2025 to Nov 7, 2025"
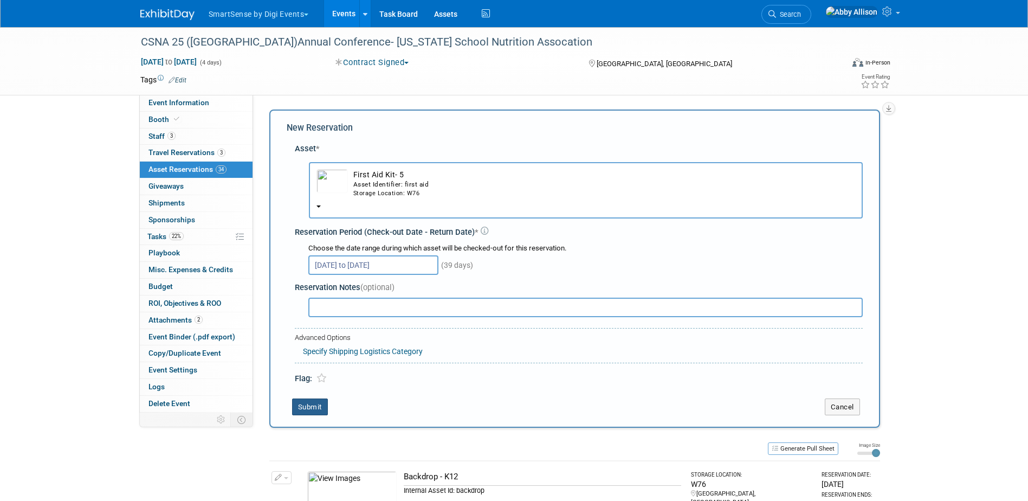
click at [305, 408] on button "Submit" at bounding box center [310, 406] width 36 height 17
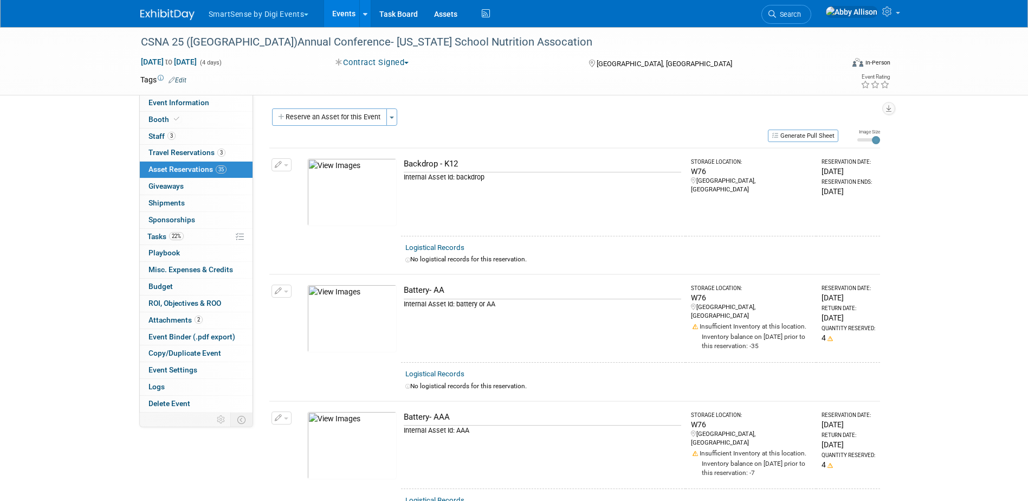
scroll to position [0, 0]
click at [311, 119] on button "Reserve an Asset for this Event" at bounding box center [329, 117] width 115 height 17
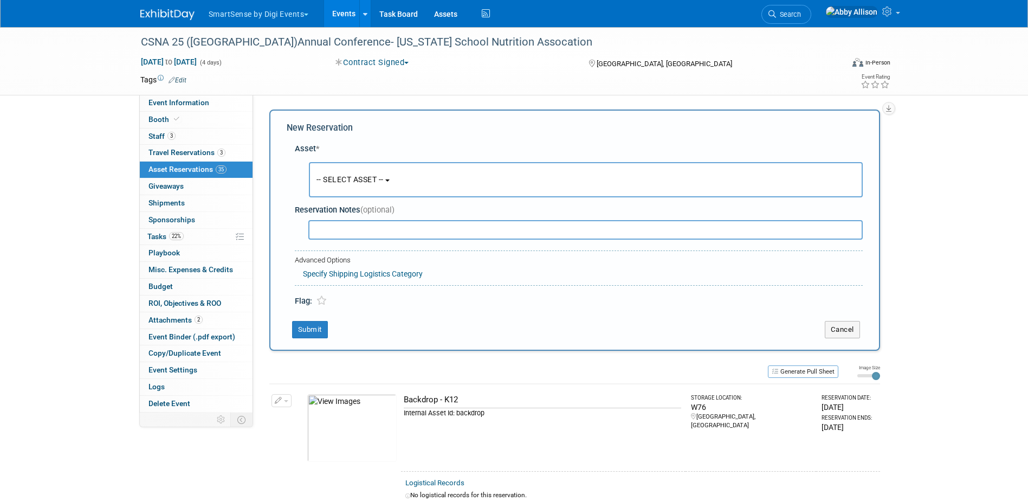
scroll to position [10, 0]
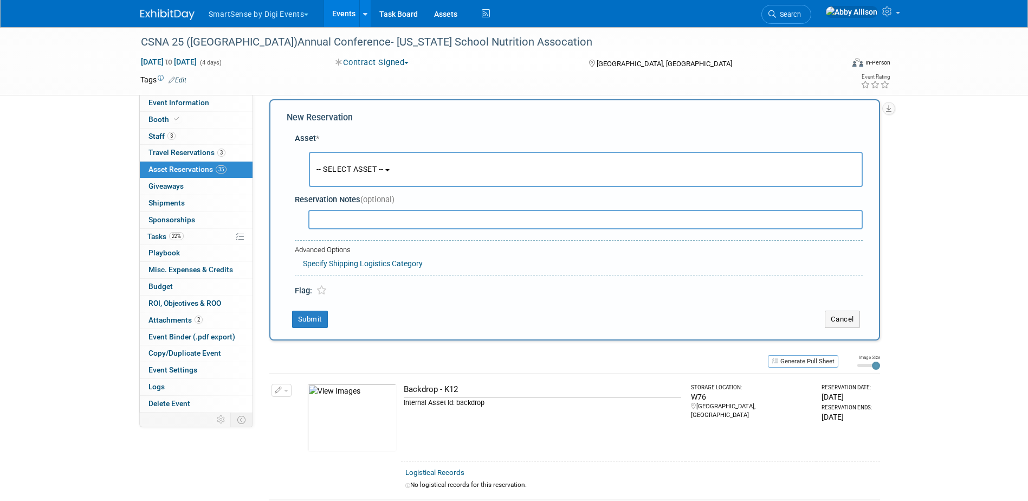
click at [333, 173] on span "-- SELECT ASSET --" at bounding box center [350, 169] width 67 height 9
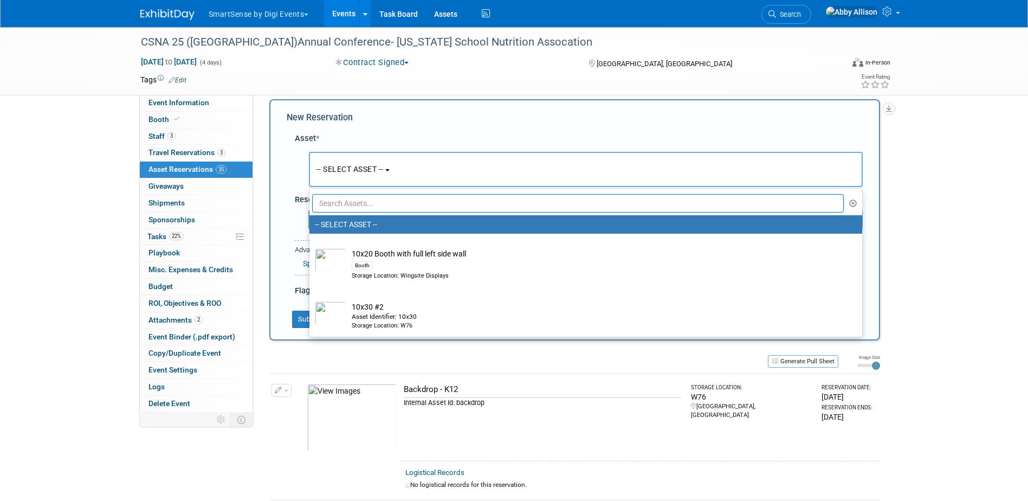
click at [346, 204] on input "text" at bounding box center [578, 203] width 532 height 18
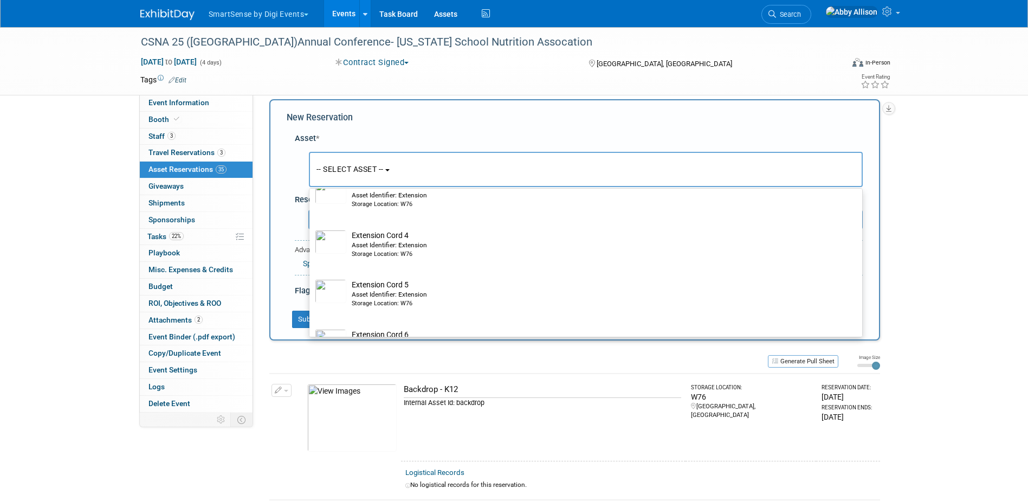
scroll to position [163, 0]
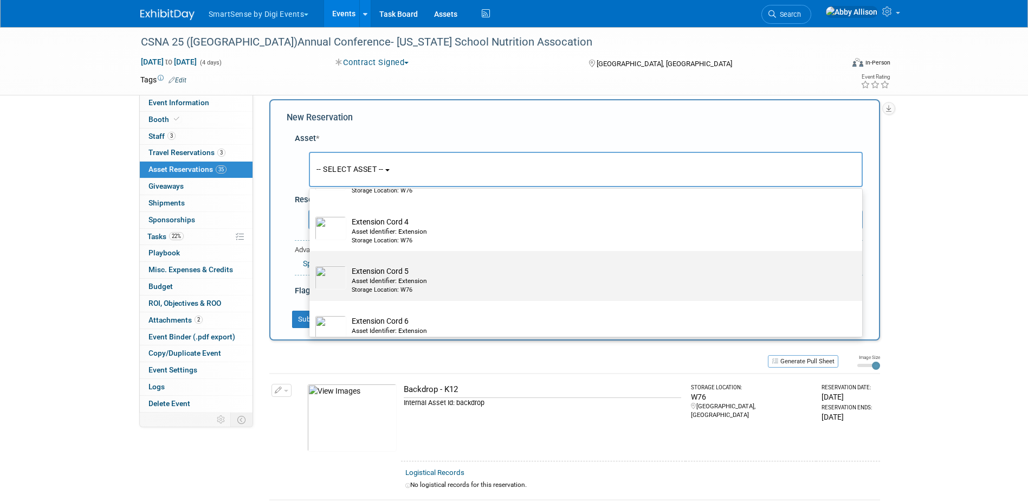
type input "cord"
click at [363, 273] on td "Extension Cord 5 Asset Identifier: Extension Storage Location: W76" at bounding box center [593, 280] width 494 height 29
click at [311, 264] on input "Extension Cord 5 Asset Identifier: Extension Storage Location: W76" at bounding box center [307, 260] width 7 height 7
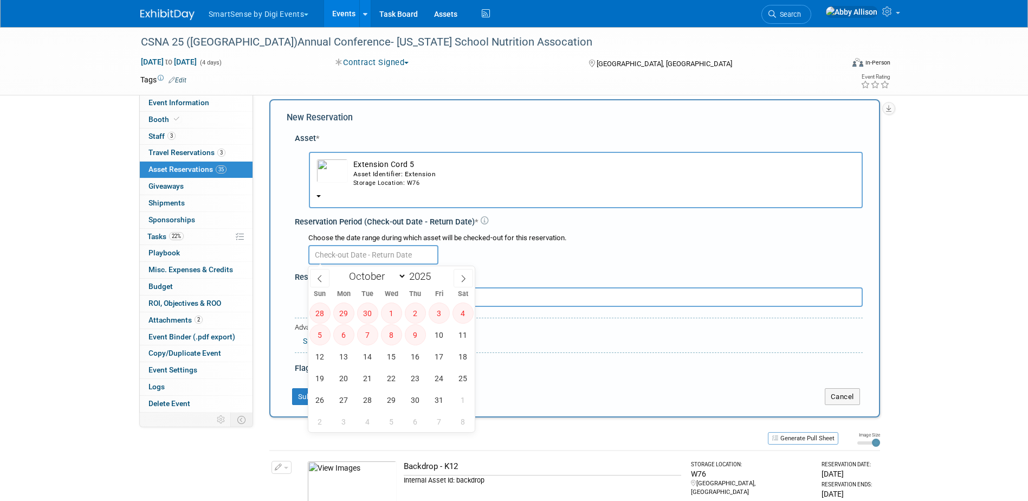
click at [338, 246] on input "text" at bounding box center [373, 255] width 130 height 20
click at [363, 174] on div "Asset Identifier: Extension" at bounding box center [604, 174] width 502 height 9
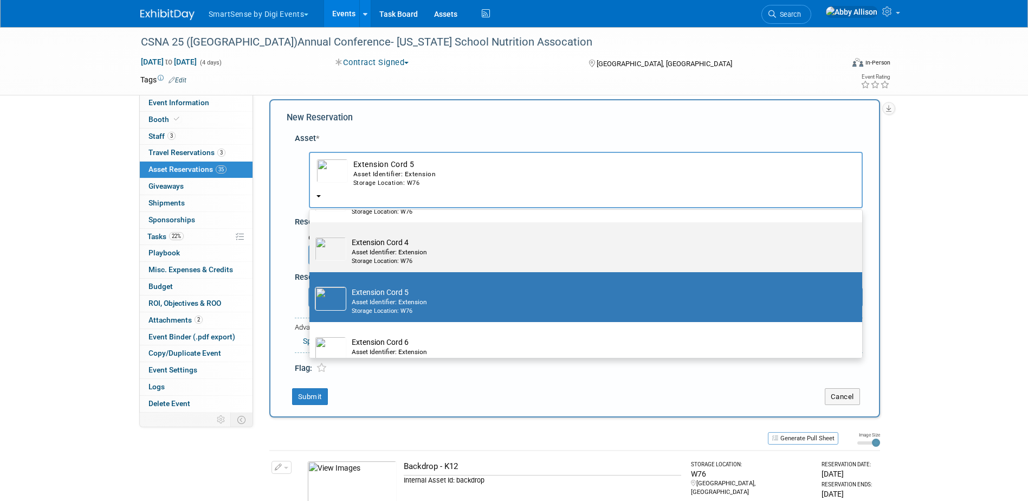
click at [365, 242] on td "Extension Cord 4 Asset Identifier: Extension Storage Location: W76" at bounding box center [593, 251] width 494 height 29
click at [311, 235] on input "Extension Cord 4 Asset Identifier: Extension Storage Location: W76" at bounding box center [307, 231] width 7 height 7
select select "10712389"
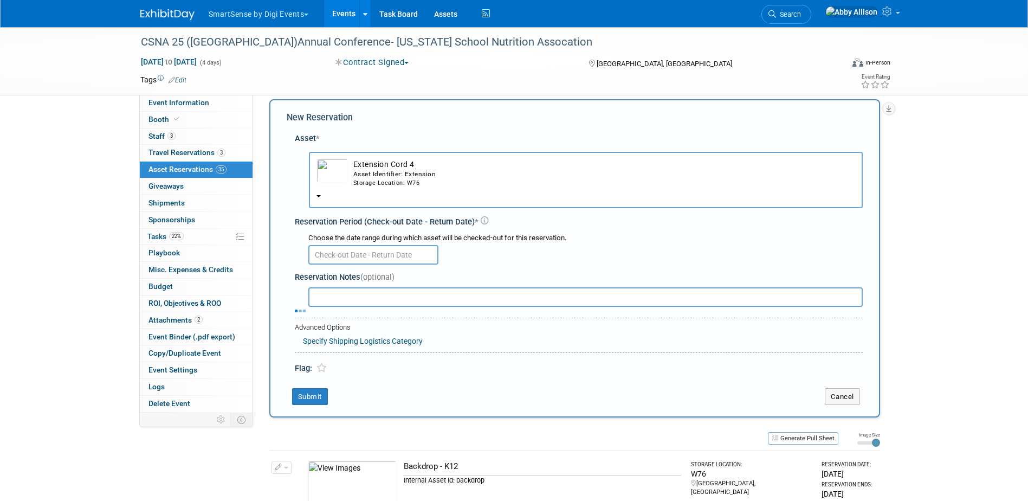
click at [357, 263] on input "text" at bounding box center [373, 255] width 130 height 20
click at [383, 176] on div "Asset Identifier: Extension" at bounding box center [604, 174] width 502 height 9
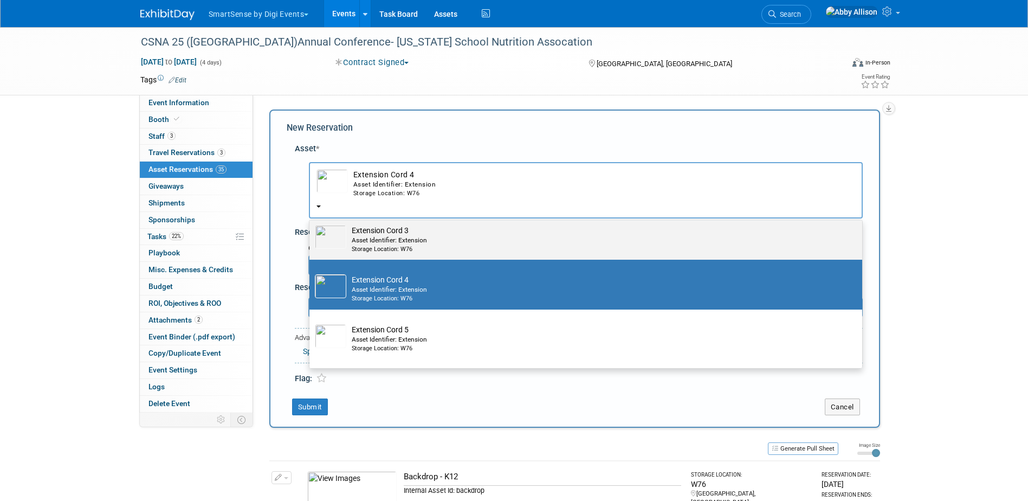
scroll to position [108, 0]
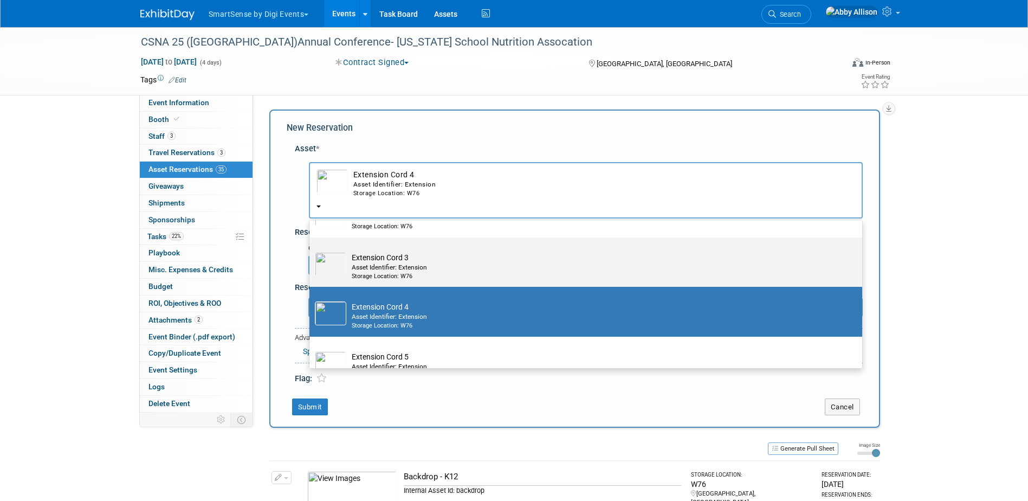
click at [380, 274] on div "Storage Location: W76" at bounding box center [596, 276] width 489 height 9
click at [311, 250] on input "Extension Cord 3 Asset Identifier: Extension Storage Location: W76" at bounding box center [307, 246] width 7 height 7
radio input "true"
select select "10712388"
type input "cord"
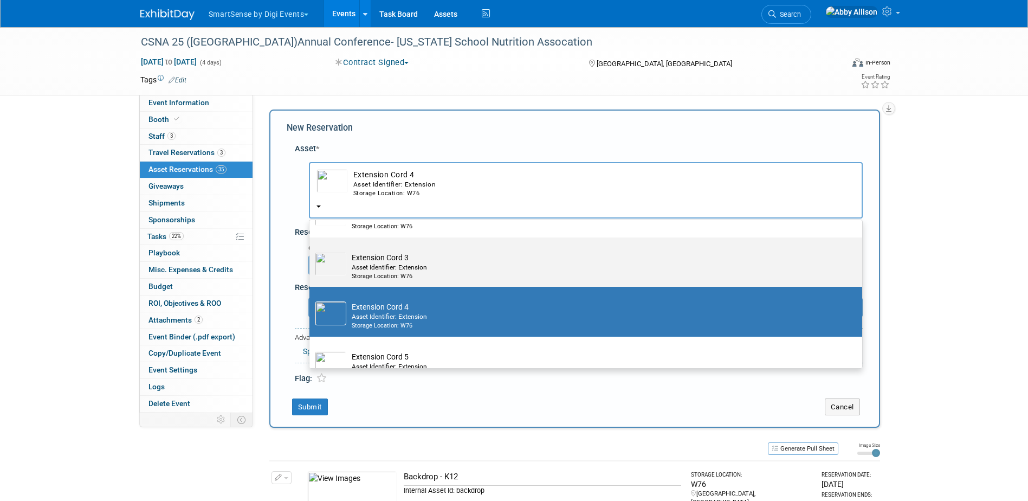
radio input "false"
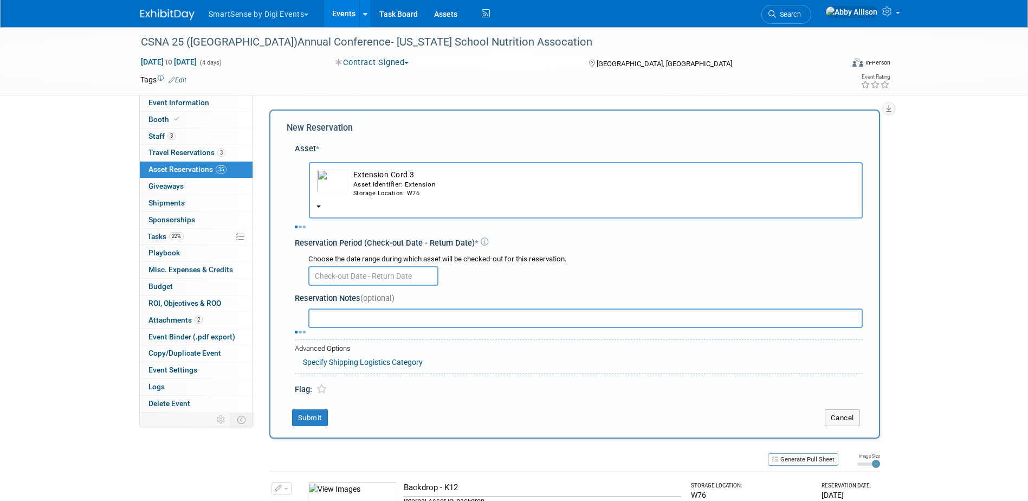
select select "9"
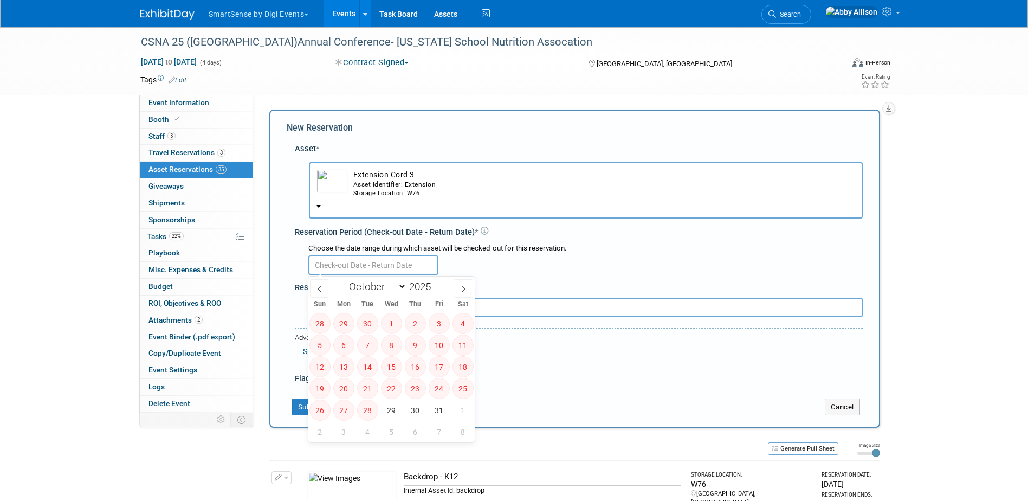
click at [383, 273] on input "text" at bounding box center [373, 265] width 130 height 20
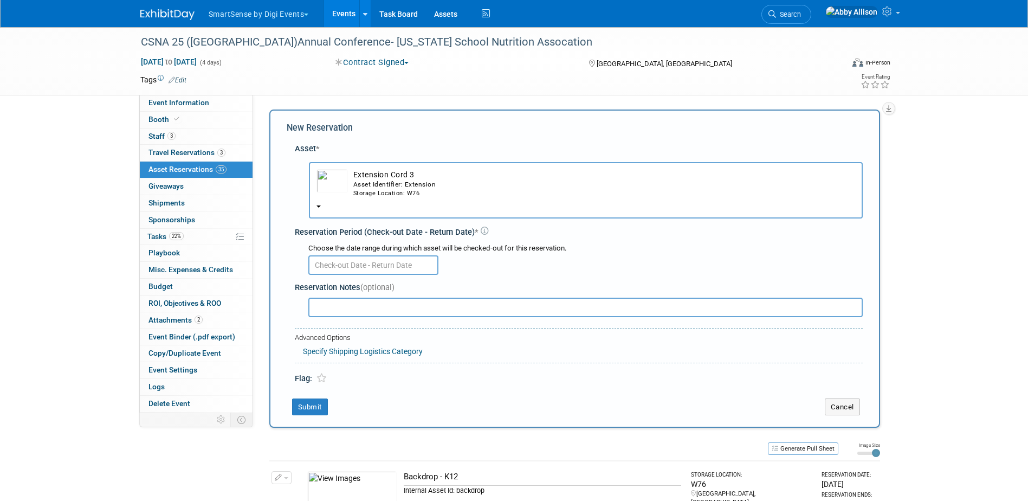
click at [376, 191] on div "Storage Location: W76" at bounding box center [604, 193] width 502 height 9
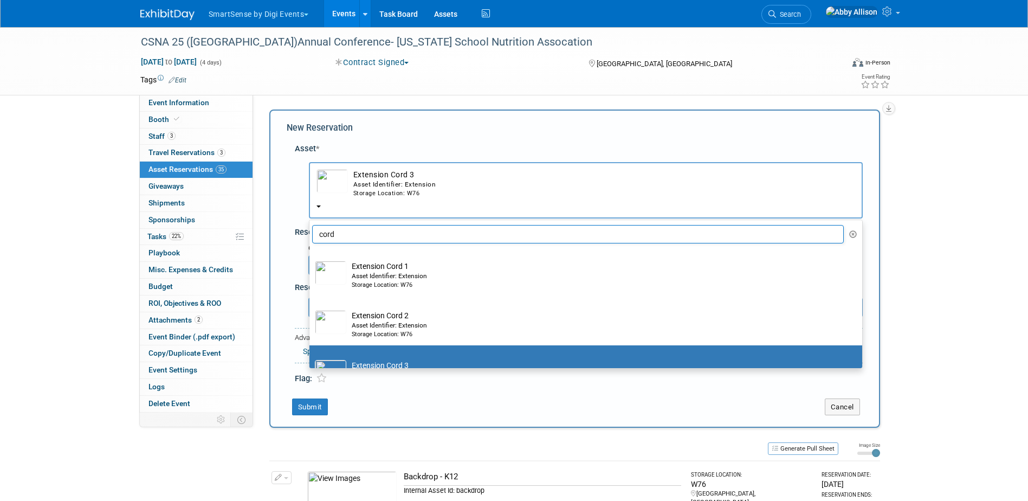
scroll to position [0, 0]
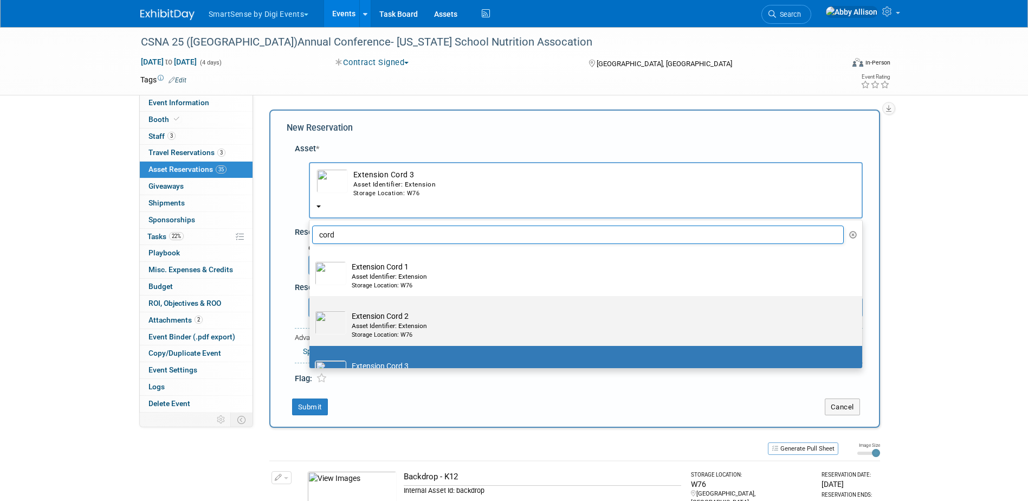
click at [371, 324] on div "Asset Identifier: Extension" at bounding box center [596, 325] width 489 height 9
click at [311, 309] on input "Extension Cord 2 Asset Identifier: Extension Storage Location: W76" at bounding box center [307, 305] width 7 height 7
select select "10712387"
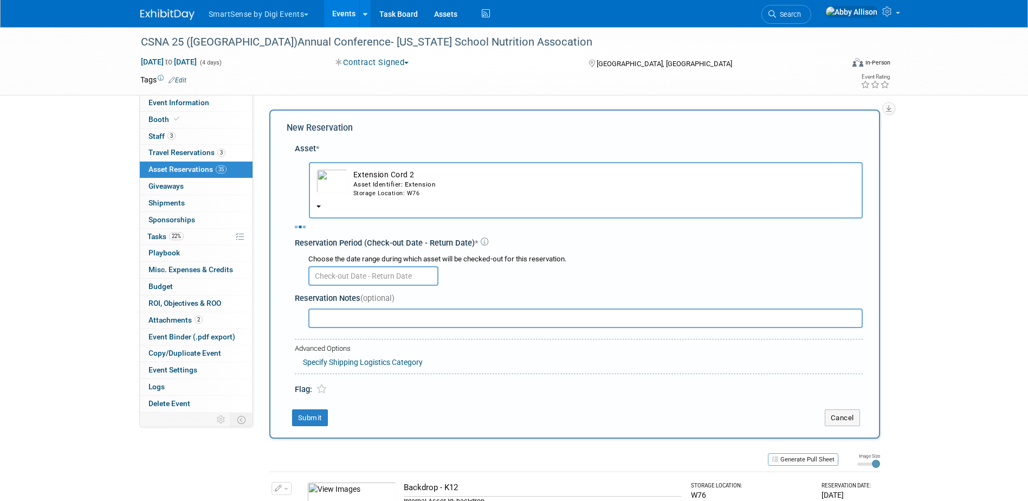
click at [363, 270] on input "text" at bounding box center [373, 276] width 130 height 20
select select "9"
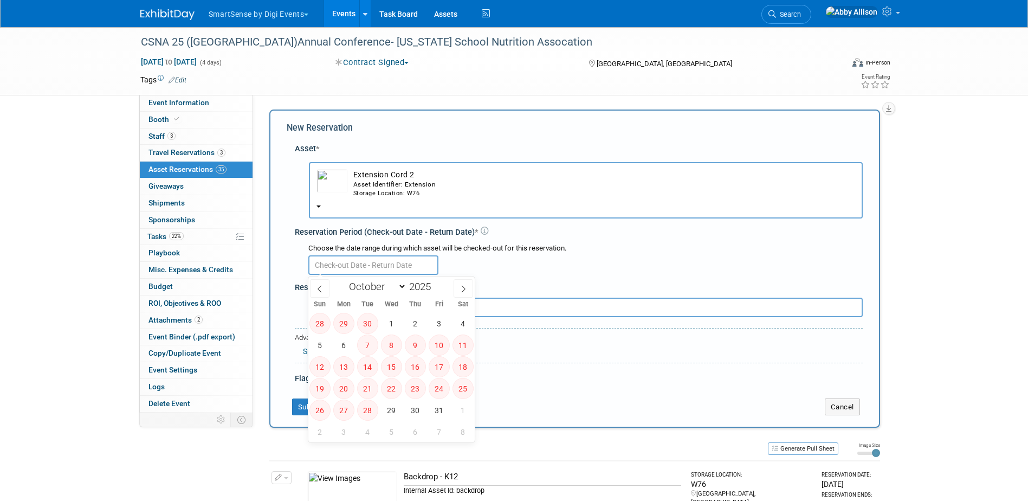
click at [369, 197] on div "Storage Location: W76" at bounding box center [604, 193] width 502 height 9
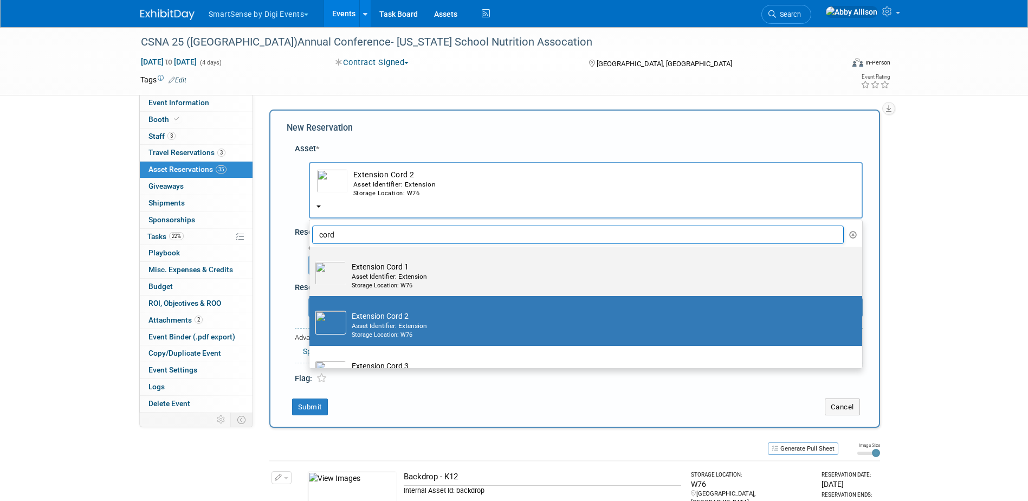
click at [366, 269] on td "Extension Cord 1 Asset Identifier: Extension Storage Location: W76" at bounding box center [593, 275] width 494 height 29
click at [311, 260] on input "Extension Cord 1 Asset Identifier: Extension Storage Location: W76" at bounding box center [307, 256] width 7 height 7
select select "10710521"
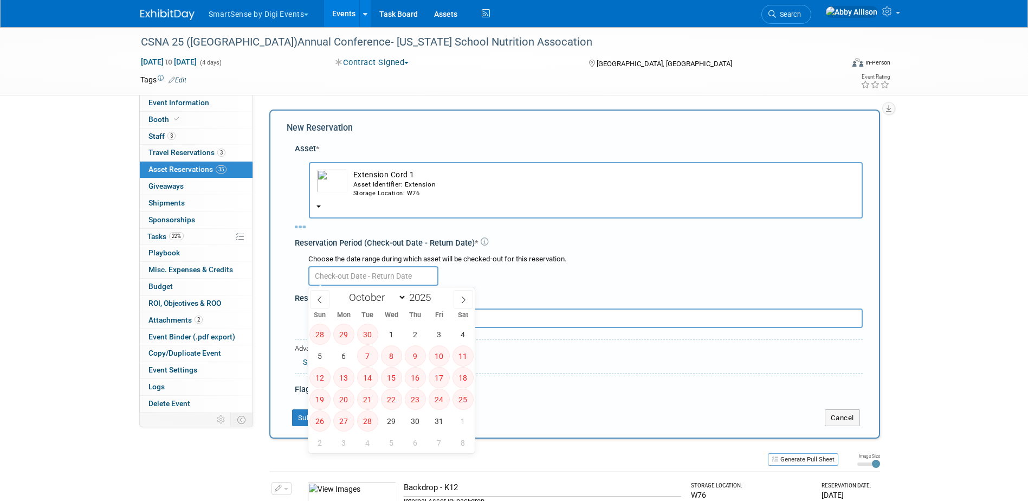
click at [366, 267] on input "text" at bounding box center [373, 276] width 130 height 20
select select "9"
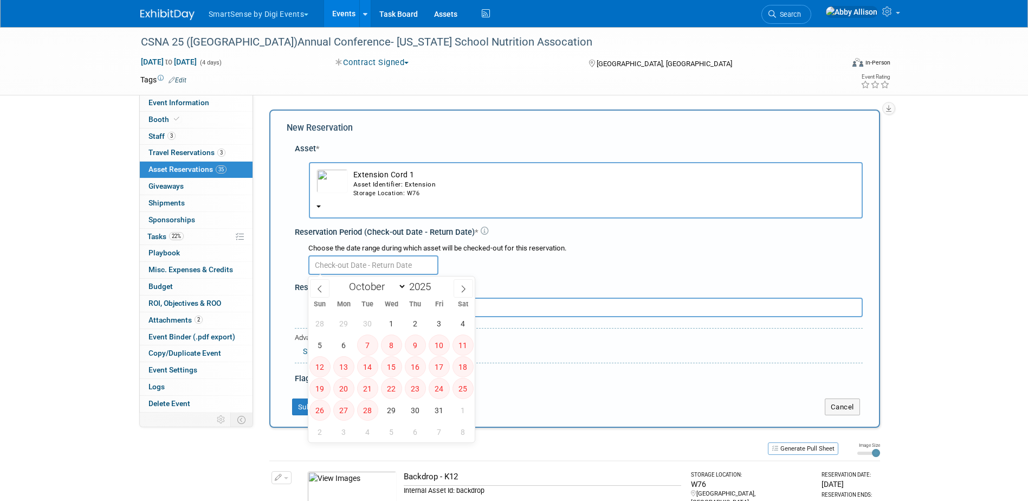
click at [368, 185] on div "Asset Identifier: Extension" at bounding box center [604, 184] width 502 height 9
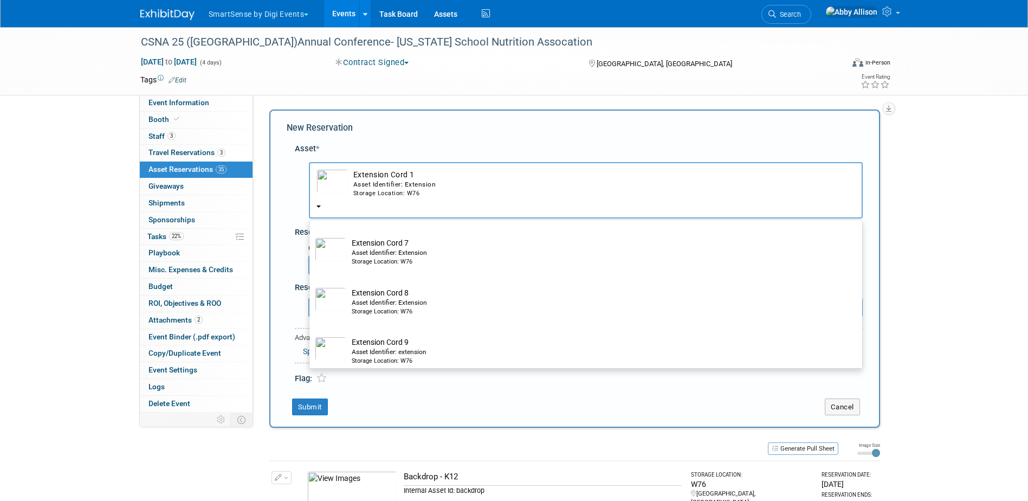
scroll to position [325, 0]
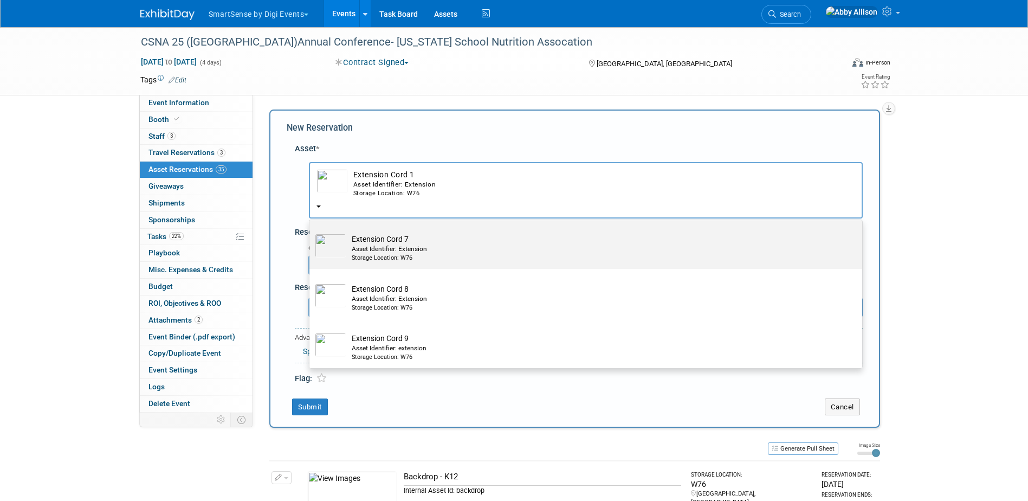
click at [378, 248] on div "Asset Identifier: Extension" at bounding box center [596, 248] width 489 height 9
click at [311, 232] on input "Extension Cord 7 Asset Identifier: Extension Storage Location: W76" at bounding box center [307, 228] width 7 height 7
select select "10712392"
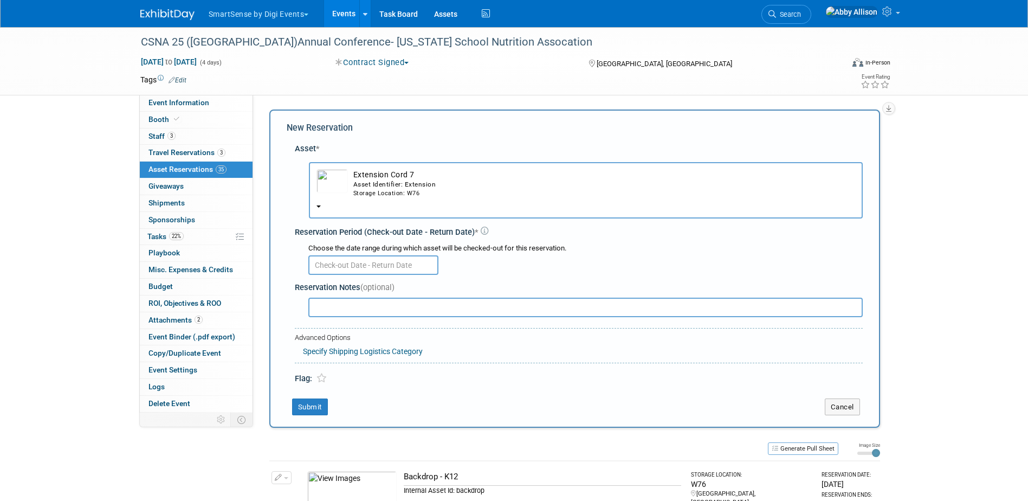
click at [348, 268] on input "text" at bounding box center [373, 265] width 130 height 20
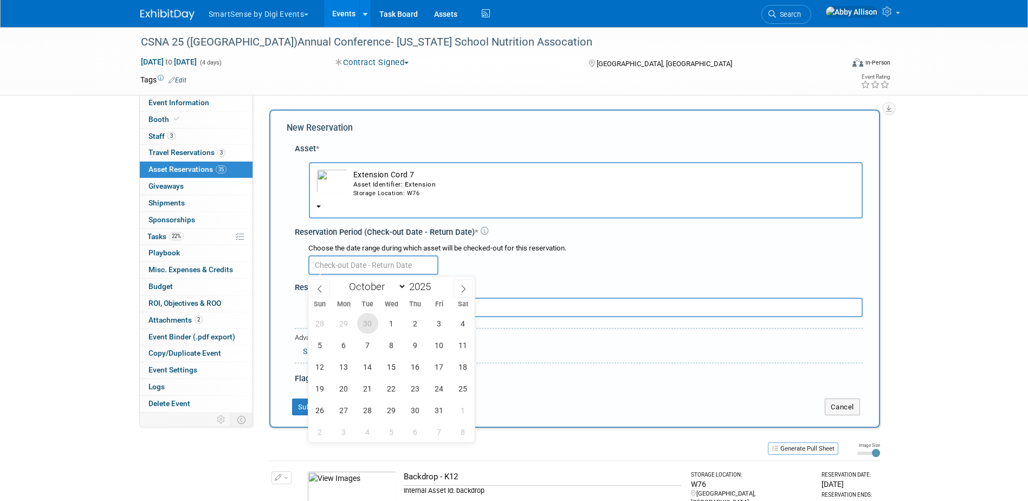
click at [369, 327] on span "30" at bounding box center [367, 323] width 21 height 21
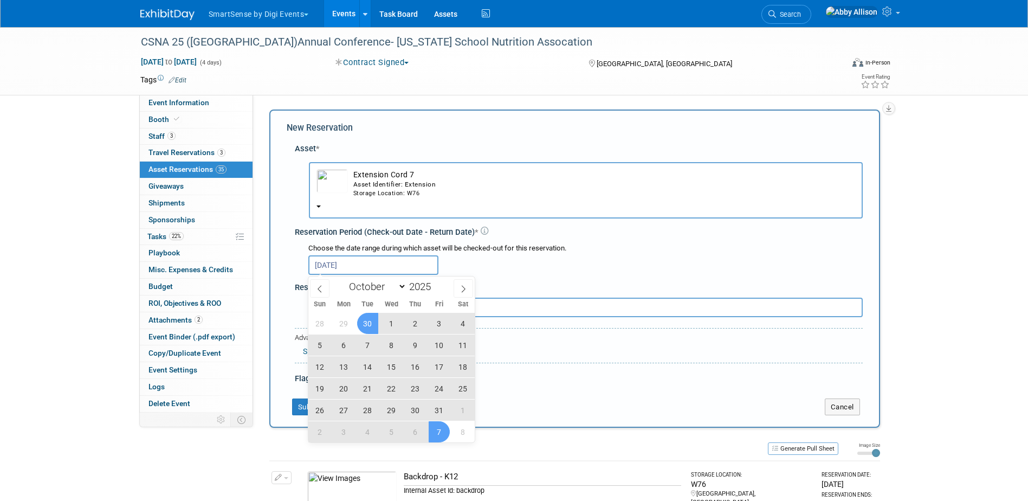
click at [443, 434] on span "7" at bounding box center [439, 431] width 21 height 21
type input "Sep 30, 2025 to Nov 7, 2025"
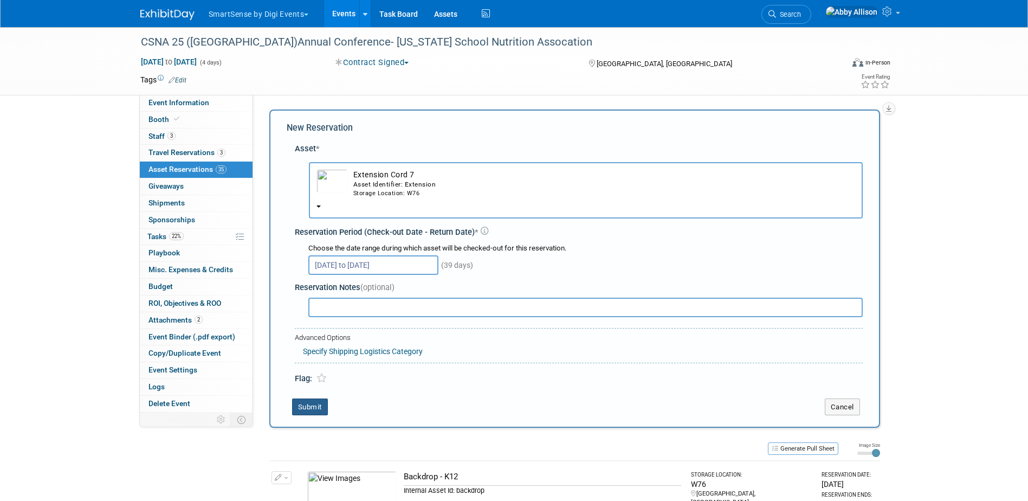
click at [309, 409] on button "Submit" at bounding box center [310, 406] width 36 height 17
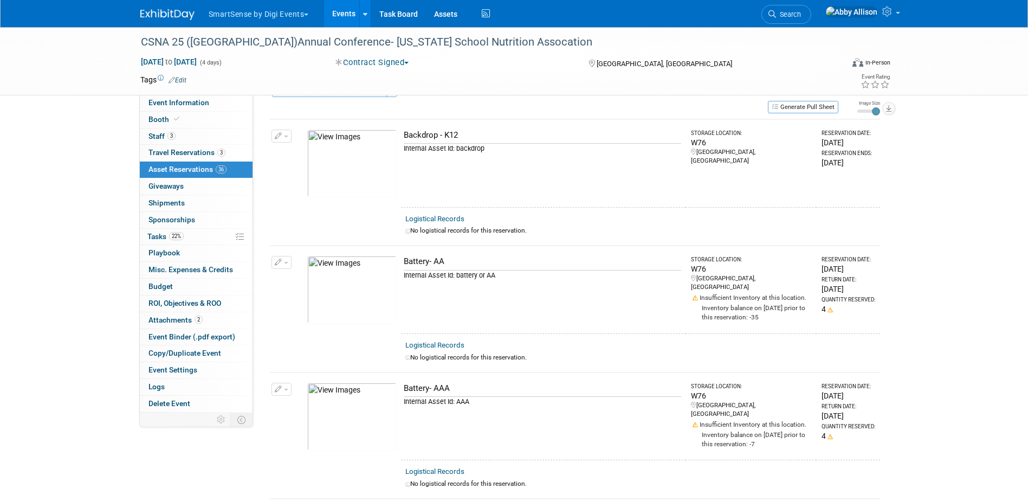
scroll to position [0, 0]
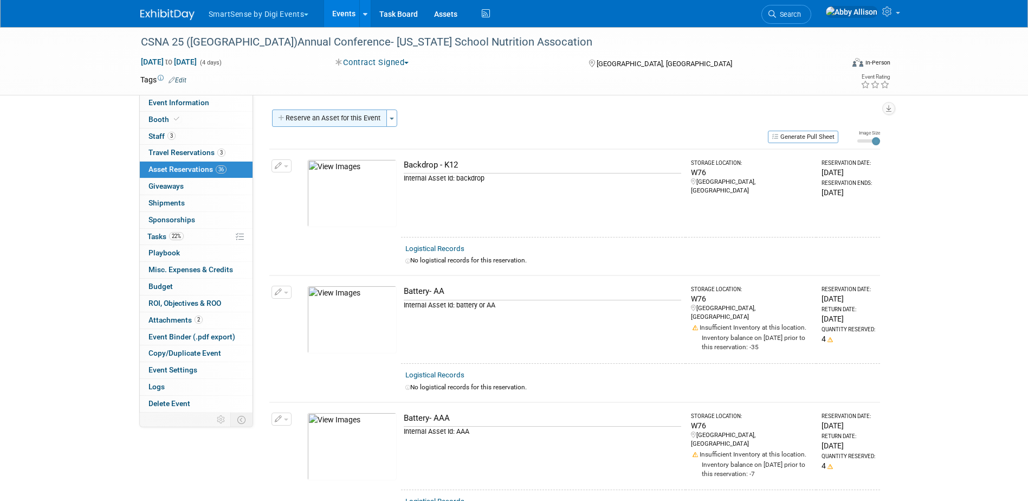
click at [324, 119] on button "Reserve an Asset for this Event" at bounding box center [329, 117] width 115 height 17
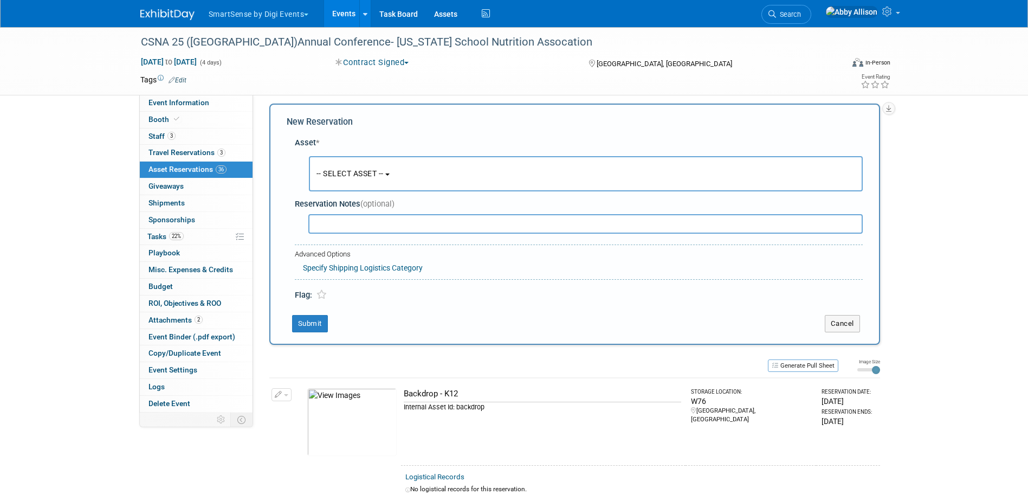
scroll to position [10, 0]
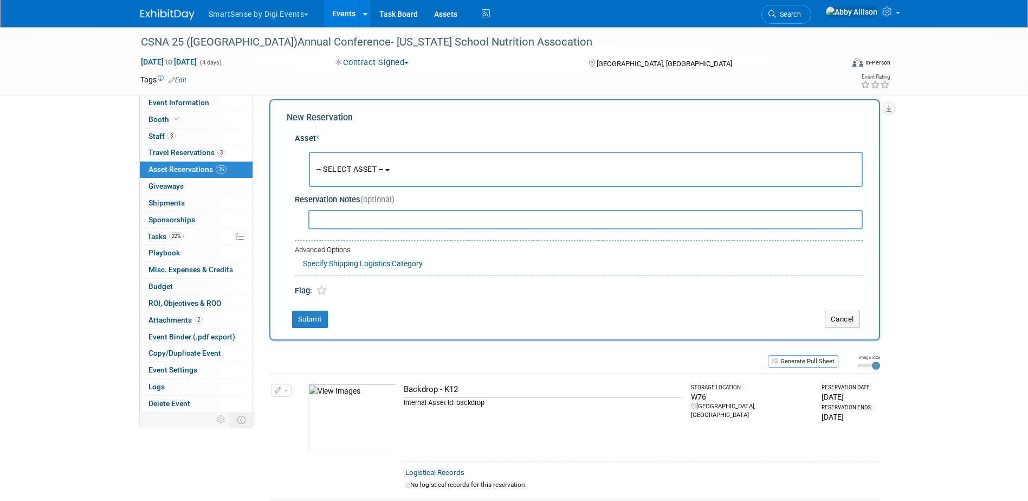
click at [340, 175] on button "-- SELECT ASSET --" at bounding box center [586, 169] width 554 height 35
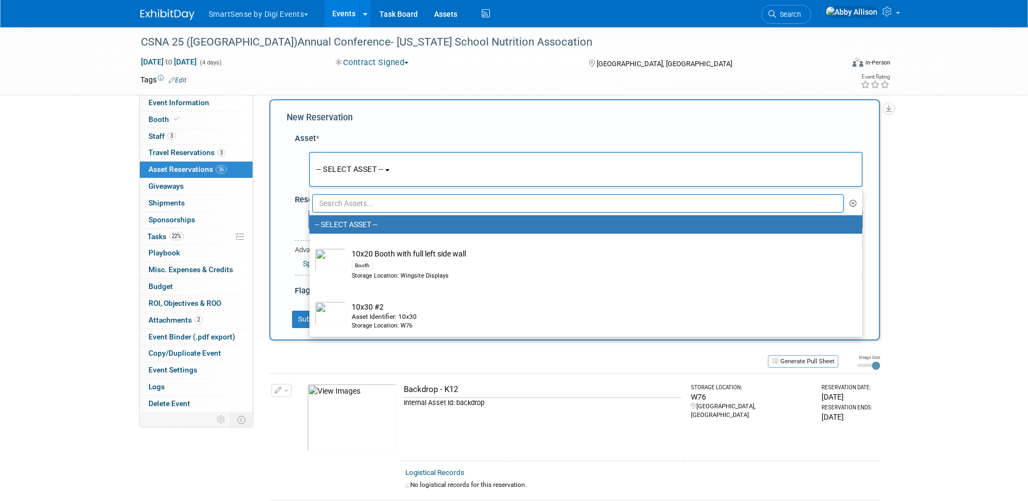
click at [346, 203] on input "text" at bounding box center [578, 203] width 532 height 18
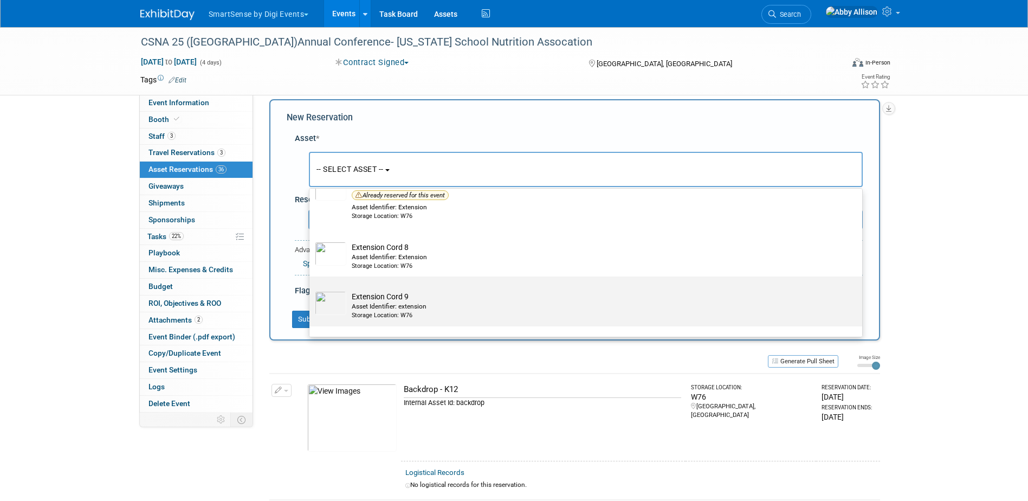
scroll to position [379, 0]
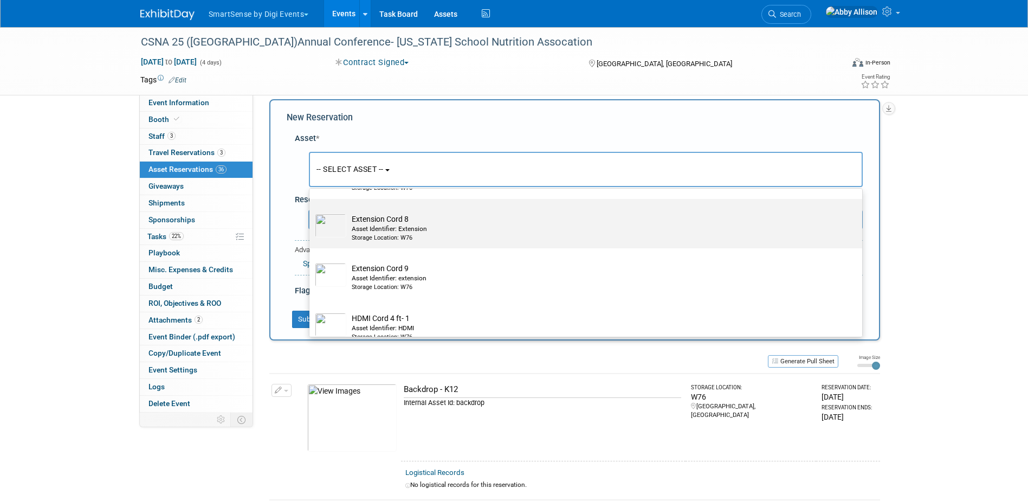
type input "cord"
click at [380, 226] on td "Extension Cord 8 Asset Identifier: Extension Storage Location: W76" at bounding box center [593, 228] width 494 height 29
click at [311, 212] on input "Extension Cord 8 Asset Identifier: Extension Storage Location: W76" at bounding box center [307, 208] width 7 height 7
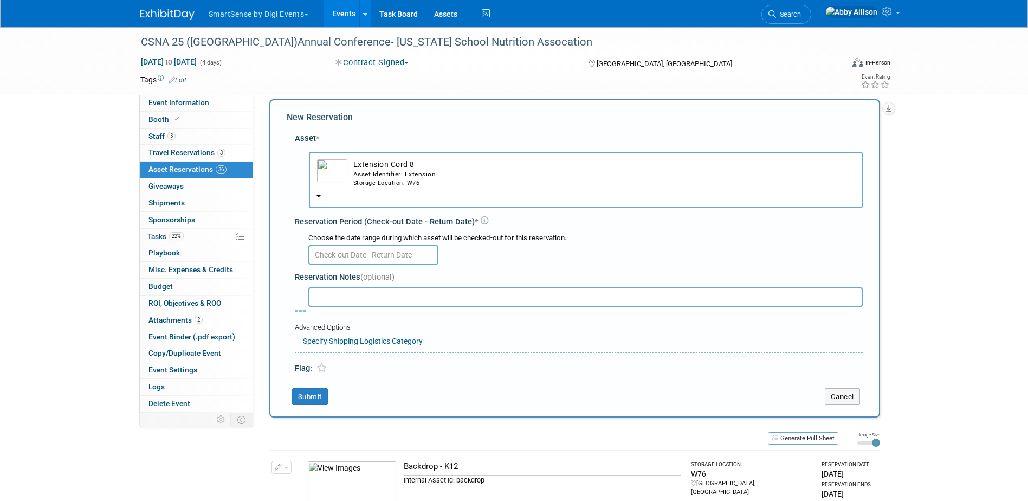
click at [370, 251] on input "text" at bounding box center [373, 255] width 130 height 20
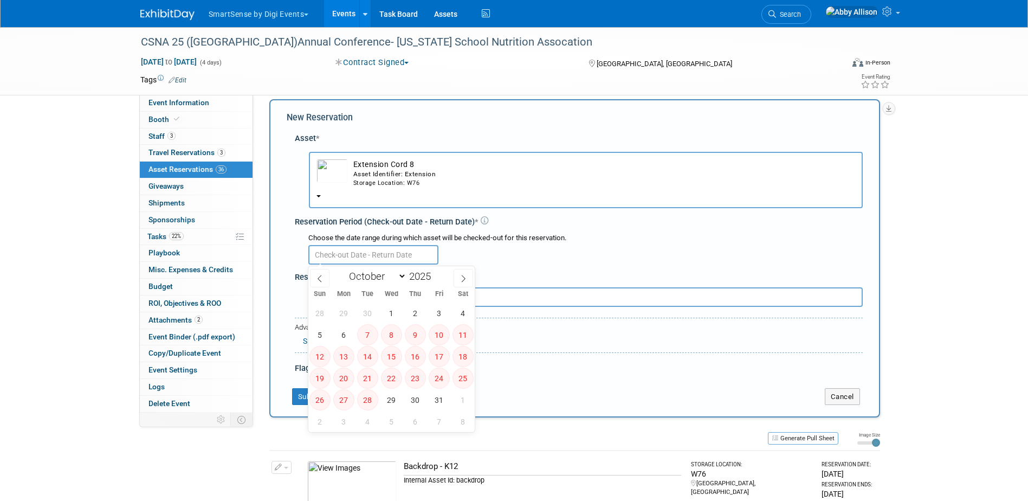
click at [393, 179] on div "Storage Location: W76" at bounding box center [604, 183] width 502 height 9
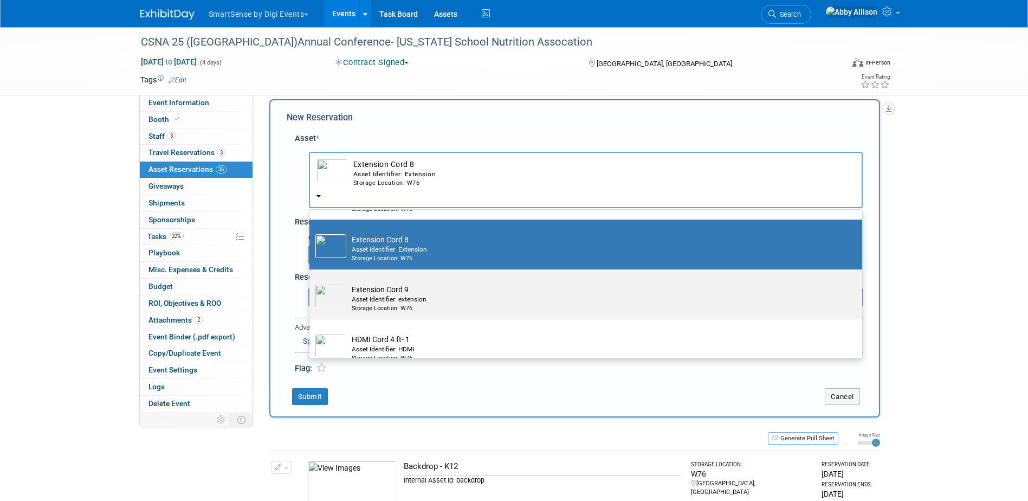
click at [378, 300] on div "Asset Identifier: extension" at bounding box center [596, 299] width 489 height 9
click at [311, 282] on input "Extension Cord 9 Asset Identifier: extension Storage Location: W76" at bounding box center [307, 278] width 7 height 7
select select "10713746"
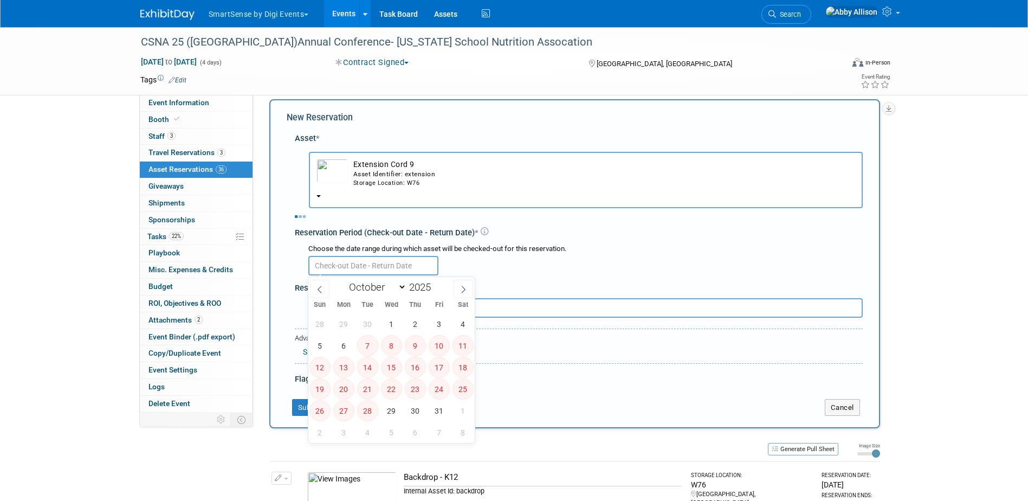
click at [380, 264] on input "text" at bounding box center [373, 266] width 130 height 20
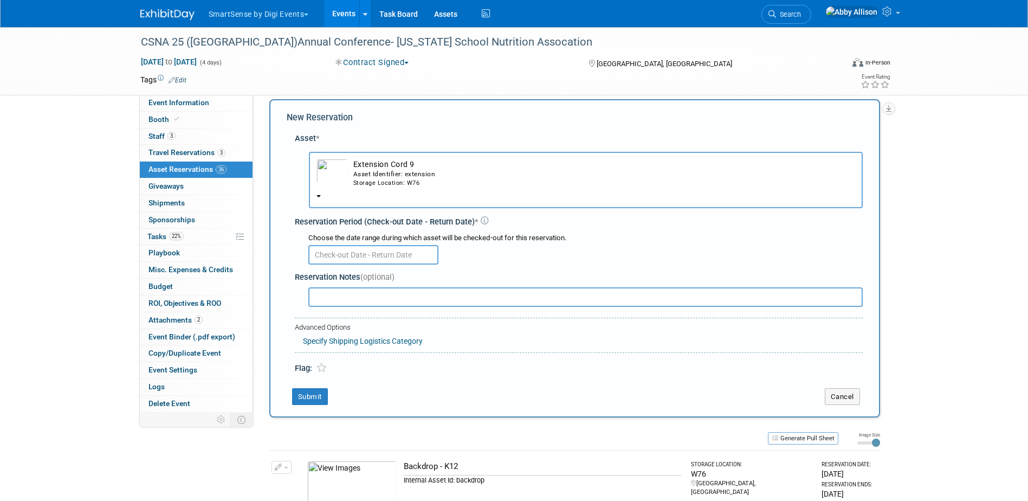
click at [357, 255] on input "text" at bounding box center [373, 255] width 130 height 20
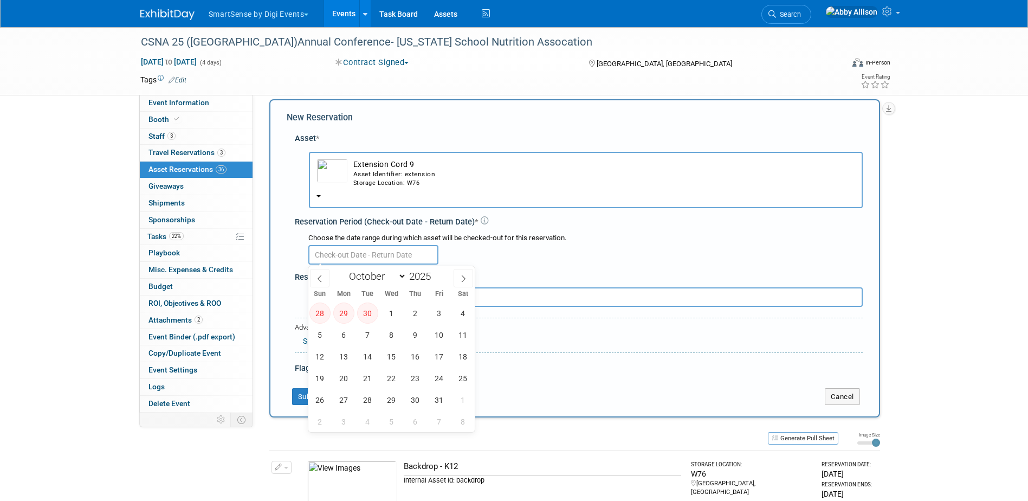
click at [383, 184] on div "Storage Location: W76" at bounding box center [604, 183] width 502 height 9
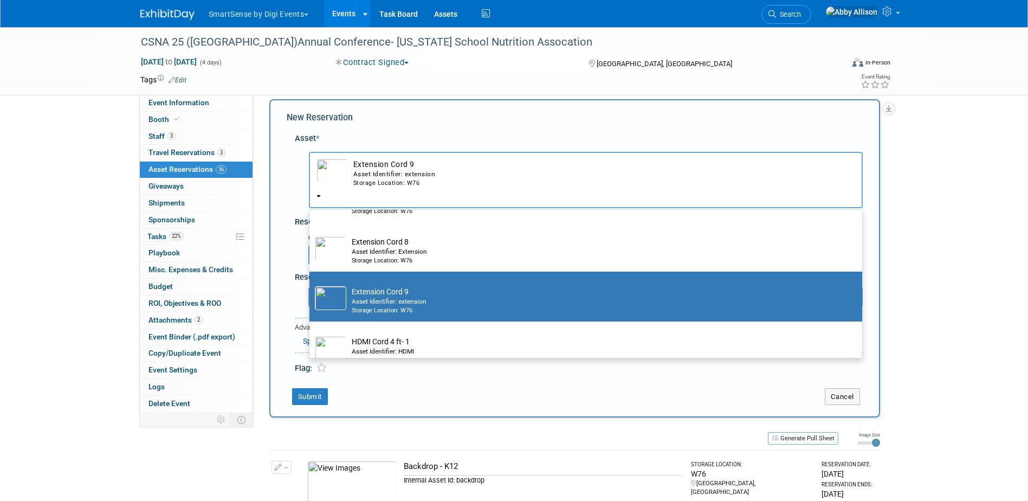
scroll to position [325, 0]
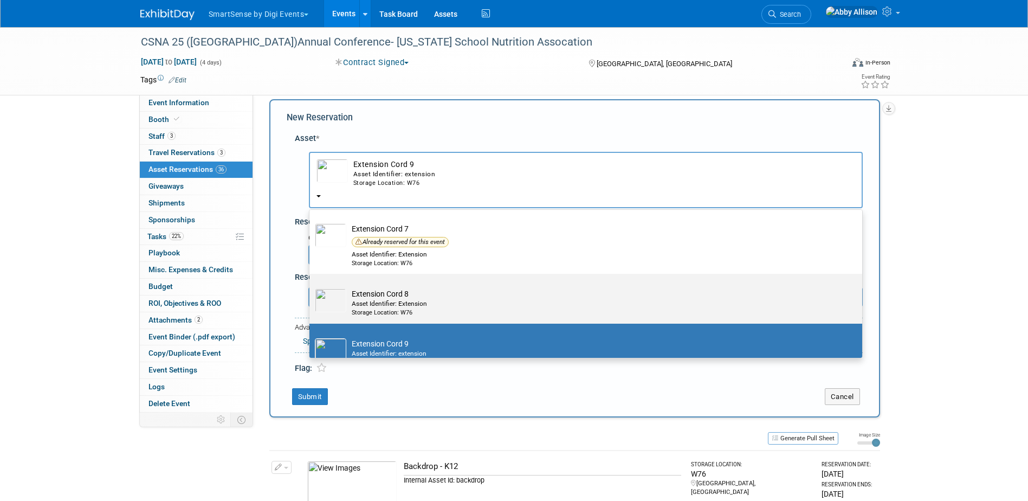
click at [390, 308] on div "Asset Identifier: Extension" at bounding box center [596, 303] width 489 height 9
click at [311, 287] on input "Extension Cord 8 Asset Identifier: Extension Storage Location: W76" at bounding box center [307, 283] width 7 height 7
radio input "true"
select select "10712393"
type input "cord"
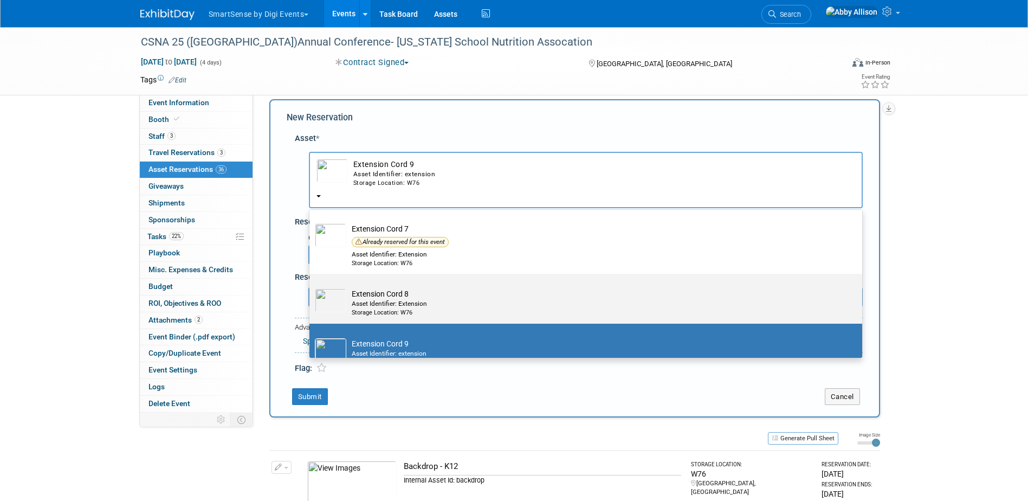
radio input "false"
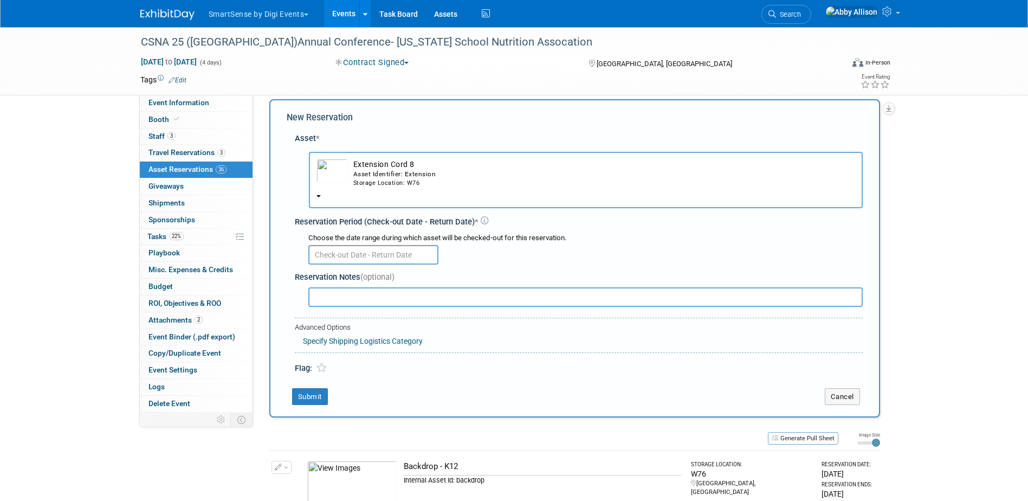
click at [398, 268] on div "Reservation Notes (optional)" at bounding box center [579, 288] width 568 height 42
click at [404, 262] on input "text" at bounding box center [373, 255] width 130 height 20
click at [380, 186] on div "Storage Location: W76" at bounding box center [604, 183] width 502 height 9
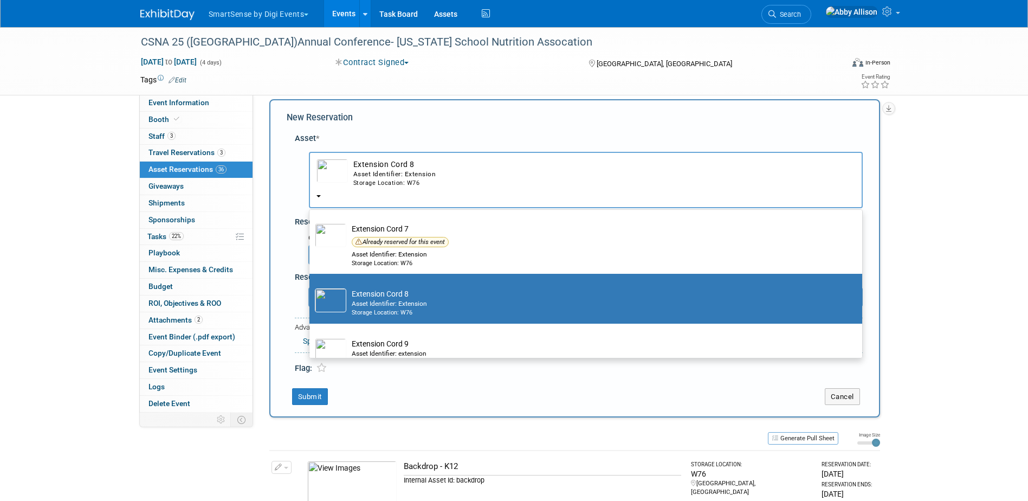
scroll to position [379, 0]
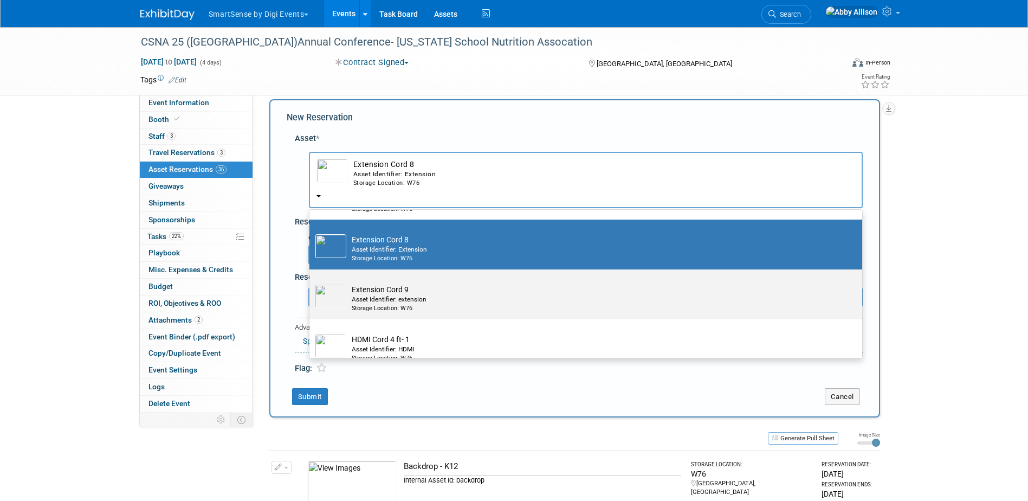
click at [384, 301] on div "Asset Identifier: extension" at bounding box center [596, 299] width 489 height 9
click at [311, 282] on input "Extension Cord 9 Asset Identifier: extension Storage Location: W76" at bounding box center [307, 278] width 7 height 7
select select "10713746"
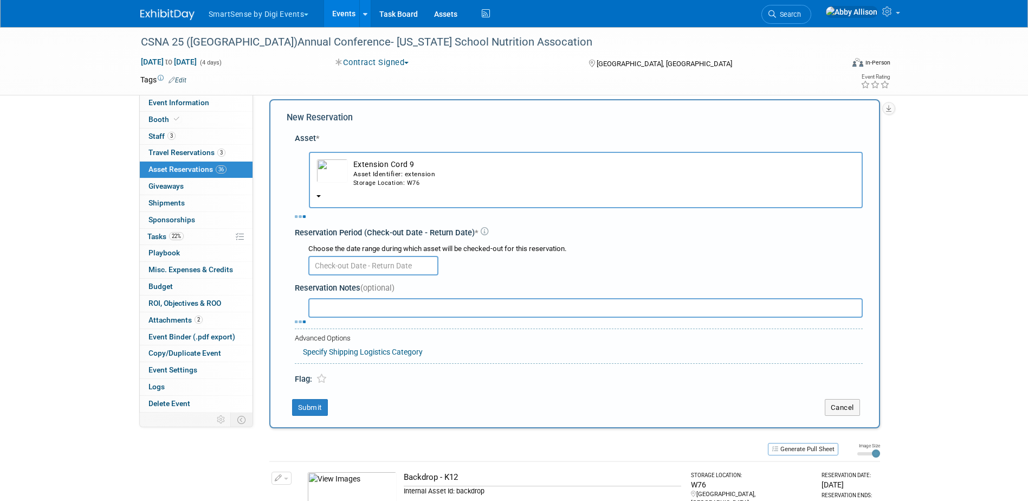
select select "9"
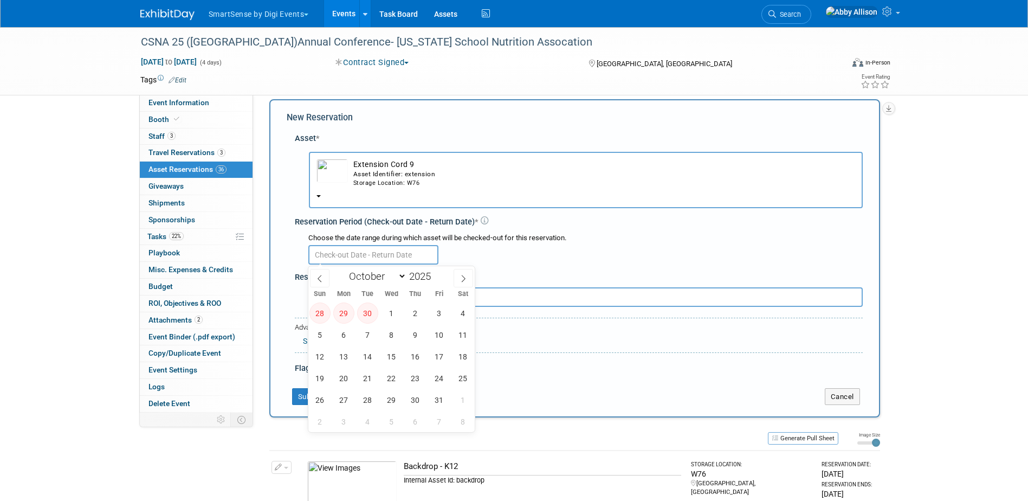
click at [384, 257] on input "text" at bounding box center [373, 255] width 130 height 20
click at [382, 311] on span "1" at bounding box center [391, 312] width 21 height 21
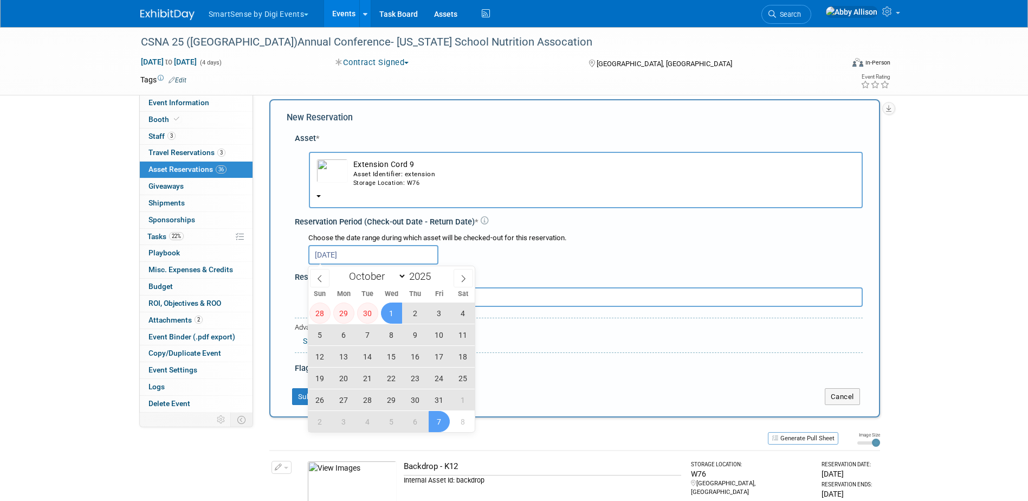
click at [434, 419] on span "7" at bounding box center [439, 421] width 21 height 21
type input "Oct 1, 2025 to Nov 7, 2025"
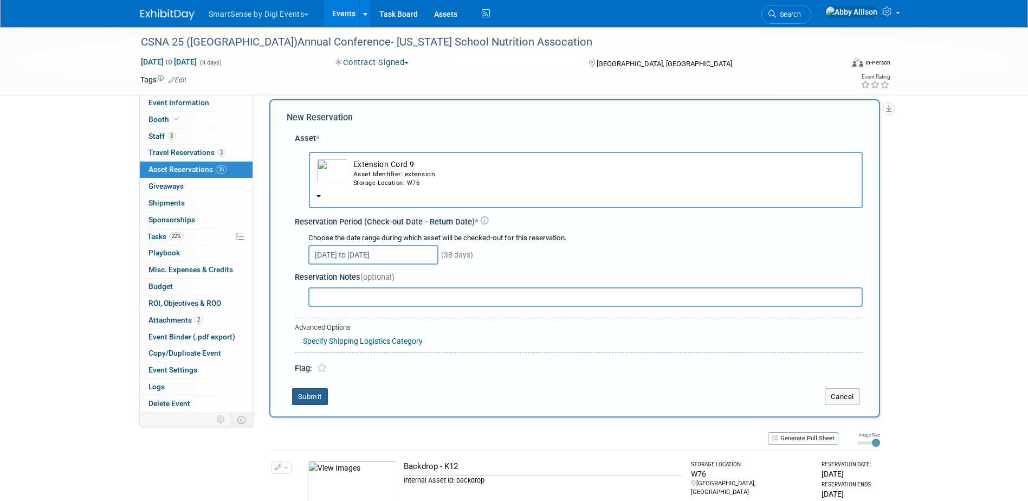
click at [308, 397] on button "Submit" at bounding box center [310, 396] width 36 height 17
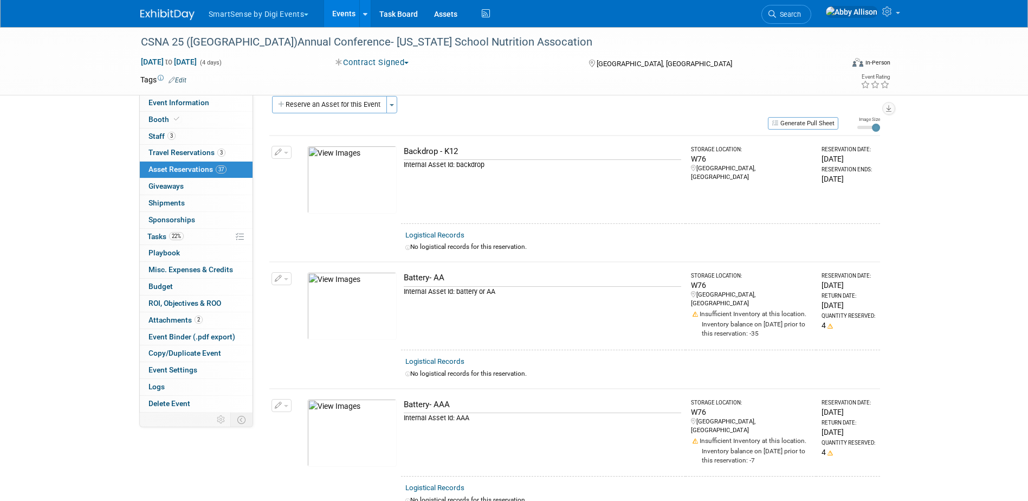
scroll to position [0, 0]
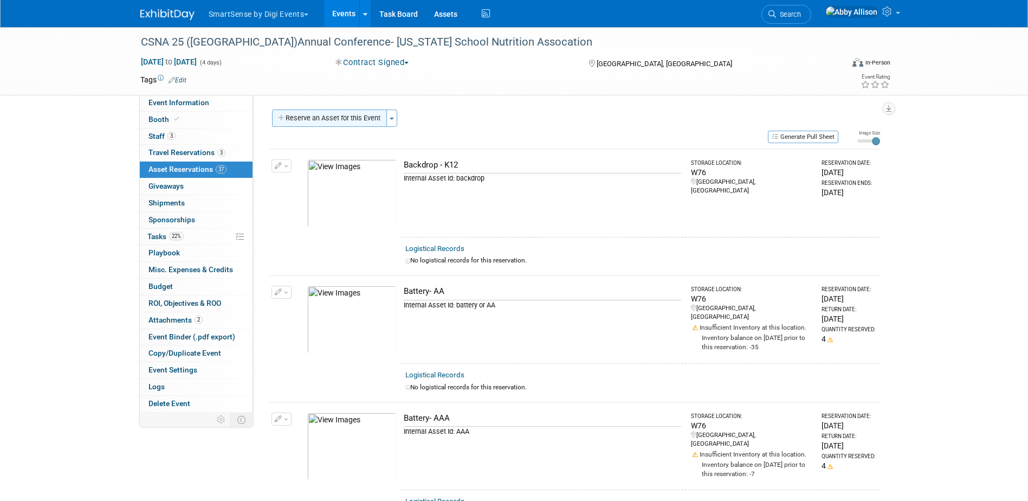
click at [304, 114] on button "Reserve an Asset for this Event" at bounding box center [329, 117] width 115 height 17
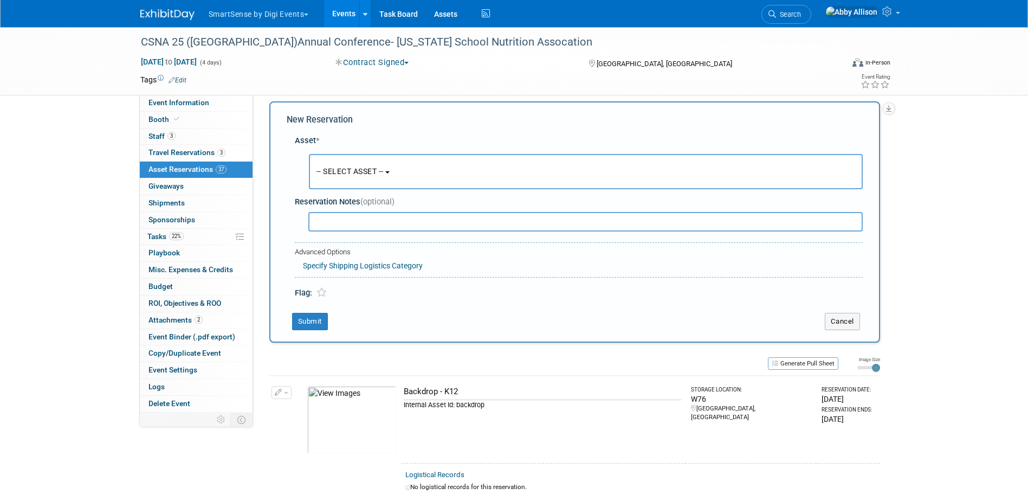
scroll to position [10, 0]
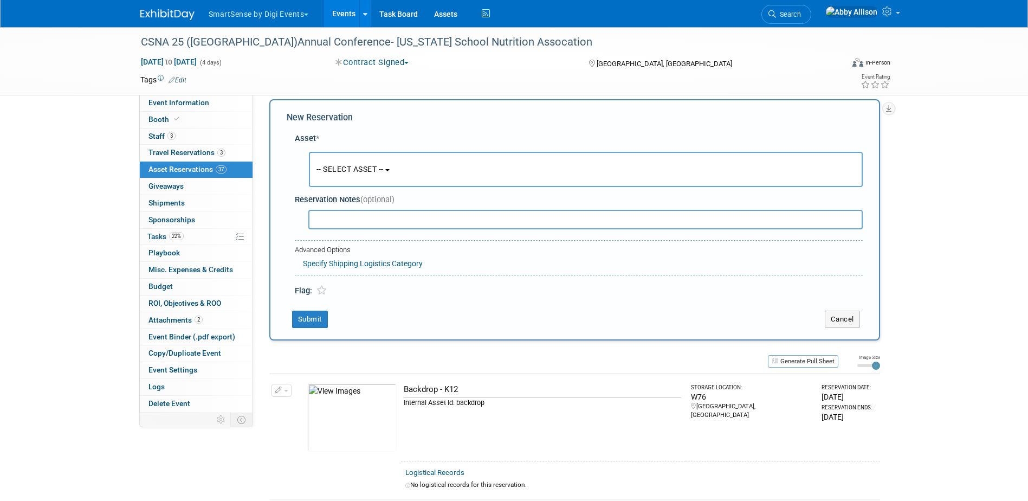
click at [330, 177] on button "-- SELECT ASSET --" at bounding box center [586, 169] width 554 height 35
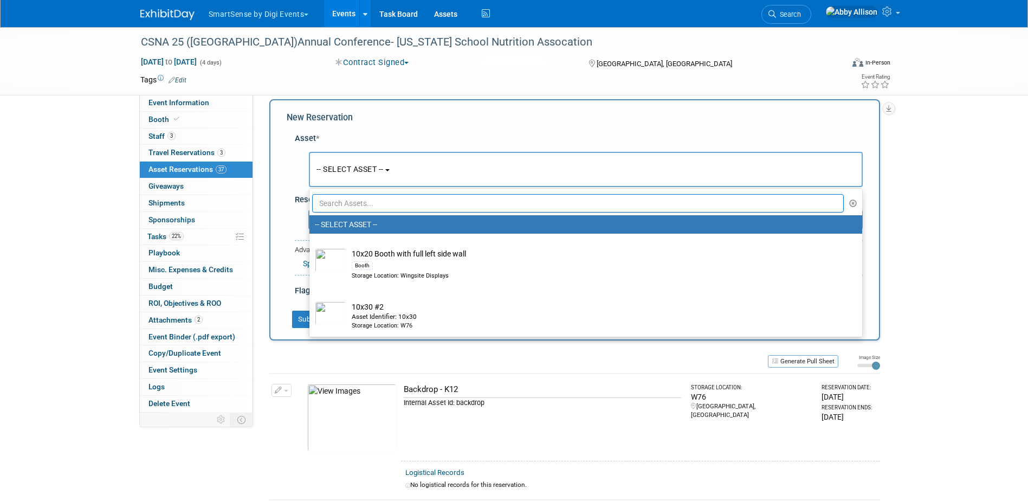
click at [342, 206] on input "text" at bounding box center [578, 203] width 532 height 18
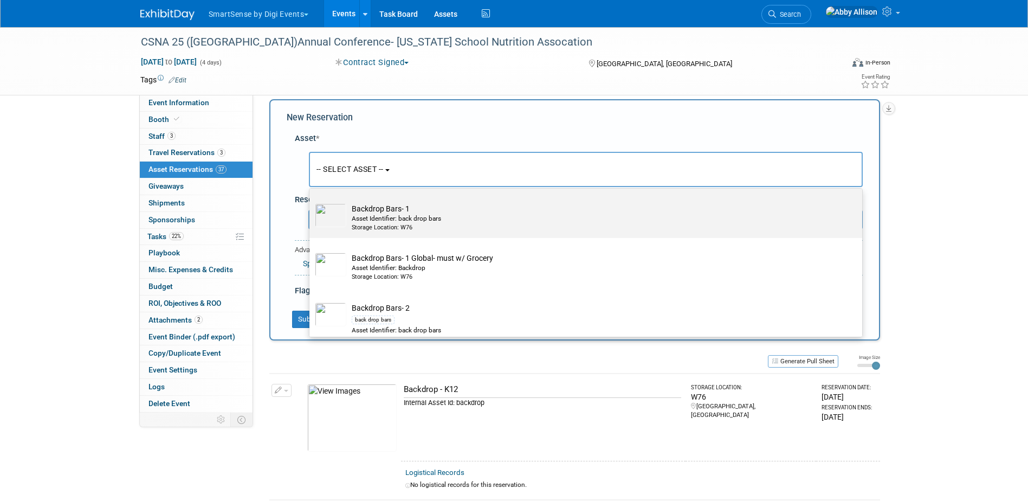
scroll to position [108, 0]
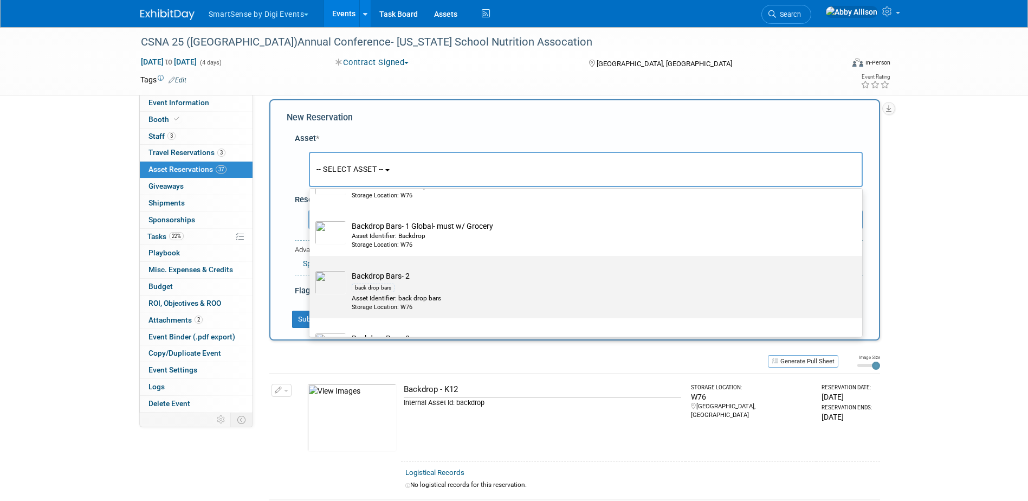
type input "bars"
click at [382, 266] on label "Backdrop Bars- 2 back drop bars Asset Identifier: back drop bars Storage Locati…" at bounding box center [583, 287] width 537 height 58
click at [311, 266] on input "Backdrop Bars- 2 back drop bars Asset Identifier: back drop bars Storage Locati…" at bounding box center [307, 265] width 7 height 7
radio input "true"
select select "10715623"
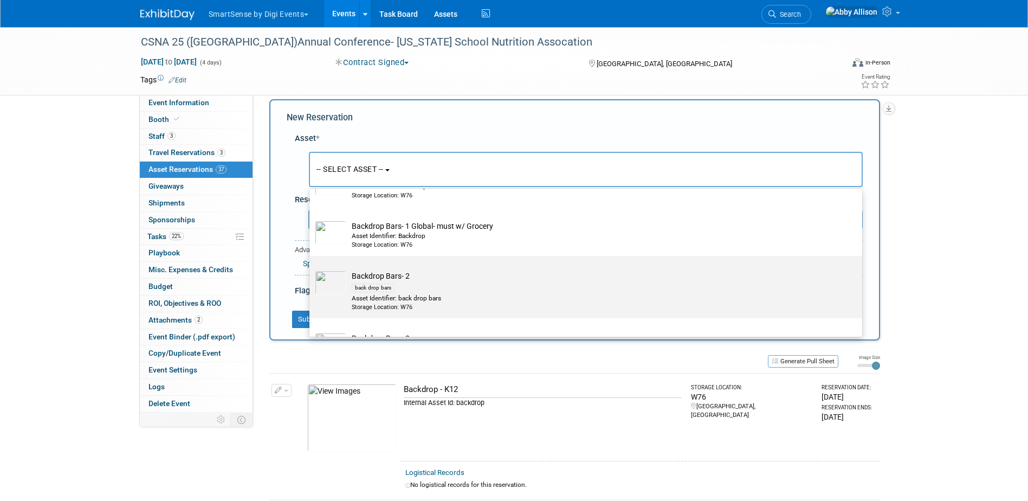
type input "bars"
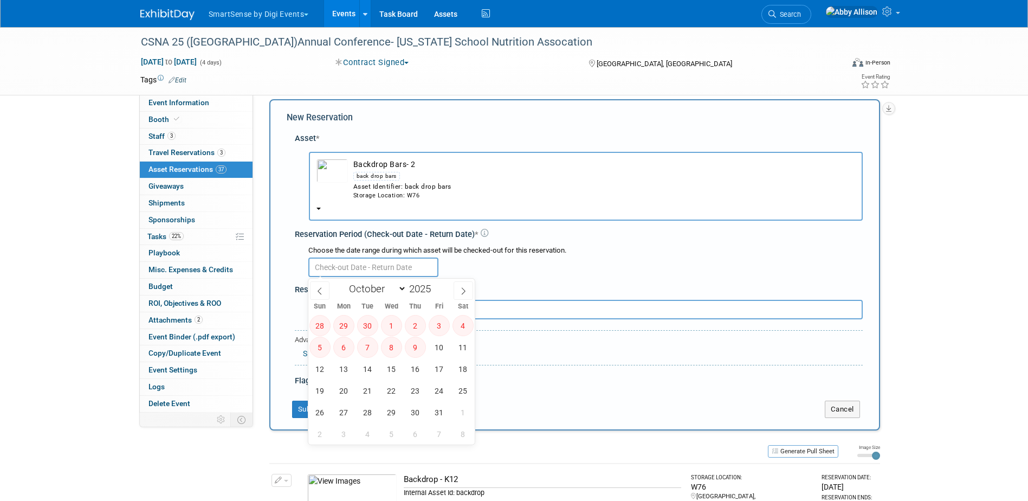
click at [382, 266] on input "text" at bounding box center [373, 267] width 130 height 20
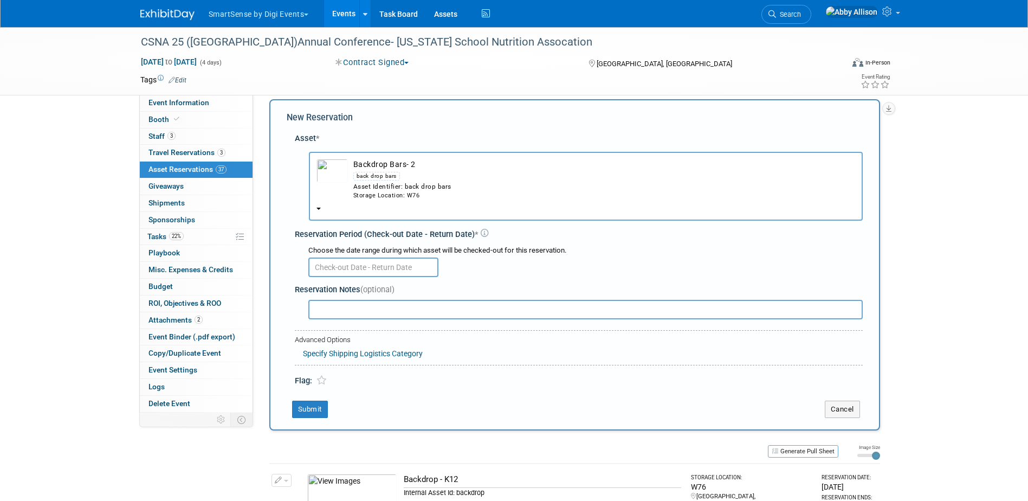
click at [382, 188] on div "Asset Identifier: back drop bars" at bounding box center [604, 186] width 502 height 9
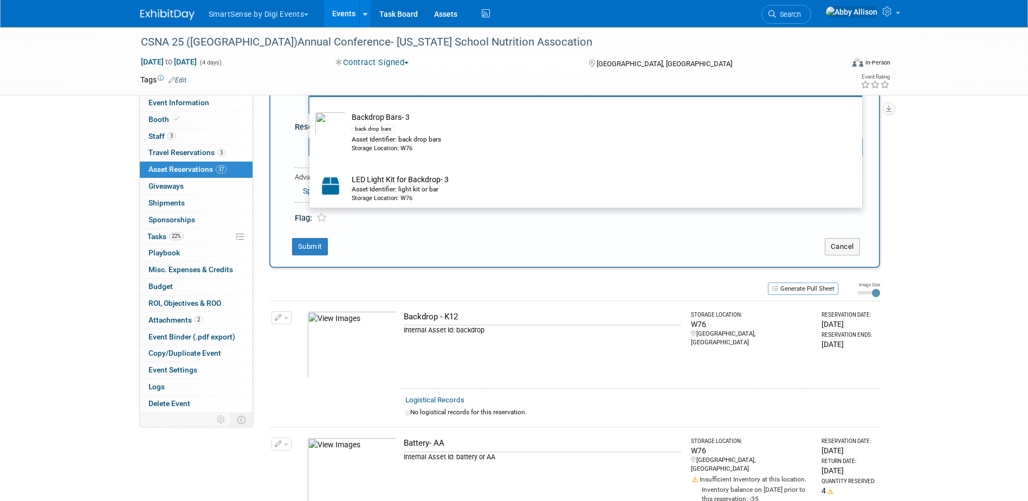
scroll to position [207, 0]
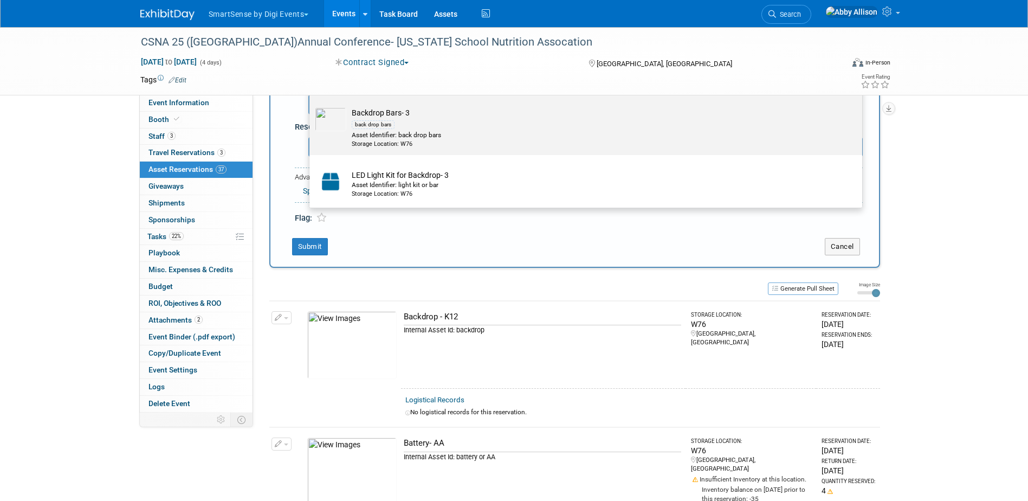
click at [381, 126] on div "back drop bars" at bounding box center [373, 124] width 43 height 9
click at [311, 106] on input "Backdrop Bars- 3 back drop bars Asset Identifier: back drop bars Storage Locati…" at bounding box center [307, 102] width 7 height 7
select select "10715624"
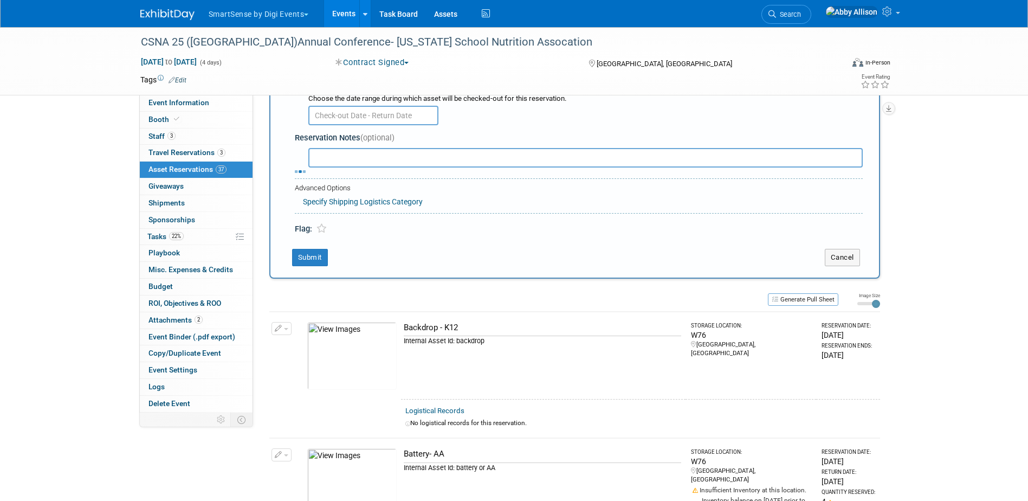
select select "9"
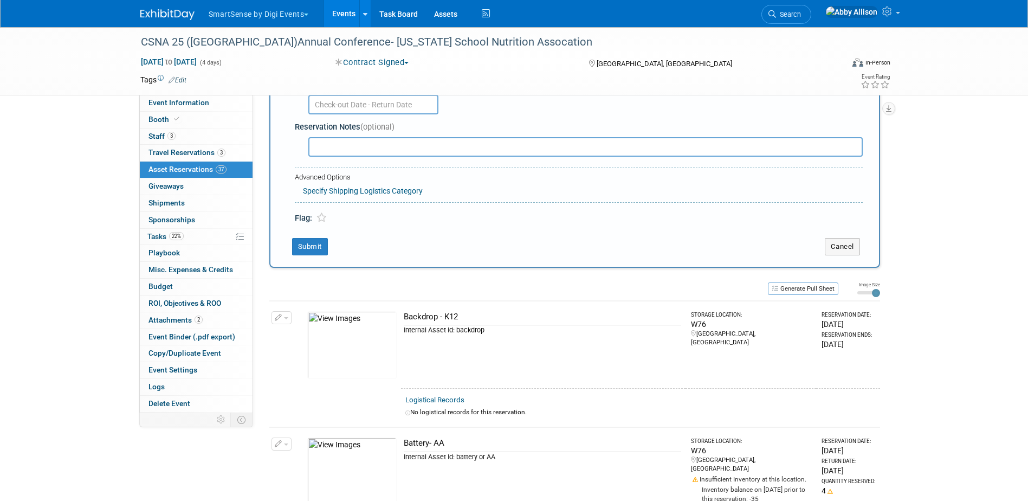
click at [382, 147] on input "text" at bounding box center [585, 147] width 554 height 20
click at [366, 109] on input "text" at bounding box center [373, 105] width 130 height 20
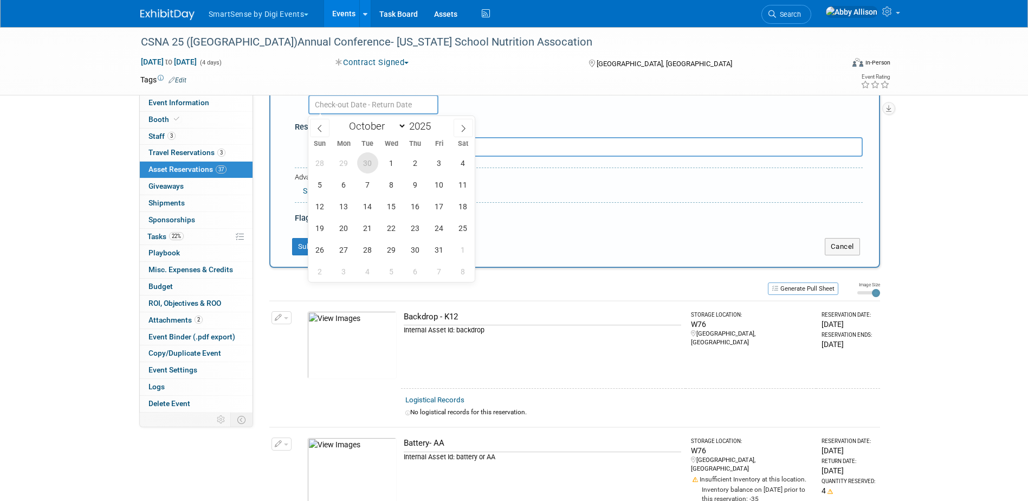
click at [363, 157] on span "30" at bounding box center [367, 162] width 21 height 21
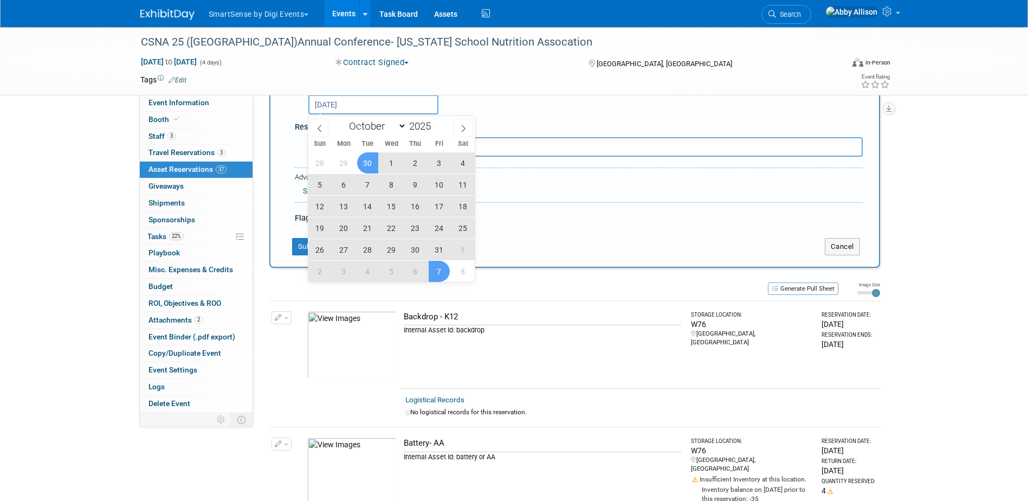
click at [443, 277] on span "7" at bounding box center [439, 271] width 21 height 21
type input "Sep 30, 2025 to Nov 7, 2025"
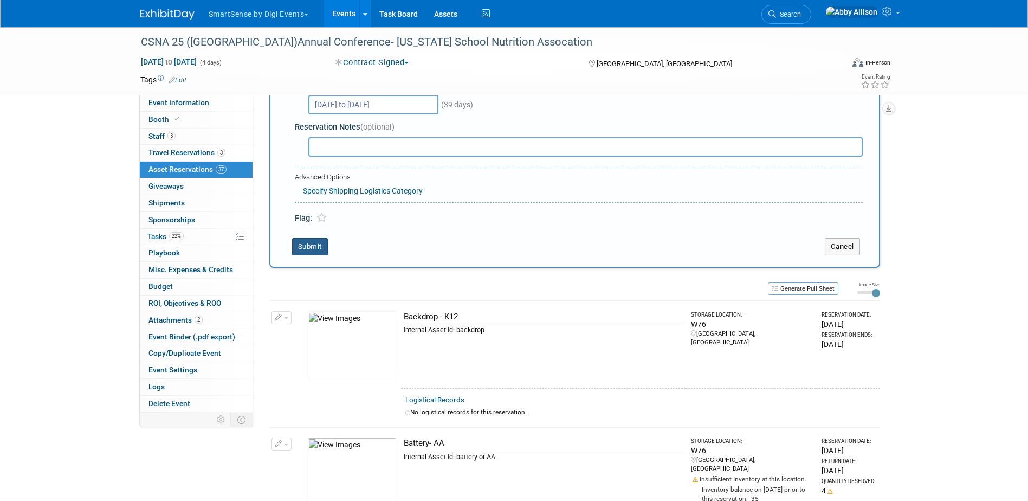
click at [314, 247] on button "Submit" at bounding box center [310, 246] width 36 height 17
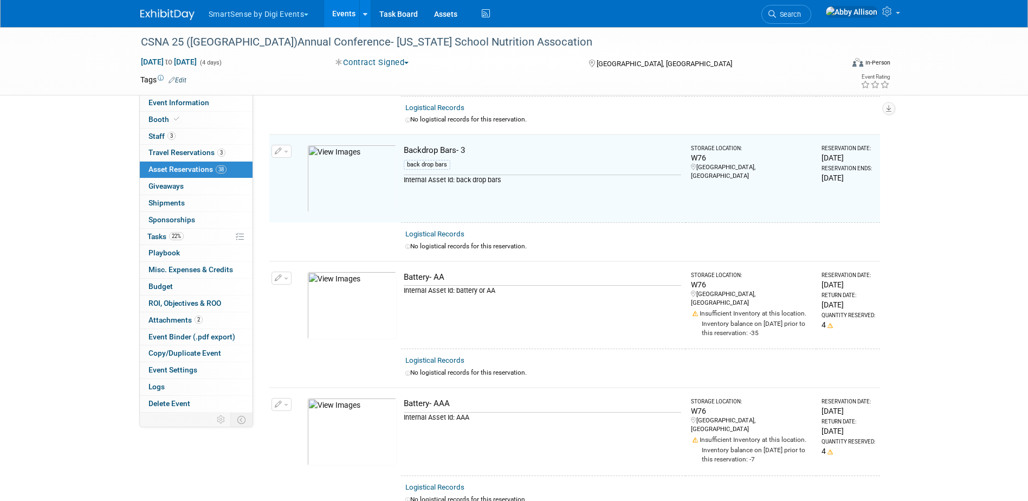
scroll to position [140, 0]
click at [351, 14] on link "Events" at bounding box center [344, 13] width 40 height 27
